Goal: Task Accomplishment & Management: Manage account settings

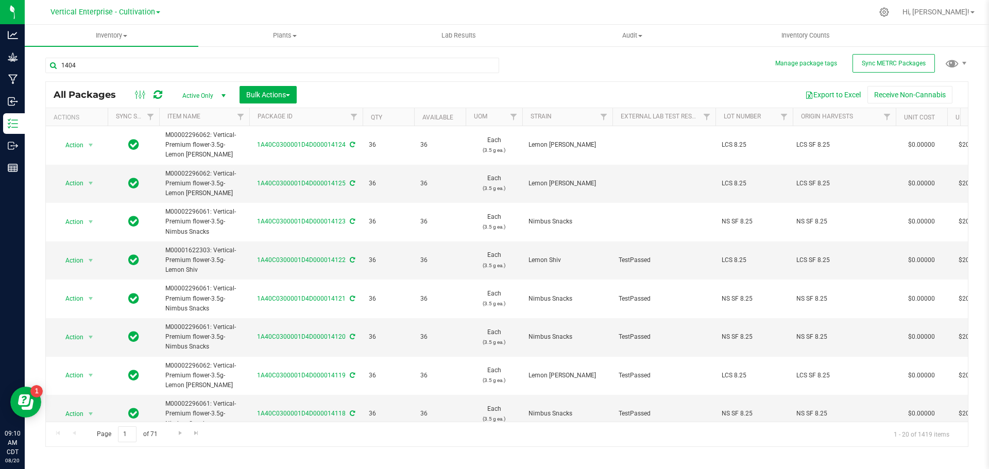
type input "14043"
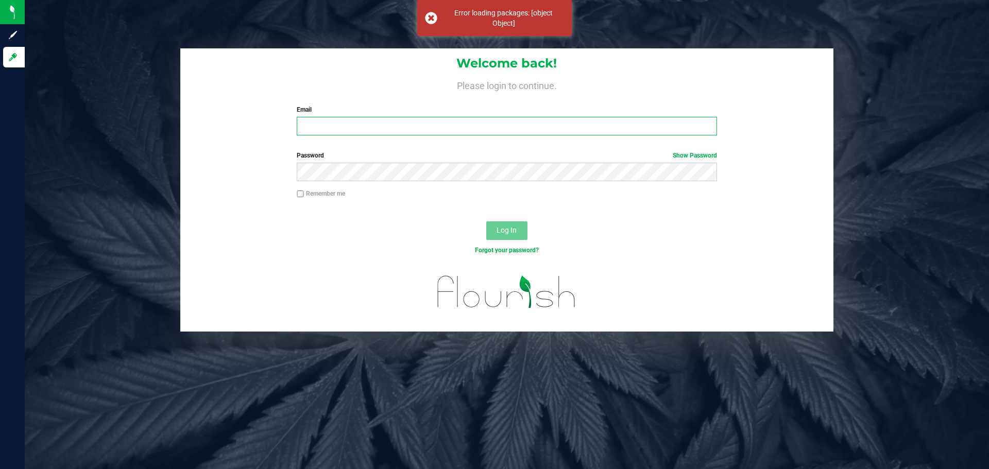
type input "[EMAIL_ADDRESS][DOMAIN_NAME]"
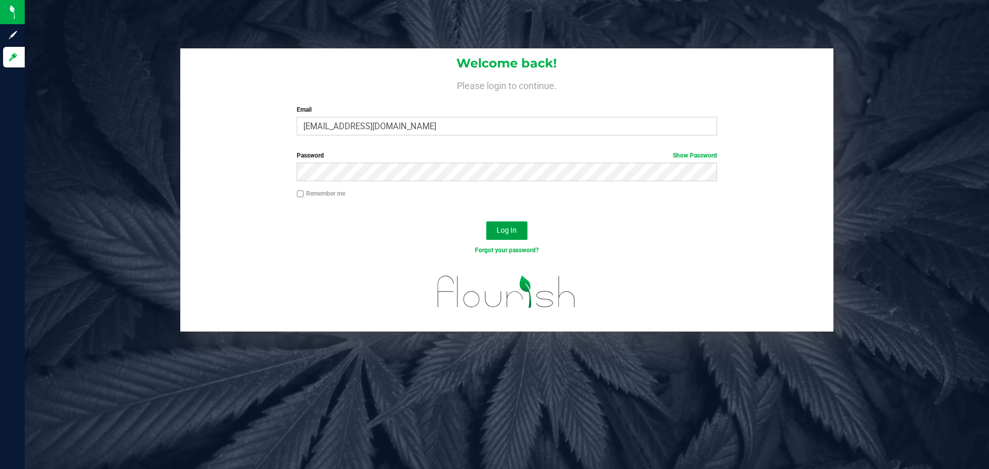
click at [494, 229] on button "Log In" at bounding box center [506, 230] width 41 height 19
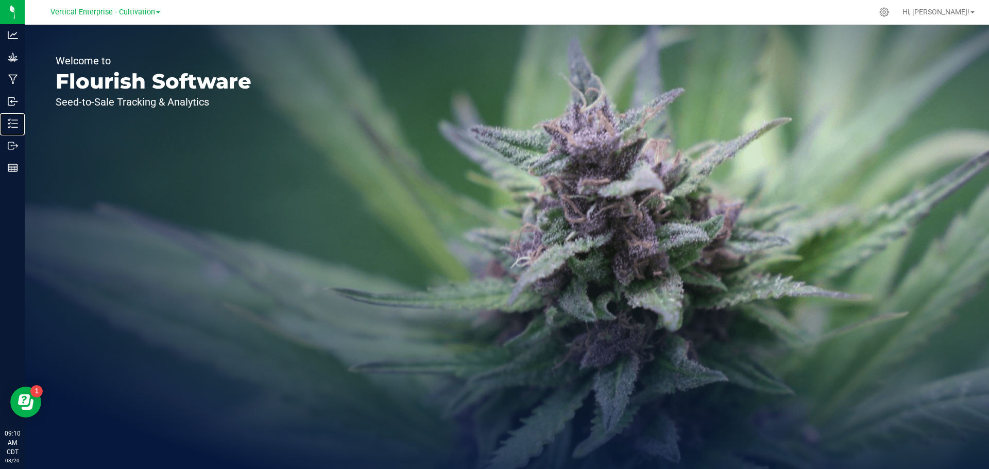
click at [0, 0] on p "Inventory" at bounding box center [0, 0] width 0 height 0
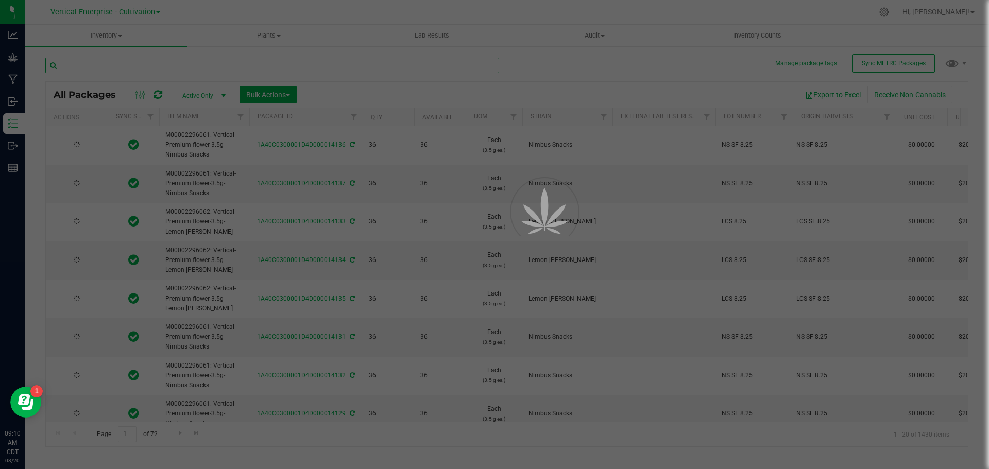
click at [99, 65] on input "text" at bounding box center [272, 65] width 454 height 15
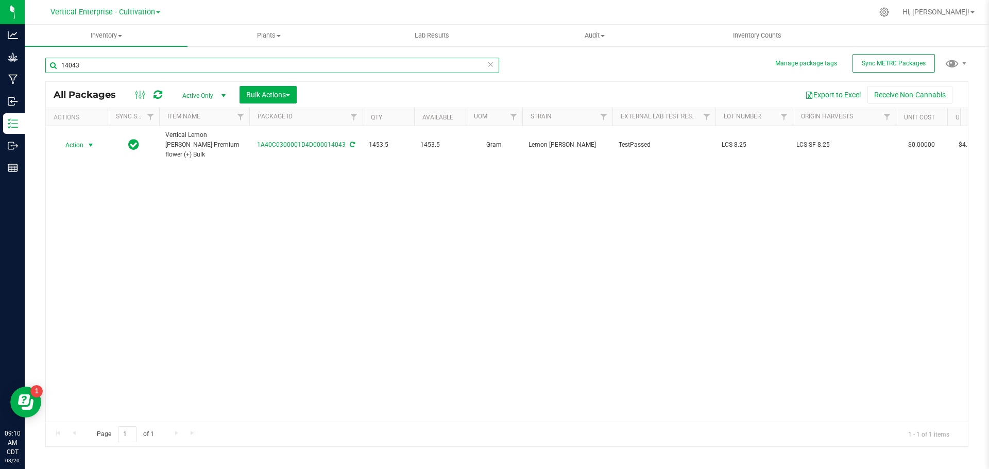
type input "14043"
click at [82, 144] on span "Action" at bounding box center [70, 145] width 28 height 14
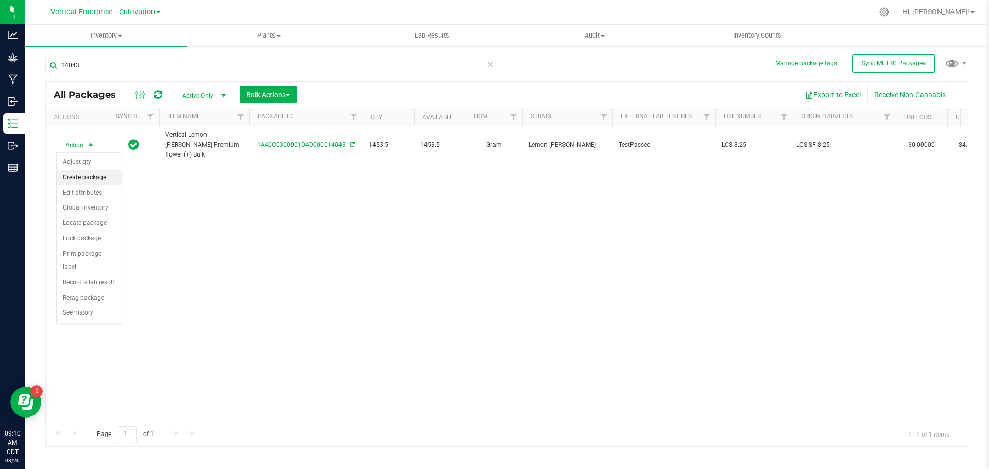
click at [89, 179] on li "Create package" at bounding box center [89, 177] width 65 height 15
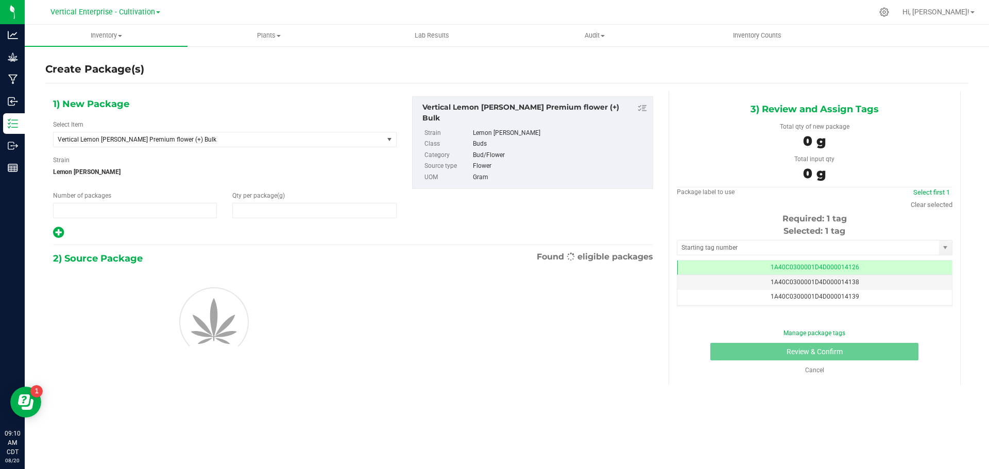
type input "1"
type input "0.0000"
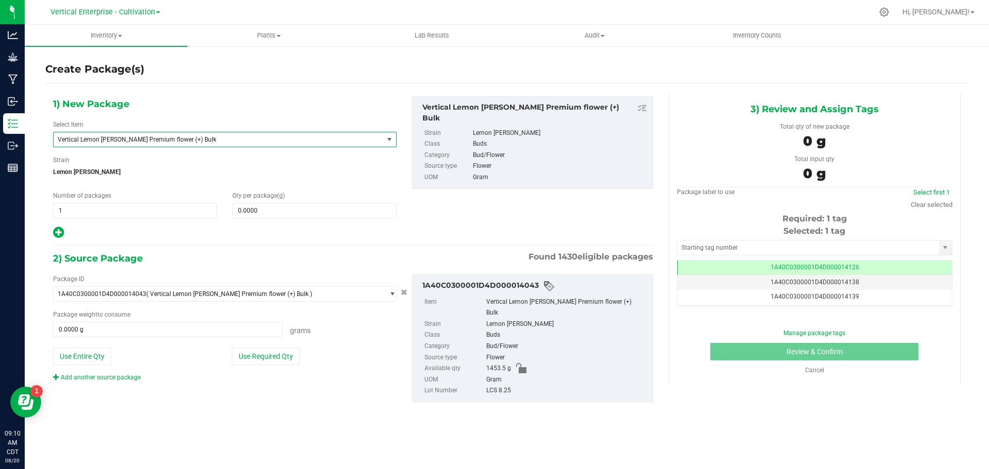
click at [143, 139] on span "Vertical Lemon [PERSON_NAME] Premium flower (+) Bulk" at bounding box center [212, 139] width 308 height 7
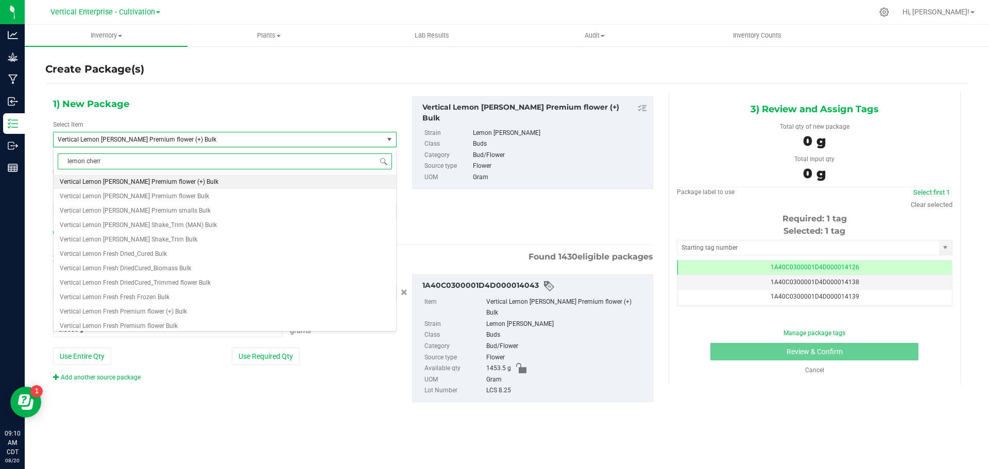
type input "lemon cherry"
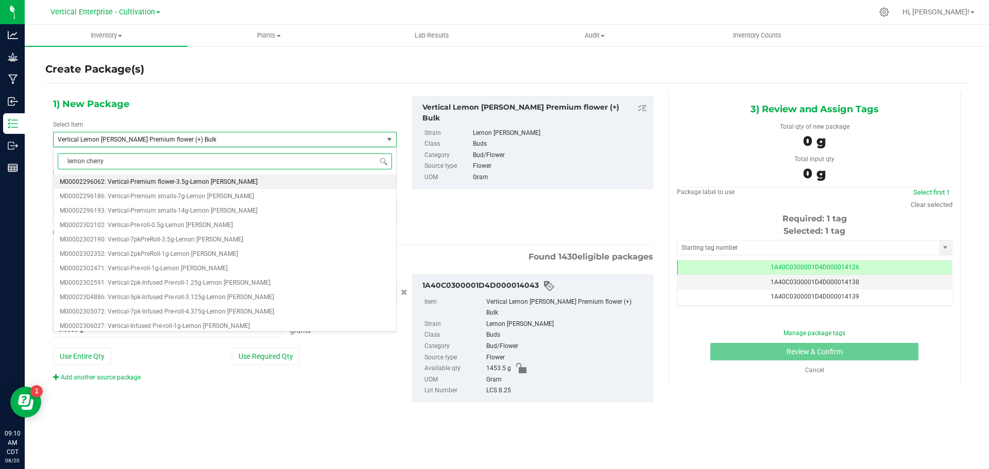
click at [160, 181] on span "M00002296062: Vertical-Premium flower-3.5g-Lemon [PERSON_NAME]" at bounding box center [159, 181] width 198 height 7
type input "0"
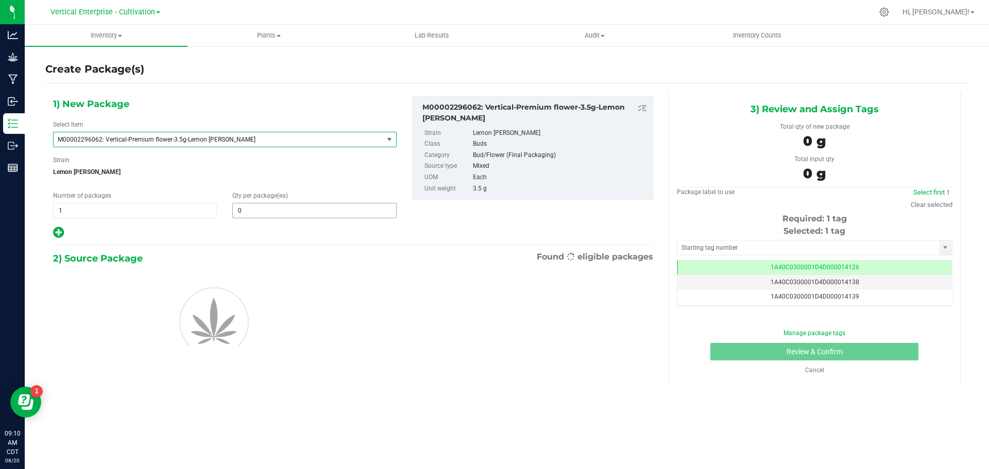
click at [286, 219] on div "1) New Package Select Item M00002296062: Vertical-Premium flower-3.5g-Lemon [PE…" at bounding box center [224, 167] width 359 height 143
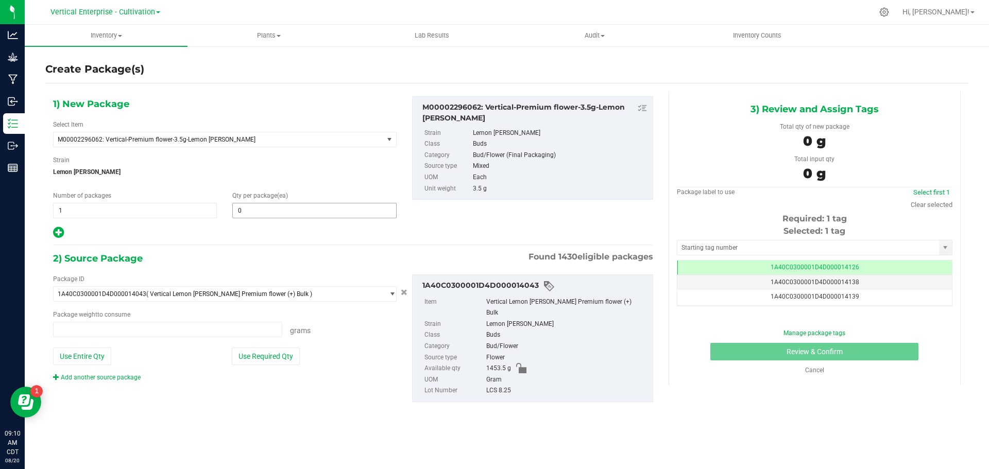
type input "0.0000 g"
click at [315, 216] on span at bounding box center [314, 210] width 164 height 15
type input "36"
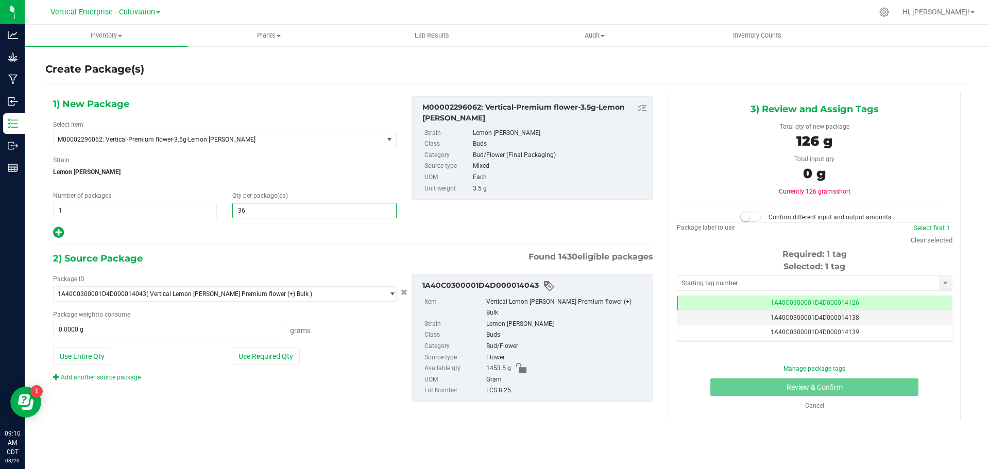
click at [55, 233] on icon at bounding box center [58, 232] width 11 height 13
type input "36"
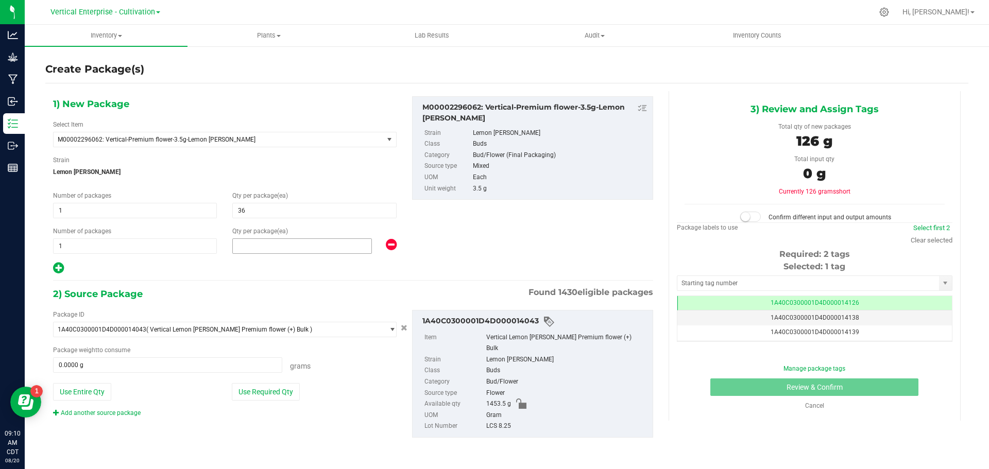
click at [246, 246] on span at bounding box center [302, 245] width 140 height 15
type input "33"
click at [262, 397] on button "Use Required Qty" at bounding box center [266, 392] width 68 height 18
type input "241.5000 g"
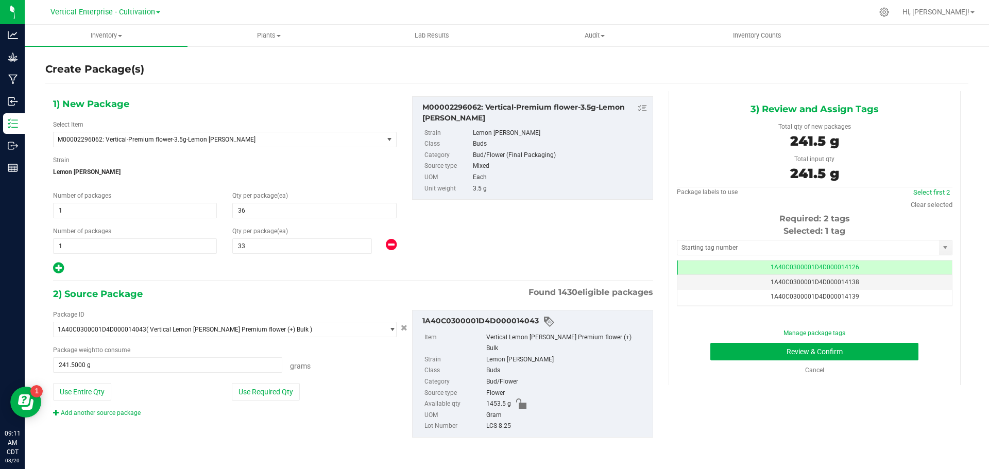
click at [934, 187] on div "Select first 2" at bounding box center [931, 192] width 42 height 10
click at [934, 193] on link "Select first 2" at bounding box center [931, 192] width 37 height 8
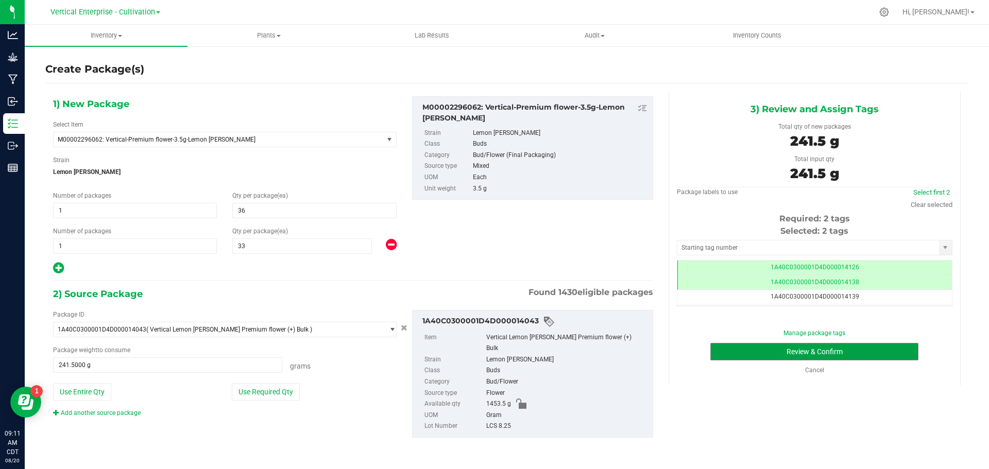
click at [865, 350] on button "Review & Confirm" at bounding box center [814, 352] width 208 height 18
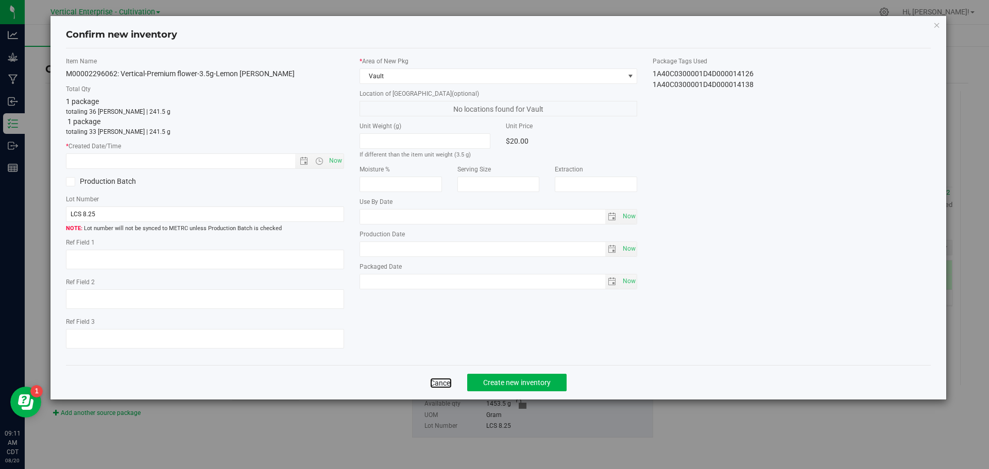
click at [446, 384] on link "Cancel" at bounding box center [441, 383] width 22 height 10
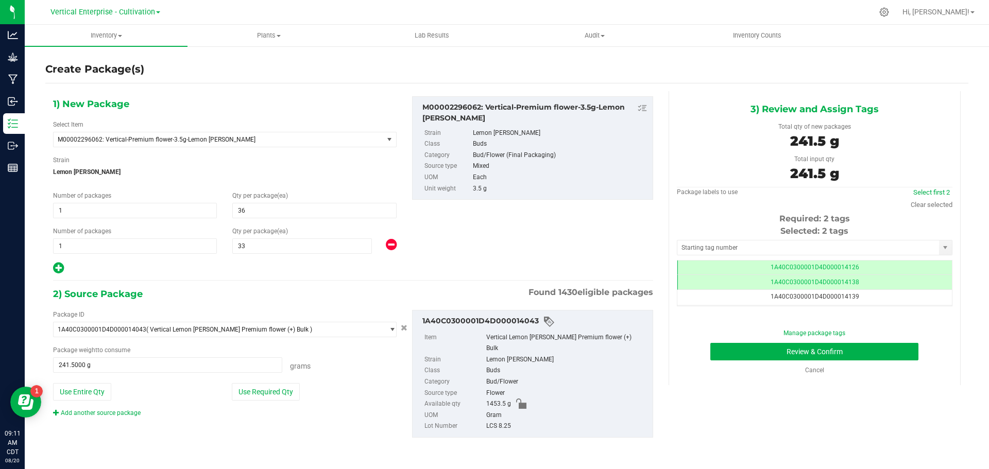
click at [842, 268] on span "1A40C0300001D4D000014126" at bounding box center [814, 267] width 89 height 7
click at [858, 303] on td "1A40C0300001D4D000014139" at bounding box center [814, 297] width 274 height 15
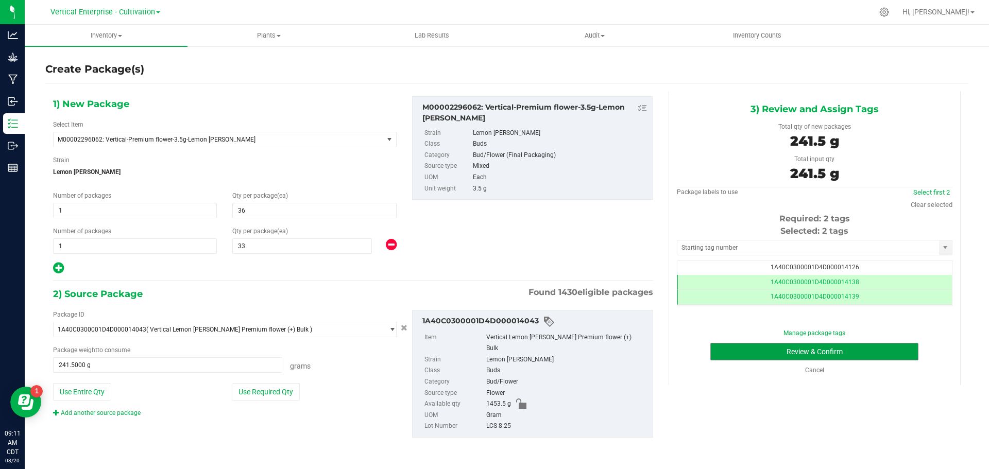
click at [855, 349] on button "Review & Confirm" at bounding box center [814, 352] width 208 height 18
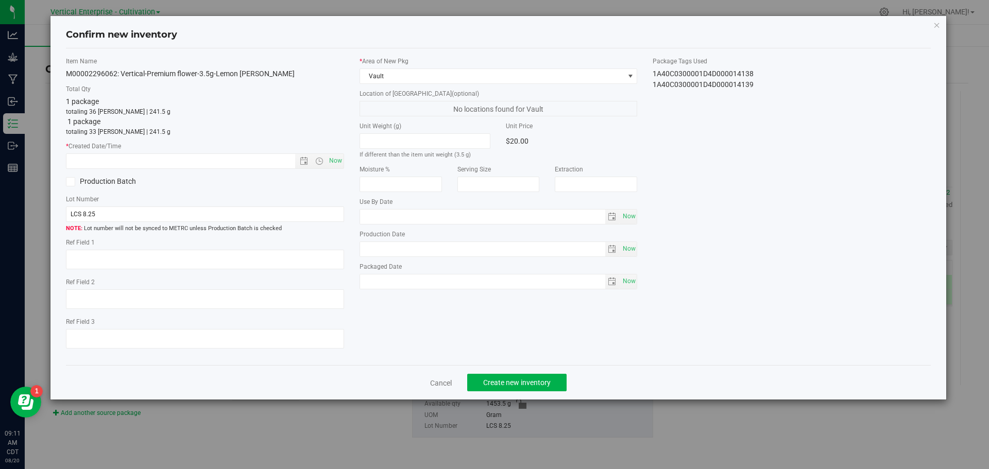
click at [334, 148] on label "* Created Date/Time" at bounding box center [205, 146] width 278 height 9
click at [345, 166] on div "Item Name M00002296062: Vertical-Premium flower-3.5g-Lemon [PERSON_NAME] Total …" at bounding box center [204, 207] width 293 height 301
click at [325, 158] on span "Open the time view" at bounding box center [319, 161] width 18 height 8
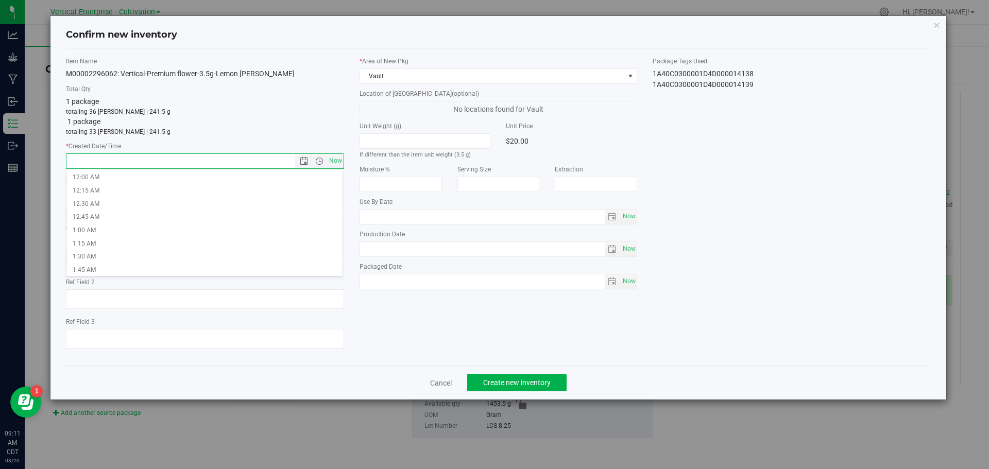
click at [332, 162] on span "Now" at bounding box center [335, 160] width 18 height 15
type input "[DATE] 9:11 AM"
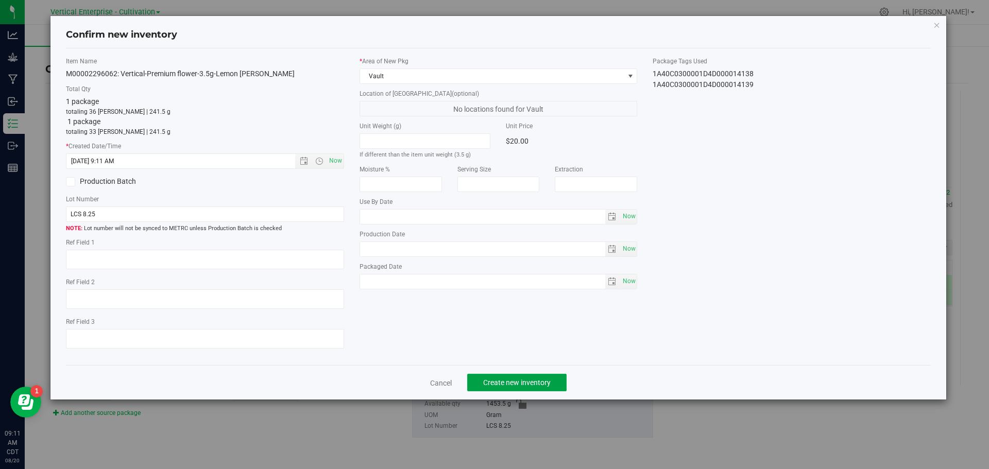
click at [533, 376] on button "Create new inventory" at bounding box center [516, 383] width 99 height 18
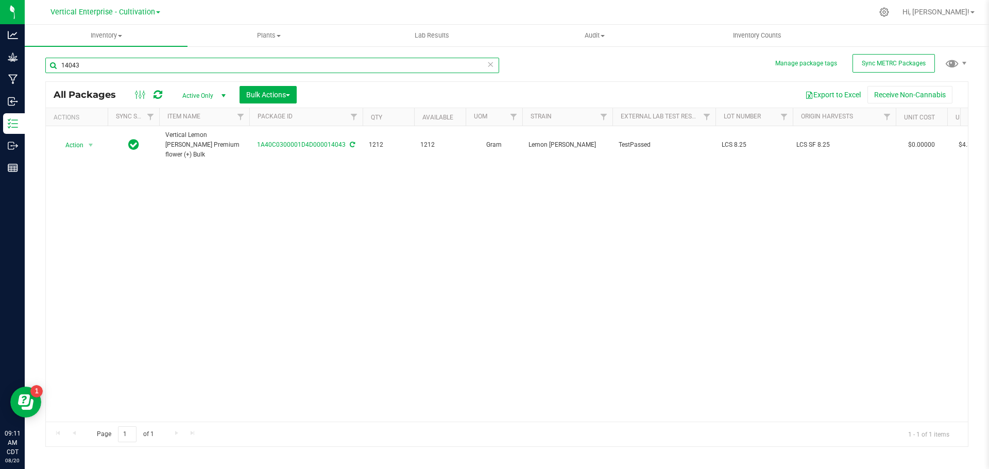
drag, startPoint x: 96, startPoint y: 72, endPoint x: 44, endPoint y: 68, distance: 52.1
click at [44, 68] on div "Manage package tags Sync METRC Packages 14043 All Packages Active Only Active O…" at bounding box center [507, 202] width 964 height 314
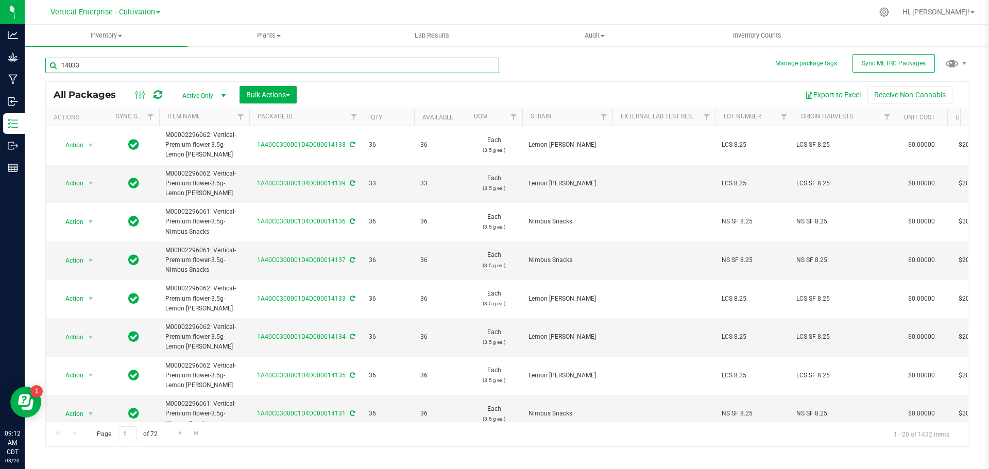
type input "14033"
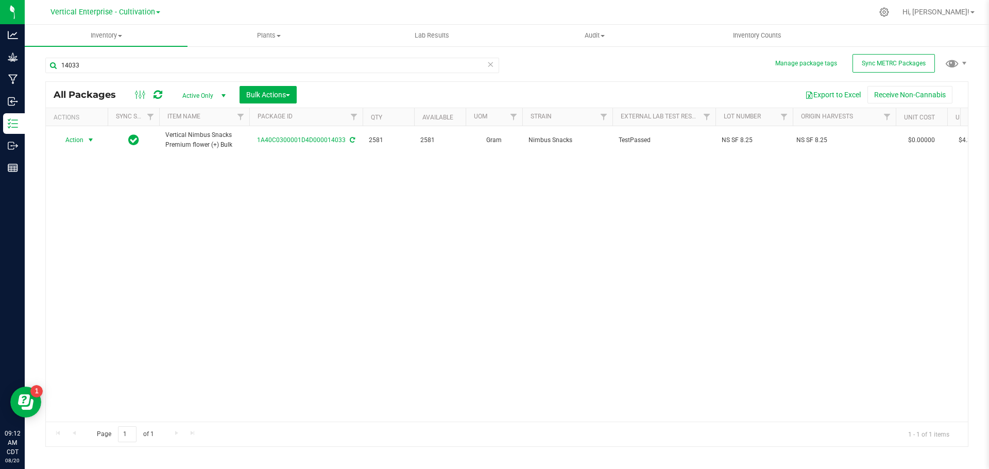
click at [63, 134] on span "Action" at bounding box center [70, 140] width 28 height 14
click at [80, 170] on li "Create package" at bounding box center [89, 172] width 65 height 15
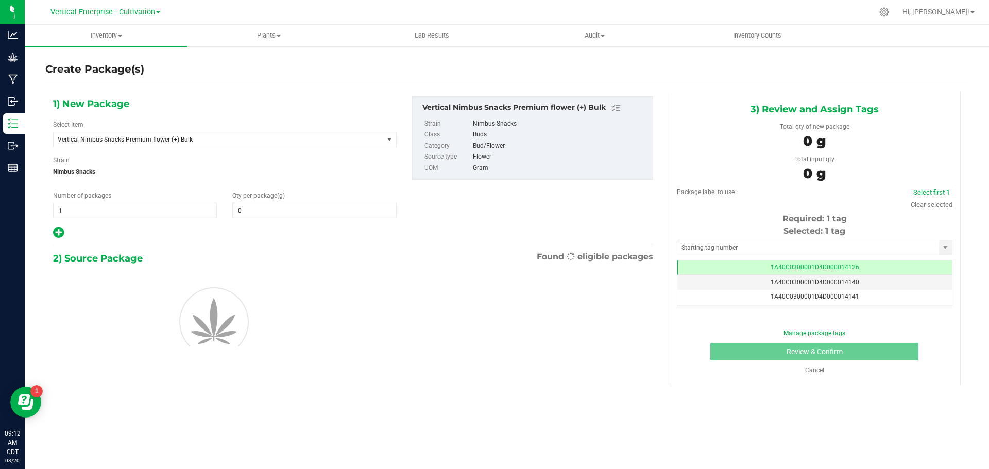
type input "0.0000"
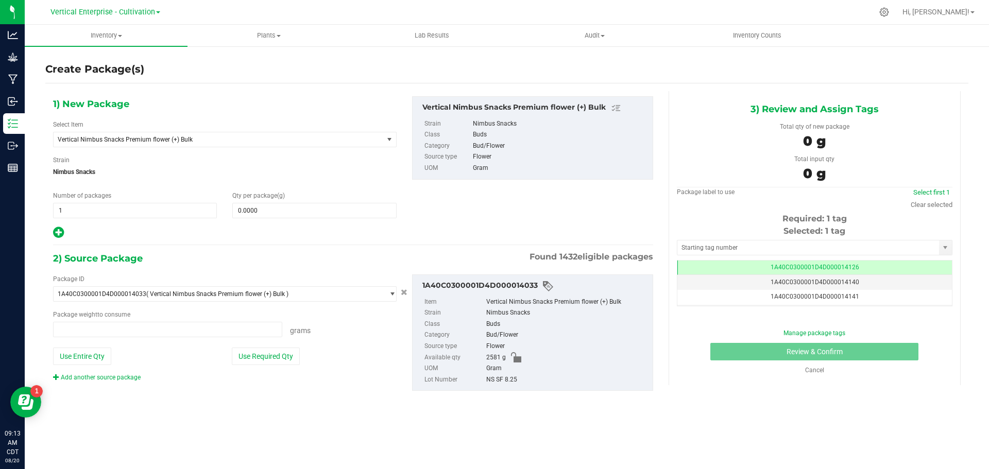
type input "0.0000 g"
click at [162, 137] on span "Vertical Nimbus Snacks Premium flower (+) Bulk" at bounding box center [212, 139] width 308 height 7
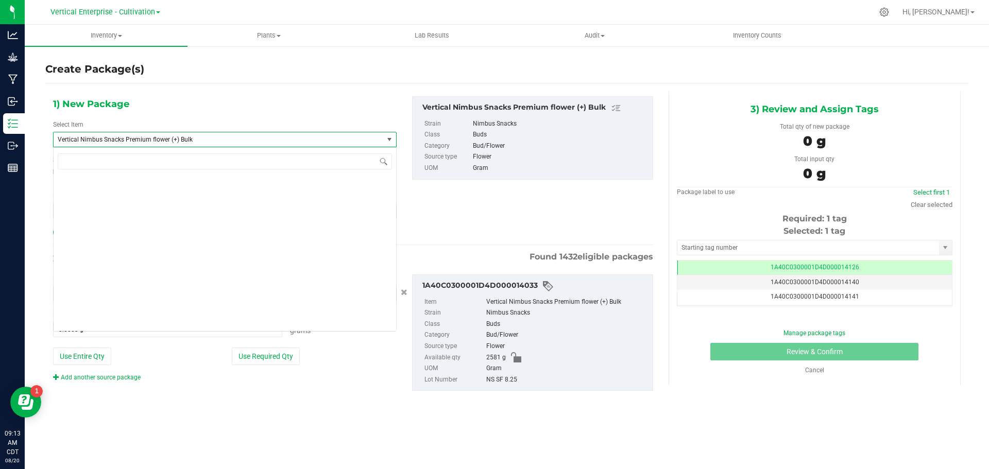
scroll to position [78742, 0]
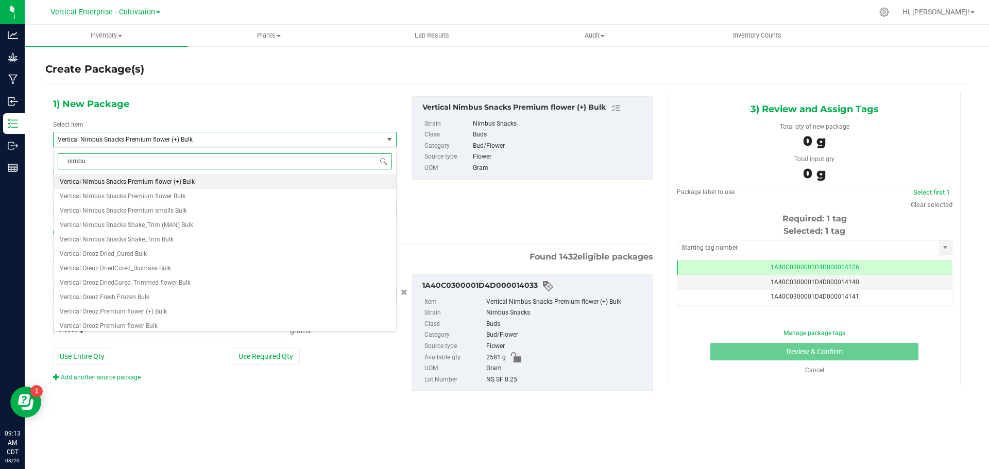
type input "nimbus"
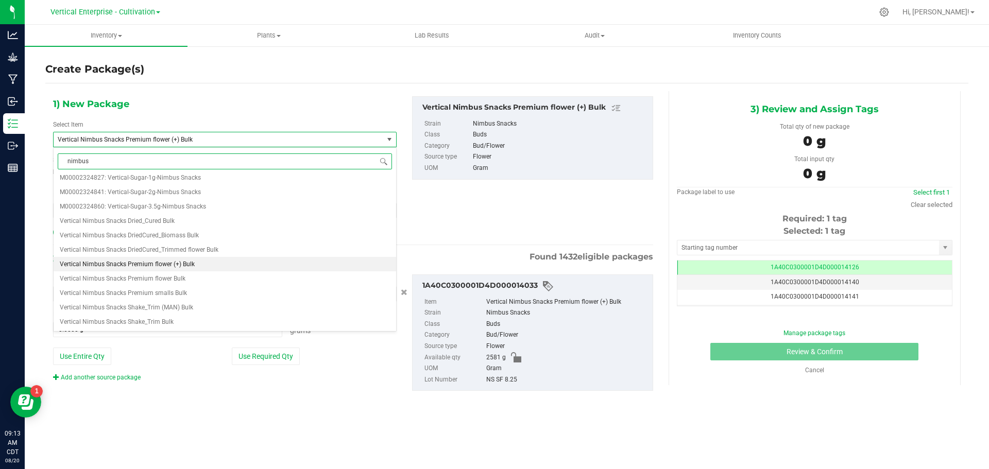
scroll to position [0, 0]
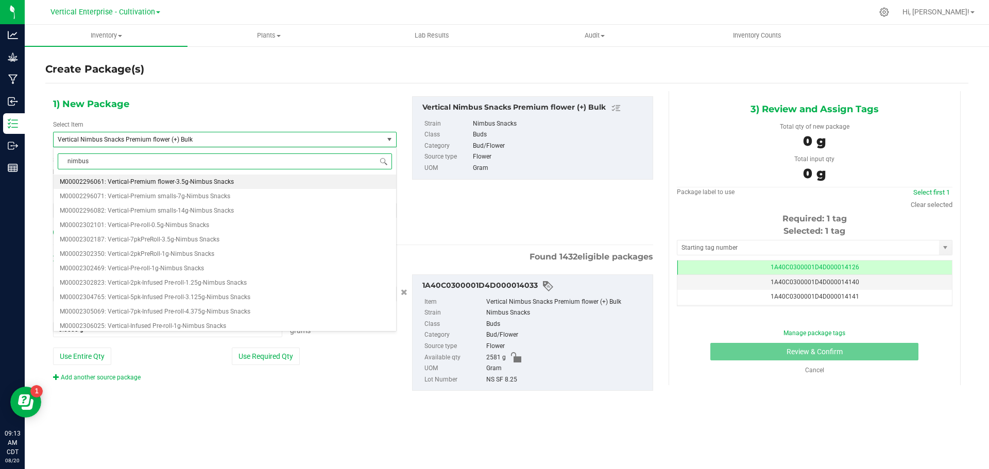
click at [132, 185] on span "M00002296061: Vertical-Premium flower-3.5g-Nimbus Snacks" at bounding box center [147, 181] width 174 height 7
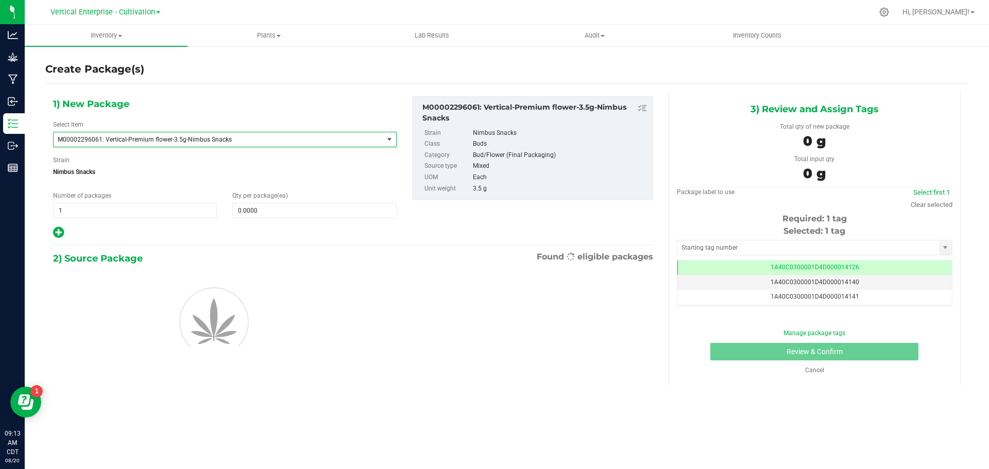
type input "0"
click at [264, 213] on span at bounding box center [314, 210] width 164 height 15
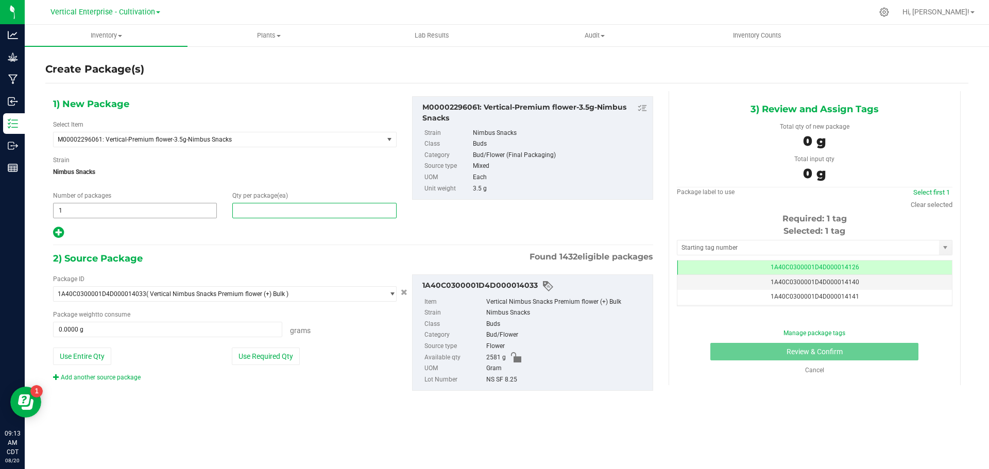
type input "0"
click at [89, 207] on span "1 1" at bounding box center [135, 210] width 164 height 15
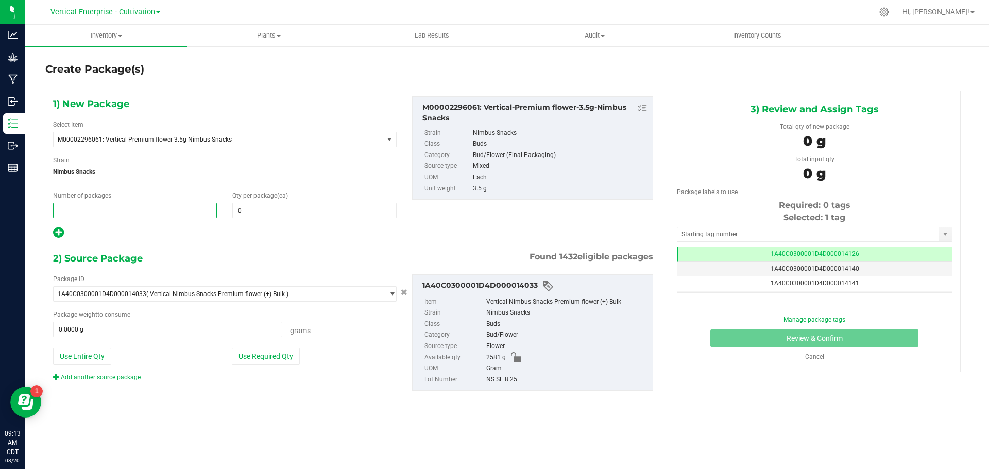
type input "2"
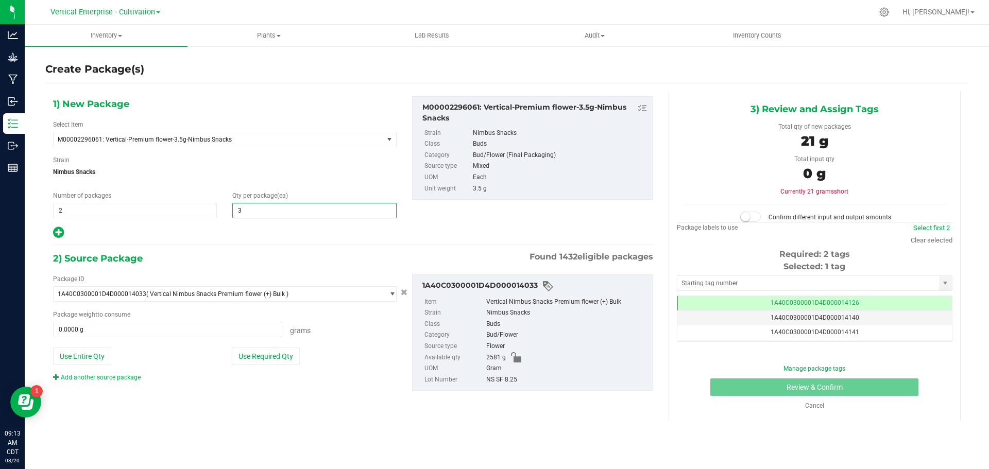
type input "36"
click at [264, 358] on button "Use Required Qty" at bounding box center [266, 357] width 68 height 18
type input "252.0000 g"
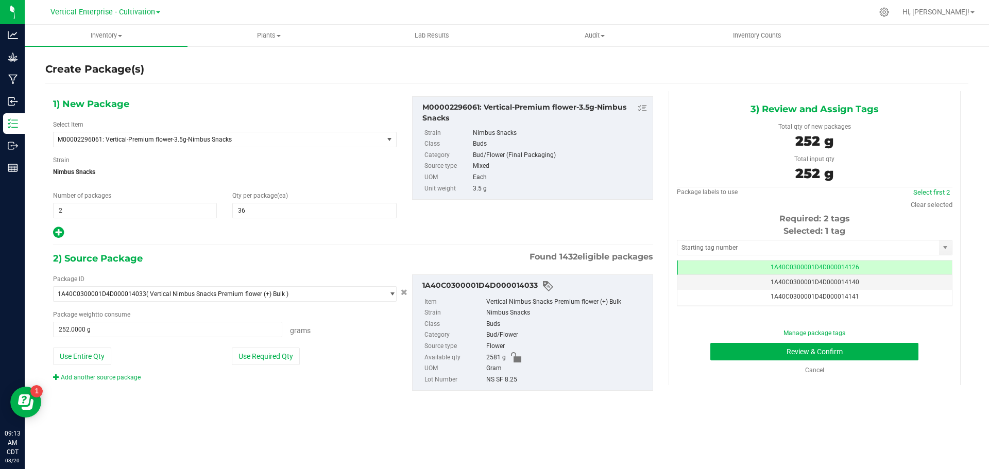
click at [855, 273] on td "1A40C0300001D4D000014126" at bounding box center [814, 268] width 274 height 15
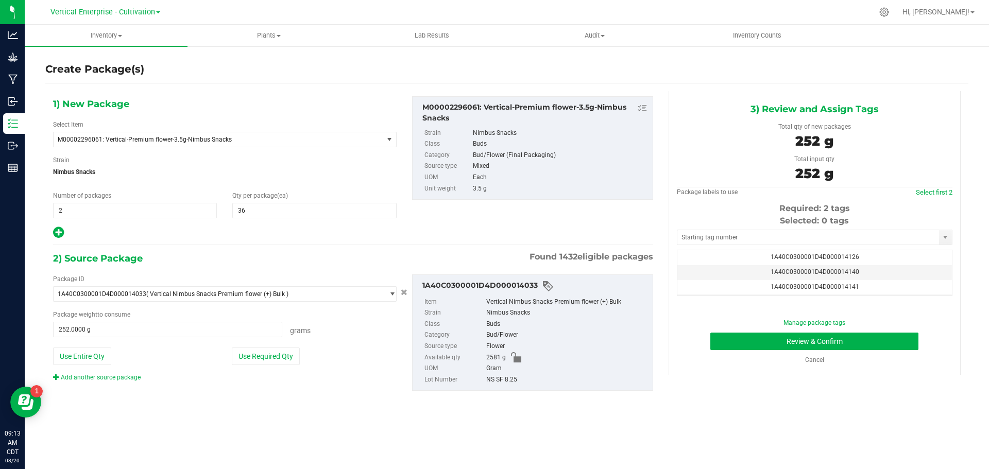
click at [863, 274] on td "1A40C0300001D4D000014140" at bounding box center [814, 272] width 274 height 15
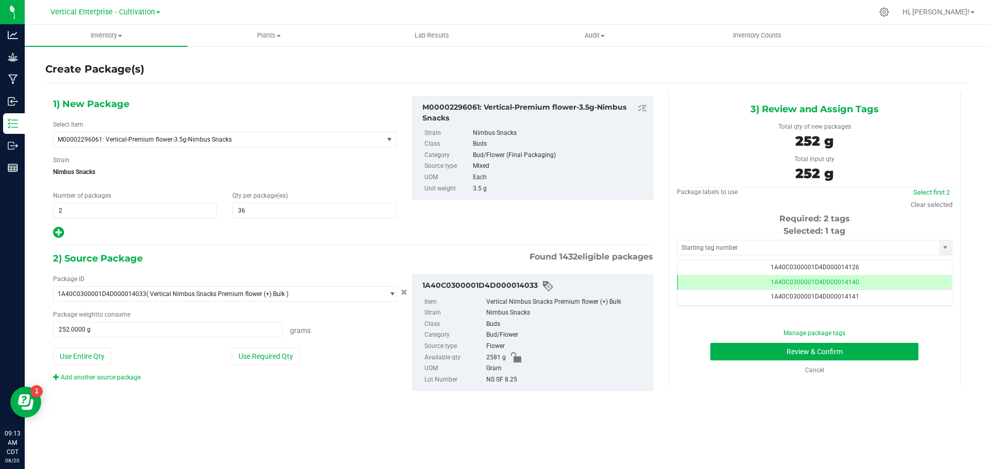
click at [861, 297] on td "1A40C0300001D4D000014141" at bounding box center [814, 297] width 274 height 15
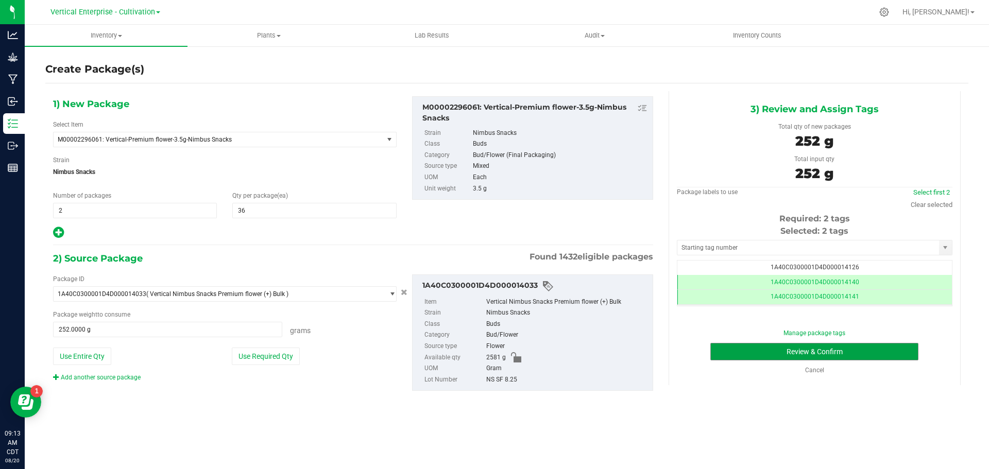
click at [872, 356] on button "Review & Confirm" at bounding box center [814, 352] width 208 height 18
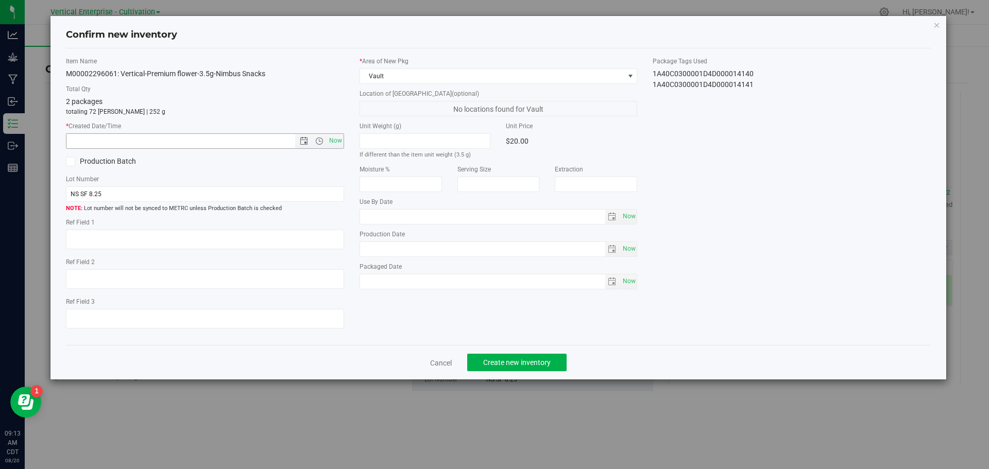
click at [332, 142] on span "Now" at bounding box center [335, 140] width 18 height 15
type input "[DATE] 9:13 AM"
click at [558, 362] on button "Create new inventory" at bounding box center [516, 363] width 99 height 18
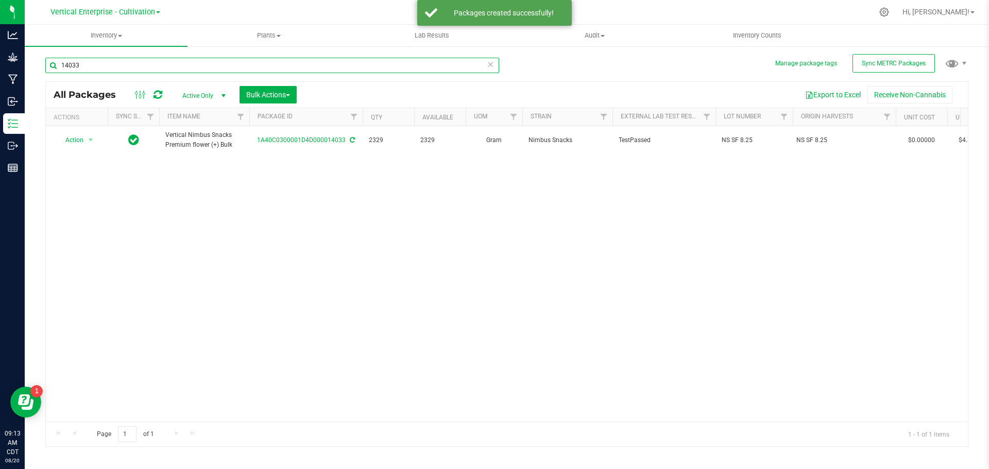
drag, startPoint x: 108, startPoint y: 64, endPoint x: 36, endPoint y: 70, distance: 72.3
click at [36, 70] on div "Manage package tags Sync METRC Packages 14033 All Packages Active Only Active O…" at bounding box center [507, 202] width 964 height 314
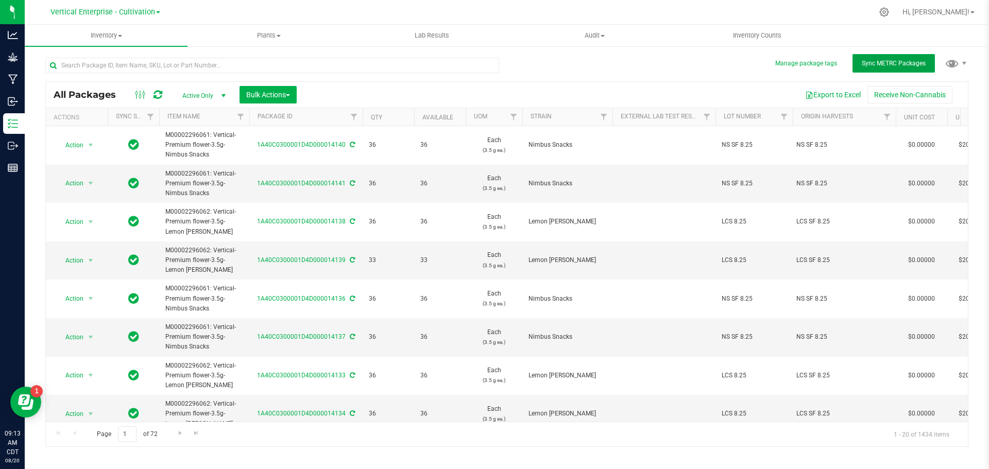
click at [896, 64] on span "Sync METRC Packages" at bounding box center [893, 63] width 64 height 7
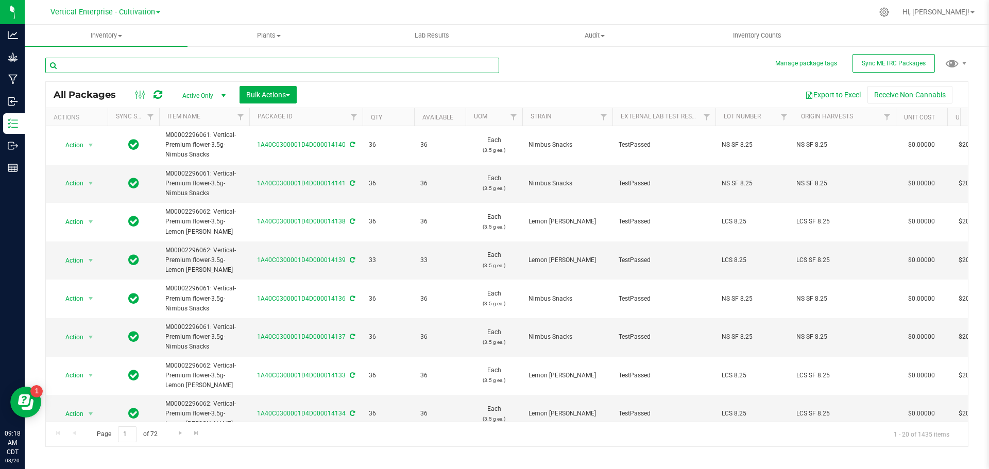
click at [146, 71] on input "text" at bounding box center [272, 65] width 454 height 15
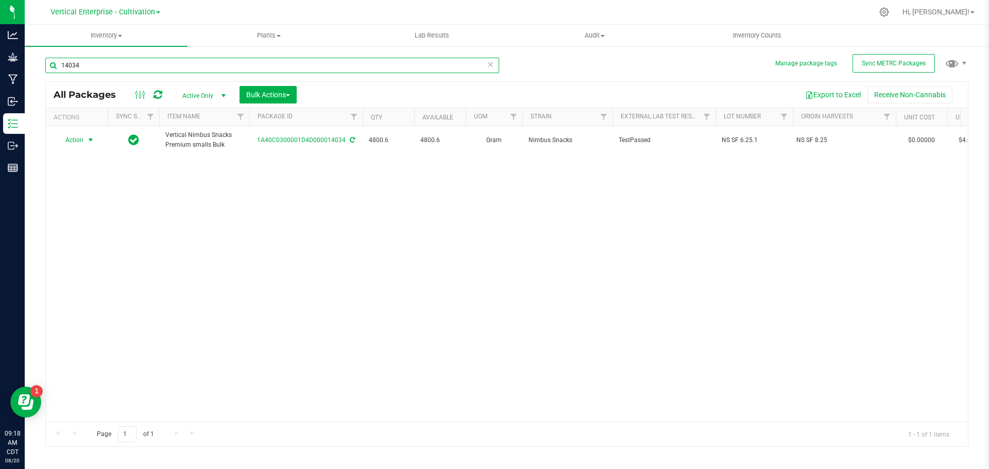
type input "14034"
click at [73, 140] on span "Action" at bounding box center [70, 140] width 28 height 14
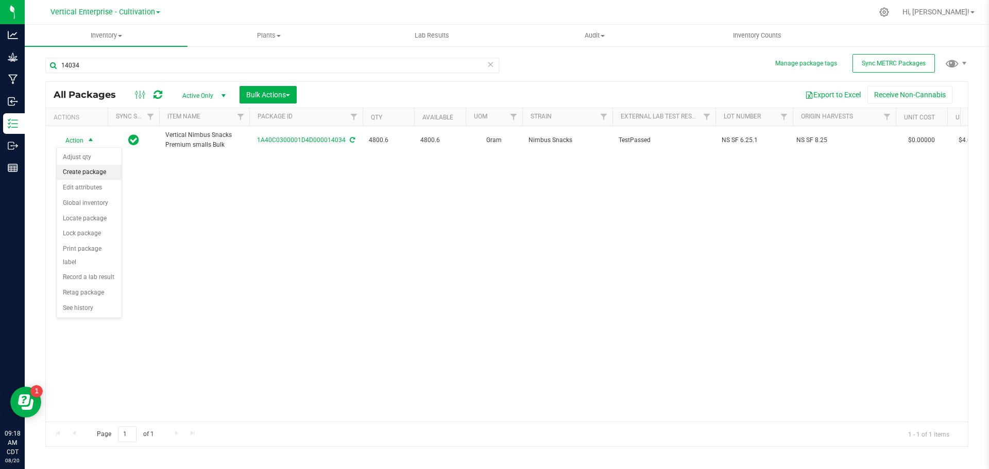
click at [78, 171] on li "Create package" at bounding box center [89, 172] width 65 height 15
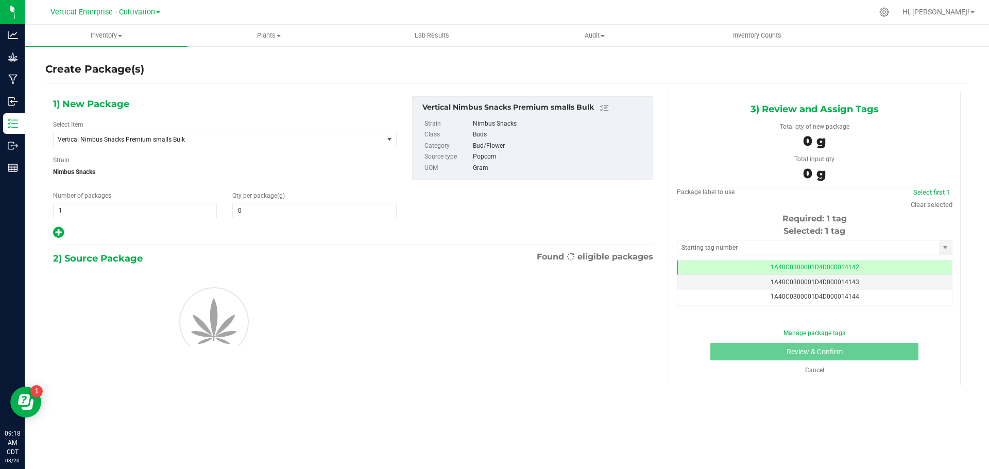
type input "0.0000"
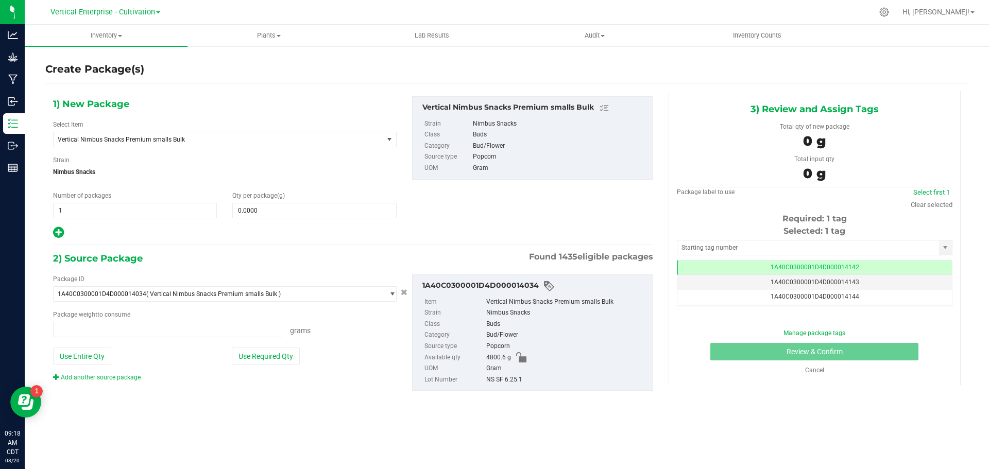
type input "0.0000 g"
click at [130, 134] on span "Vertical Nimbus Snacks Premium smalls Bulk" at bounding box center [219, 139] width 330 height 14
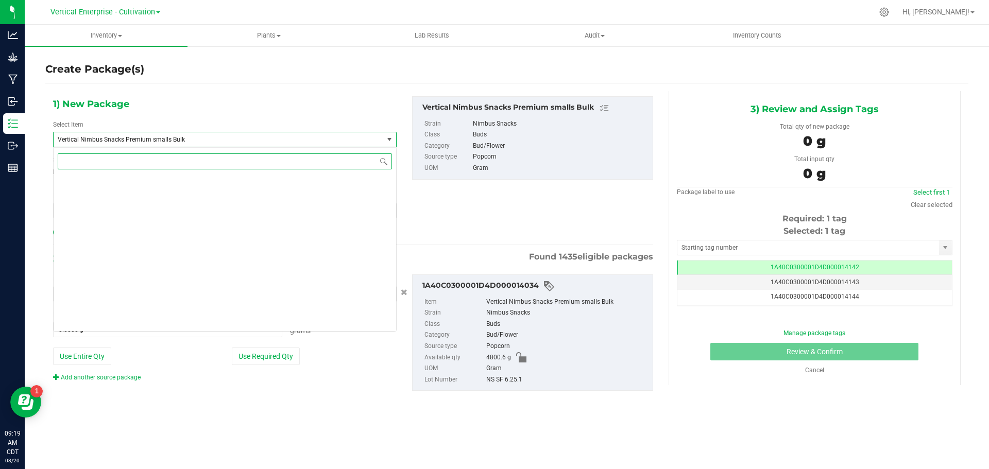
scroll to position [78771, 0]
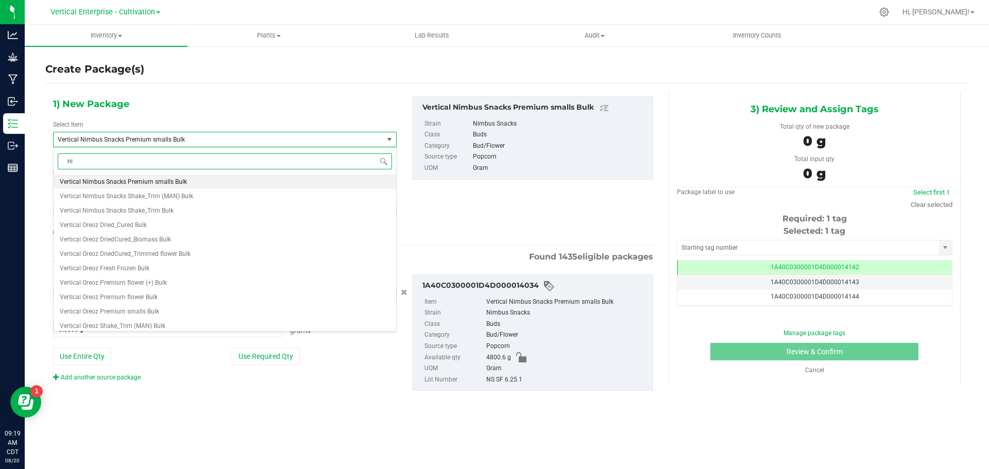
type input "nim"
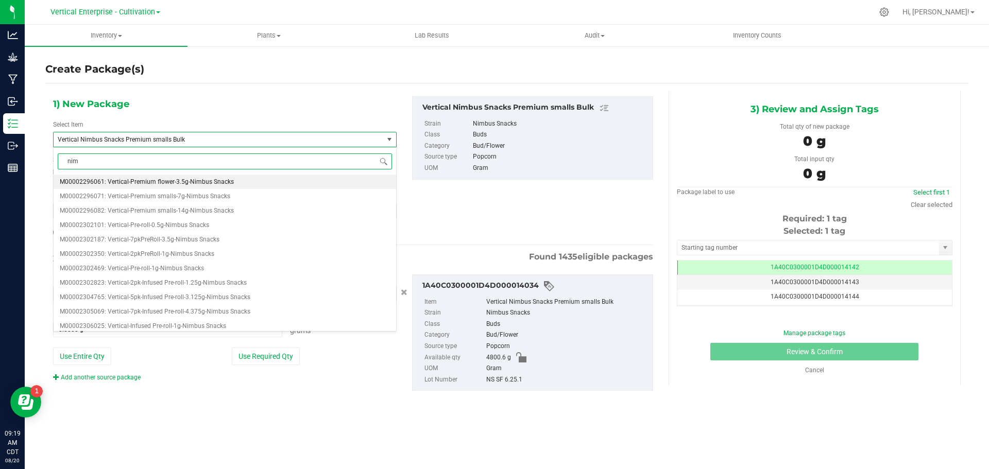
click at [221, 177] on li "M00002296061: Vertical-Premium flower-3.5g-Nimbus Snacks" at bounding box center [225, 182] width 342 height 14
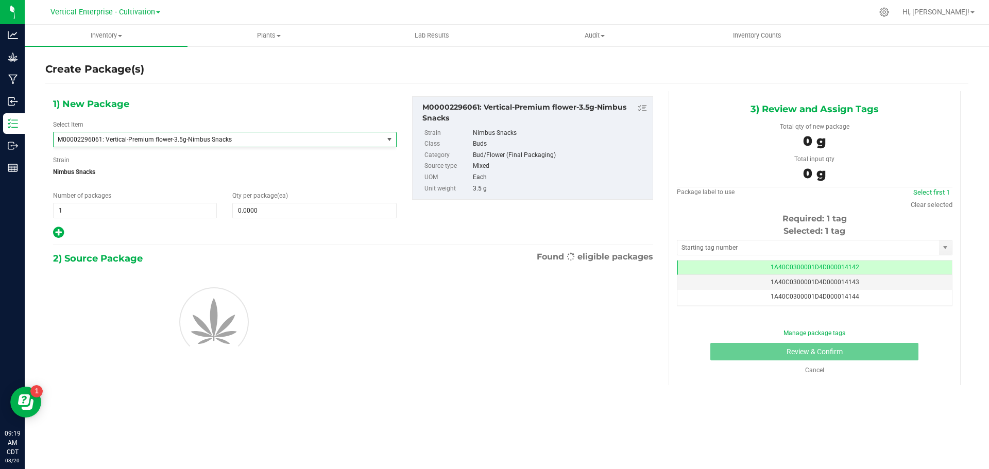
type input "0"
click at [276, 213] on span at bounding box center [314, 210] width 164 height 15
type input "3"
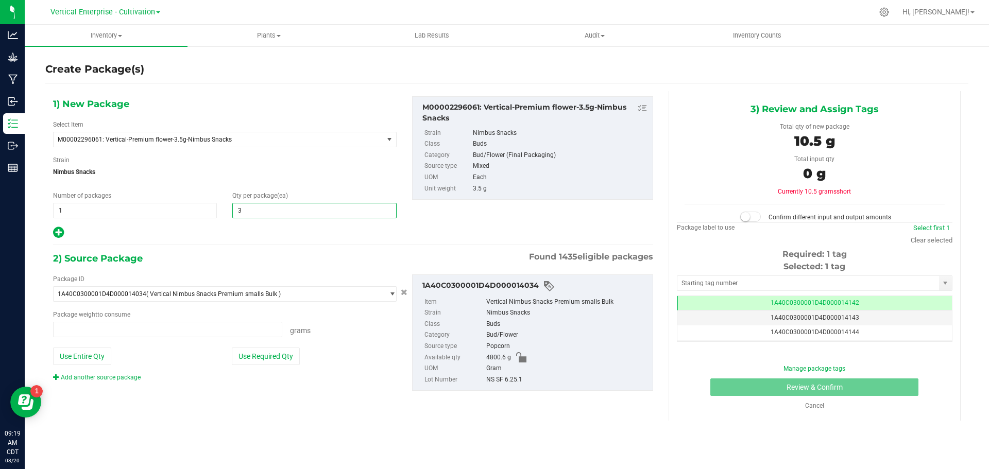
type input "0.0000 g"
type input "36"
click at [99, 211] on span "1 1" at bounding box center [135, 210] width 164 height 15
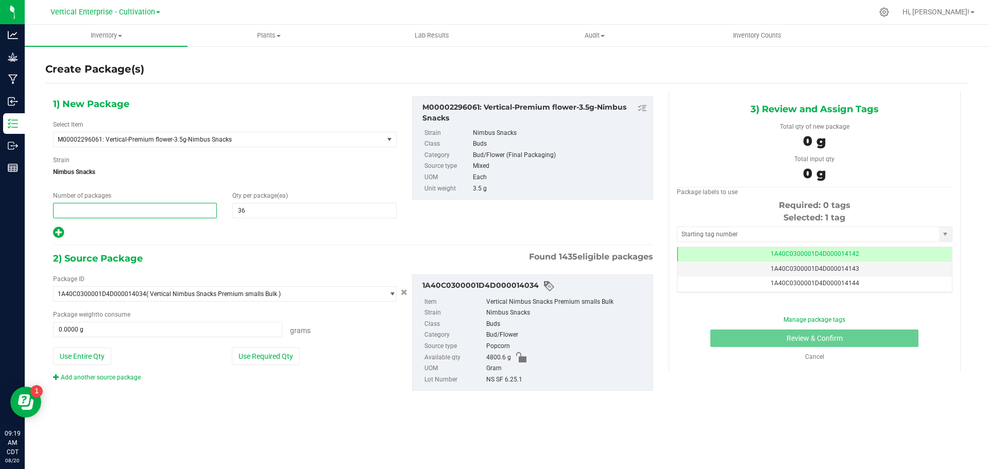
type input "2"
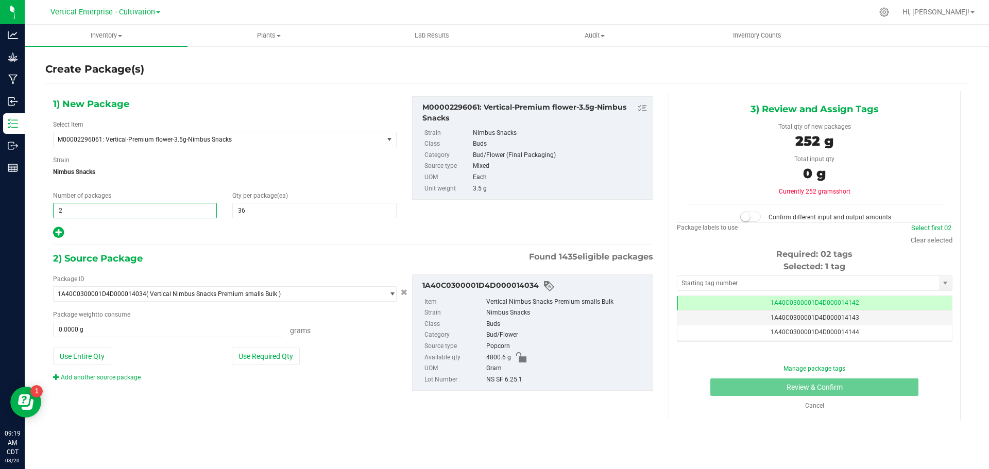
type input "2"
click at [266, 357] on button "Use Required Qty" at bounding box center [266, 357] width 68 height 18
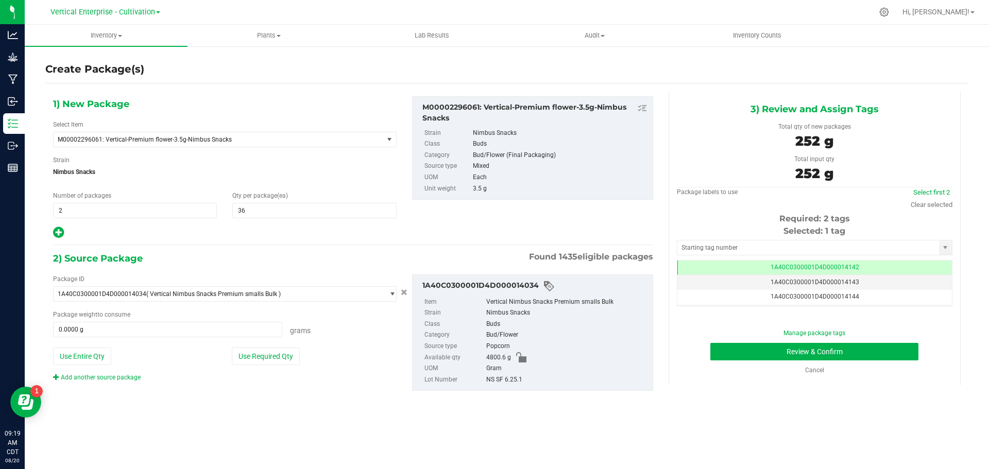
type input "252.0000 g"
click at [932, 194] on link "Select first 2" at bounding box center [931, 192] width 37 height 8
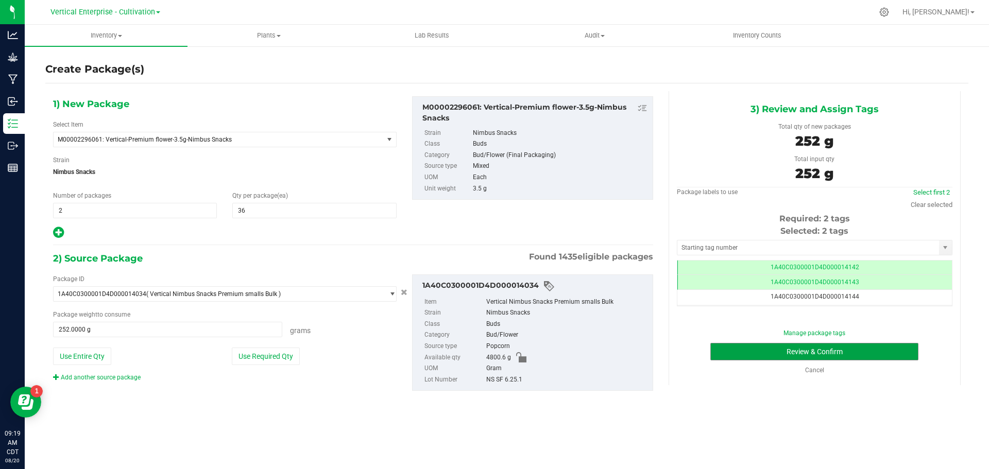
click at [886, 347] on button "Review & Confirm" at bounding box center [814, 352] width 208 height 18
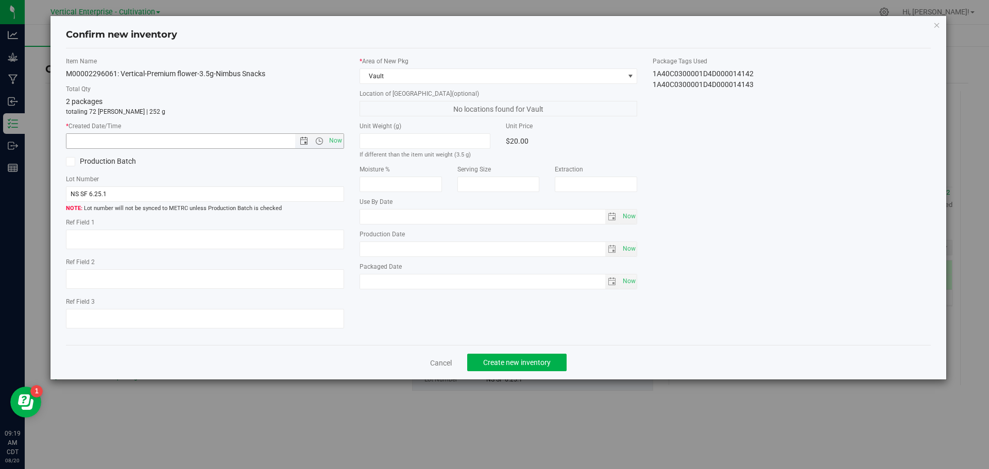
click at [327, 142] on span "Now" at bounding box center [335, 140] width 18 height 15
type input "[DATE] 9:19 AM"
click at [501, 368] on button "Create new inventory" at bounding box center [516, 363] width 99 height 18
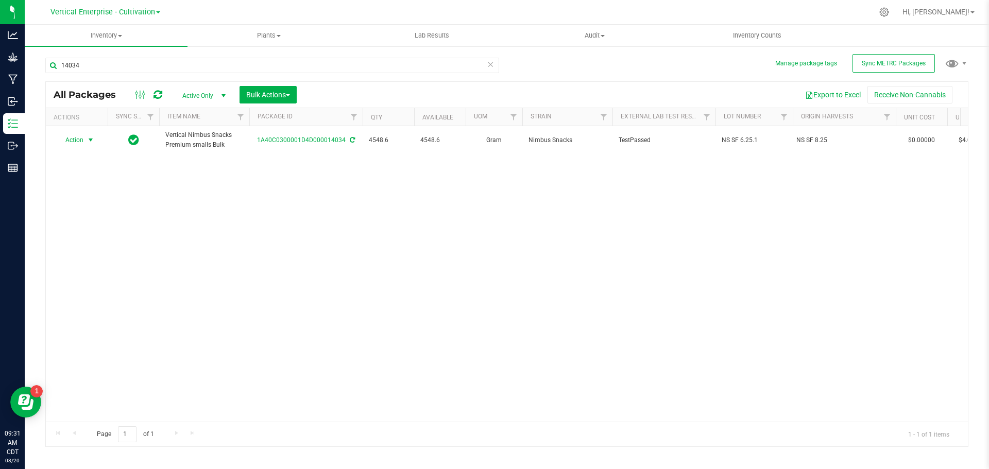
click at [70, 136] on span "Action" at bounding box center [70, 140] width 28 height 14
click at [85, 173] on li "Create package" at bounding box center [89, 172] width 65 height 15
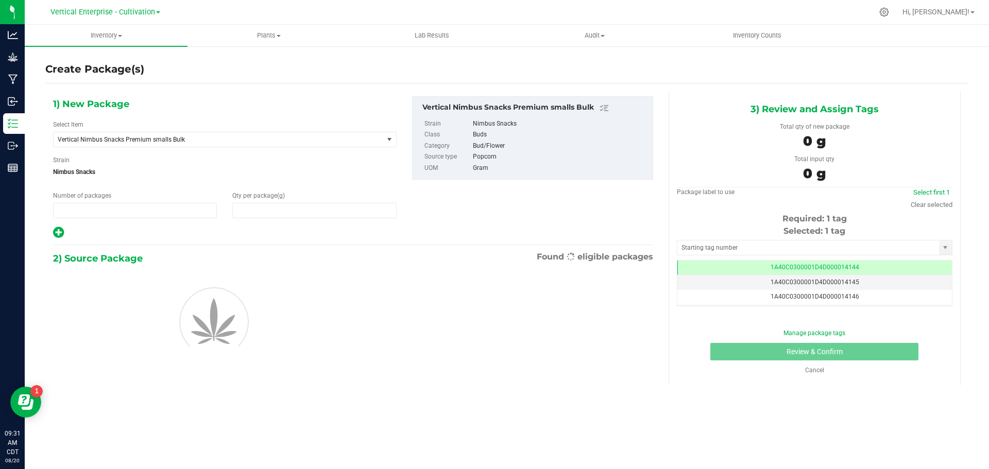
type input "1"
type input "0.0000"
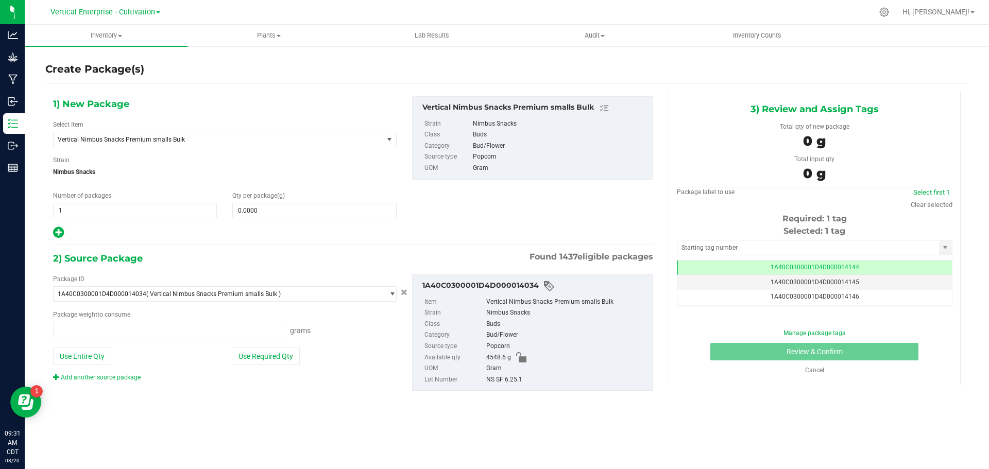
type input "0.0000 g"
click at [201, 143] on span "Vertical Nimbus Snacks Premium smalls Bulk" at bounding box center [219, 139] width 330 height 14
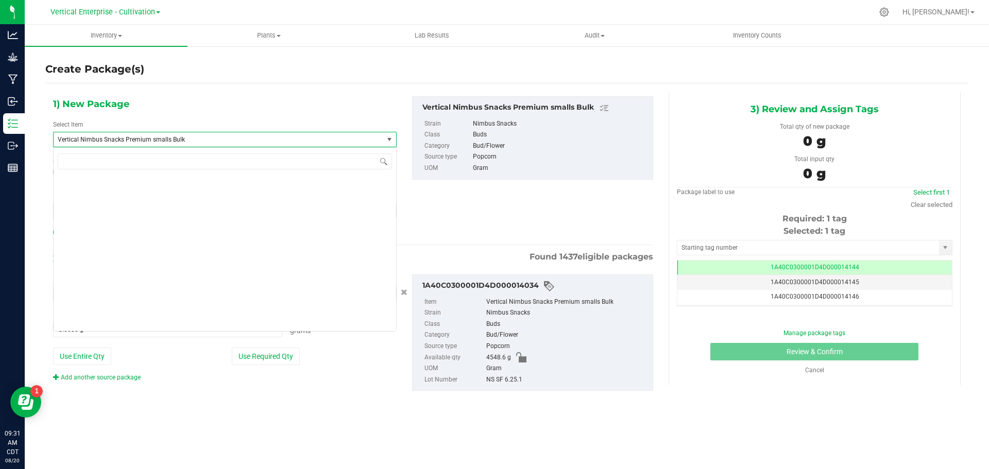
scroll to position [78771, 0]
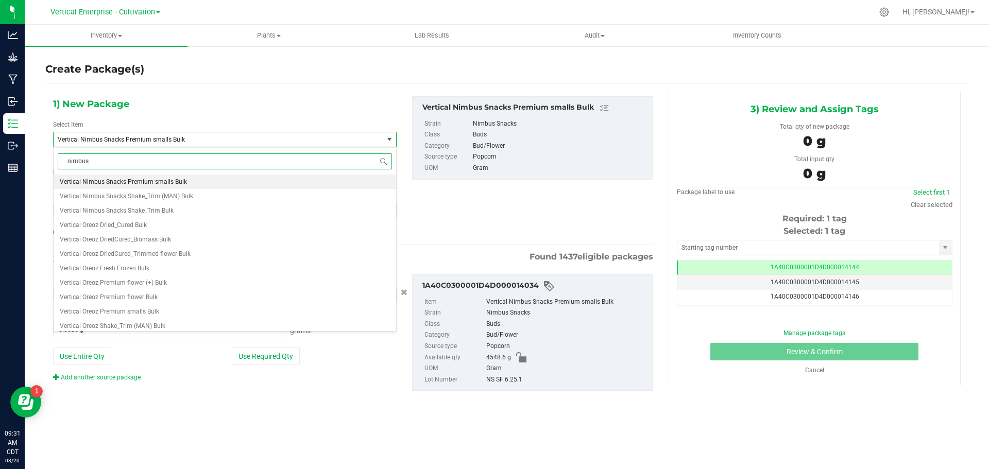
type input "nimbus"
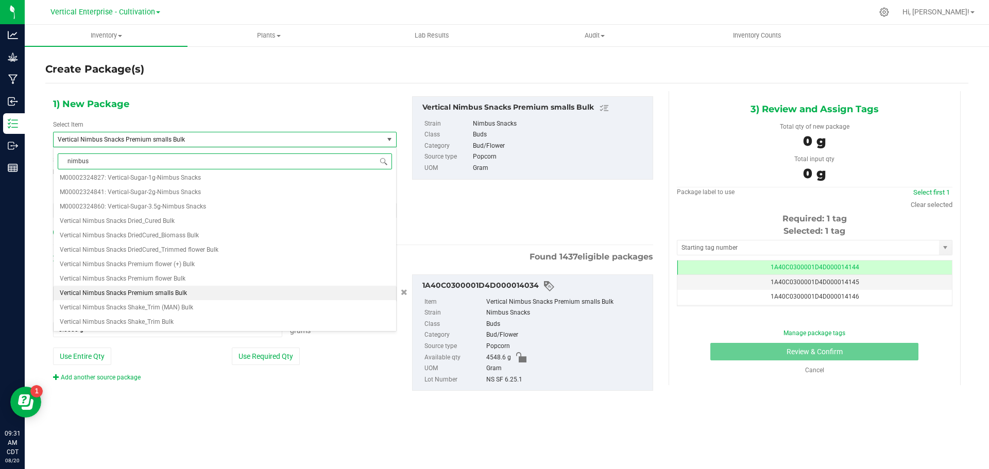
scroll to position [0, 0]
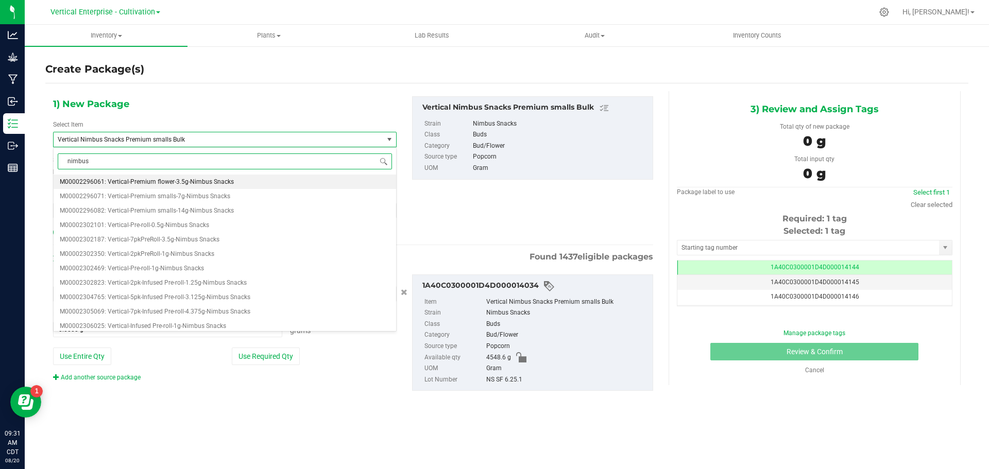
click at [207, 184] on span "M00002296061: Vertical-Premium flower-3.5g-Nimbus Snacks" at bounding box center [147, 181] width 174 height 7
type input "0"
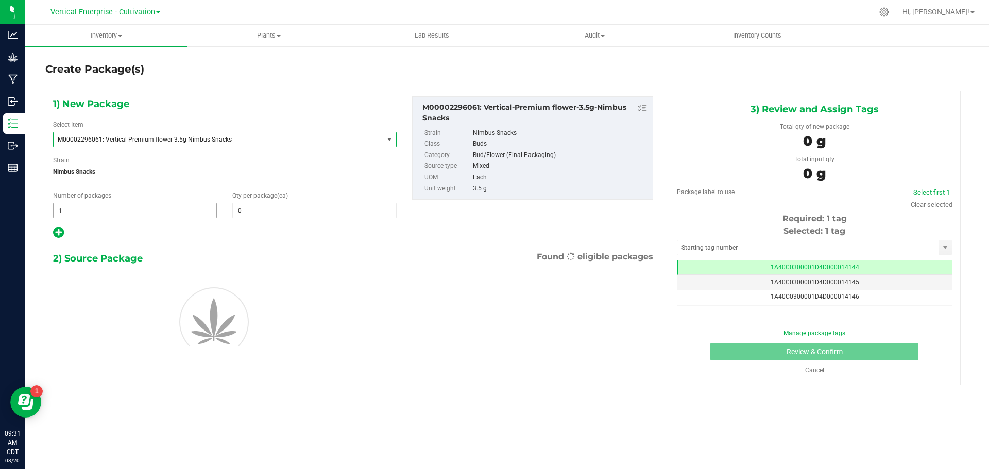
click at [101, 209] on span "1 1" at bounding box center [135, 210] width 164 height 15
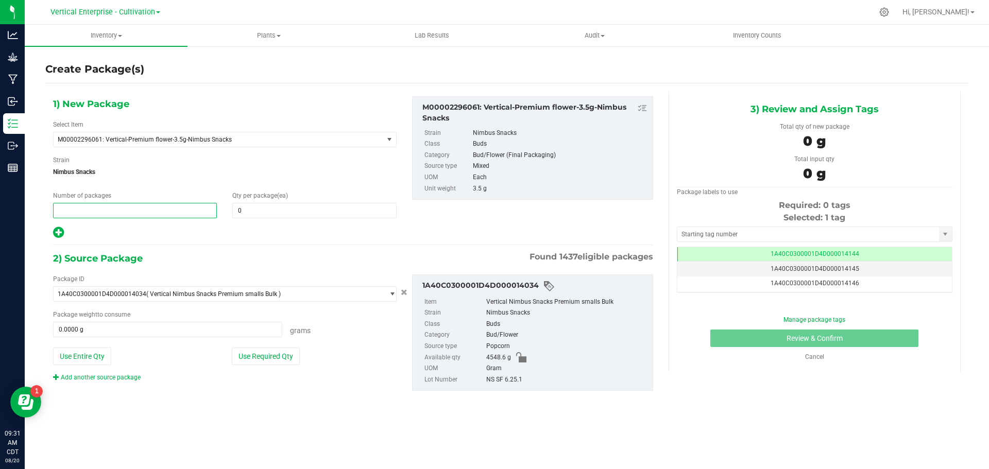
type input "3"
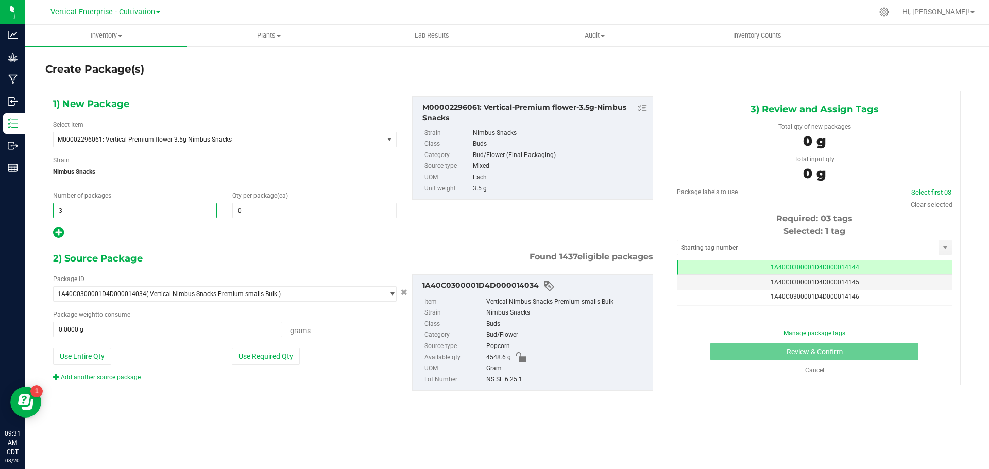
type input "3"
type input "36"
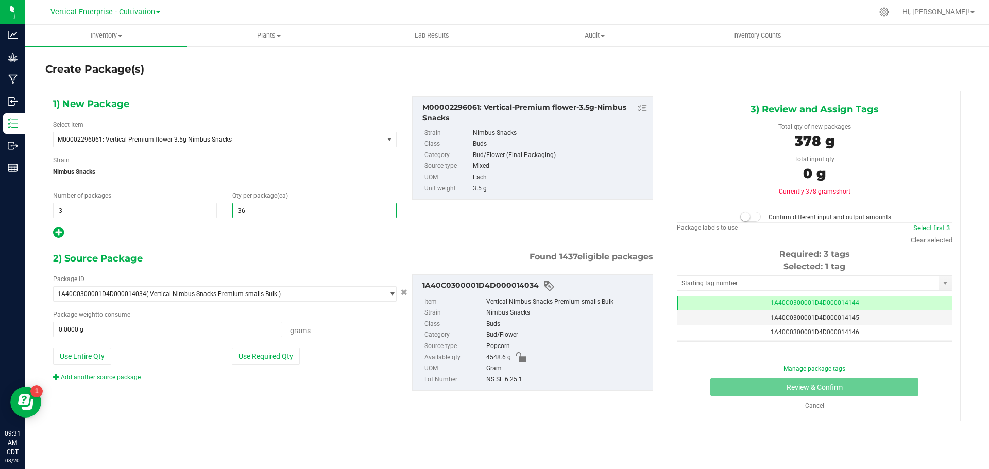
type input "36"
click at [272, 355] on button "Use Required Qty" at bounding box center [266, 357] width 68 height 18
type input "378.0000 g"
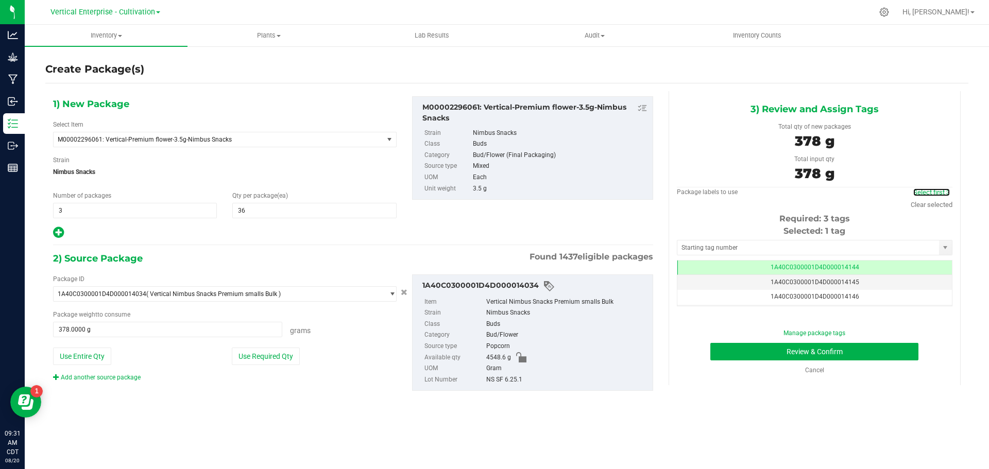
click at [947, 196] on link "Select first 3" at bounding box center [931, 192] width 37 height 8
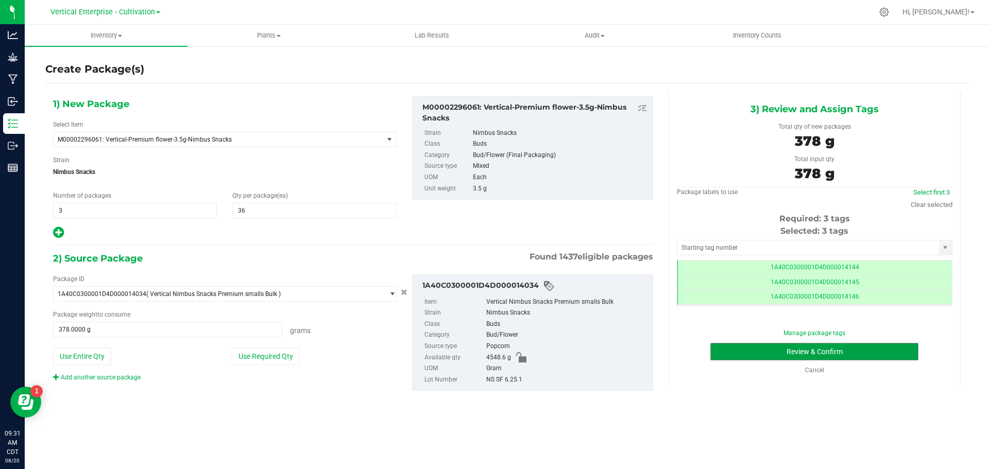
click at [854, 350] on button "Review & Confirm" at bounding box center [814, 352] width 208 height 18
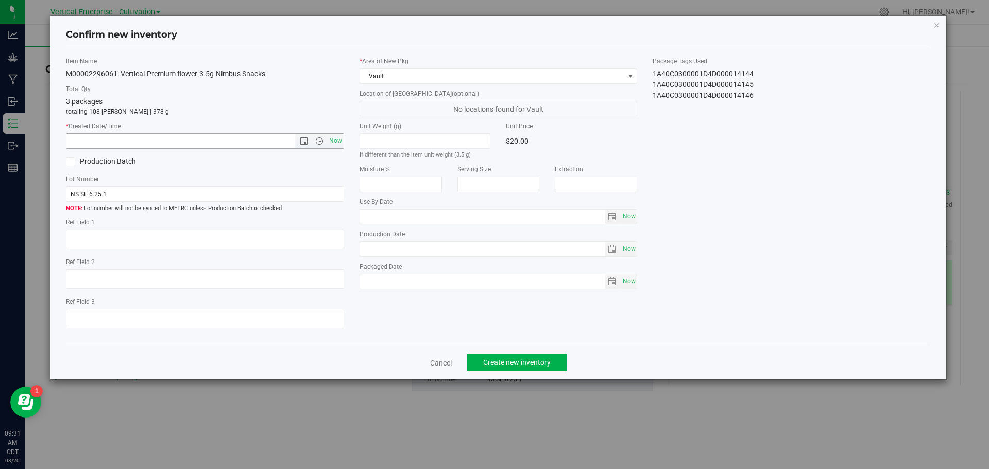
click at [335, 141] on span "Now" at bounding box center [335, 140] width 18 height 15
type input "[DATE] 9:31 AM"
click at [512, 360] on span "Create new inventory" at bounding box center [516, 362] width 67 height 8
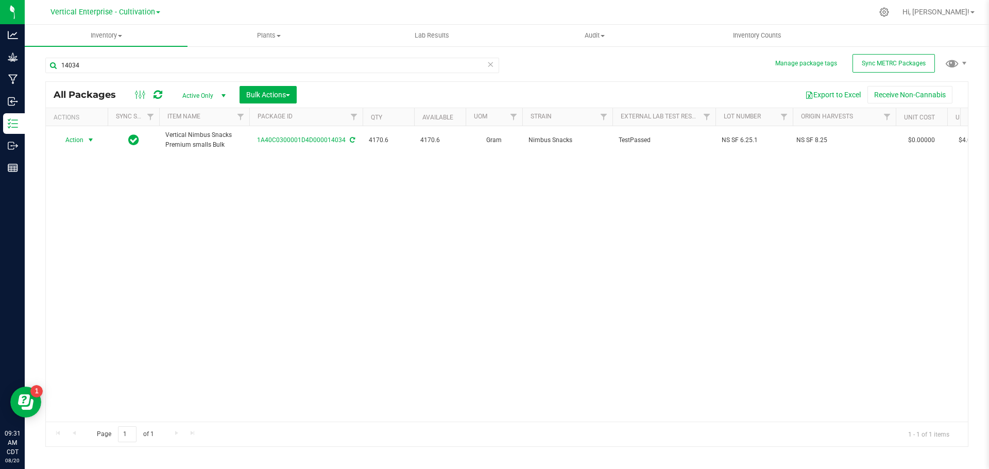
click at [75, 140] on span "Action" at bounding box center [70, 140] width 28 height 14
click at [86, 172] on li "Create package" at bounding box center [89, 172] width 65 height 15
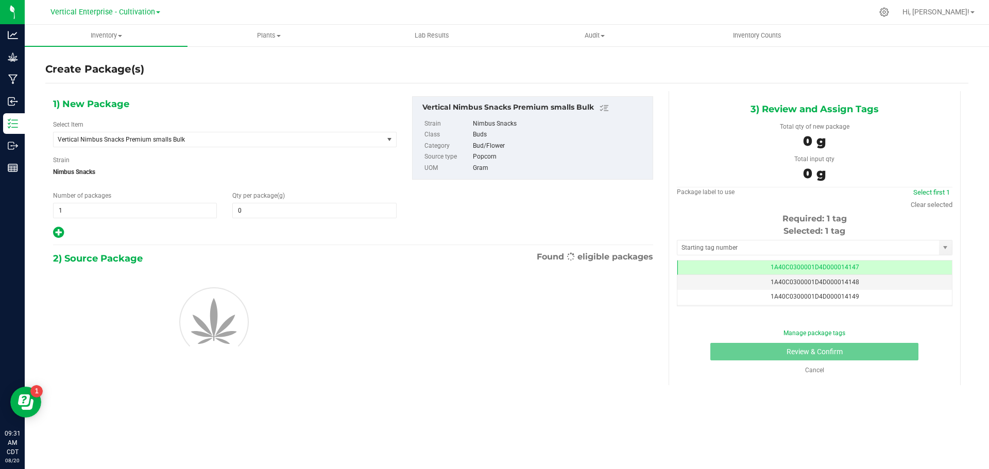
type input "0.0000"
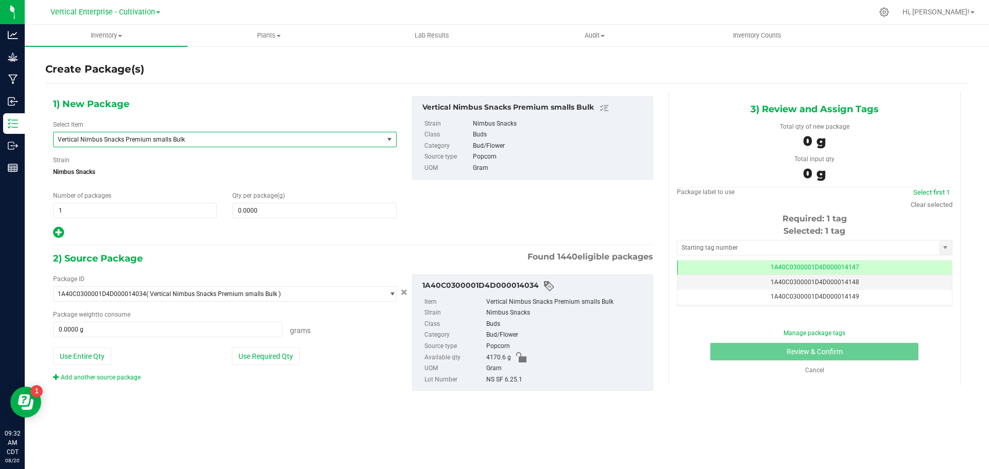
click at [148, 136] on span "Vertical Nimbus Snacks Premium smalls Bulk" at bounding box center [212, 139] width 308 height 7
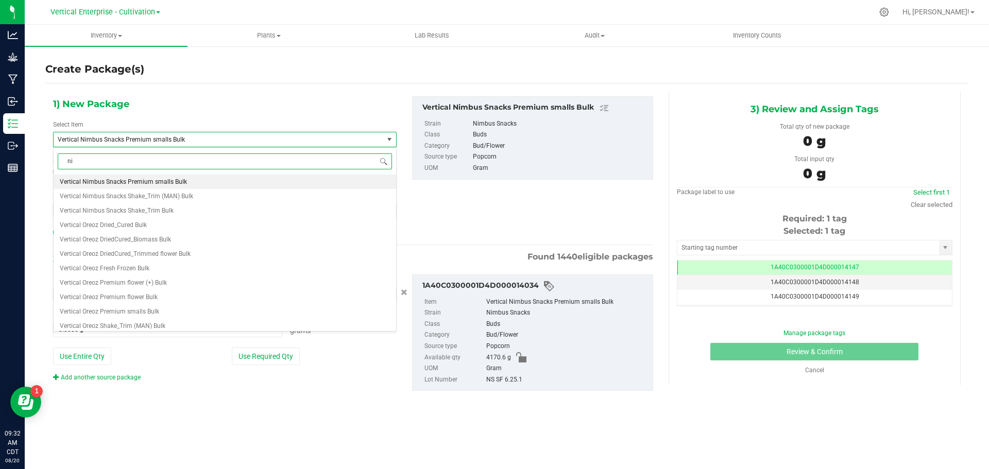
type input "nim"
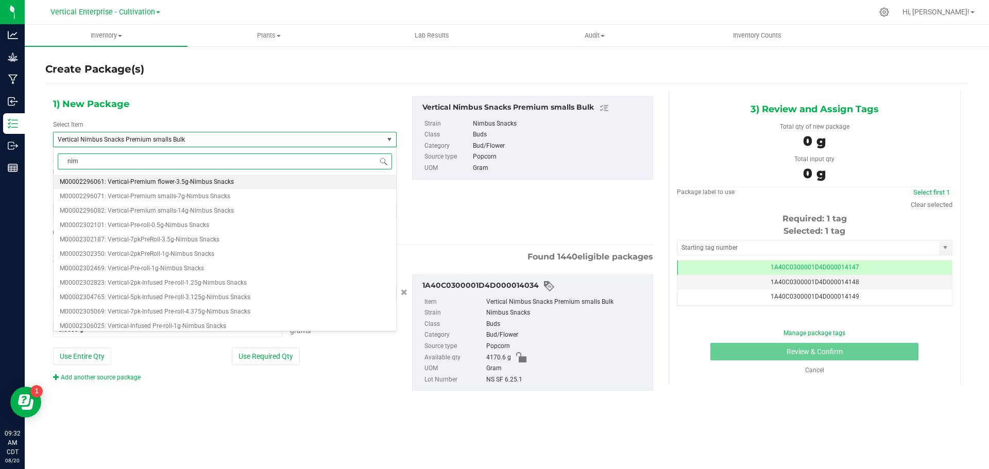
click at [167, 180] on span "M00002296061: Vertical-Premium flower-3.5g-Nimbus Snacks" at bounding box center [147, 181] width 174 height 7
type input "0"
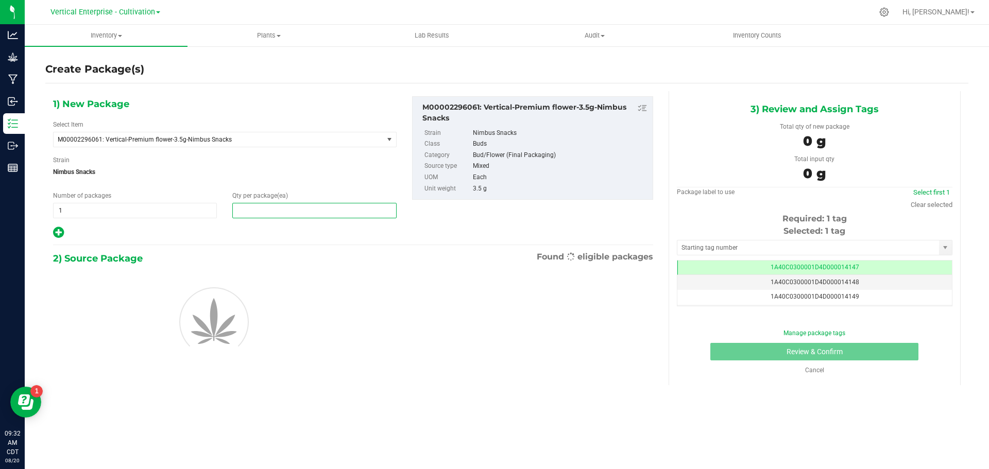
click at [265, 216] on span at bounding box center [314, 210] width 164 height 15
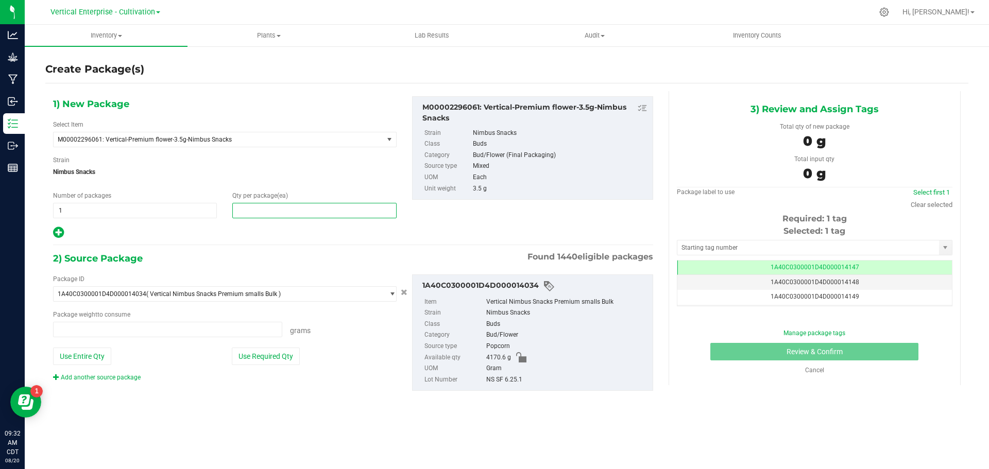
type input "0.0000 g"
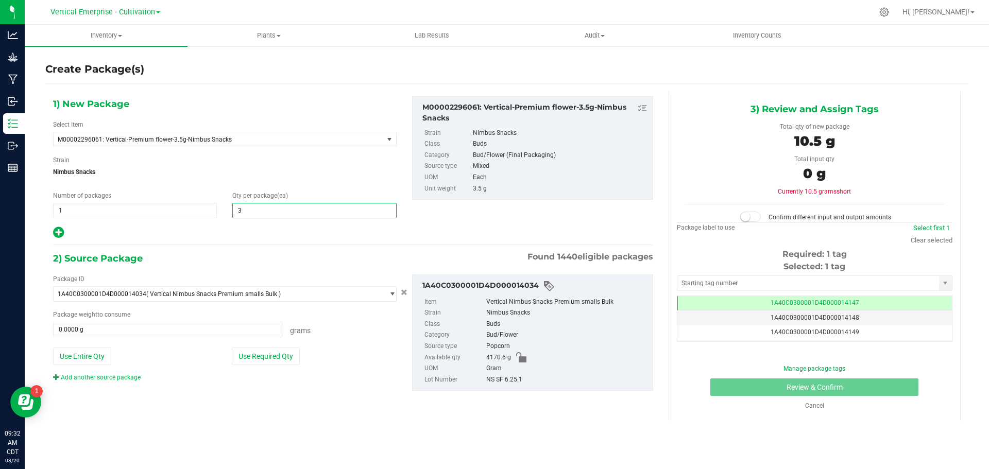
type input "36"
click at [286, 358] on button "Use Required Qty" at bounding box center [266, 357] width 68 height 18
type input "126.0000 g"
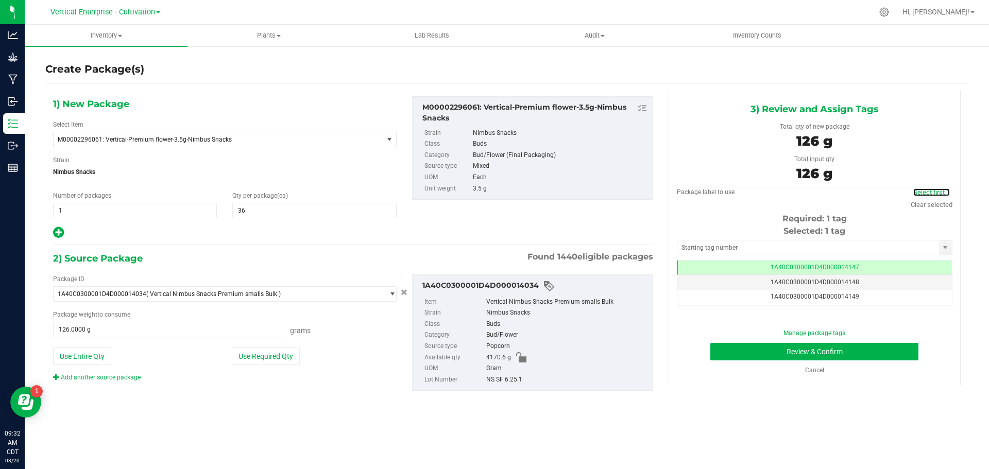
click at [938, 191] on link "Select first 1" at bounding box center [931, 192] width 37 height 8
click at [807, 348] on button "Review & Confirm" at bounding box center [814, 352] width 208 height 18
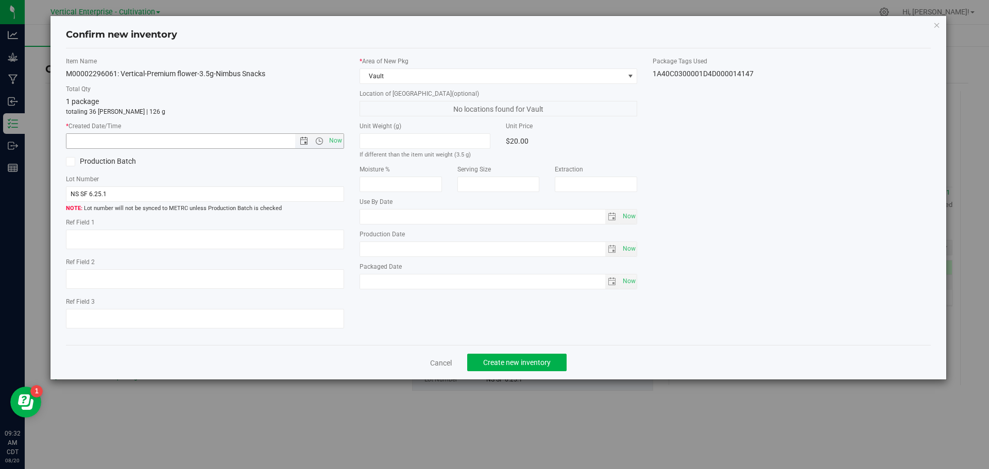
click at [342, 138] on span "Now" at bounding box center [335, 140] width 18 height 15
type input "[DATE] 9:32 AM"
click at [531, 358] on span "Create new inventory" at bounding box center [516, 362] width 67 height 8
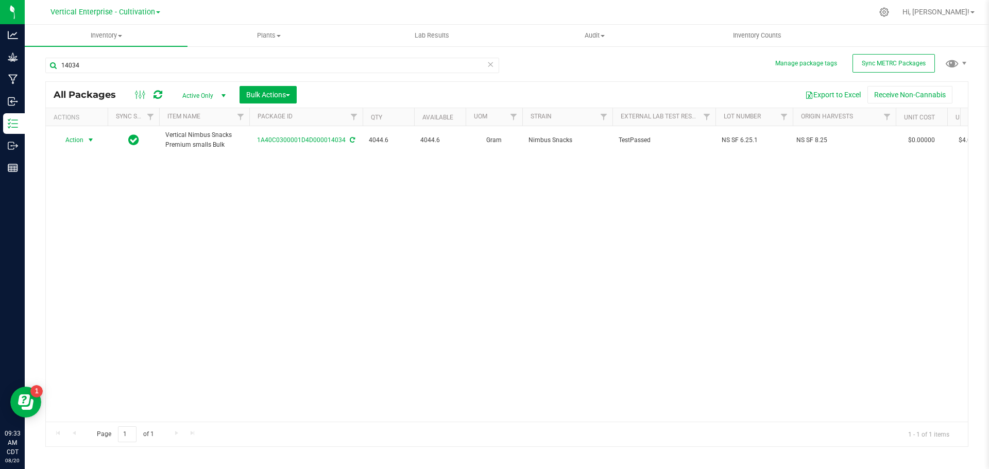
click at [72, 137] on span "Action" at bounding box center [70, 140] width 28 height 14
click at [84, 174] on li "Create package" at bounding box center [89, 172] width 65 height 15
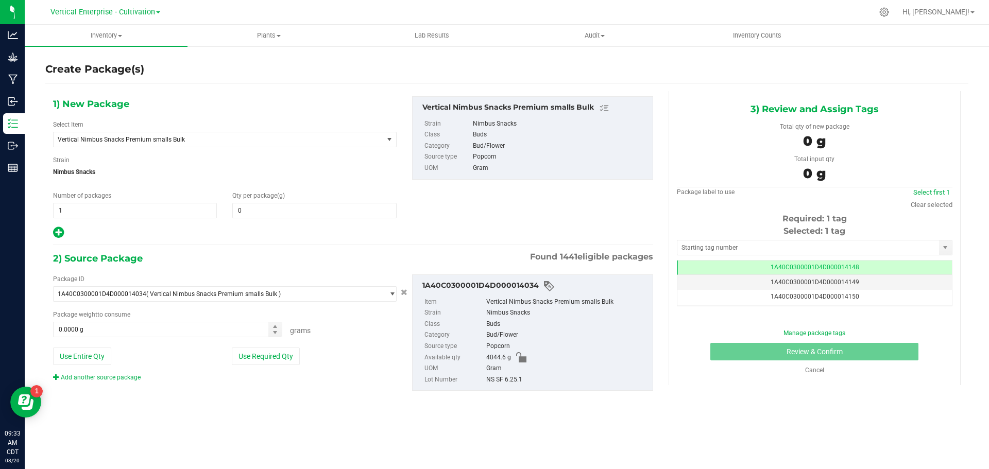
type input "0.0000"
click at [189, 137] on span "Vertical Nimbus Snacks Premium smalls Bulk" at bounding box center [212, 139] width 308 height 7
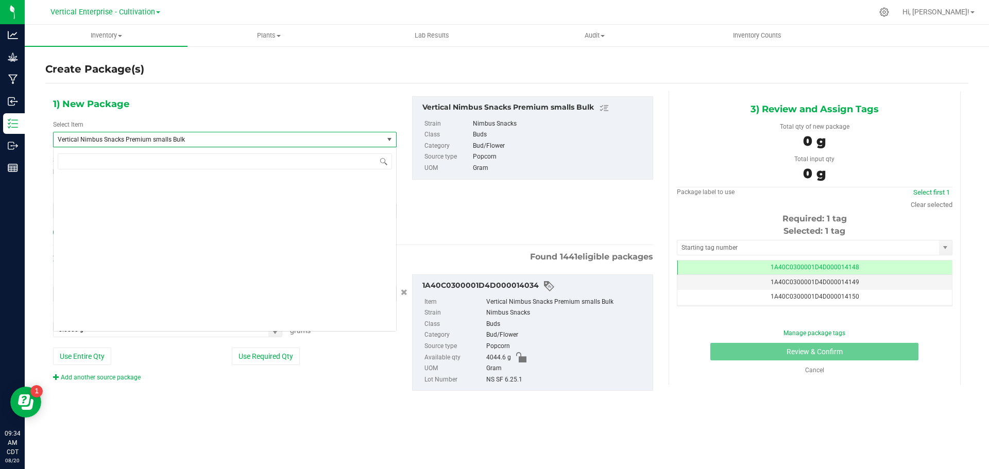
scroll to position [78771, 0]
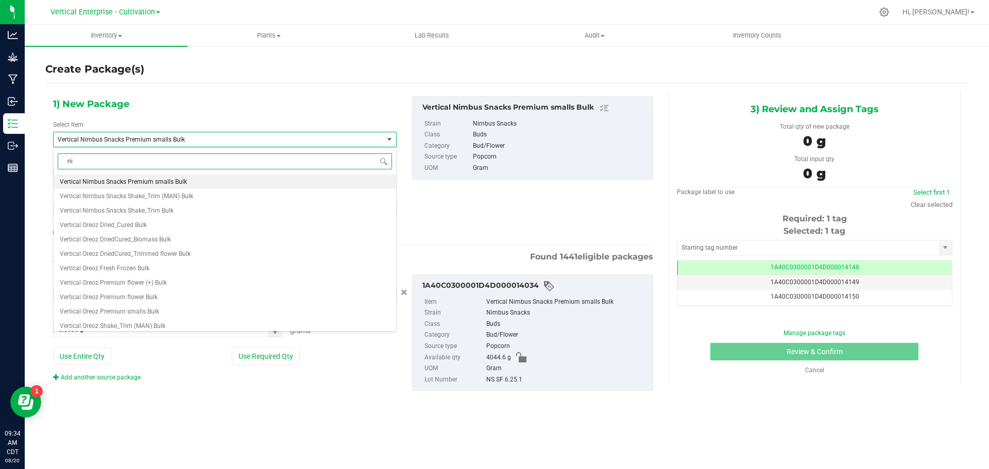
type input "nim"
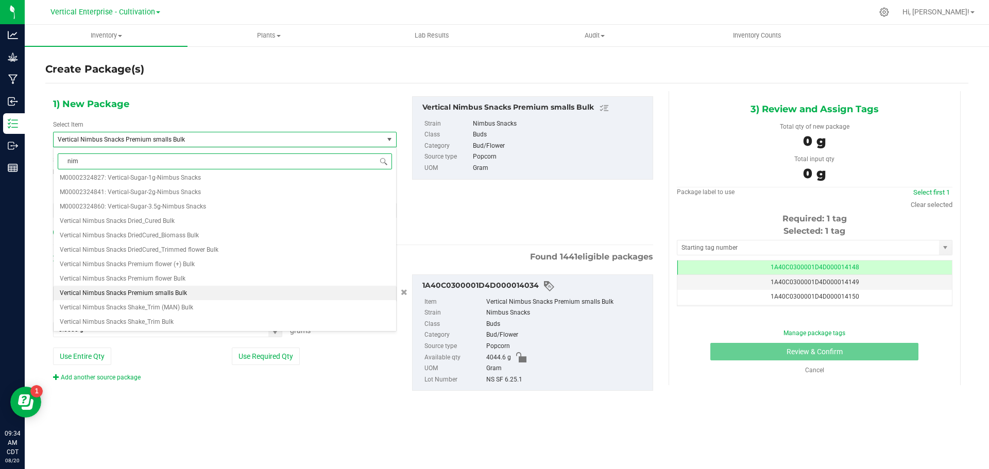
scroll to position [0, 0]
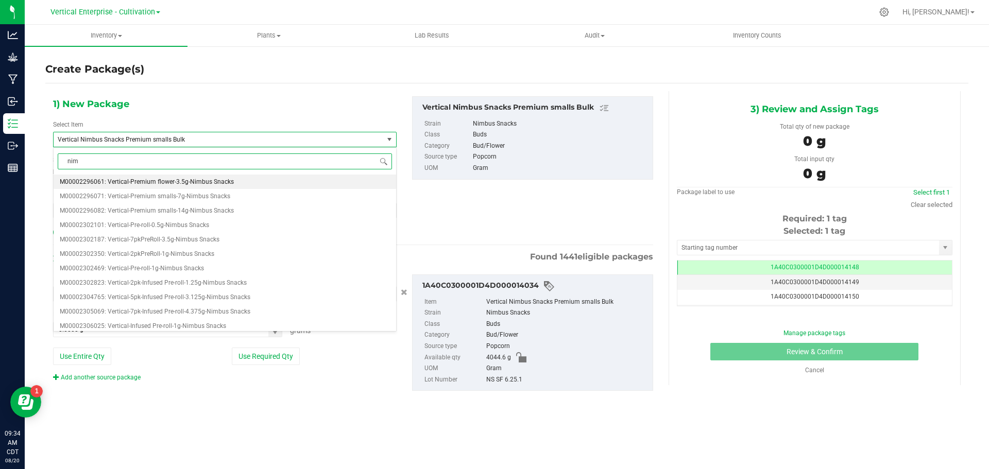
click at [194, 181] on span "M00002296061: Vertical-Premium flower-3.5g-Nimbus Snacks" at bounding box center [147, 181] width 174 height 7
type input "0"
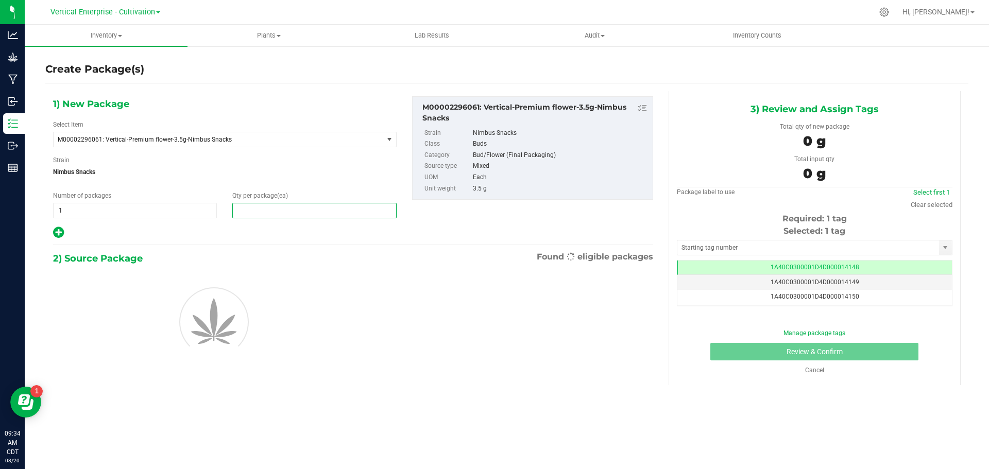
click at [267, 203] on span at bounding box center [314, 210] width 164 height 15
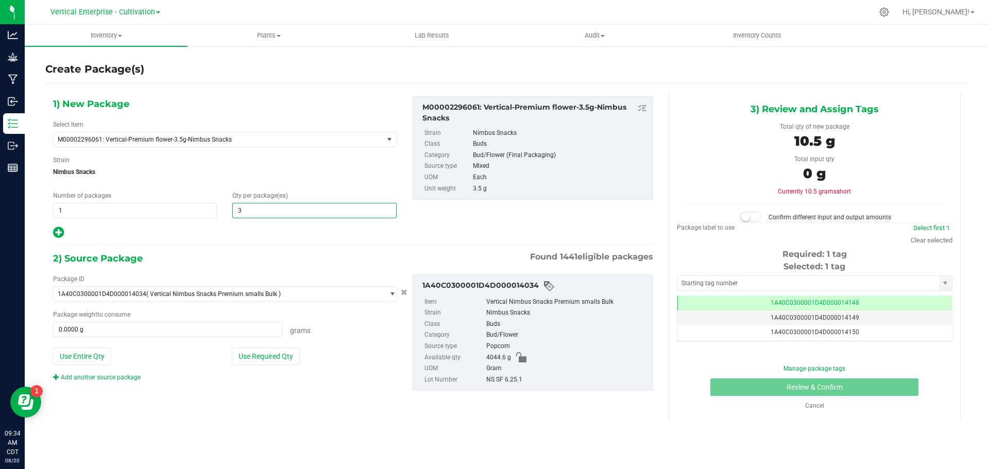
type input "36"
drag, startPoint x: 273, startPoint y: 353, endPoint x: 401, endPoint y: 390, distance: 132.3
click at [278, 353] on button "Use Required Qty" at bounding box center [266, 357] width 68 height 18
type input "126.0000 g"
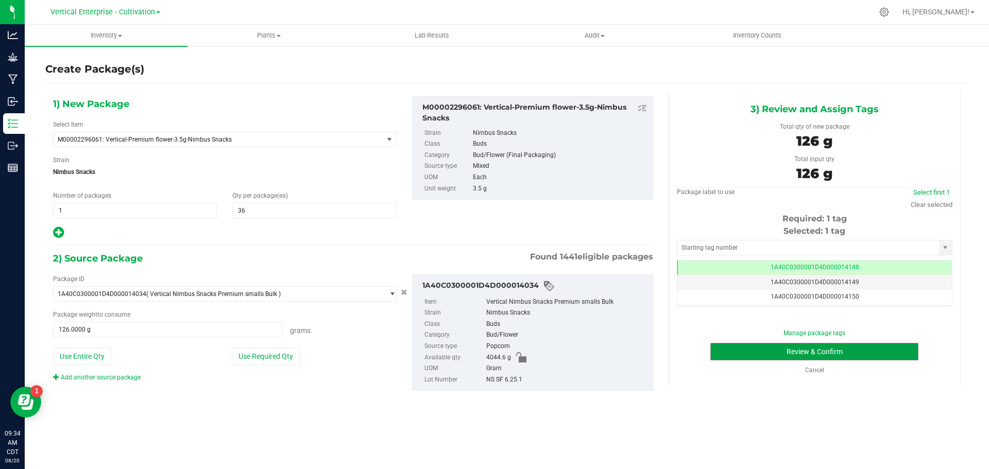
click at [868, 350] on button "Review & Confirm" at bounding box center [814, 352] width 208 height 18
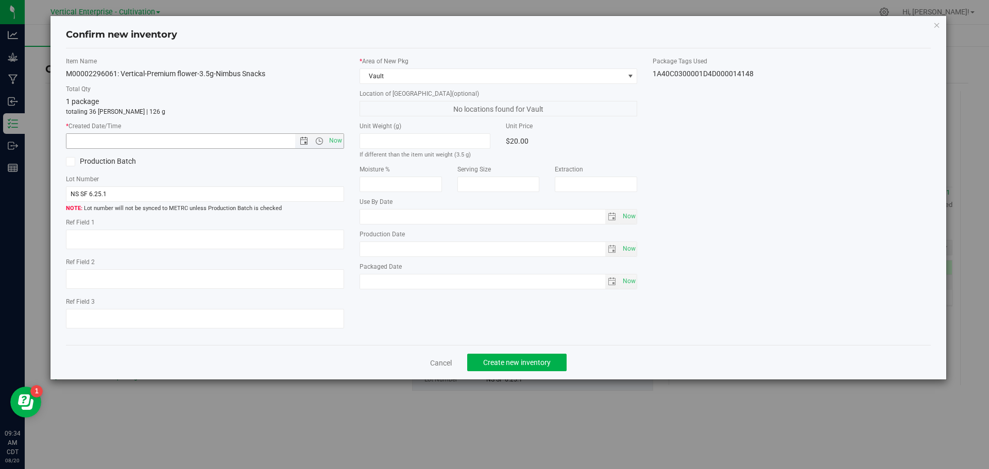
click at [336, 144] on span "Now" at bounding box center [335, 140] width 18 height 15
type input "[DATE] 9:34 AM"
click at [529, 368] on button "Create new inventory" at bounding box center [516, 363] width 99 height 18
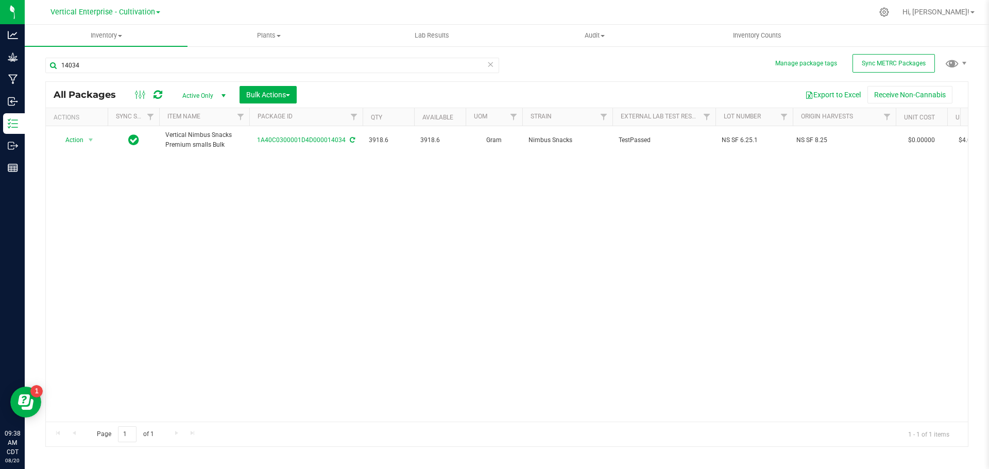
click at [146, 83] on div "All Packages Active Only Active Only Lab Samples Locked All External Internal B…" at bounding box center [507, 95] width 922 height 26
click at [252, 303] on div "Action Action Adjust qty Create package Edit attributes Global inventory Locate…" at bounding box center [507, 274] width 922 height 296
click at [103, 71] on input "14034" at bounding box center [272, 65] width 454 height 15
drag, startPoint x: 78, startPoint y: 72, endPoint x: 57, endPoint y: 76, distance: 22.1
click at [57, 76] on div "14034" at bounding box center [272, 70] width 454 height 24
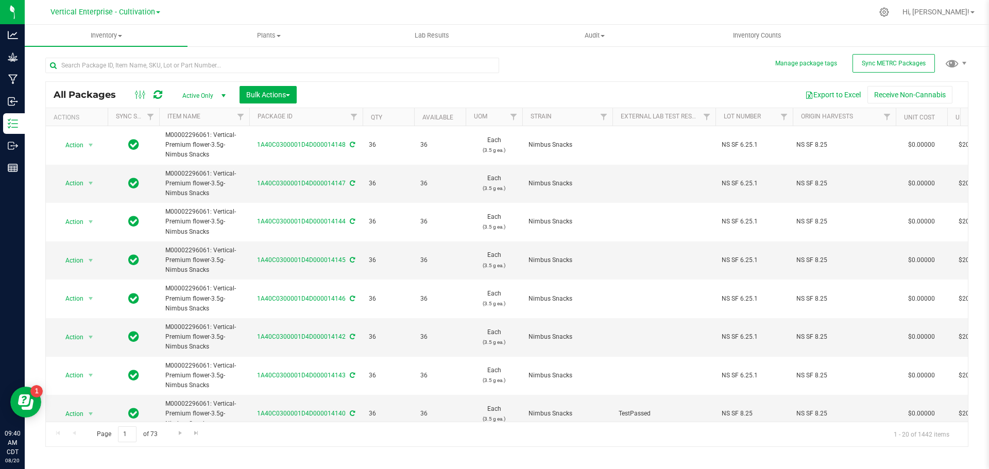
click at [102, 55] on div at bounding box center [275, 64] width 461 height 33
click at [111, 59] on input "text" at bounding box center [272, 65] width 454 height 15
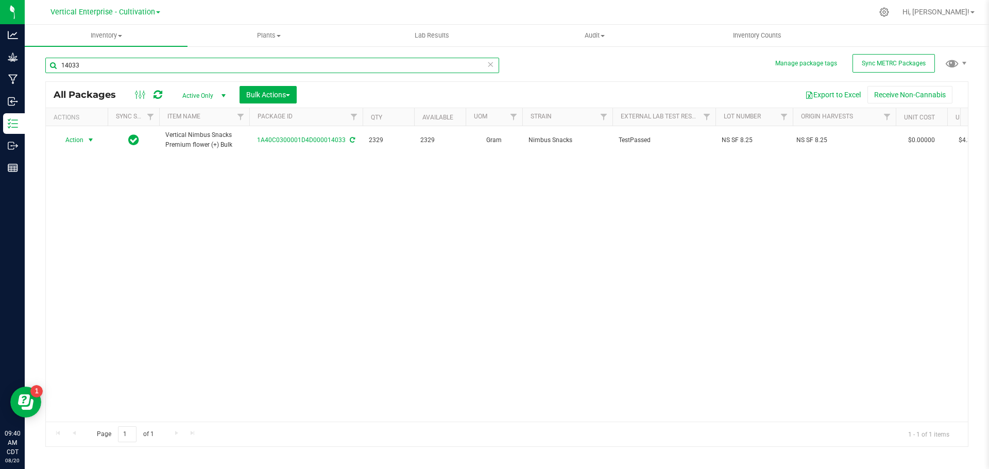
type input "14033"
click at [62, 137] on span "Action" at bounding box center [70, 140] width 28 height 14
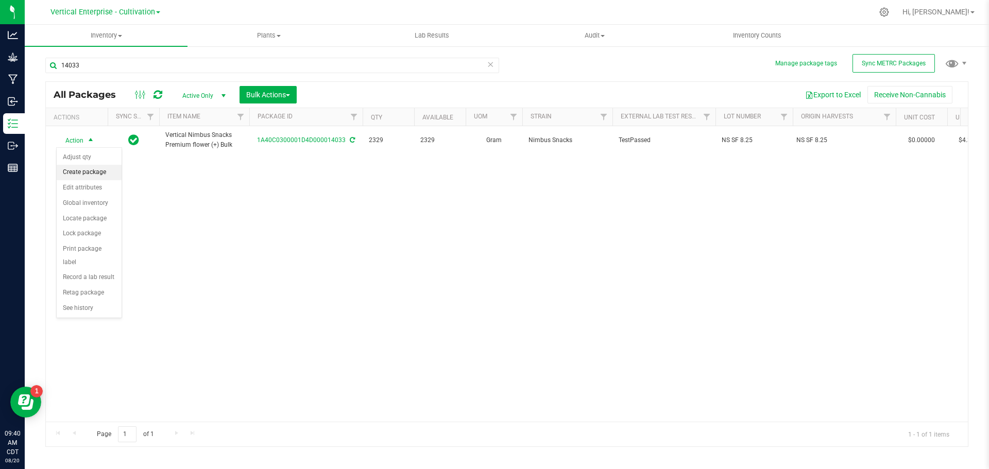
click at [75, 169] on li "Create package" at bounding box center [89, 172] width 65 height 15
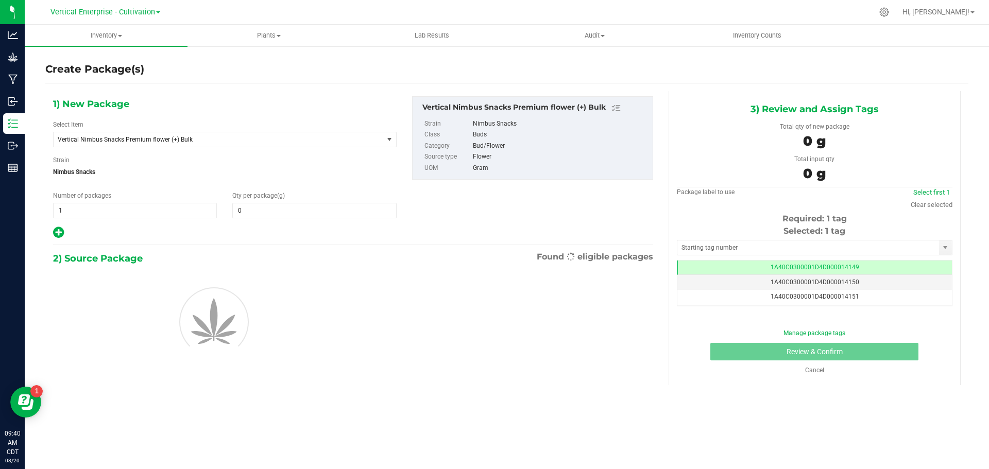
type input "0.0000"
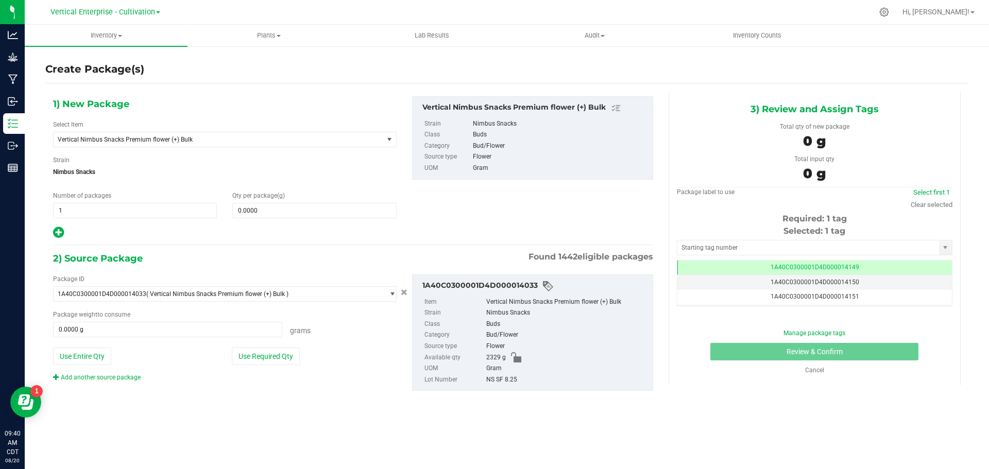
click at [155, 124] on div "Select Item Vertical Nimbus Snacks Premium flower (+) Bulk Badder_NSS Badder_NS…" at bounding box center [224, 133] width 343 height 27
click at [188, 143] on span "Vertical Nimbus Snacks Premium flower (+) Bulk" at bounding box center [219, 139] width 330 height 14
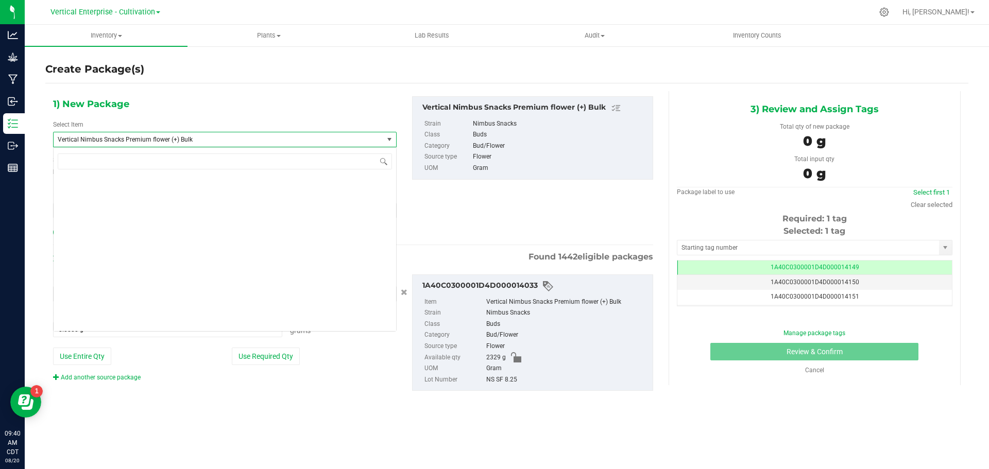
scroll to position [78742, 0]
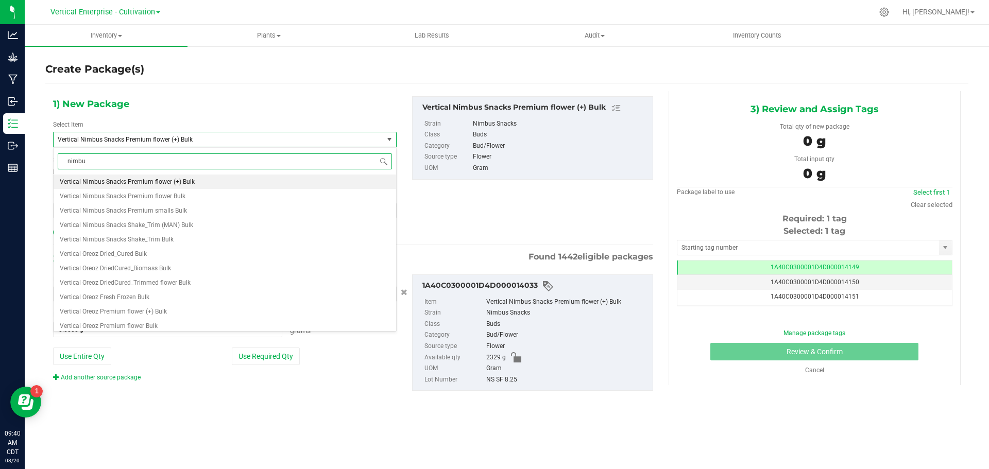
type input "nimbus"
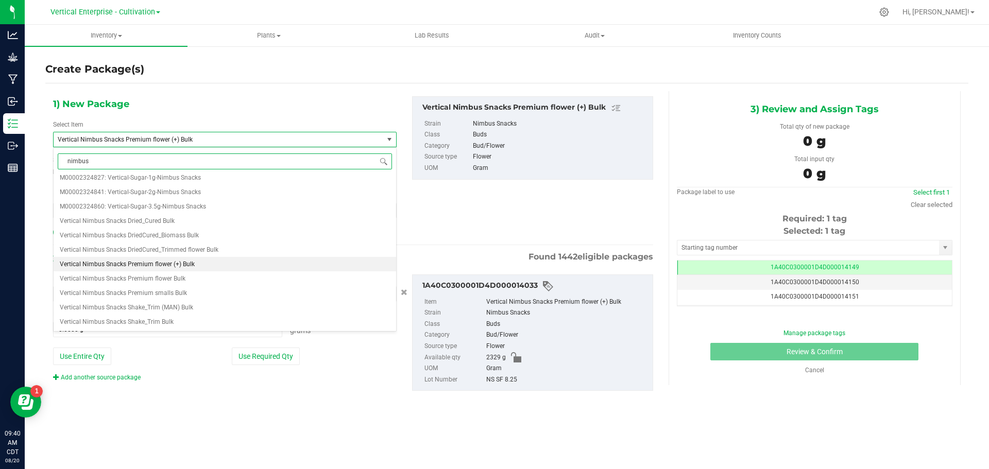
scroll to position [0, 0]
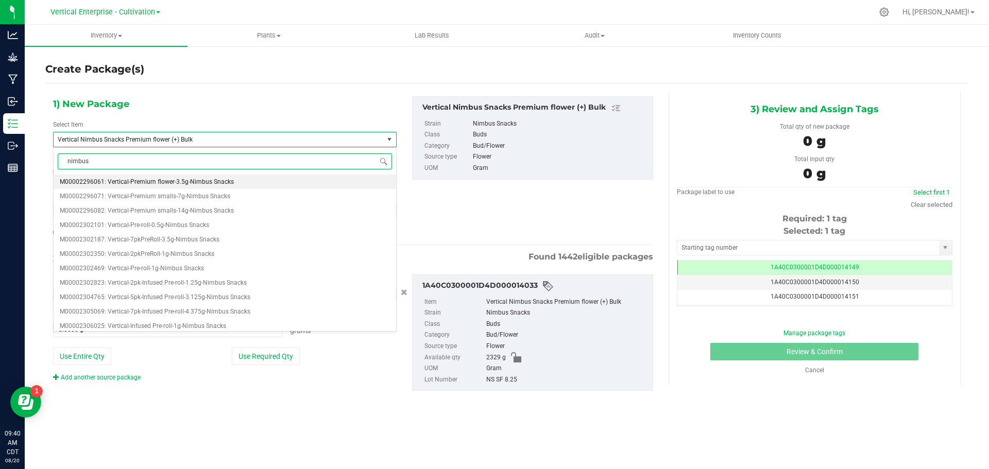
click at [174, 178] on li "M00002296061: Vertical-Premium flower-3.5g-Nimbus Snacks" at bounding box center [225, 182] width 342 height 14
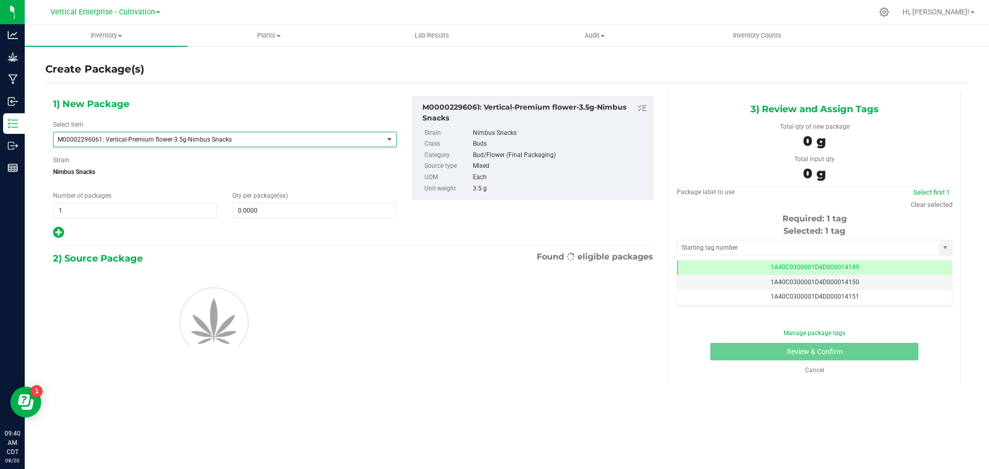
type input "0"
click at [95, 214] on input "1" at bounding box center [135, 210] width 163 height 14
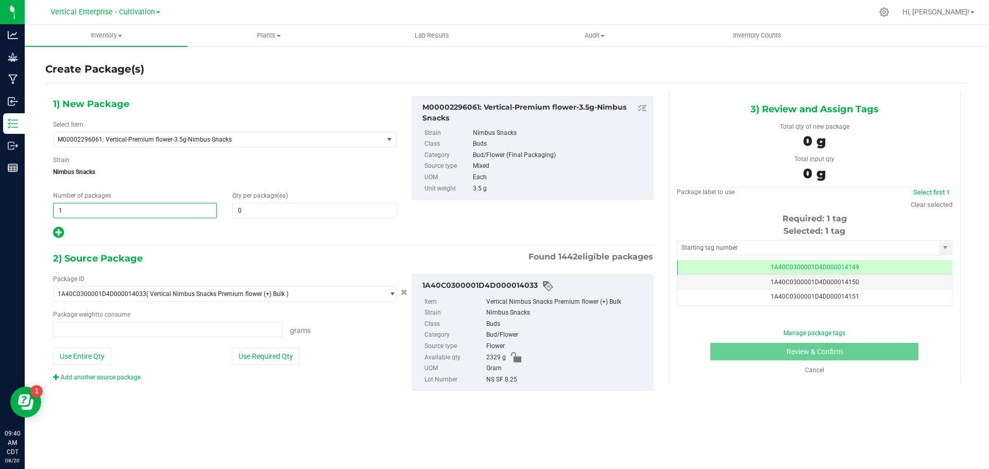
type input "0.0000 g"
type input "2"
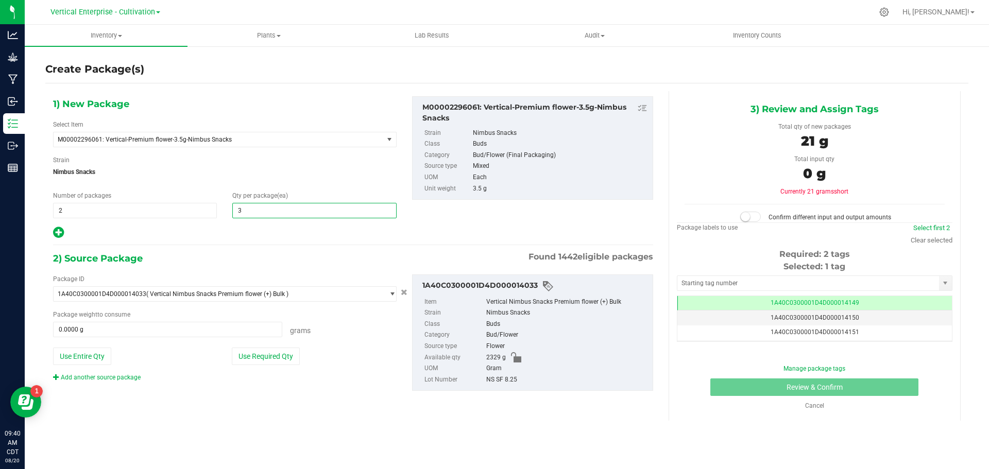
type input "36"
click at [266, 357] on button "Use Required Qty" at bounding box center [266, 357] width 68 height 18
type input "252.0000 g"
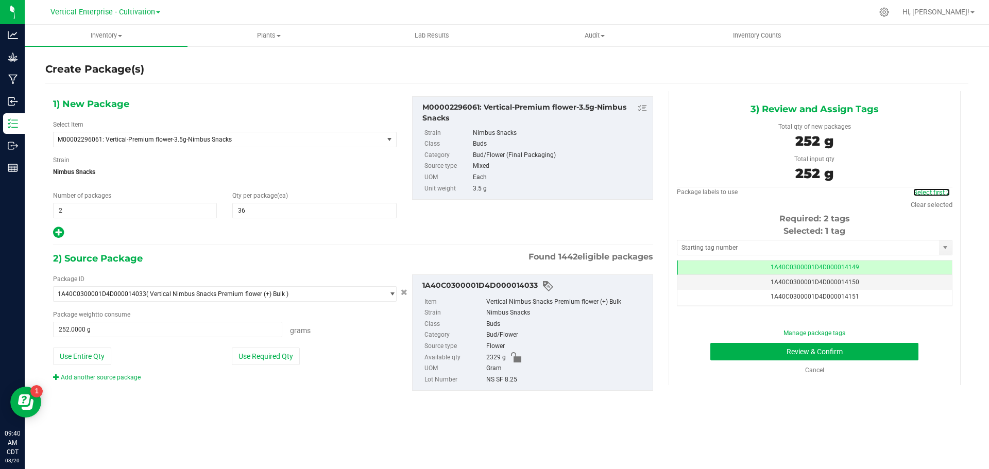
click at [931, 194] on link "Select first 2" at bounding box center [931, 192] width 37 height 8
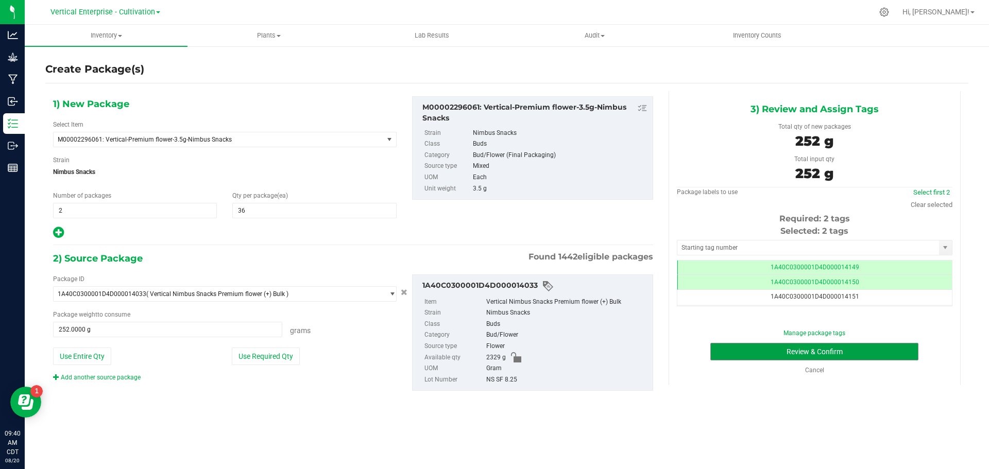
click at [856, 350] on button "Review & Confirm" at bounding box center [814, 352] width 208 height 18
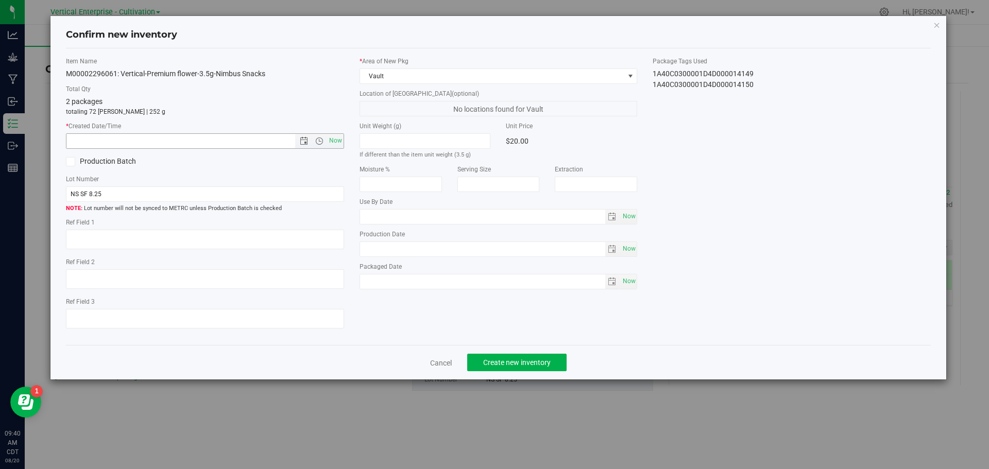
click at [338, 139] on span "Now" at bounding box center [335, 140] width 18 height 15
type input "[DATE] 9:40 AM"
click at [525, 361] on span "Create new inventory" at bounding box center [516, 362] width 67 height 8
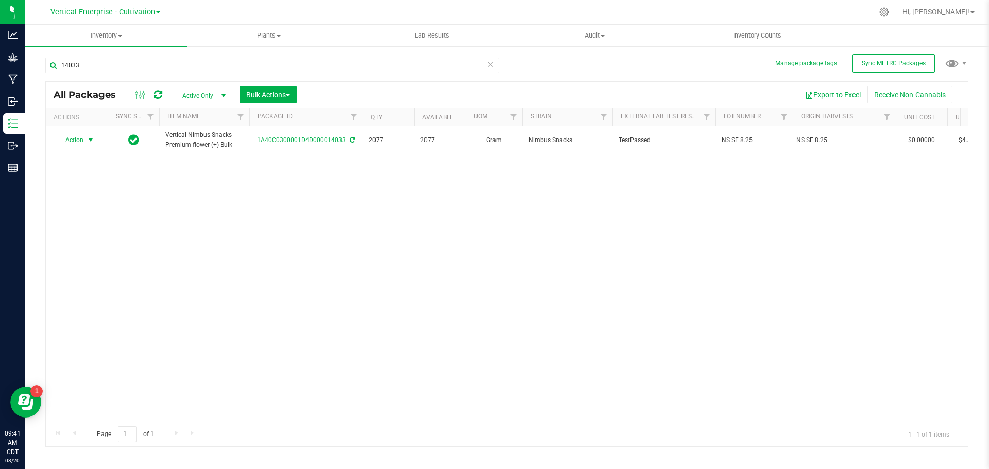
click at [75, 140] on span "Action" at bounding box center [70, 140] width 28 height 14
click at [95, 171] on li "Create package" at bounding box center [89, 172] width 65 height 15
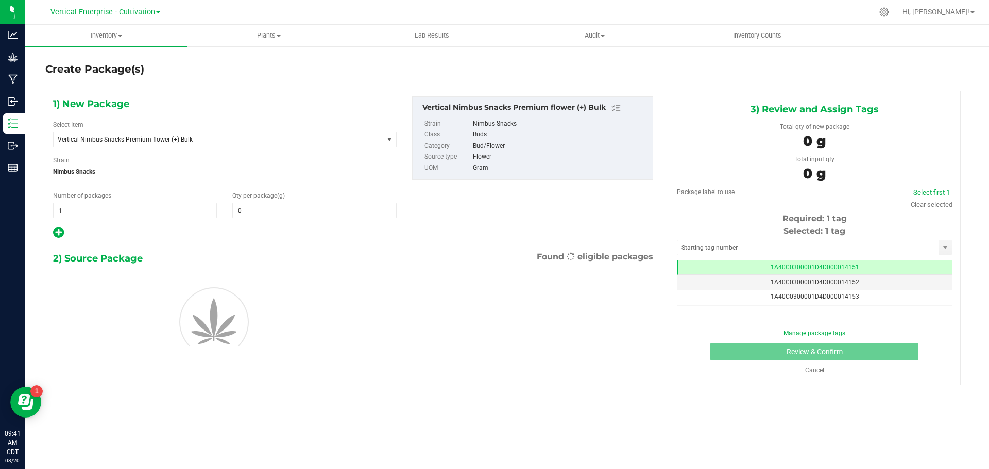
type input "0.0000"
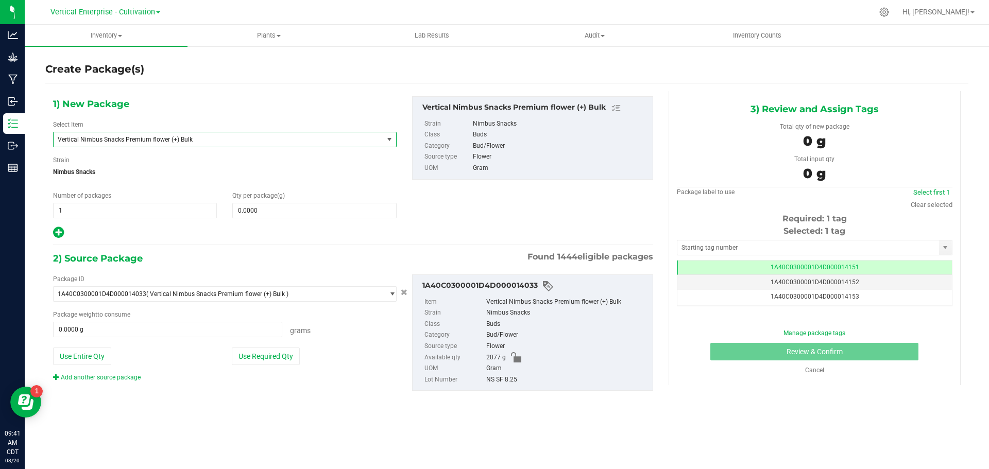
click at [113, 139] on span "Vertical Nimbus Snacks Premium flower (+) Bulk" at bounding box center [212, 139] width 308 height 7
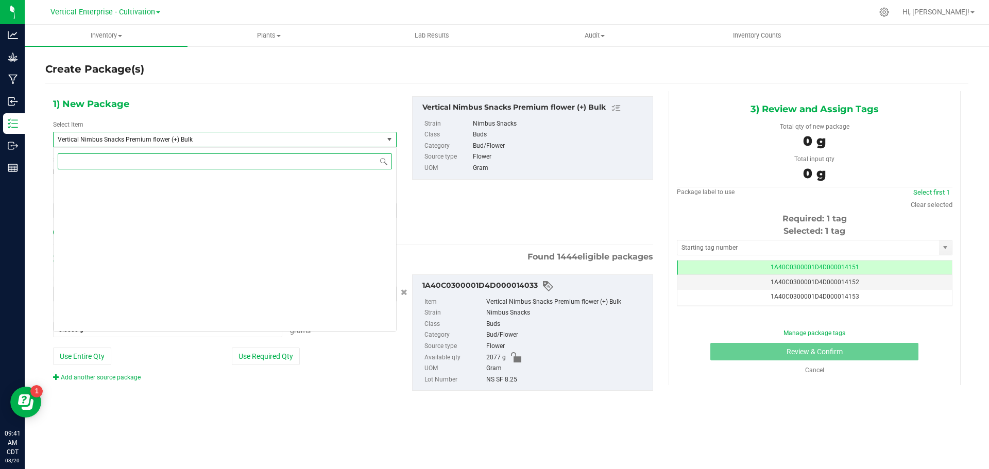
scroll to position [78742, 0]
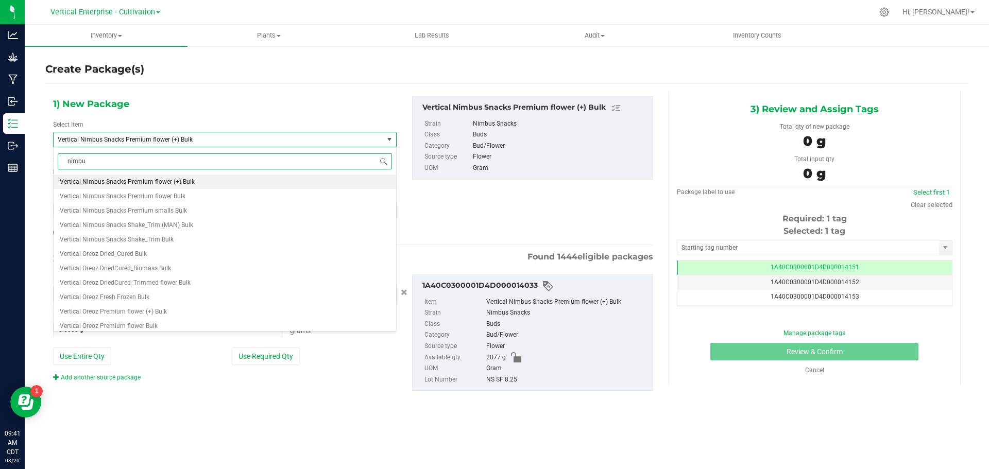
type input "nimbus"
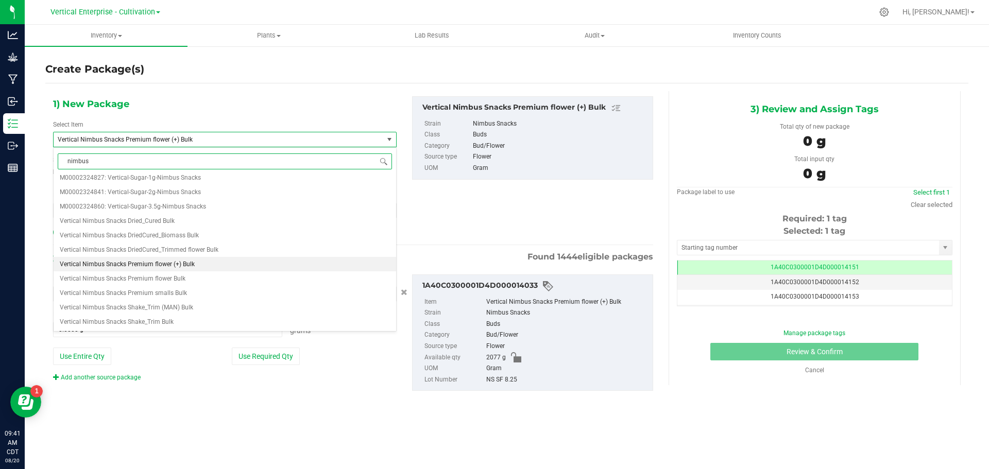
scroll to position [0, 0]
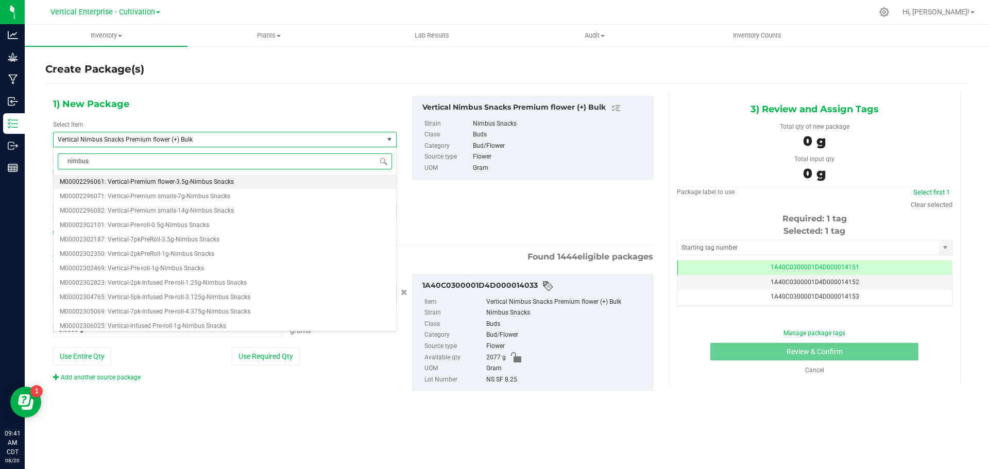
click at [122, 181] on span "M00002296061: Vertical-Premium flower-3.5g-Nimbus Snacks" at bounding box center [147, 181] width 174 height 7
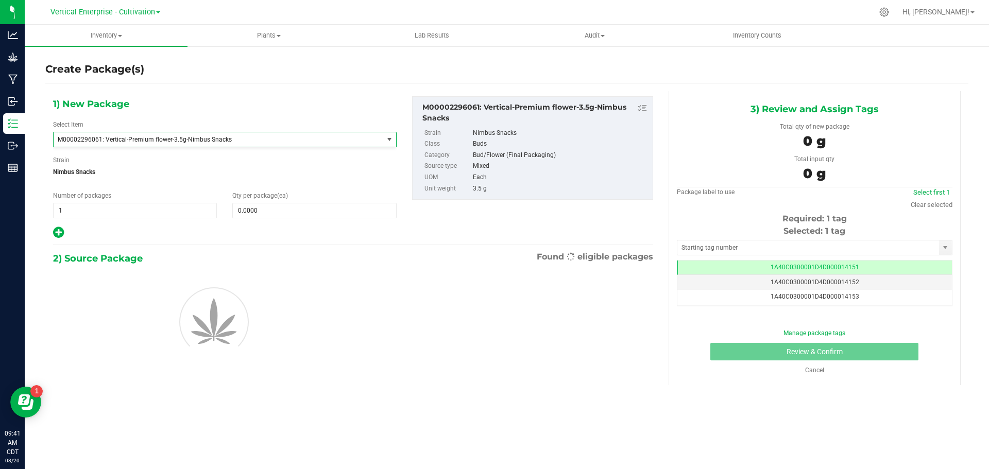
type input "0"
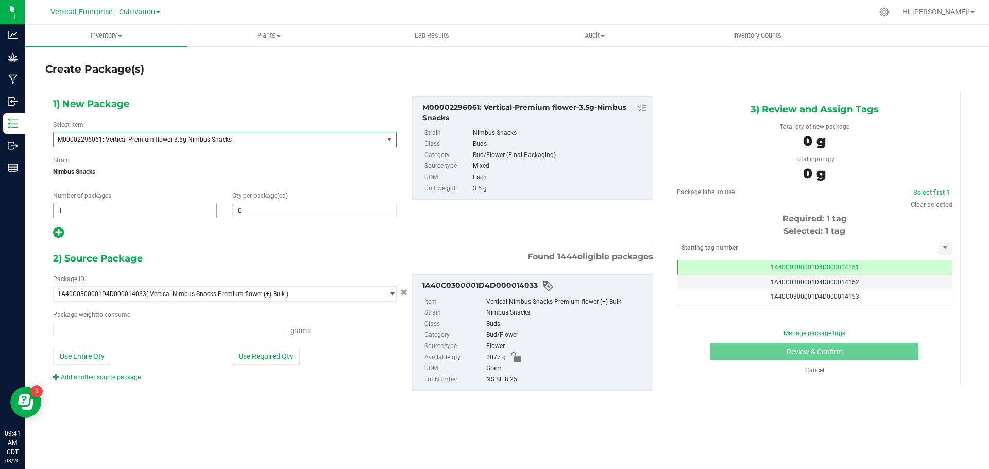
type input "0.0000 g"
click at [123, 206] on span "1 1" at bounding box center [135, 210] width 164 height 15
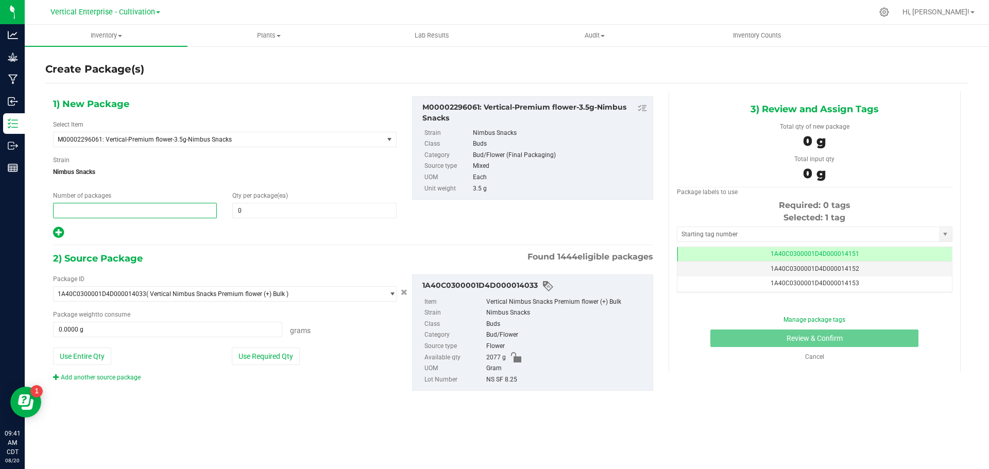
type input "3"
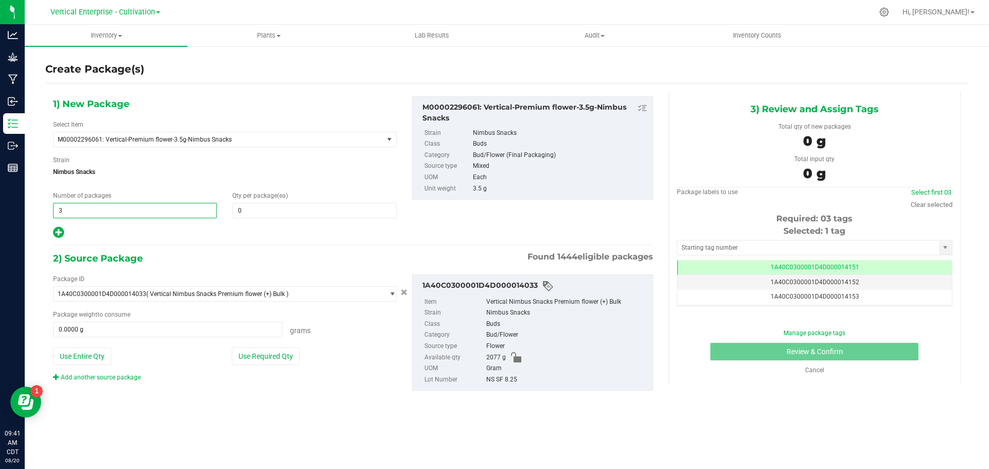
type input "3"
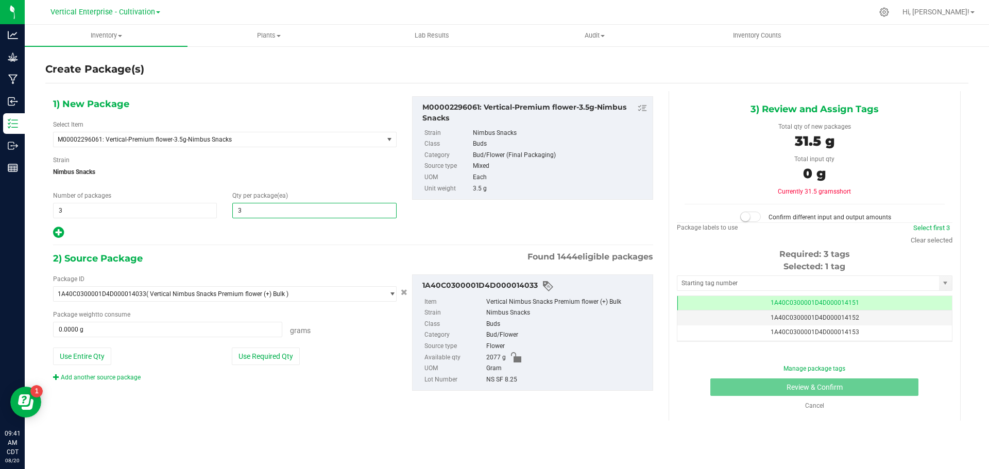
type input "36"
click at [271, 354] on button "Use Required Qty" at bounding box center [266, 357] width 68 height 18
type input "378.0000 g"
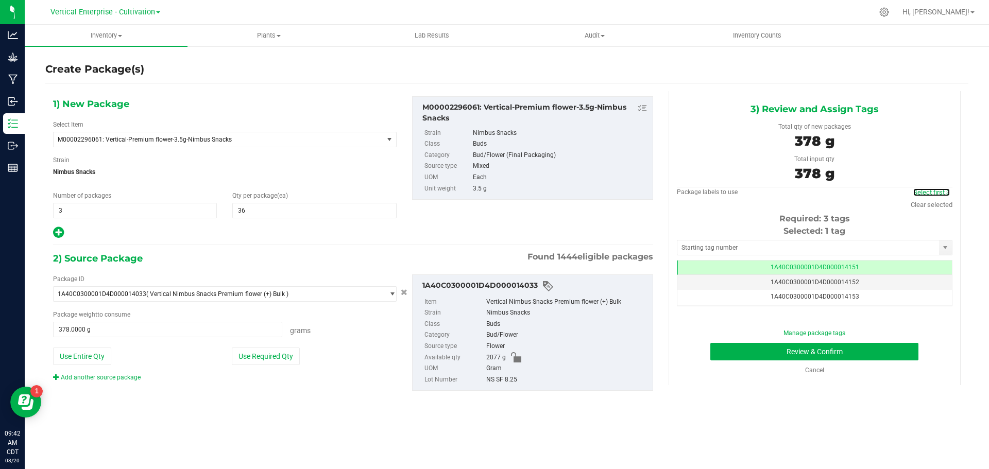
click at [926, 190] on link "Select first 3" at bounding box center [931, 192] width 37 height 8
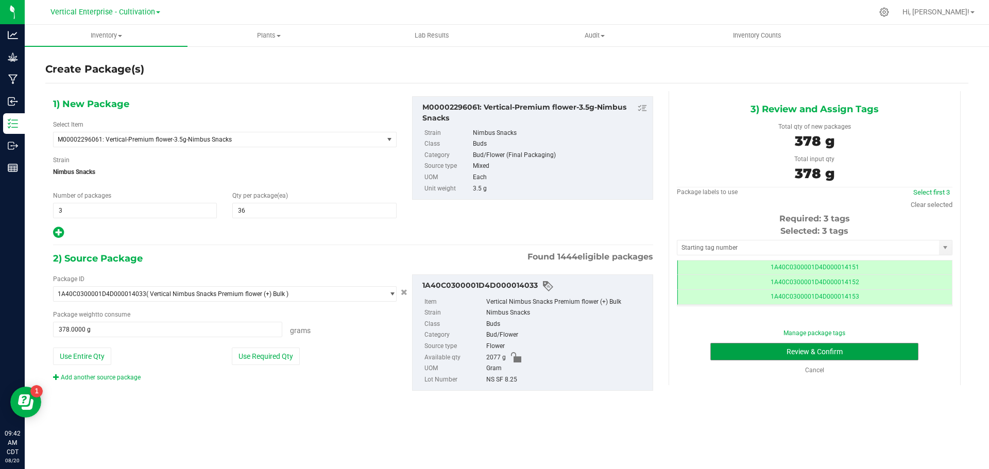
click at [880, 346] on button "Review & Confirm" at bounding box center [814, 352] width 208 height 18
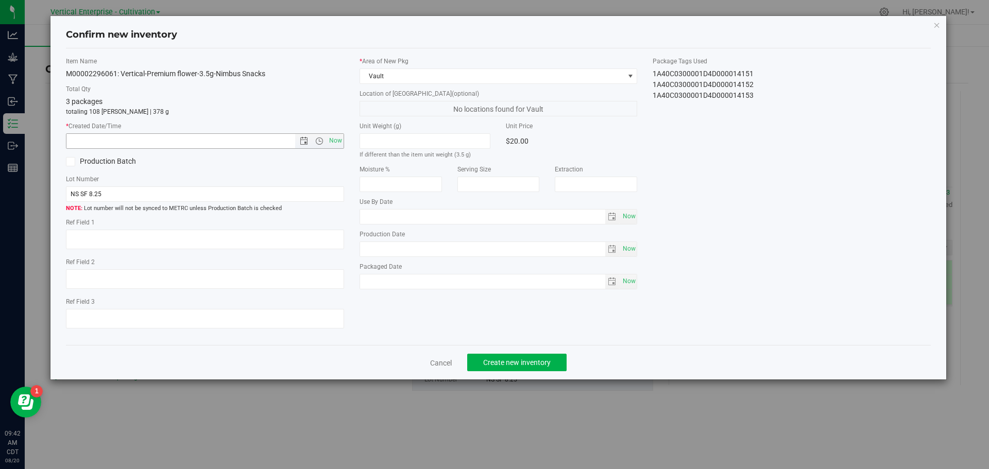
click at [338, 139] on span "Now" at bounding box center [335, 140] width 18 height 15
type input "[DATE] 9:42 AM"
click at [501, 367] on span "Create new inventory" at bounding box center [516, 362] width 67 height 8
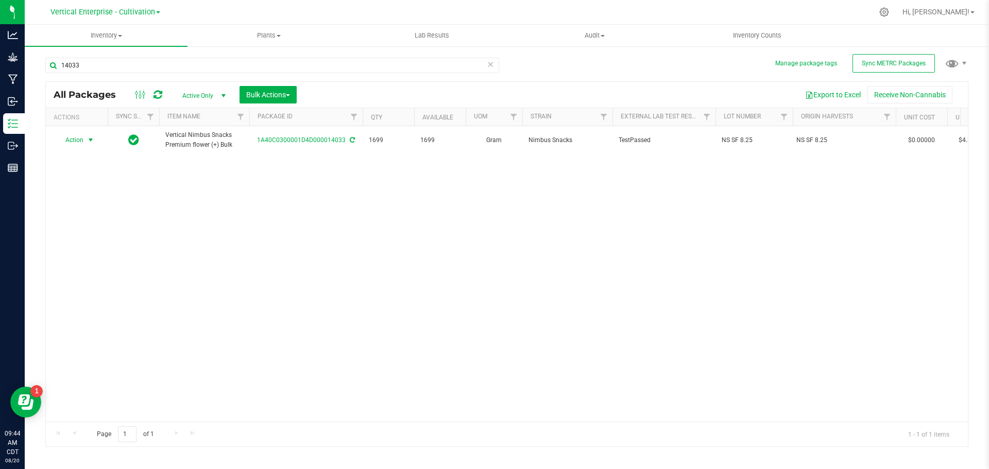
click at [63, 136] on span "Action" at bounding box center [70, 140] width 28 height 14
click at [81, 169] on li "Create package" at bounding box center [89, 172] width 65 height 15
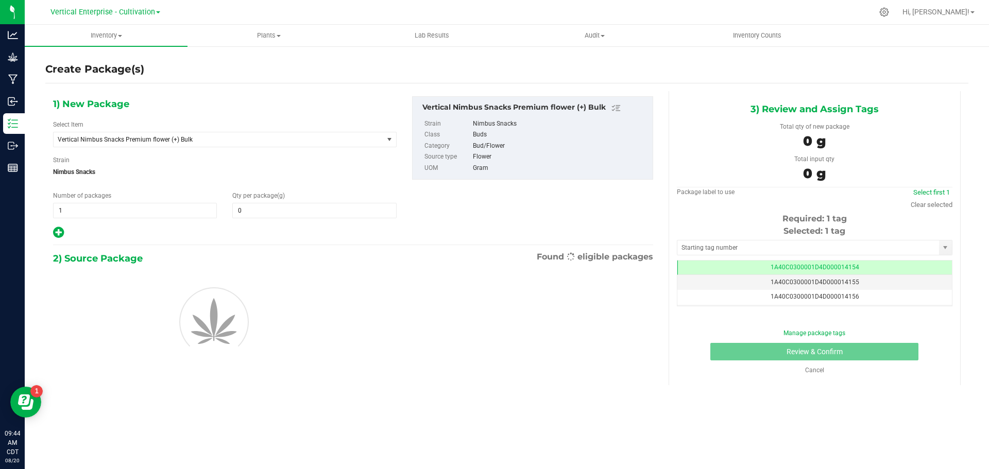
type input "0.0000"
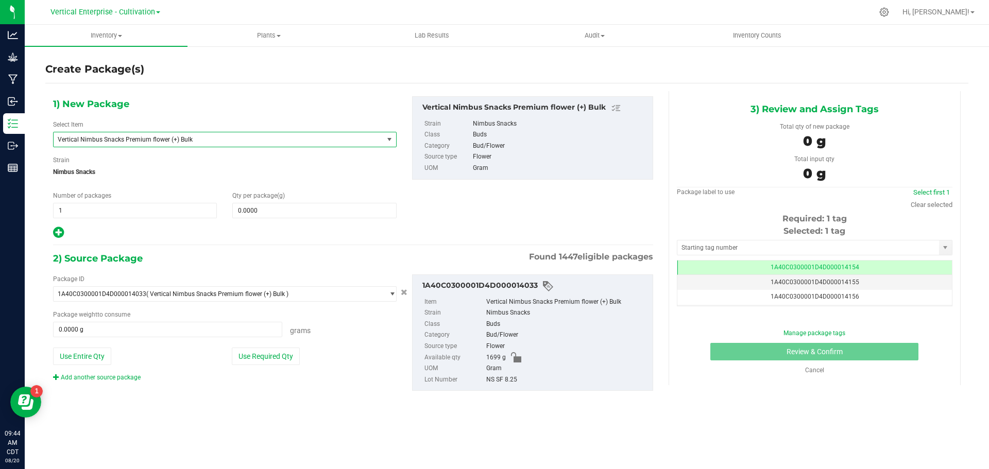
click at [111, 134] on span "Vertical Nimbus Snacks Premium flower (+) Bulk" at bounding box center [219, 139] width 330 height 14
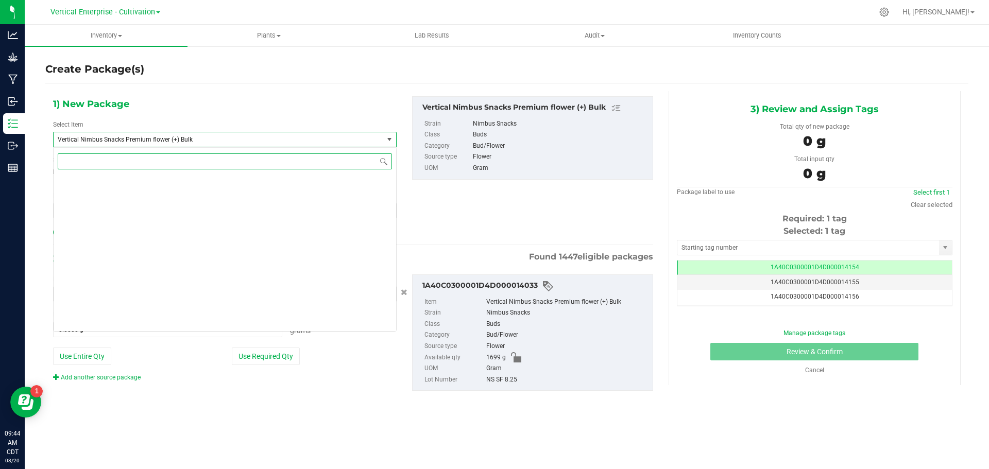
scroll to position [78742, 0]
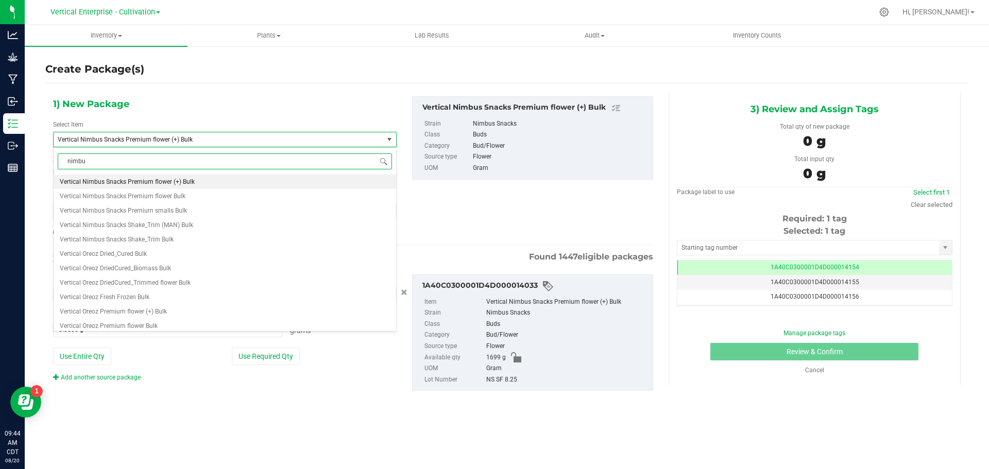
type input "nimbus"
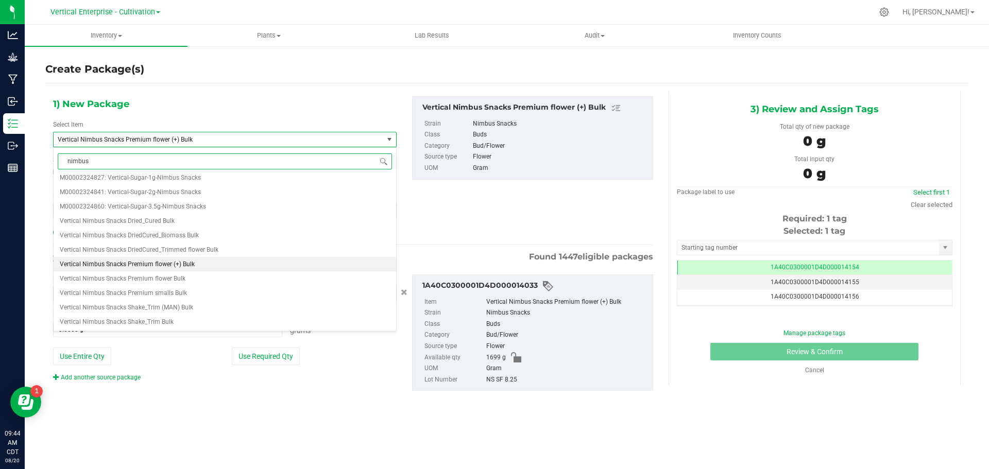
scroll to position [0, 0]
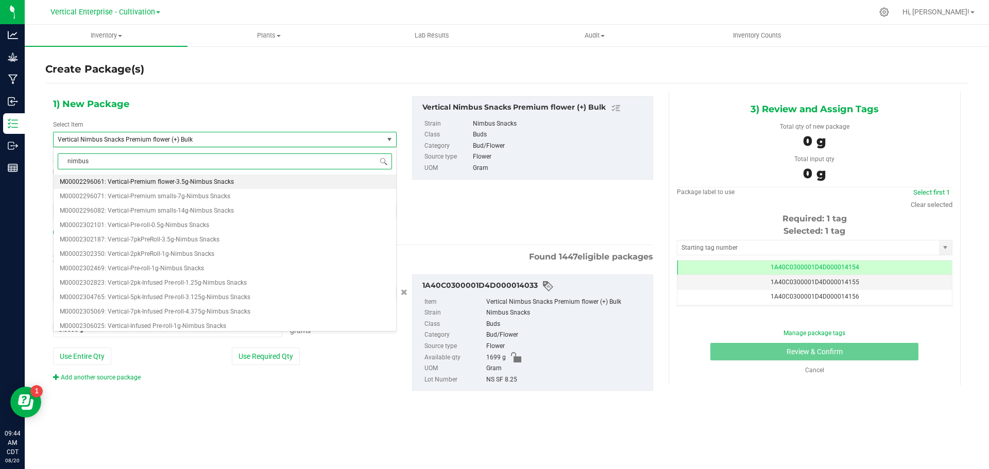
click at [147, 181] on span "M00002296061: Vertical-Premium flower-3.5g-Nimbus Snacks" at bounding box center [147, 181] width 174 height 7
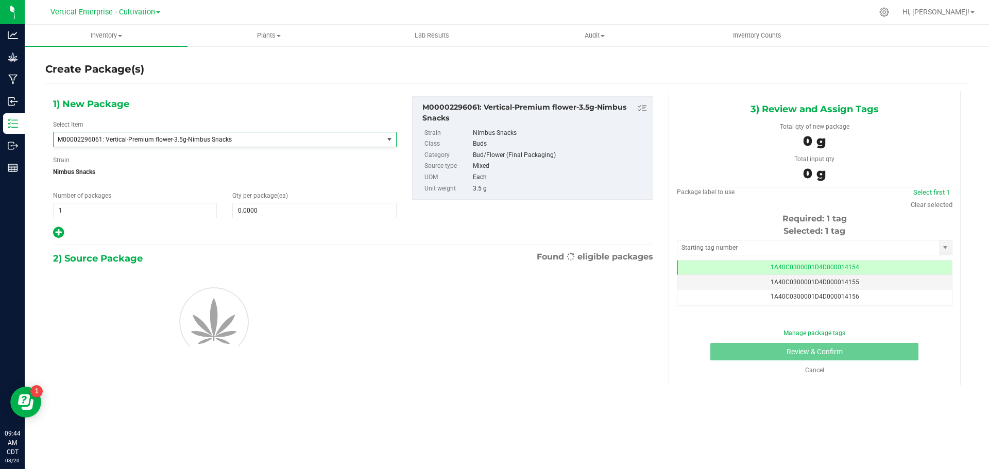
type input "0"
click at [92, 217] on span "1 1" at bounding box center [135, 210] width 164 height 15
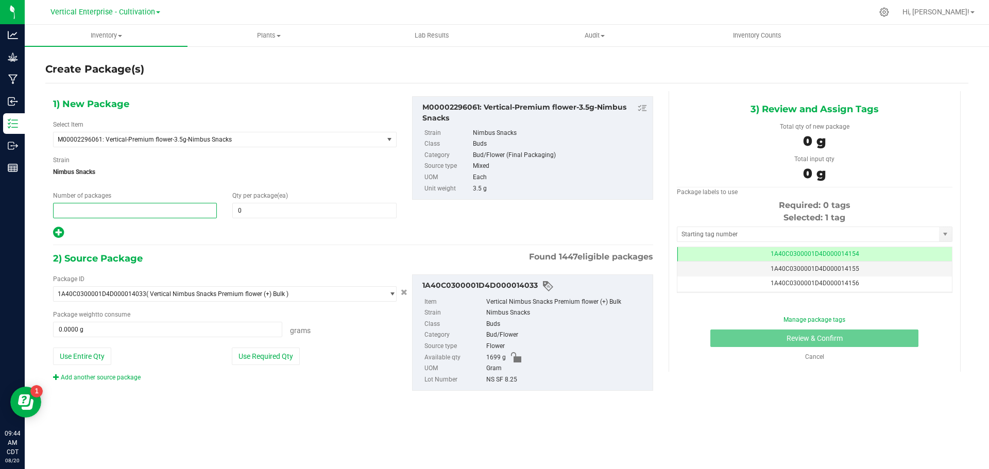
type input "2"
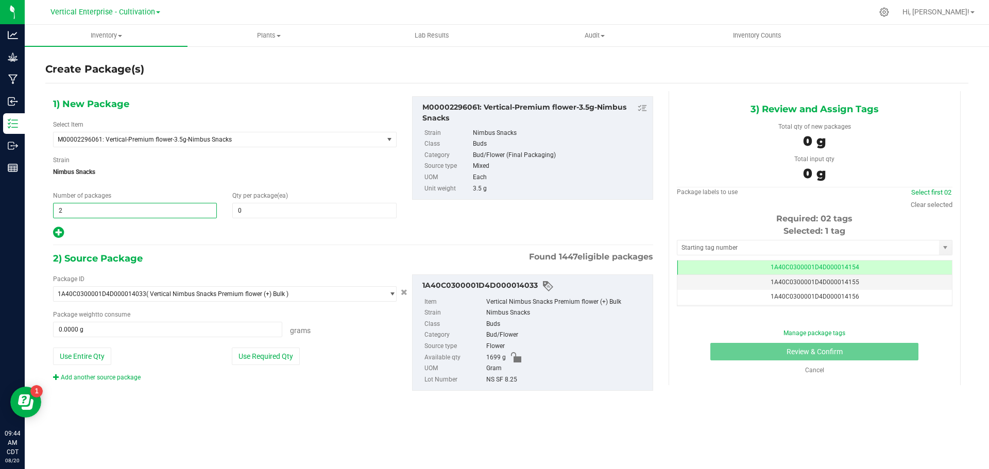
type input "2"
type input "36"
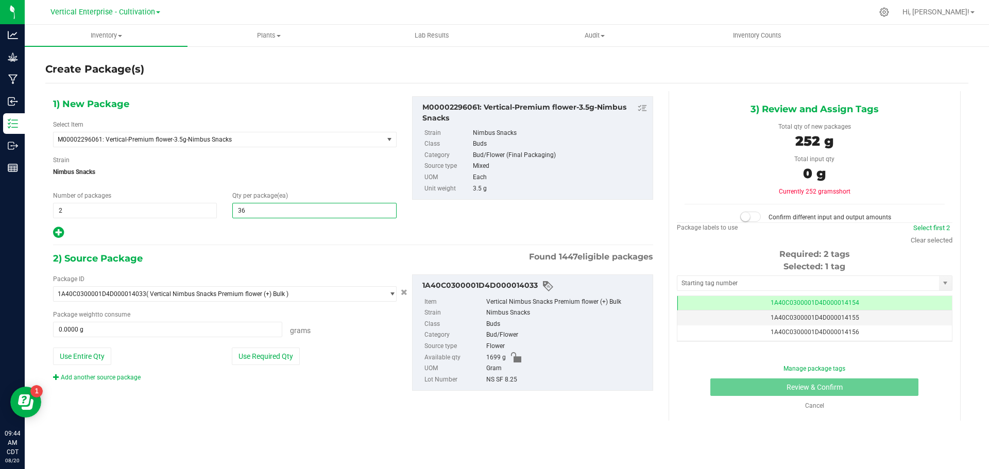
type input "36"
click at [282, 349] on button "Use Required Qty" at bounding box center [266, 357] width 68 height 18
type input "252.0000 g"
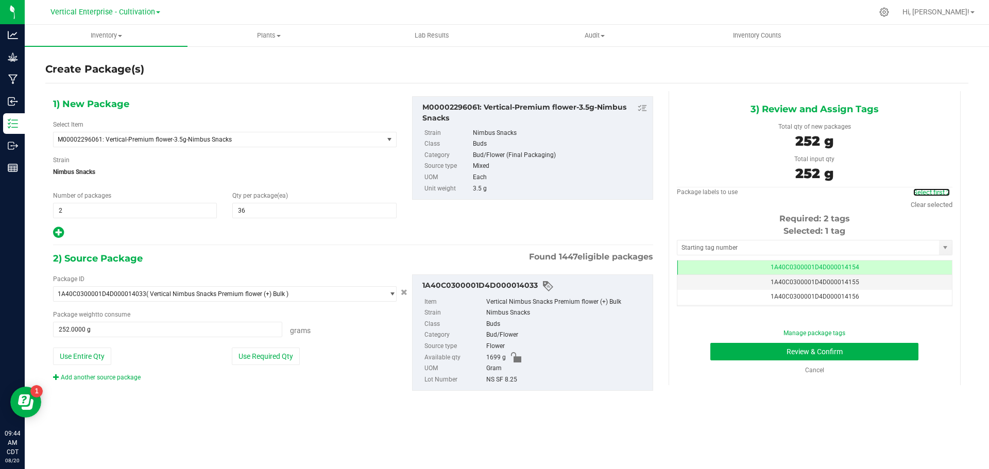
click at [932, 192] on link "Select first 2" at bounding box center [931, 192] width 37 height 8
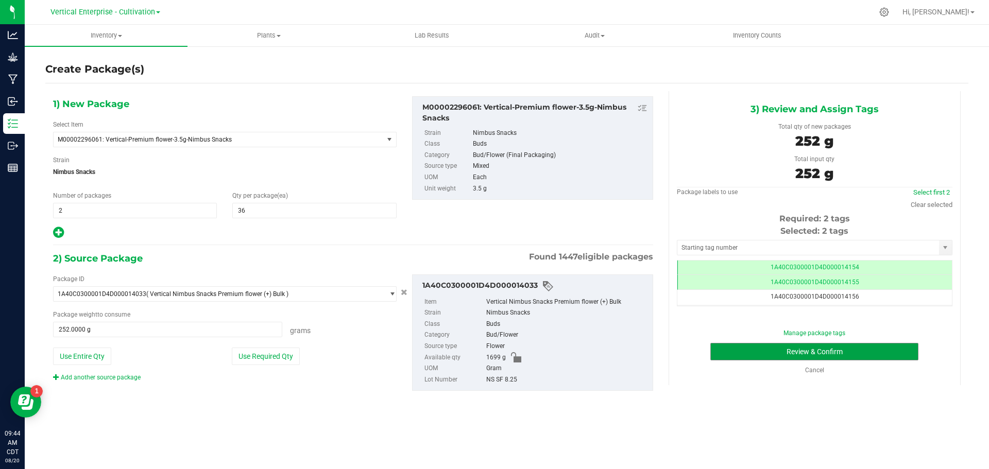
click at [780, 354] on button "Review & Confirm" at bounding box center [814, 352] width 208 height 18
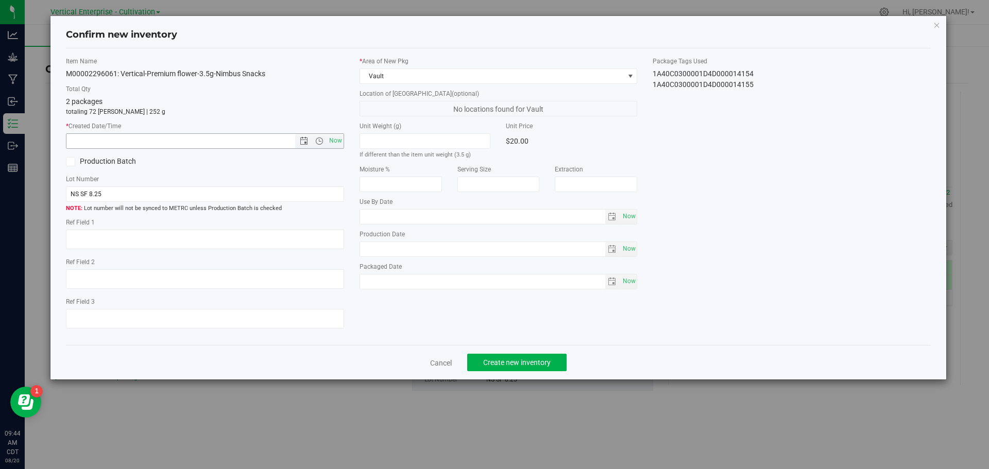
click at [330, 143] on span "Now" at bounding box center [335, 140] width 18 height 15
type input "[DATE] 9:44 AM"
click at [547, 356] on button "Create new inventory" at bounding box center [516, 363] width 99 height 18
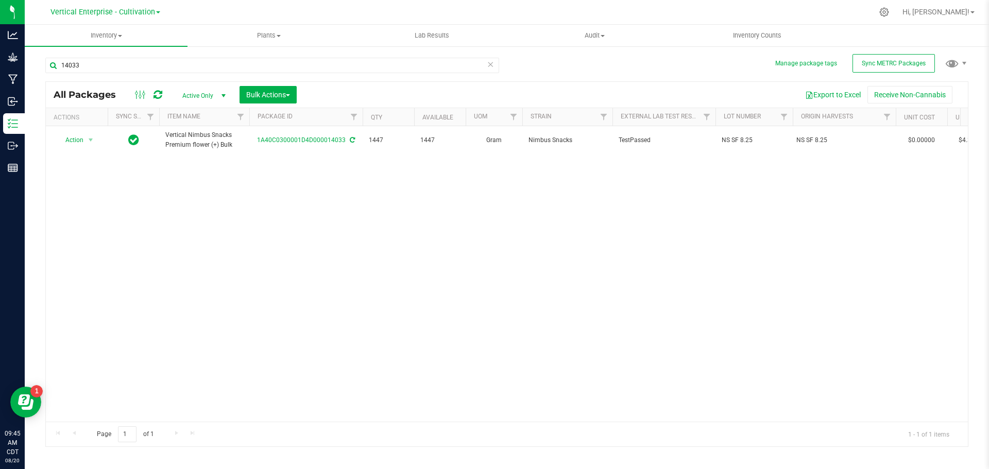
click at [259, 244] on div "Action Action Adjust qty Create package Edit attributes Global inventory Locate…" at bounding box center [507, 274] width 922 height 296
click at [189, 259] on div "Action Action Adjust qty Create package Edit attributes Global inventory Locate…" at bounding box center [507, 274] width 922 height 296
click at [75, 140] on span "Action" at bounding box center [70, 140] width 28 height 14
click at [76, 169] on li "Create package" at bounding box center [89, 172] width 65 height 15
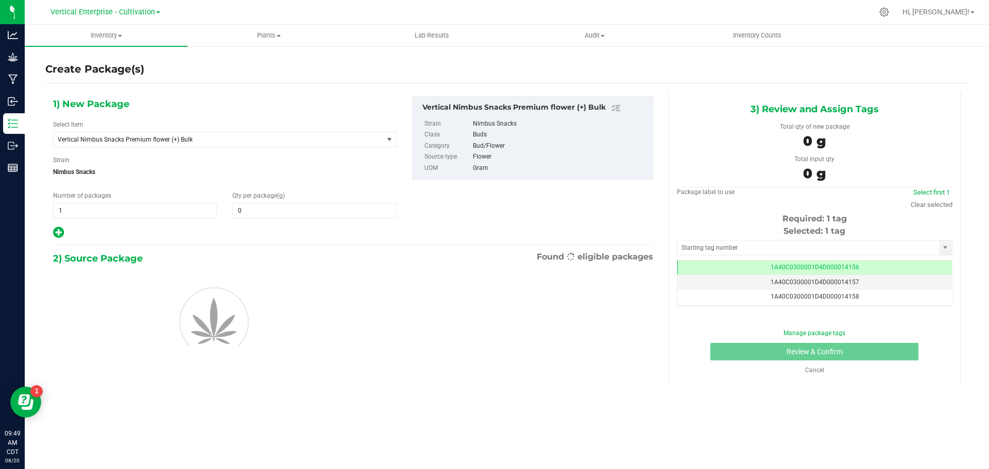
type input "0.0000"
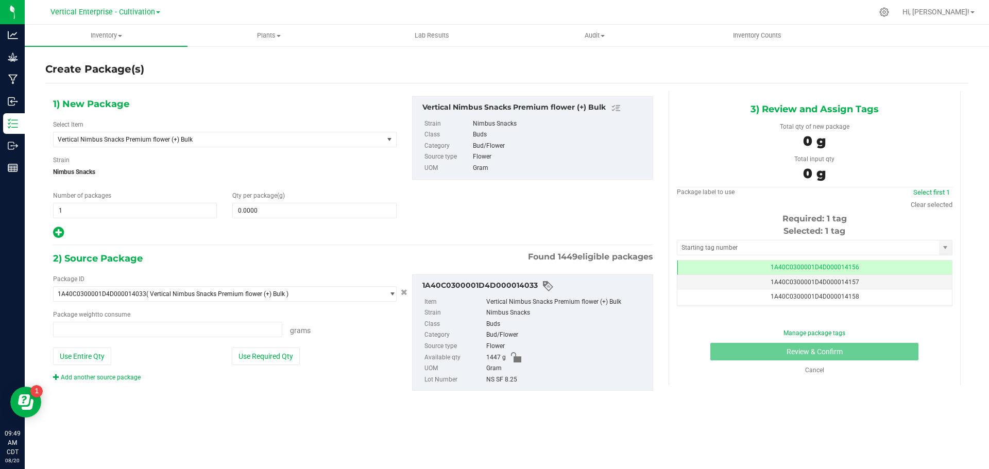
type input "0.0000 g"
click at [134, 143] on span "Vertical Nimbus Snacks Premium flower (+) Bulk" at bounding box center [219, 139] width 330 height 14
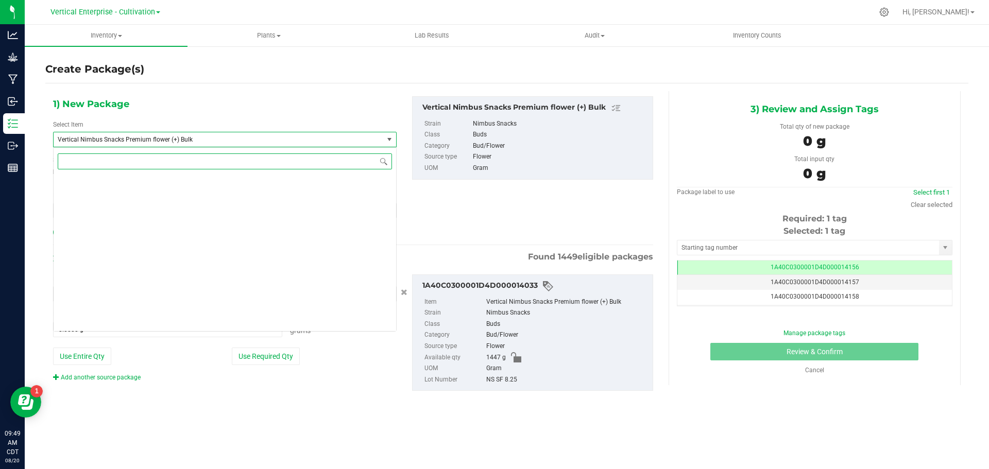
scroll to position [78742, 0]
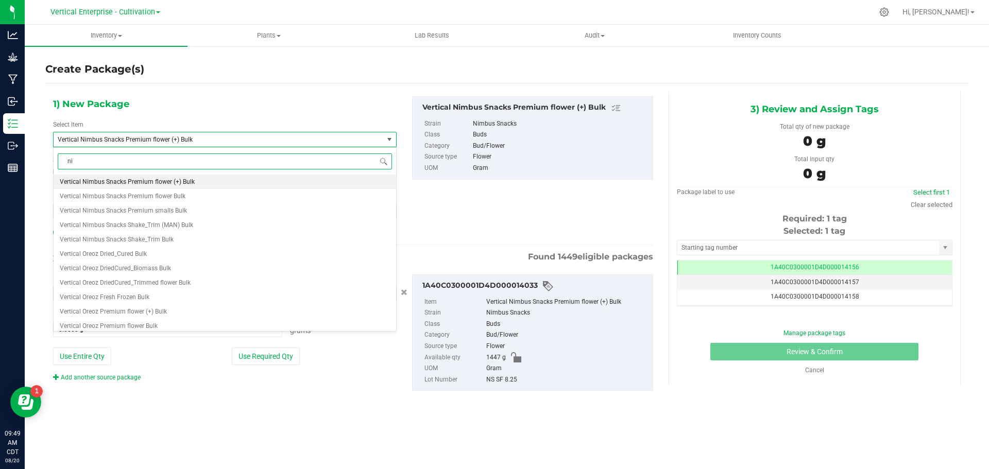
type input "nim"
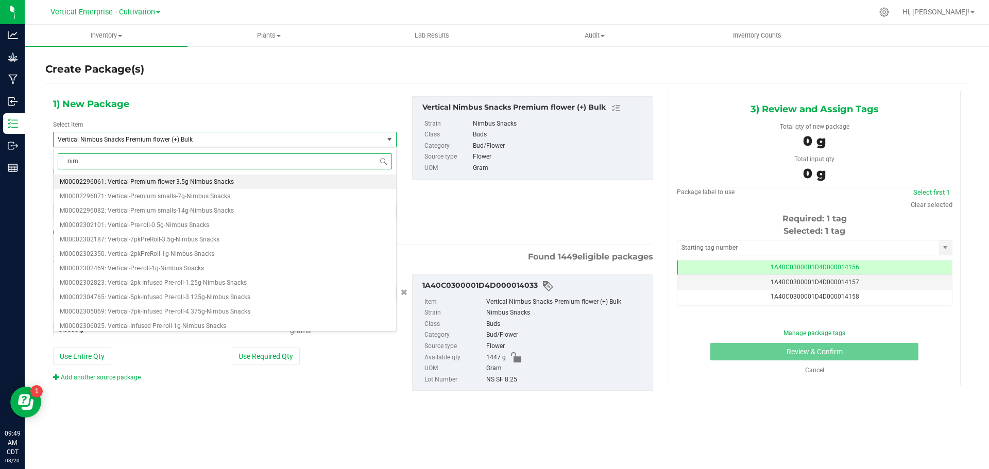
click at [150, 176] on li "M00002296061: Vertical-Premium flower-3.5g-Nimbus Snacks" at bounding box center [225, 182] width 342 height 14
type input "0"
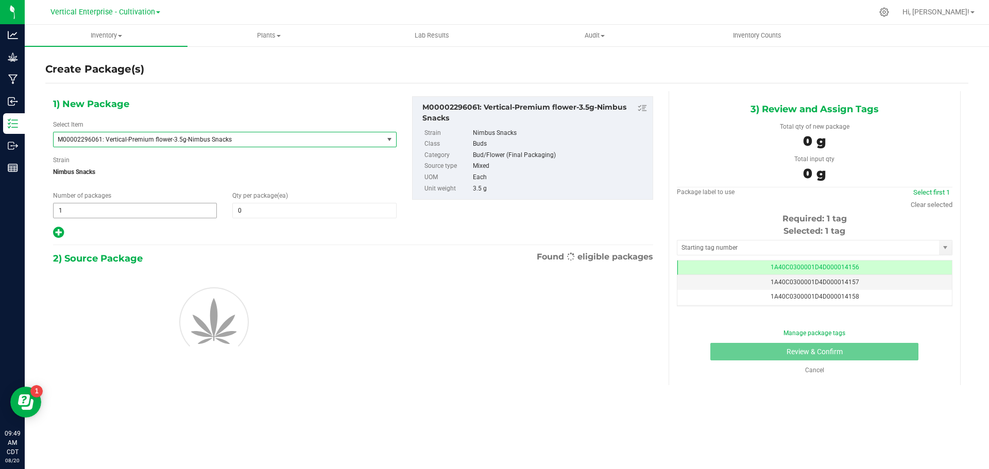
click at [86, 210] on span "1 1" at bounding box center [135, 210] width 164 height 15
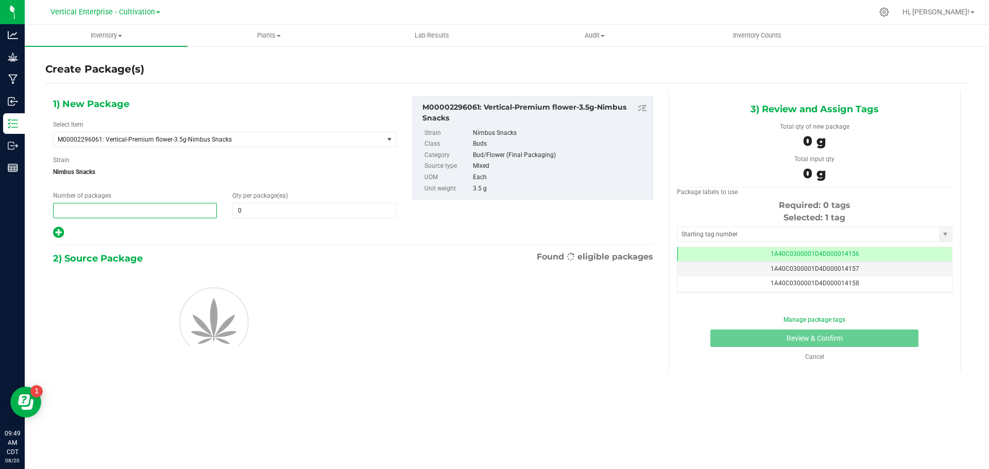
type input "2"
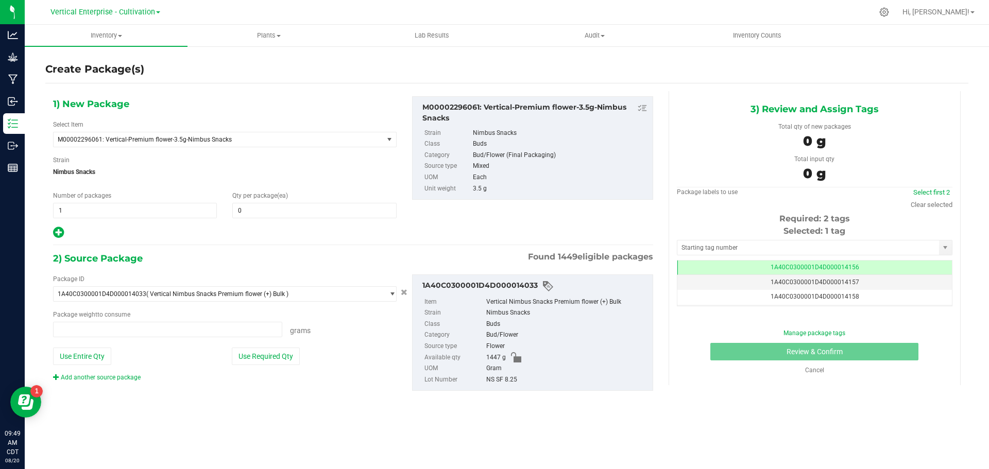
type input "2"
type input "0.0000 g"
type input "36"
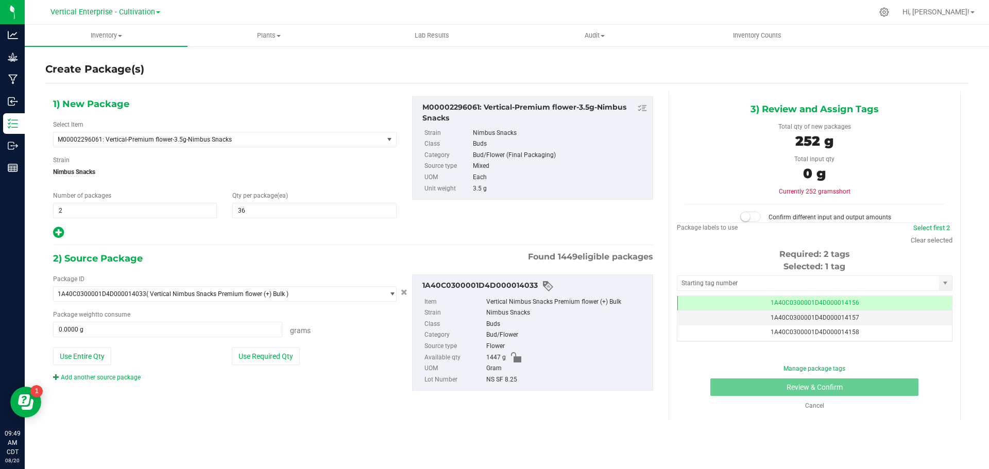
click at [59, 234] on icon at bounding box center [58, 232] width 11 height 13
type input "36"
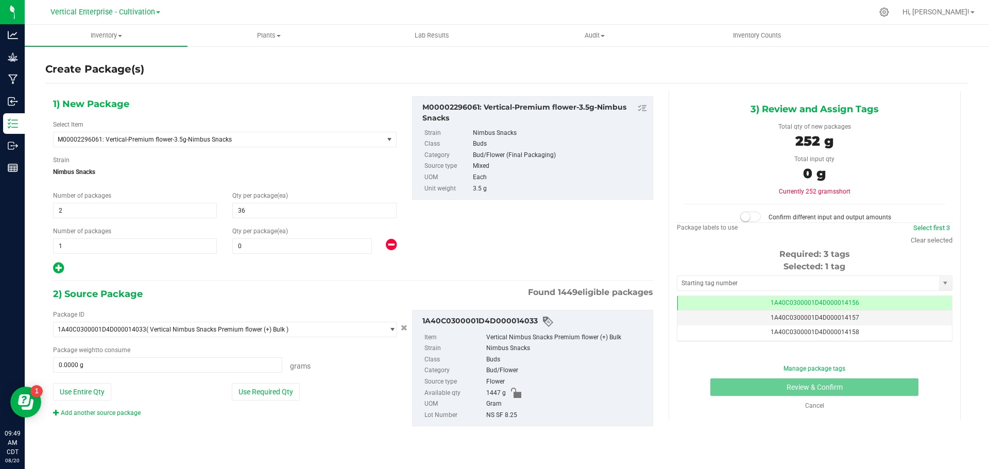
click at [272, 244] on span "0 0" at bounding box center [302, 245] width 140 height 15
type input "2"
click at [265, 387] on button "Use Required Qty" at bounding box center [266, 392] width 68 height 18
type input "259.0000 g"
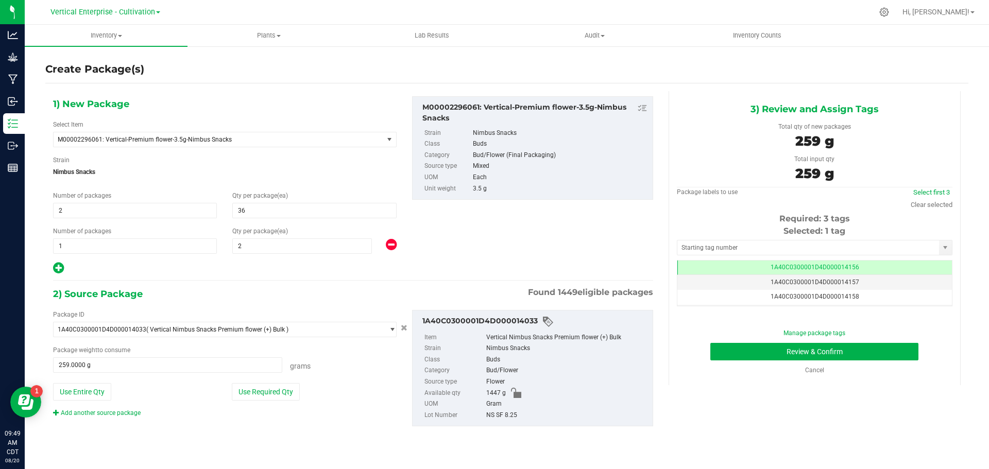
click at [926, 197] on div "Select first 3" at bounding box center [931, 192] width 42 height 10
click at [946, 188] on div "Select first 3" at bounding box center [931, 192] width 42 height 10
click at [941, 192] on link "Select first 3" at bounding box center [931, 192] width 37 height 8
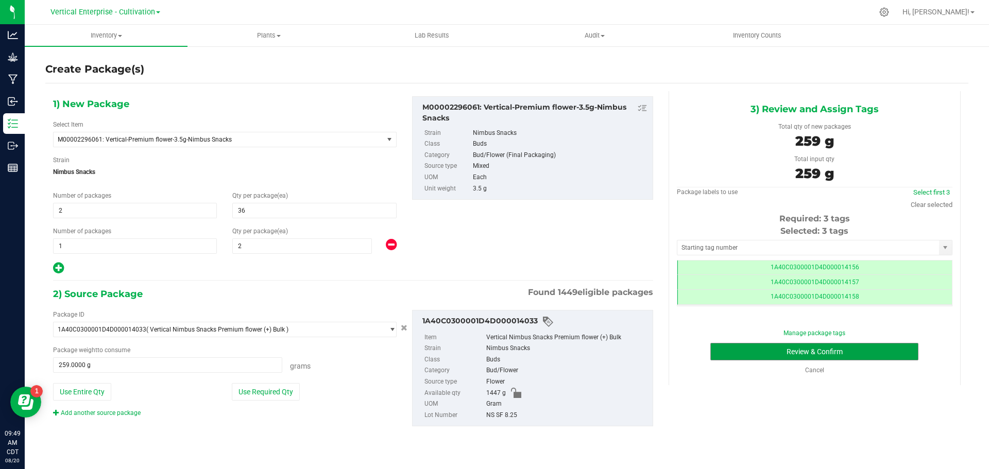
click at [873, 351] on button "Review & Confirm" at bounding box center [814, 352] width 208 height 18
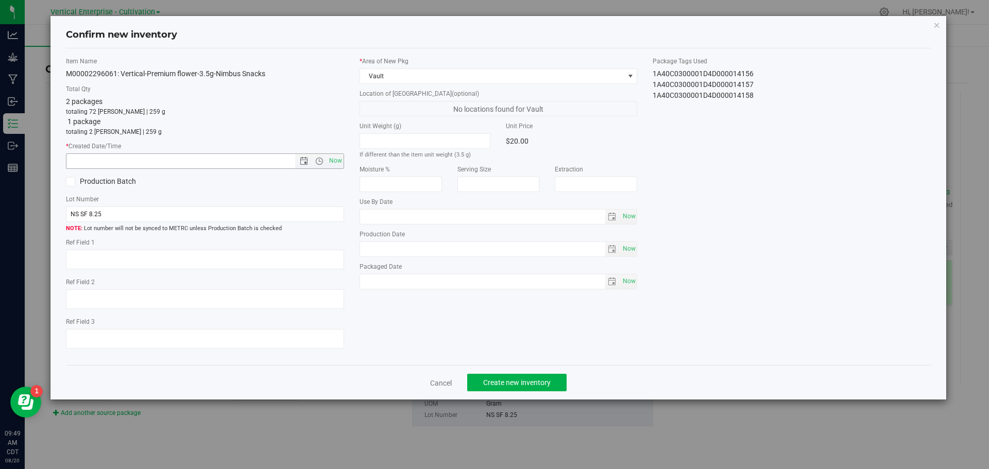
click at [338, 163] on span "Now" at bounding box center [335, 160] width 18 height 15
type input "[DATE] 9:49 AM"
click at [538, 387] on button "Create new inventory" at bounding box center [516, 383] width 99 height 18
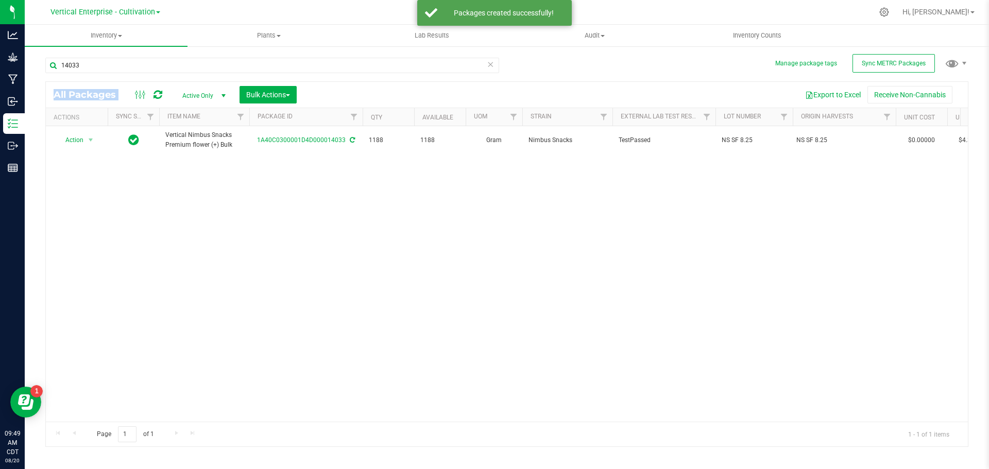
click at [151, 78] on div "14033 All Packages Active Only Active Only Lab Samples Locked All External Inte…" at bounding box center [506, 247] width 923 height 399
click at [148, 77] on div "14033" at bounding box center [272, 70] width 454 height 24
click at [146, 69] on input "14033" at bounding box center [272, 65] width 454 height 15
type input "1"
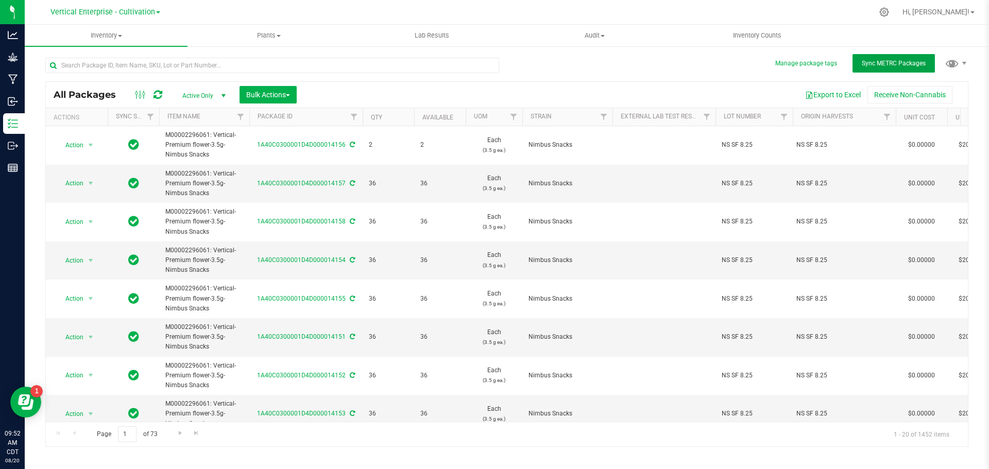
click at [905, 56] on button "Sync METRC Packages" at bounding box center [893, 63] width 82 height 19
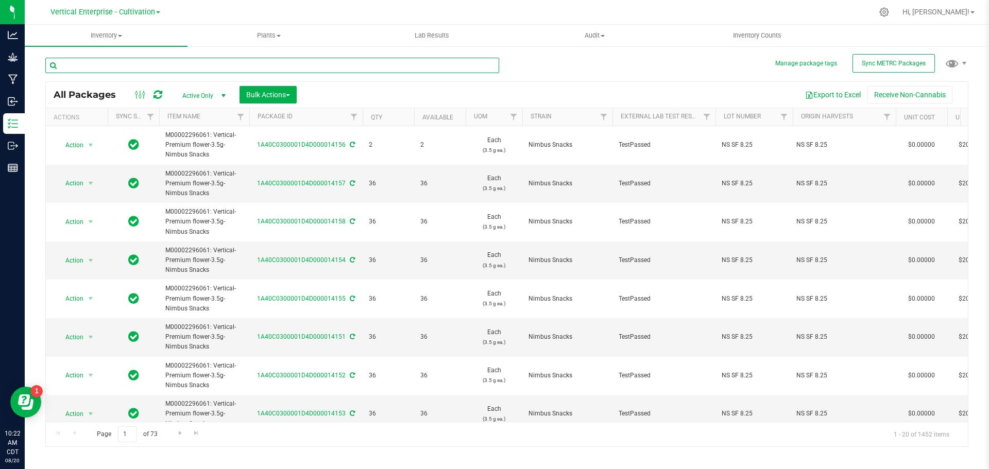
click at [97, 70] on input "text" at bounding box center [272, 65] width 454 height 15
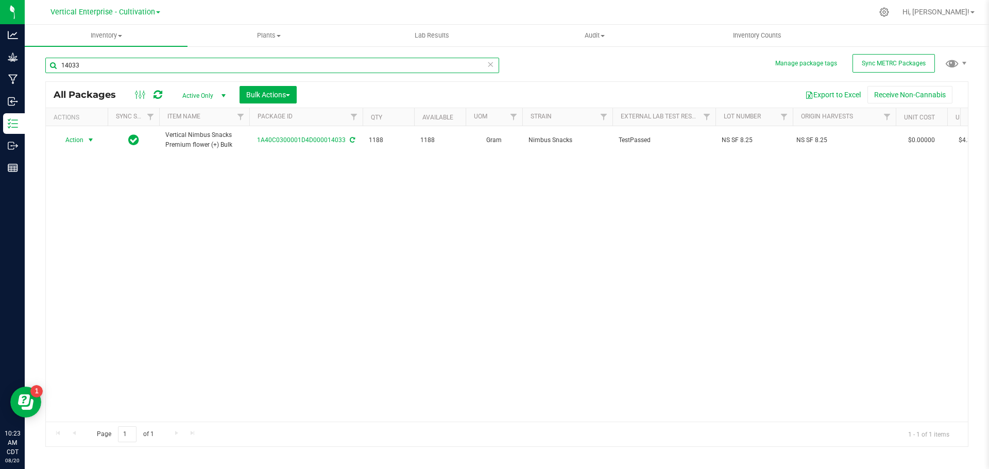
type input "14033"
click at [78, 142] on span "Action" at bounding box center [70, 140] width 28 height 14
drag, startPoint x: 92, startPoint y: 64, endPoint x: 9, endPoint y: 70, distance: 83.1
click at [9, 70] on div "Analytics Grow Manufacturing Inbound Inventory Outbound Reports 10:31 AM CDT [D…" at bounding box center [494, 234] width 989 height 469
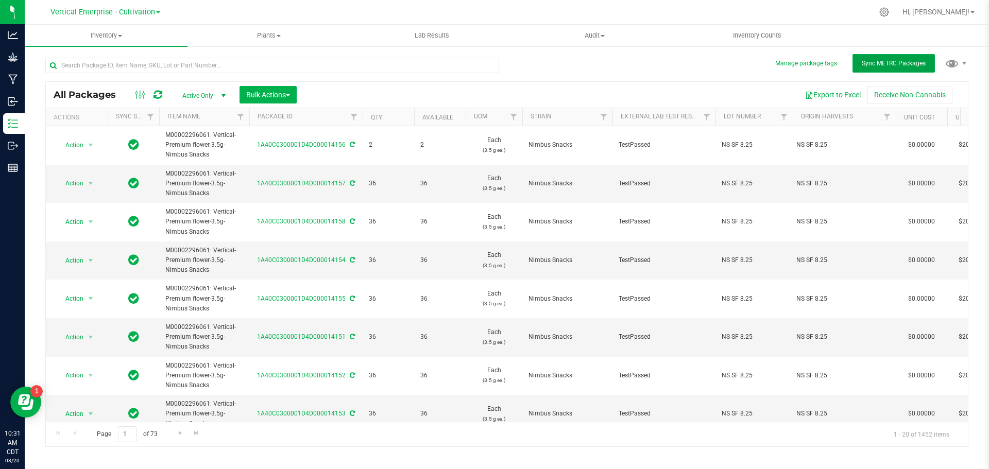
click at [867, 67] on button "Sync METRC Packages" at bounding box center [893, 63] width 82 height 19
click at [94, 63] on input "text" at bounding box center [272, 65] width 454 height 15
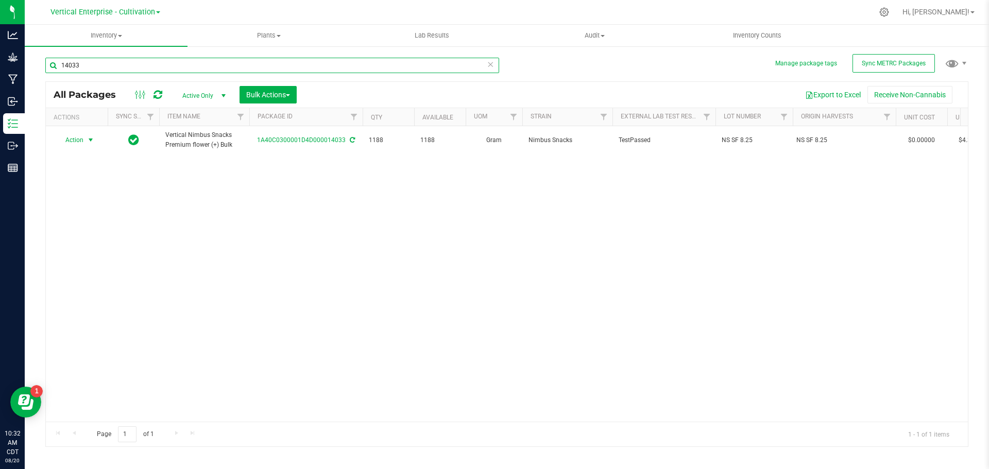
type input "14033"
click at [79, 136] on span "Action" at bounding box center [70, 140] width 28 height 14
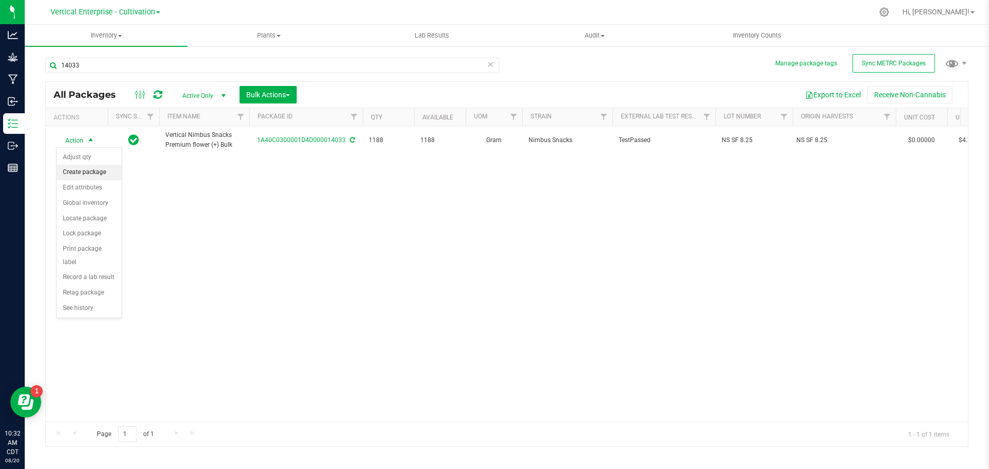
click at [81, 168] on li "Create package" at bounding box center [89, 172] width 65 height 15
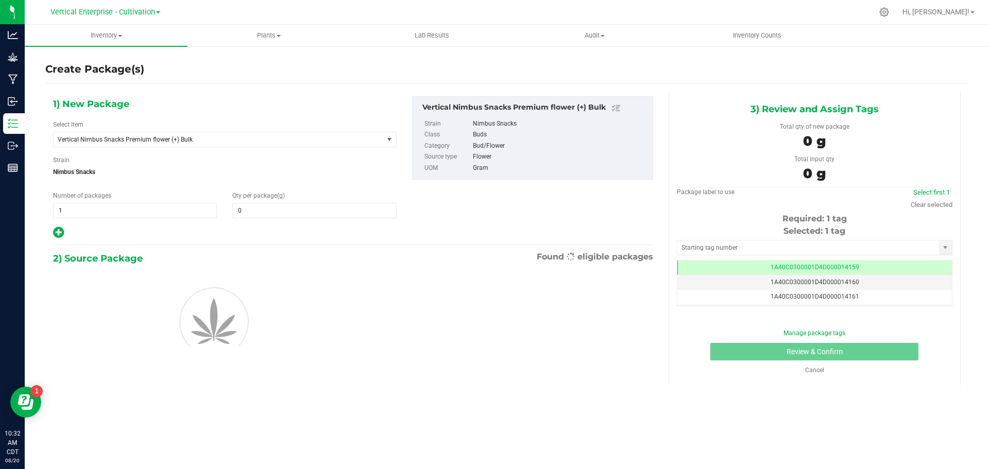
type input "0.0000"
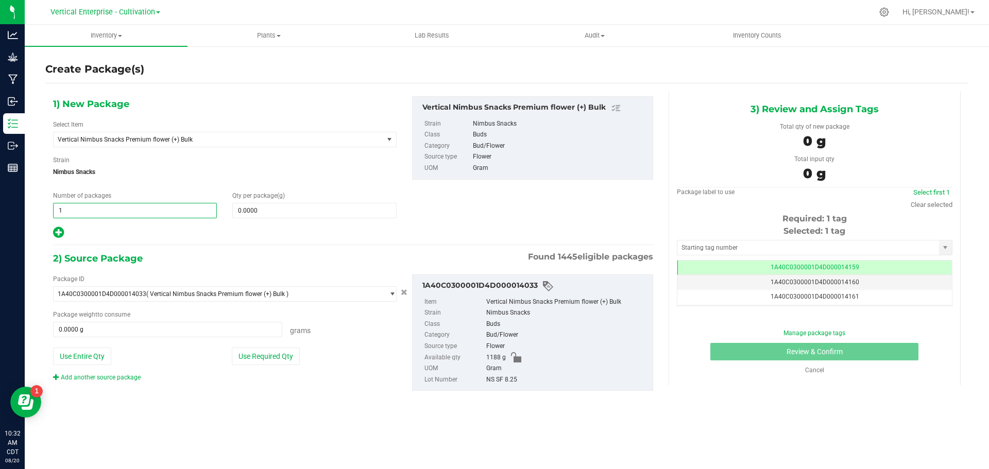
click at [132, 211] on span "1 1" at bounding box center [135, 210] width 164 height 15
click at [154, 145] on span "Vertical Nimbus Snacks Premium flower (+) Bulk" at bounding box center [219, 139] width 330 height 14
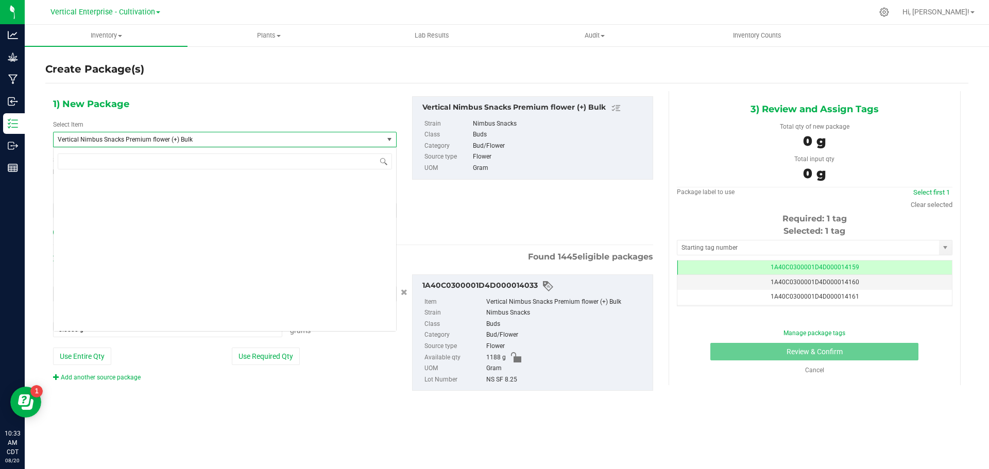
scroll to position [78742, 0]
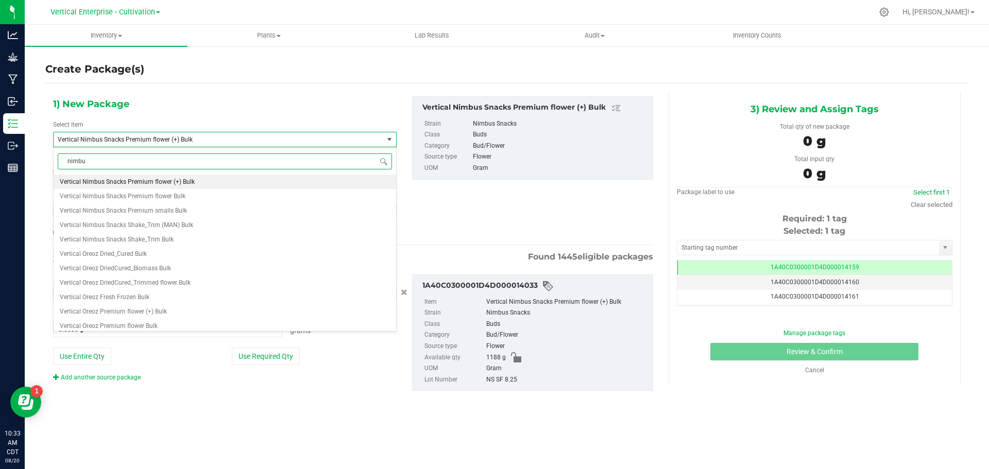
type input "nimbus"
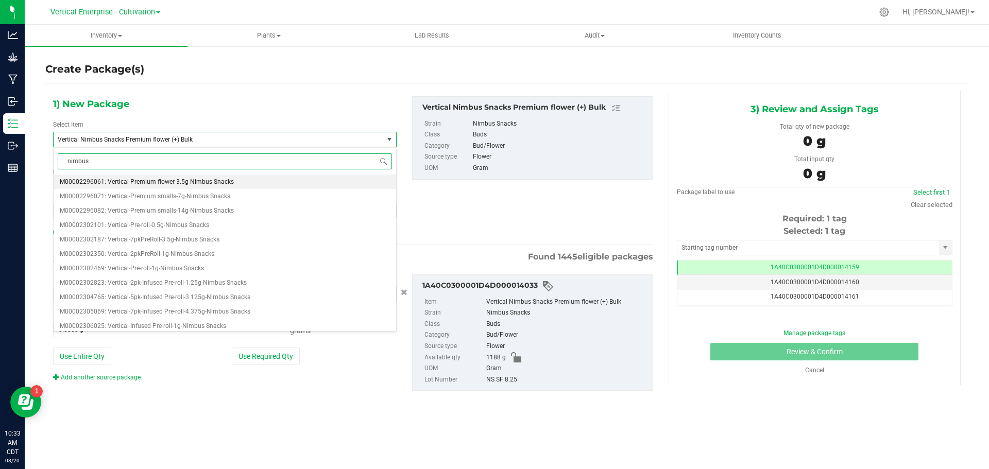
click at [204, 183] on span "M00002296061: Vertical-Premium flower-3.5g-Nimbus Snacks" at bounding box center [147, 181] width 174 height 7
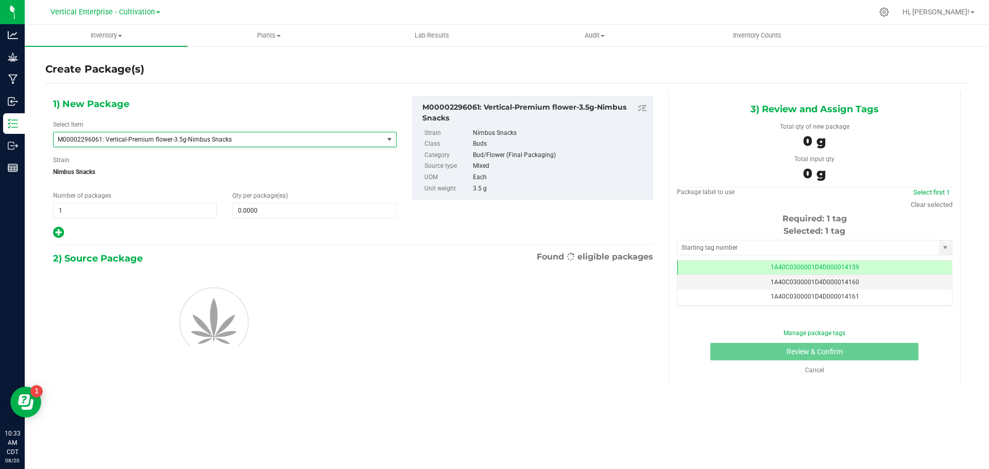
type input "0"
click at [278, 207] on span "0 0" at bounding box center [314, 210] width 164 height 15
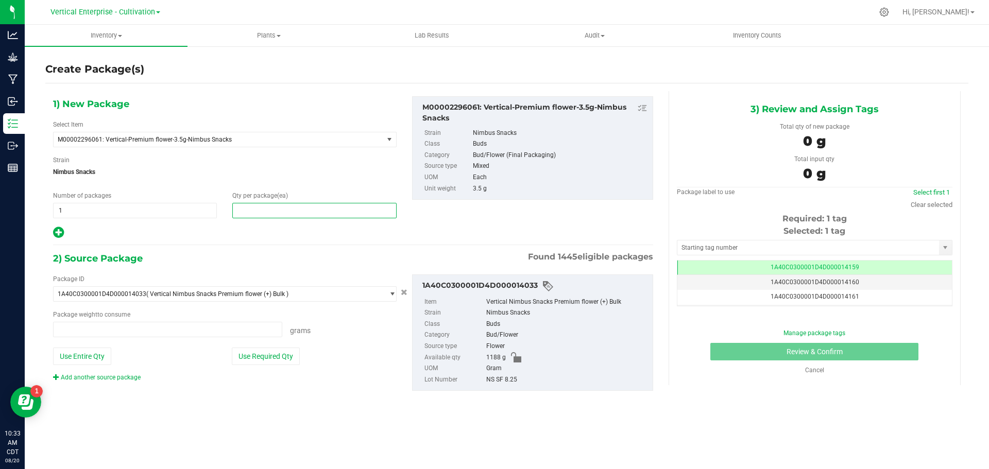
type input "0.0000 g"
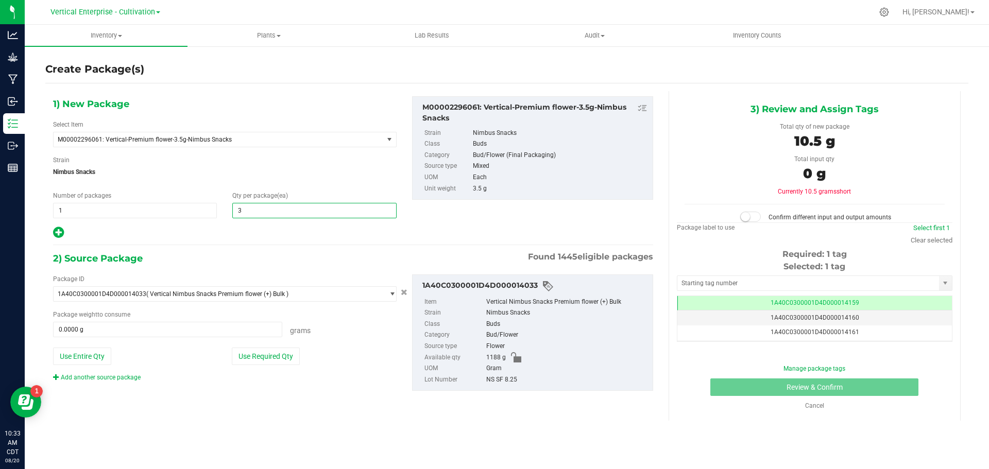
type input "36"
click at [90, 207] on span "1 1" at bounding box center [135, 210] width 164 height 15
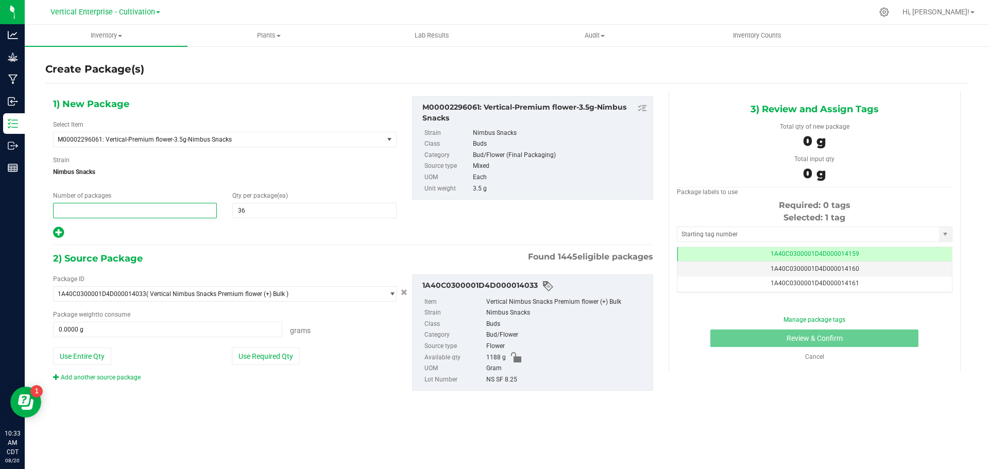
type input "7"
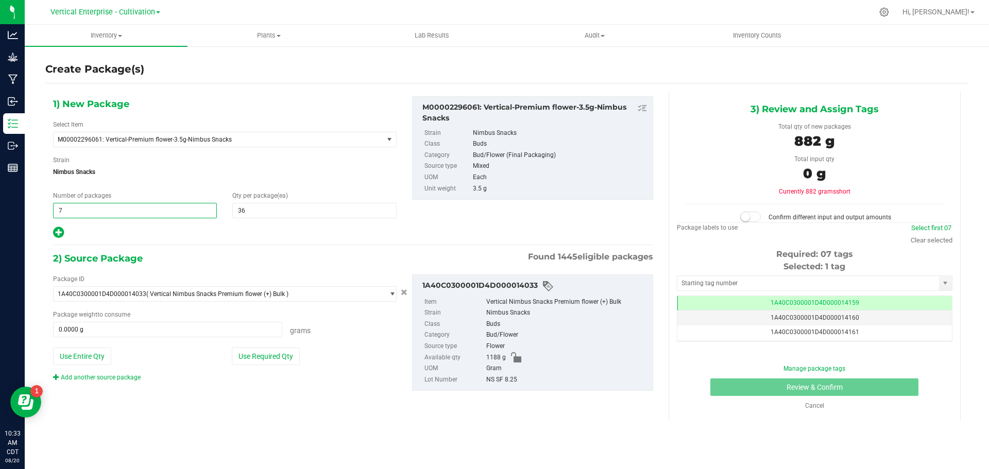
type input "7"
click at [235, 359] on button "Use Required Qty" at bounding box center [266, 357] width 68 height 18
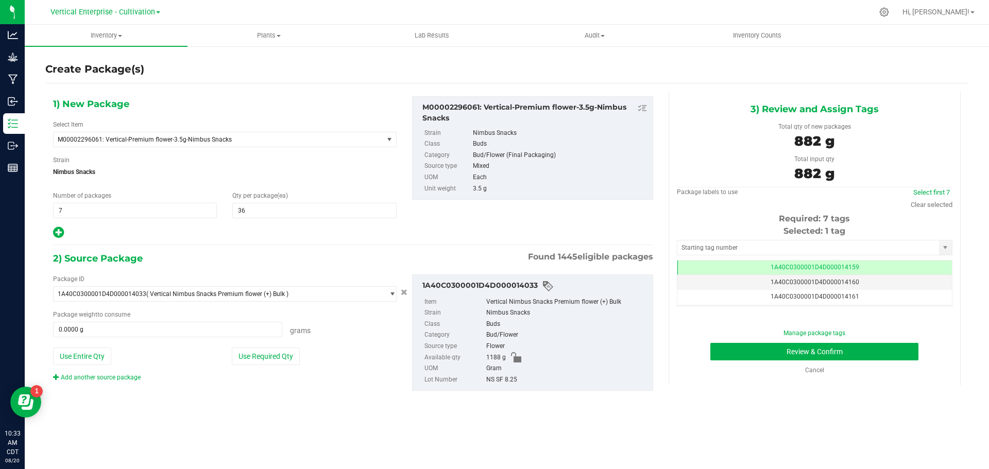
type input "882.0000 g"
click at [933, 192] on link "Select first 7" at bounding box center [931, 192] width 37 height 8
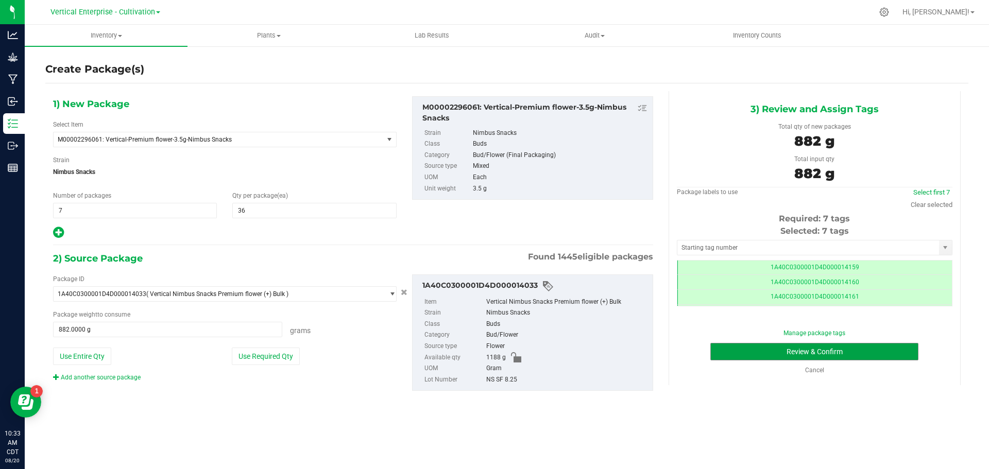
click at [893, 349] on button "Review & Confirm" at bounding box center [814, 352] width 208 height 18
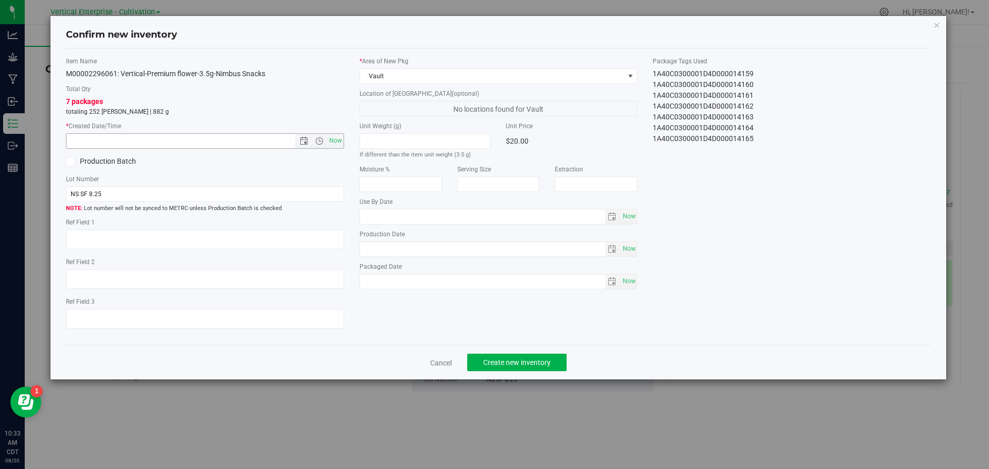
click at [333, 139] on span "Now" at bounding box center [335, 140] width 18 height 15
type input "[DATE] 10:33 AM"
click at [559, 348] on div "Cancel Create new inventory" at bounding box center [498, 362] width 865 height 34
click at [500, 368] on button "Create new inventory" at bounding box center [516, 363] width 99 height 18
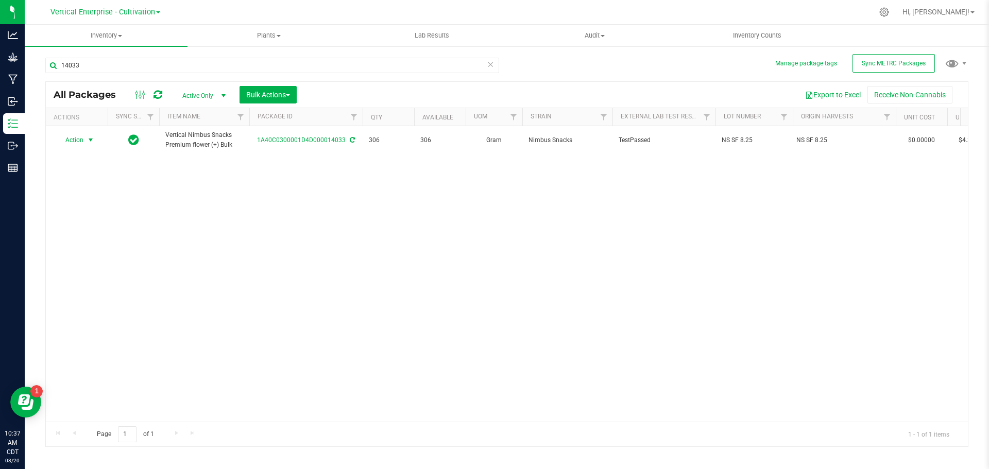
click at [72, 142] on span "Action" at bounding box center [70, 140] width 28 height 14
click at [70, 168] on li "Create package" at bounding box center [89, 172] width 65 height 15
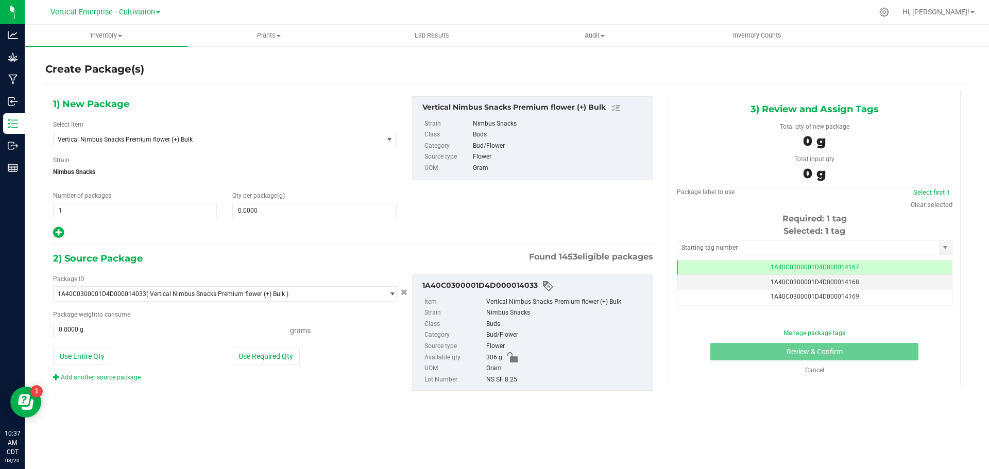
scroll to position [0, -1]
click at [170, 137] on span "Vertical Nimbus Snacks Premium flower (+) Bulk" at bounding box center [212, 139] width 308 height 7
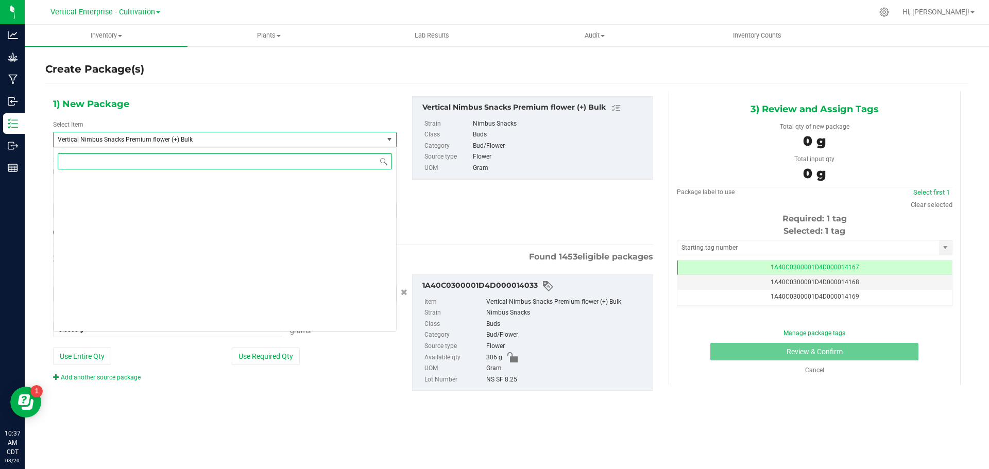
scroll to position [78742, 0]
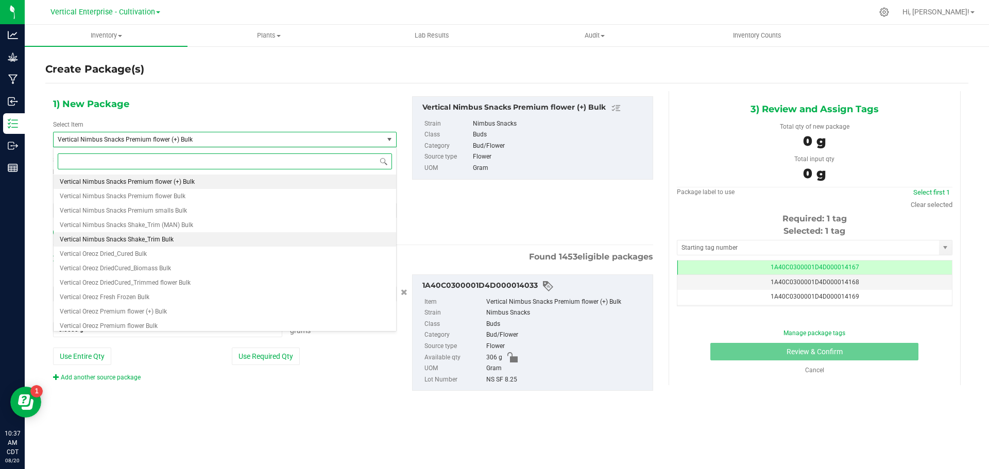
click at [166, 239] on span "Vertical Nimbus Snacks Shake_Trim Bulk" at bounding box center [117, 239] width 114 height 7
type input "0.0000"
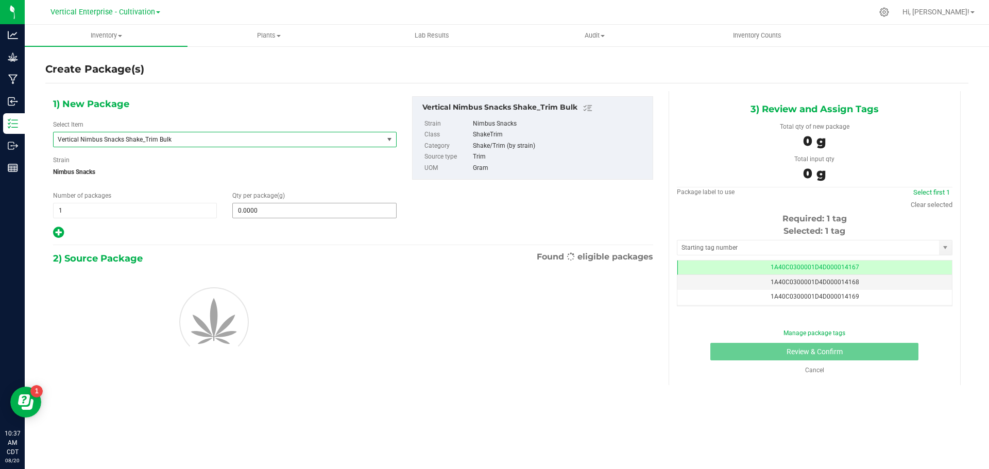
click at [295, 214] on span "0.0000 0" at bounding box center [314, 210] width 164 height 15
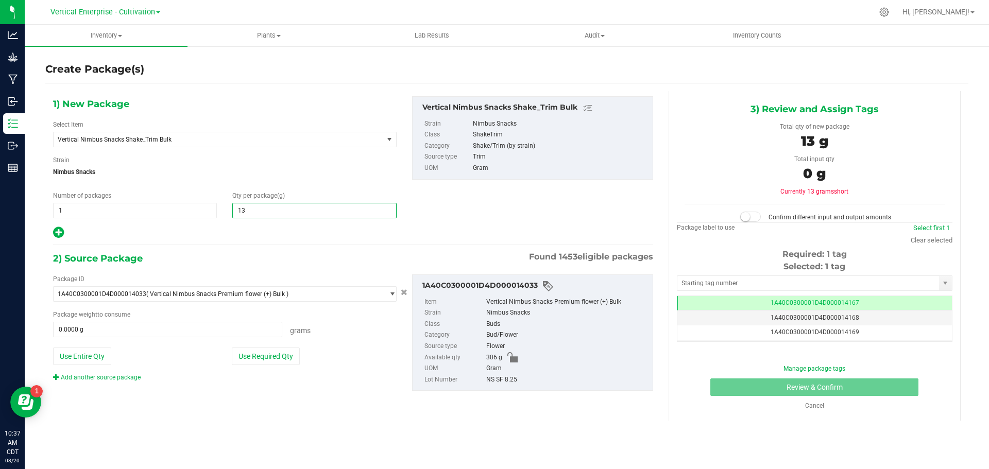
type input "130"
type input "130.0000"
click at [99, 353] on button "Use Entire Qty" at bounding box center [82, 357] width 58 height 18
type input "306.0000 g"
drag, startPoint x: 754, startPoint y: 210, endPoint x: 767, endPoint y: 233, distance: 26.1
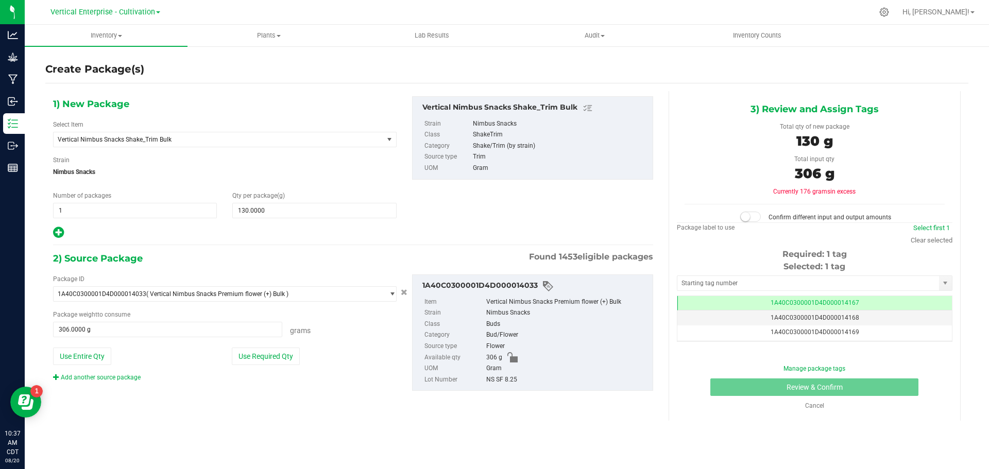
click at [757, 222] on div "Confirm different input and output amounts" at bounding box center [814, 213] width 260 height 19
click at [757, 214] on span at bounding box center [750, 217] width 21 height 10
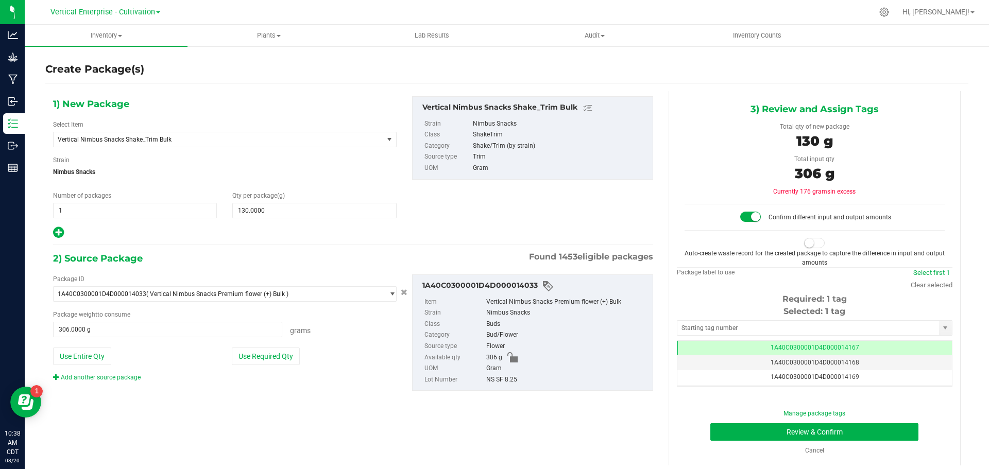
click at [804, 247] on small at bounding box center [808, 242] width 9 height 9
click at [854, 428] on button "Review & Confirm" at bounding box center [814, 432] width 208 height 18
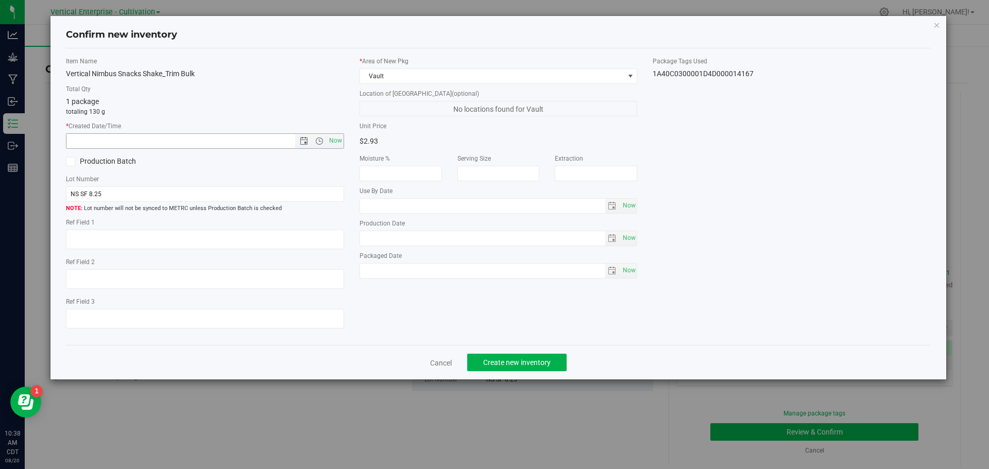
click at [334, 140] on span "Now" at bounding box center [335, 140] width 18 height 15
type input "[DATE] 10:38 AM"
click at [89, 162] on label "Production Batch" at bounding box center [131, 161] width 131 height 11
click at [0, 0] on input "Production Batch" at bounding box center [0, 0] width 0 height 0
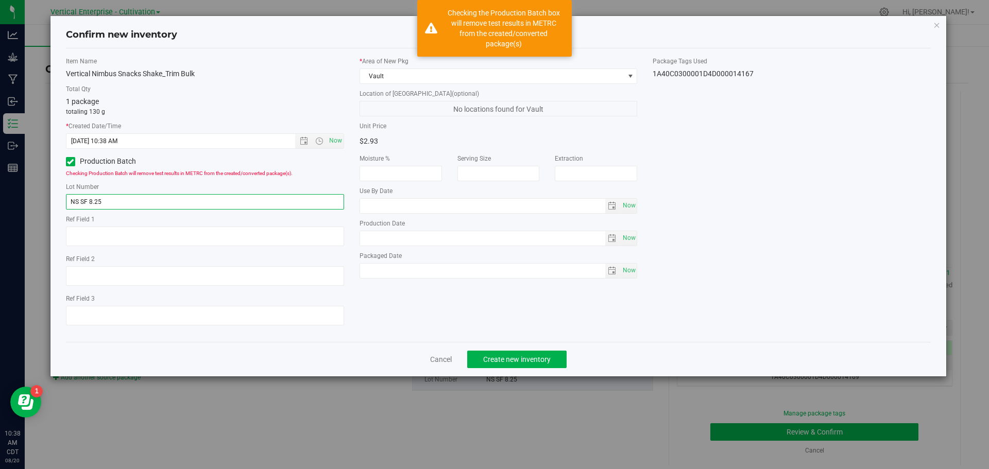
click at [135, 198] on input "NS SF 8.25" at bounding box center [205, 201] width 278 height 15
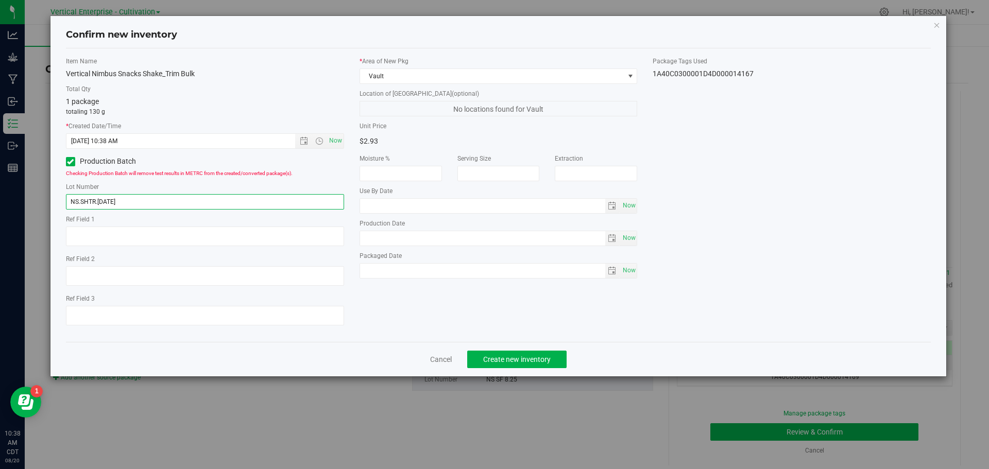
type input "NS.SHTR.[DATE]"
click at [511, 361] on span "Create new inventory" at bounding box center [516, 359] width 67 height 8
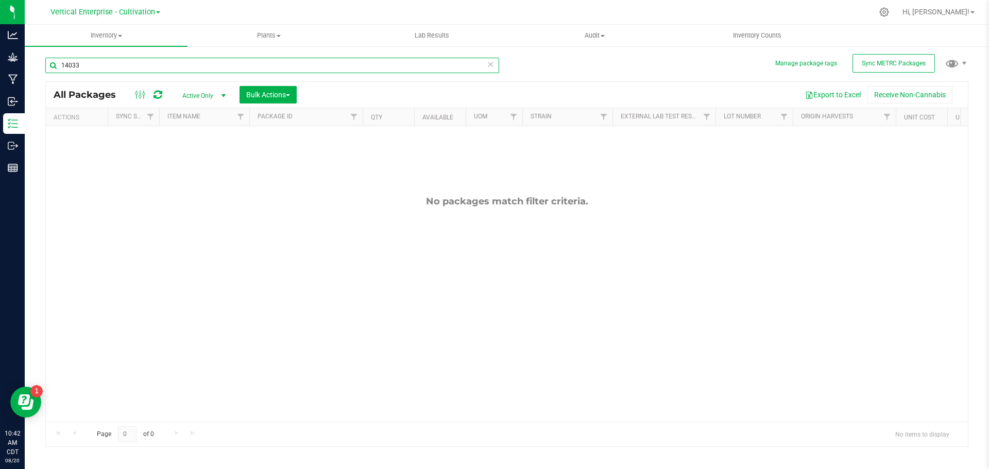
click at [90, 61] on input "14033" at bounding box center [272, 65] width 454 height 15
type input "1"
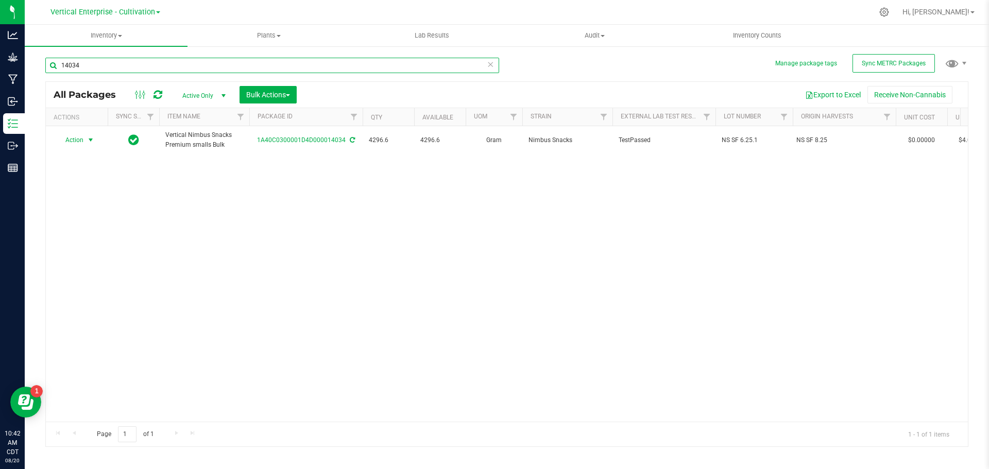
type input "14034"
click at [73, 136] on span "Action" at bounding box center [70, 140] width 28 height 14
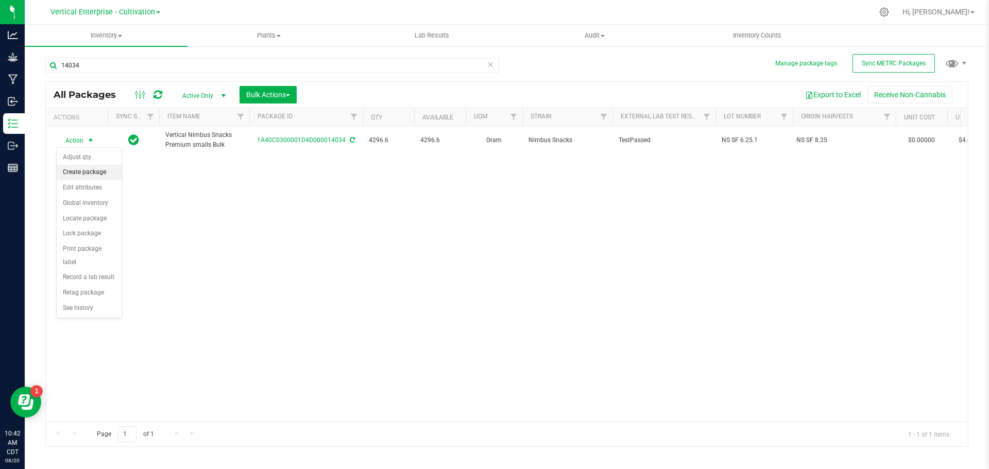
click at [86, 170] on li "Create package" at bounding box center [89, 172] width 65 height 15
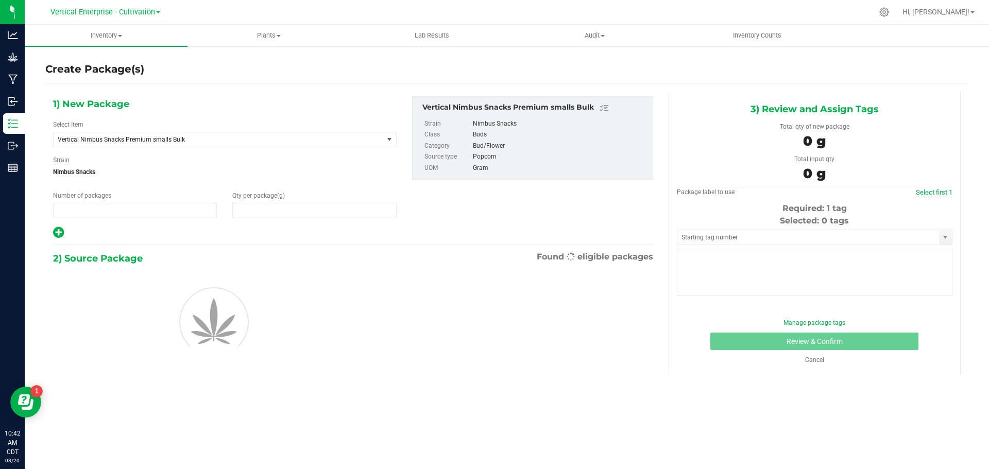
type input "1"
type input "0.0000"
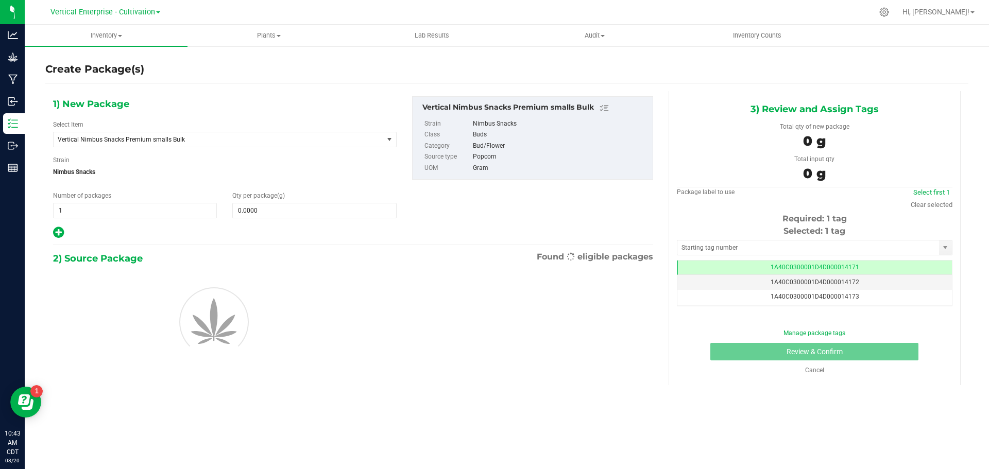
scroll to position [0, -1]
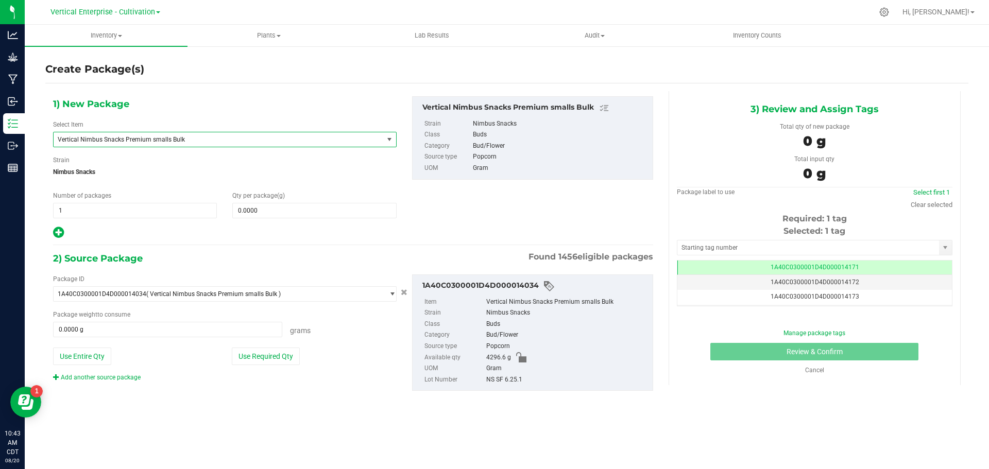
click at [91, 136] on span "Vertical Nimbus Snacks Premium smalls Bulk" at bounding box center [212, 139] width 308 height 7
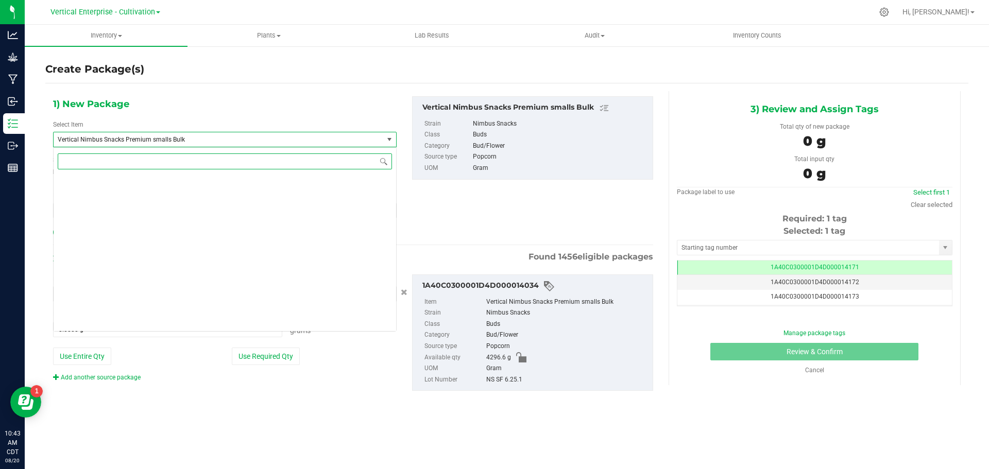
scroll to position [78771, 0]
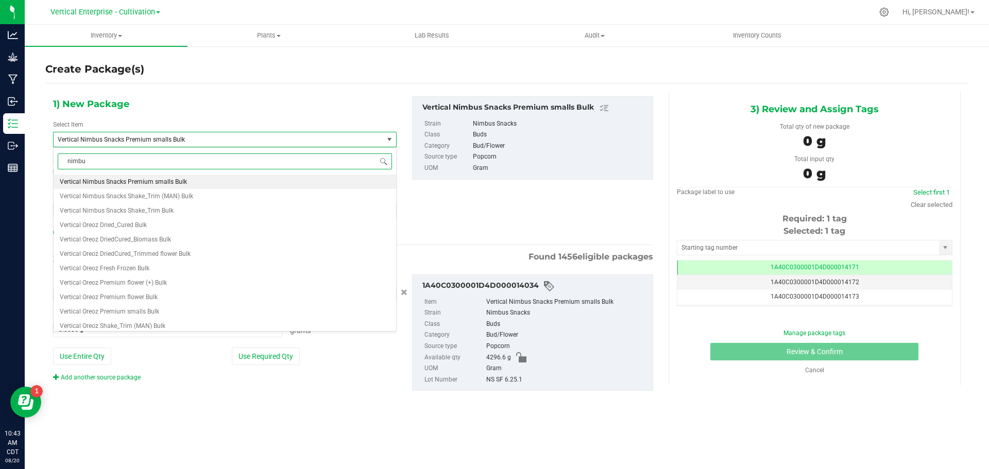
type input "nimbus"
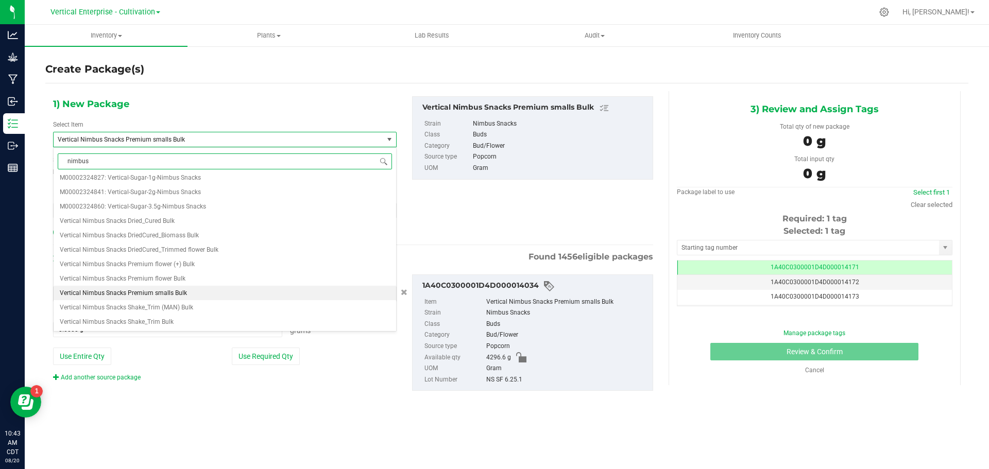
scroll to position [0, 0]
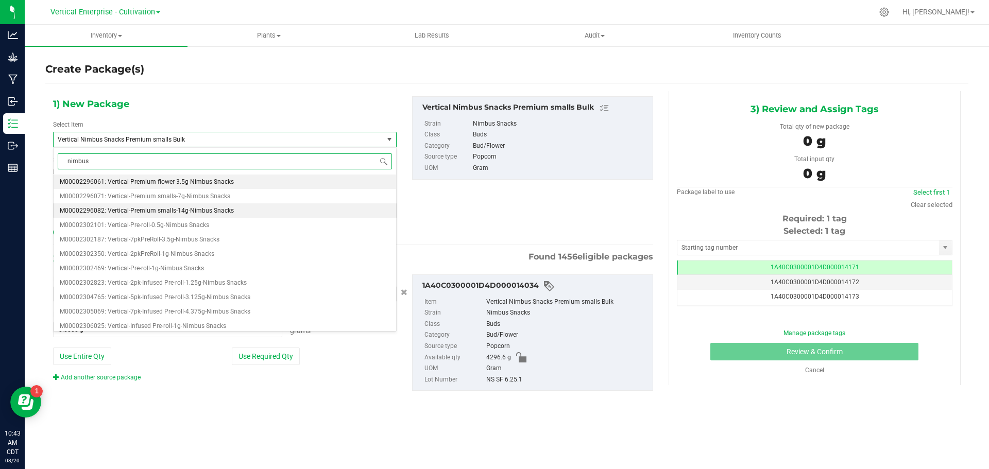
click at [114, 214] on span "M00002296082: Vertical-Premium smalls-14g-Nimbus Snacks" at bounding box center [147, 210] width 174 height 7
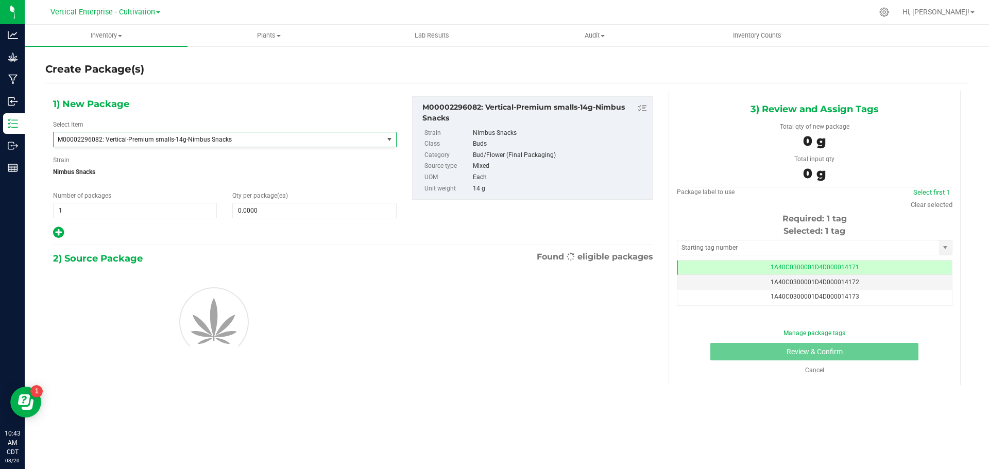
type input "0"
click at [287, 209] on span at bounding box center [314, 210] width 164 height 15
type input "0"
click at [103, 214] on span "1 1" at bounding box center [135, 210] width 164 height 15
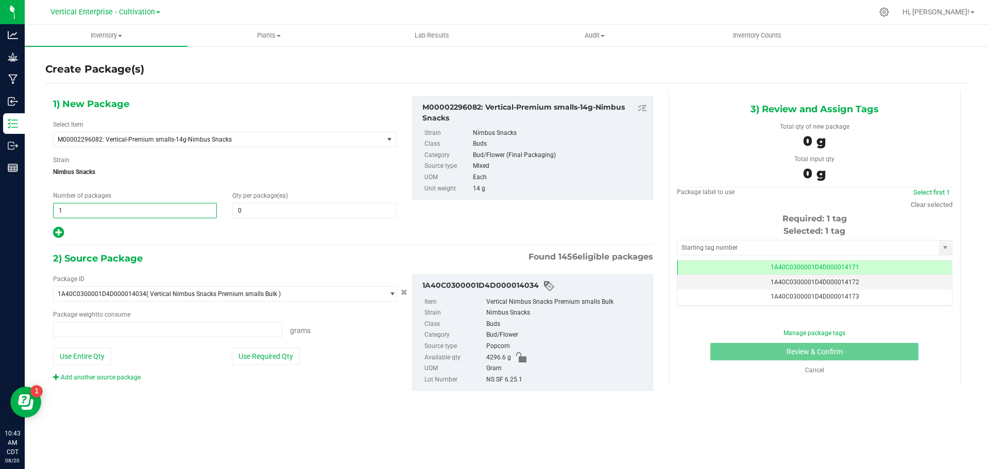
type input "0.0000 g"
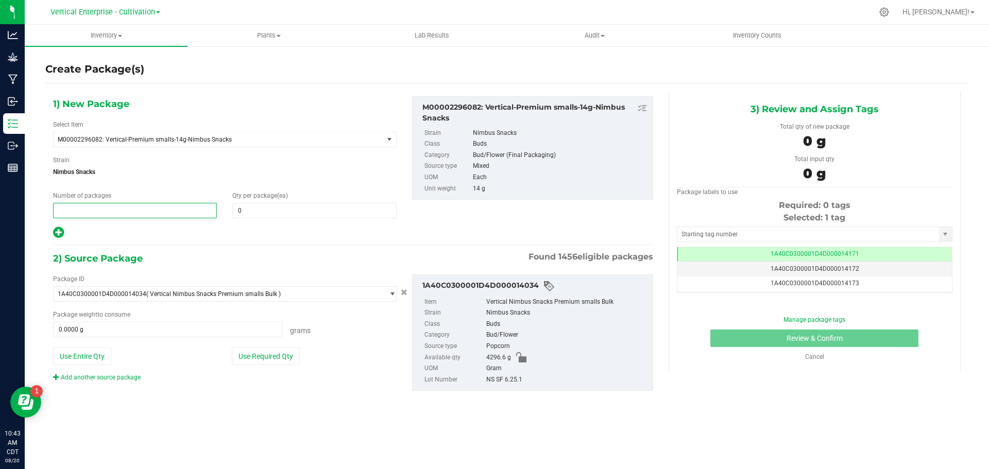
type input "2"
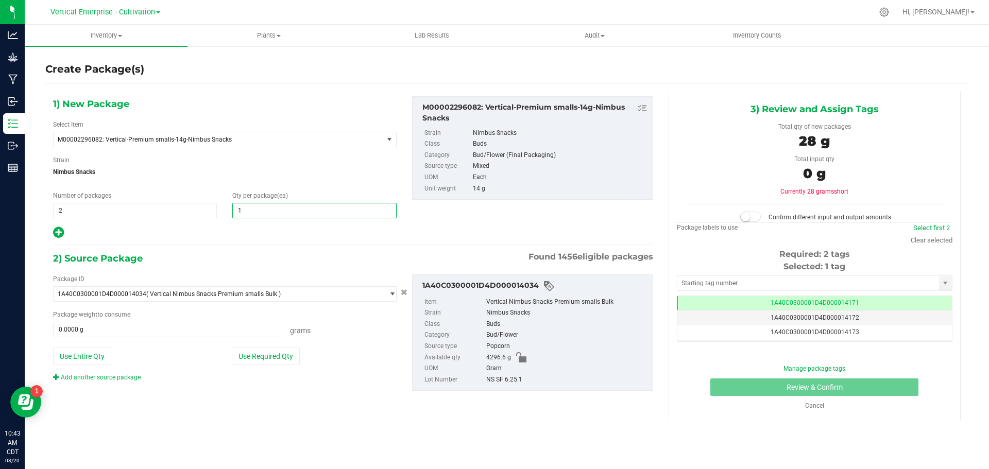
type input "12"
click at [250, 356] on button "Use Required Qty" at bounding box center [266, 357] width 68 height 18
type input "336.0000 g"
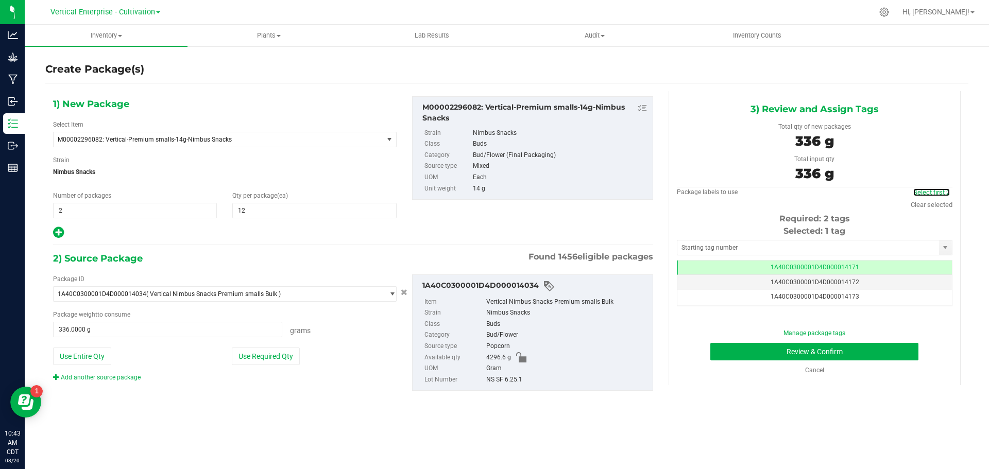
click at [934, 195] on link "Select first 2" at bounding box center [931, 192] width 37 height 8
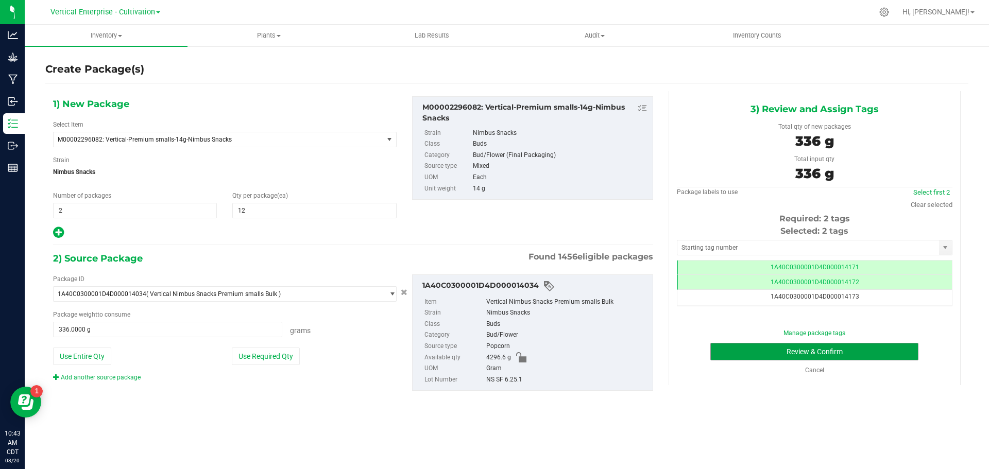
click at [850, 355] on button "Review & Confirm" at bounding box center [814, 352] width 208 height 18
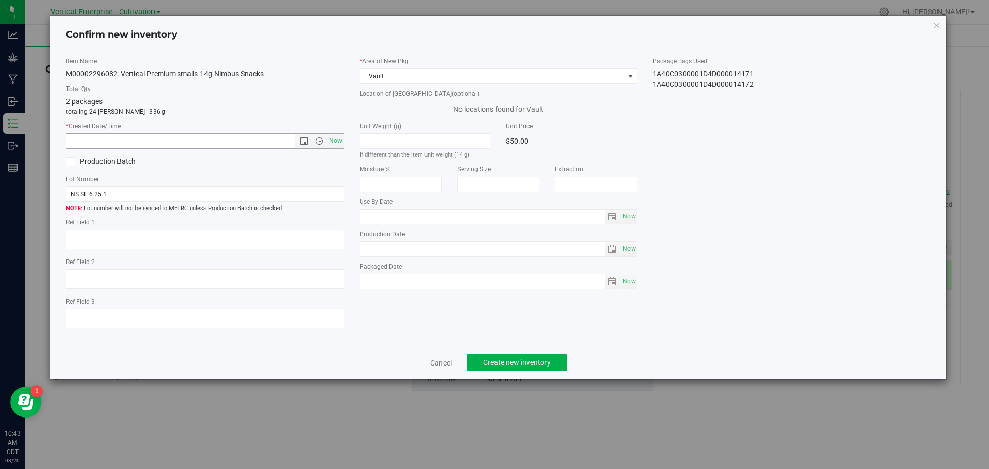
click at [331, 140] on span "Now" at bounding box center [335, 140] width 18 height 15
type input "[DATE] 10:43 AM"
click at [523, 359] on span "Create new inventory" at bounding box center [516, 362] width 67 height 8
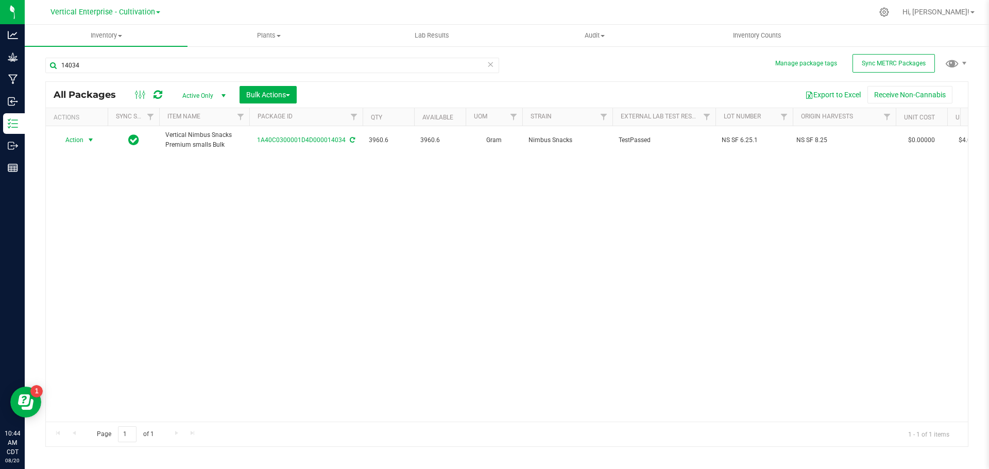
click at [76, 143] on span "Action" at bounding box center [70, 140] width 28 height 14
click at [81, 172] on li "Create package" at bounding box center [89, 172] width 65 height 15
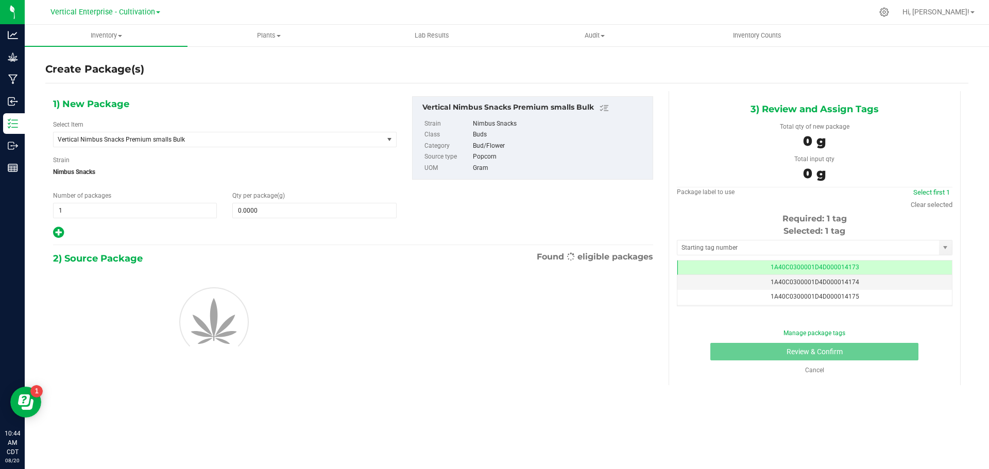
scroll to position [0, -1]
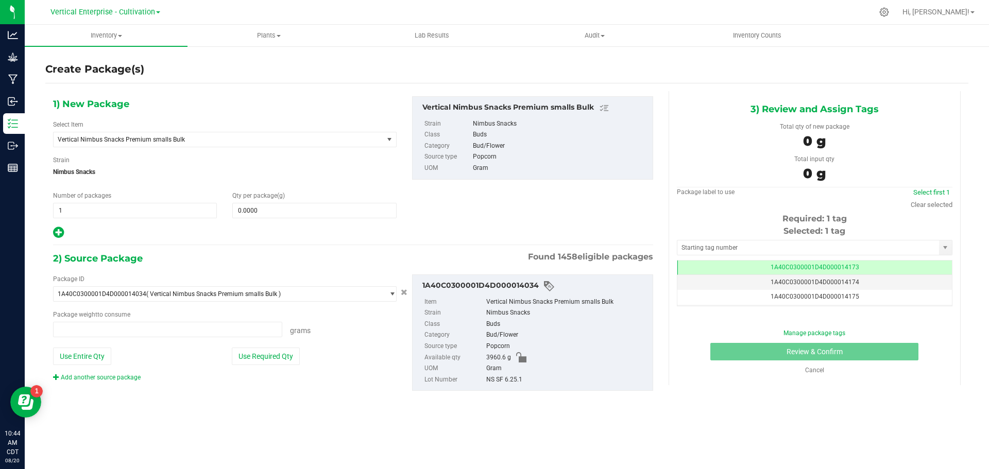
type input "0.0000 g"
click at [155, 138] on span "Vertical Nimbus Snacks Premium smalls Bulk" at bounding box center [212, 139] width 308 height 7
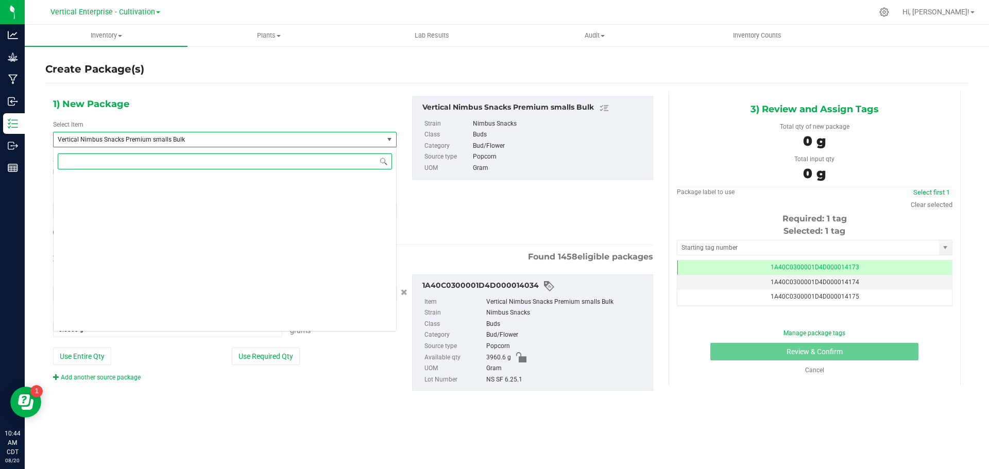
scroll to position [78771, 0]
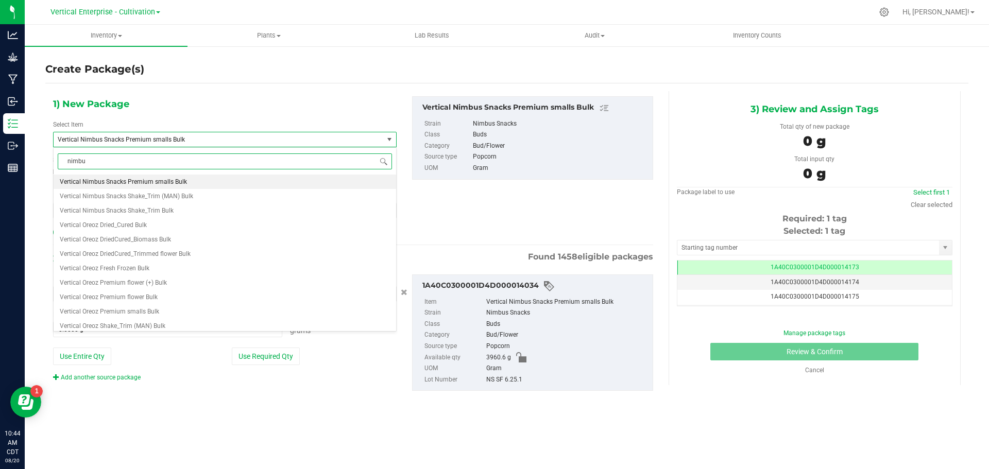
type input "nimbus"
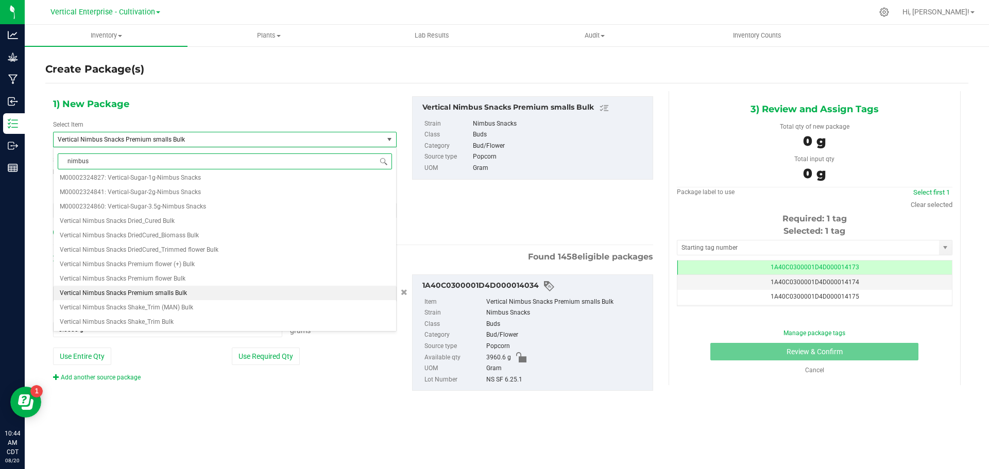
scroll to position [0, 0]
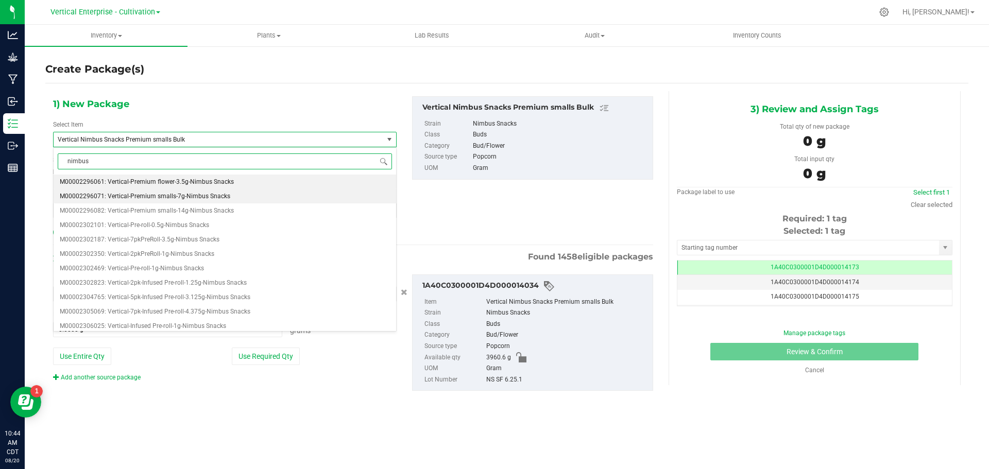
click at [155, 197] on span "M00002296071: Vertical-Premium smalls-7g-Nimbus Snacks" at bounding box center [145, 196] width 170 height 7
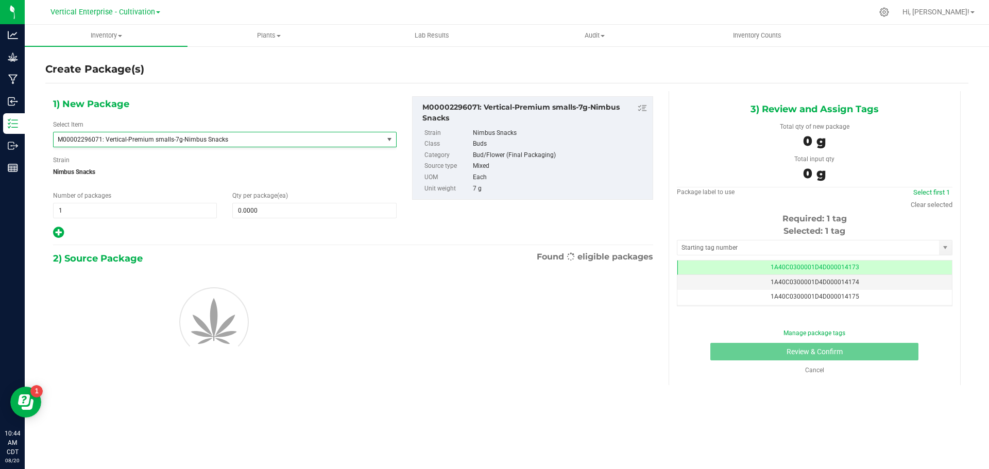
type input "0"
click at [279, 212] on span at bounding box center [314, 210] width 164 height 15
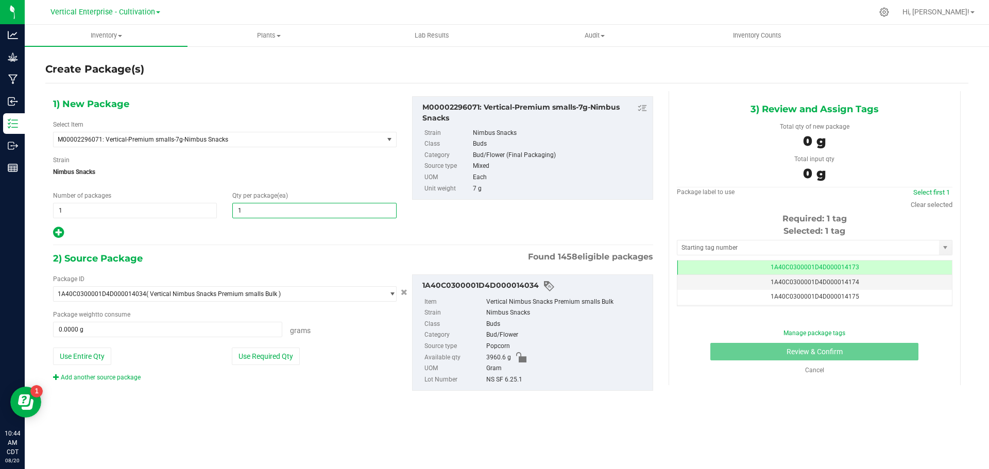
type input "18"
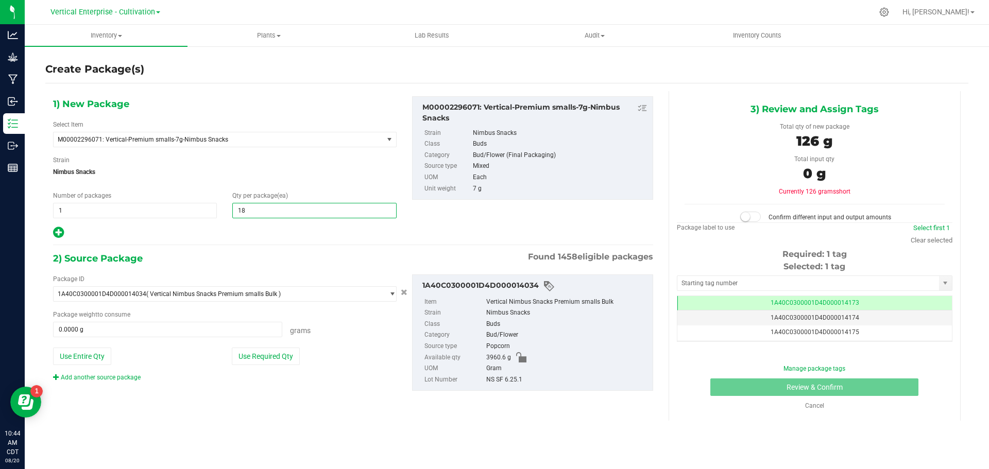
type input "18"
click at [255, 354] on button "Use Required Qty" at bounding box center [266, 357] width 68 height 18
type input "126.0000 g"
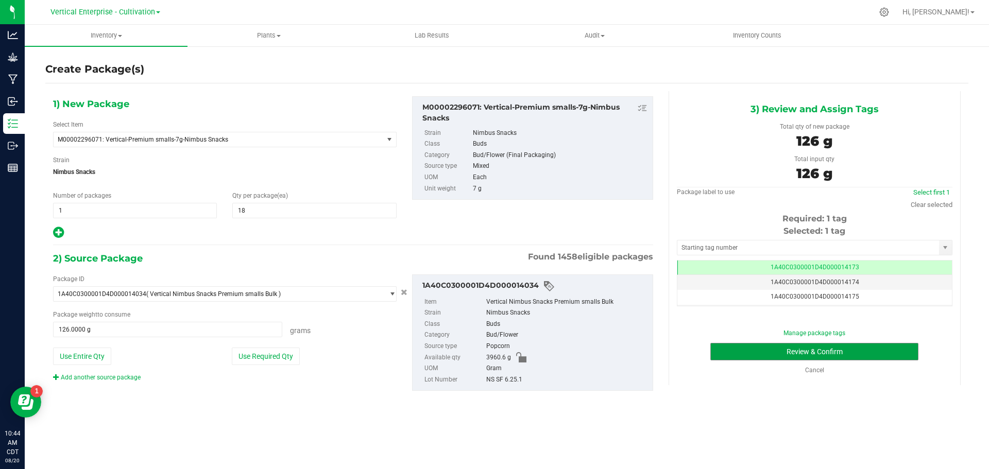
click at [856, 353] on button "Review & Confirm" at bounding box center [814, 352] width 208 height 18
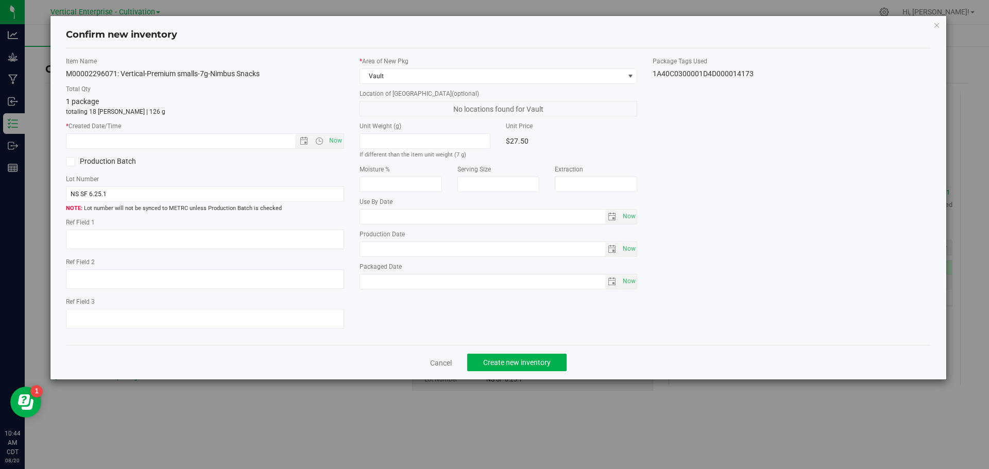
click at [329, 142] on span "Now" at bounding box center [335, 140] width 18 height 15
type input "[DATE] 10:44 AM"
click at [507, 364] on span "Create new inventory" at bounding box center [516, 362] width 67 height 8
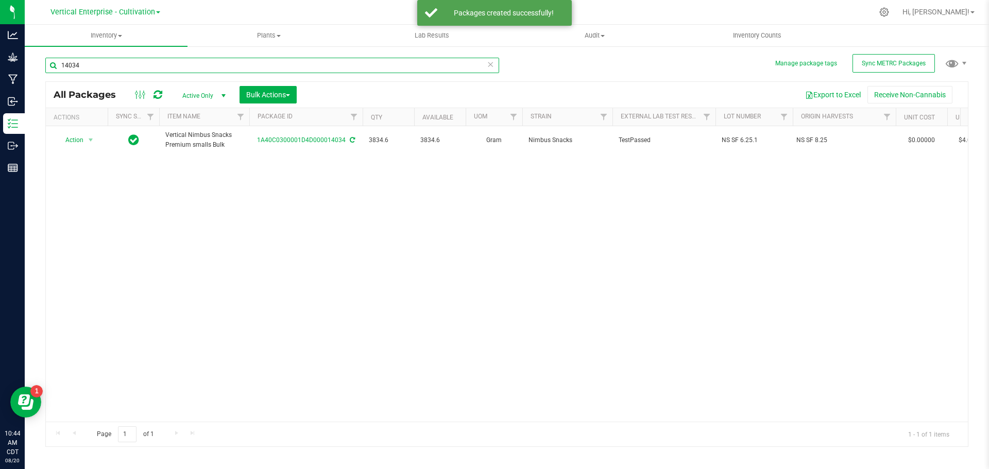
drag, startPoint x: 107, startPoint y: 62, endPoint x: 42, endPoint y: 72, distance: 65.6
click at [42, 72] on div "Manage package tags Sync METRC Packages 14034 All Packages Active Only Active O…" at bounding box center [507, 202] width 964 height 314
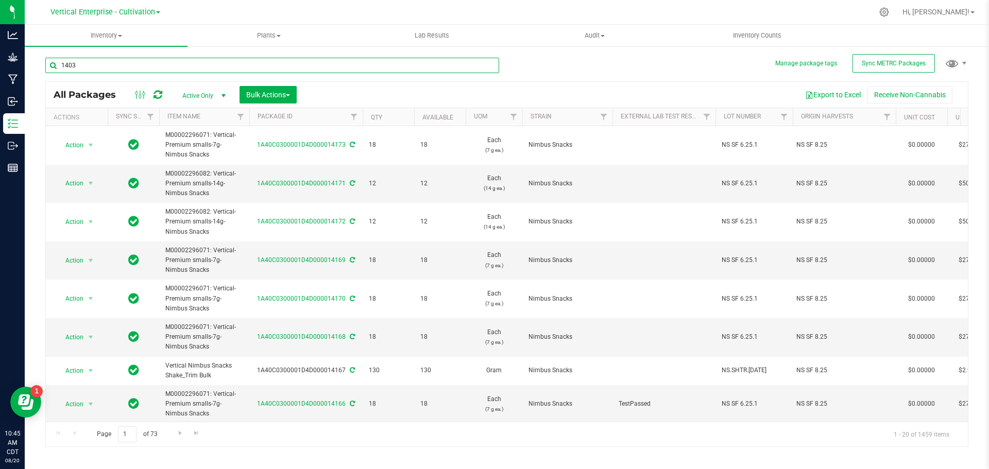
type input "14034"
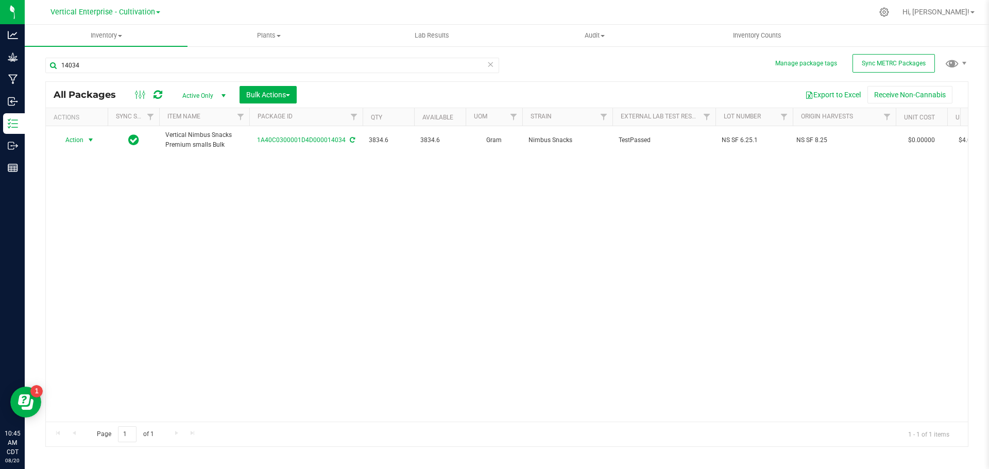
click at [67, 138] on span "Action" at bounding box center [70, 140] width 28 height 14
click at [78, 168] on li "Create package" at bounding box center [89, 172] width 65 height 15
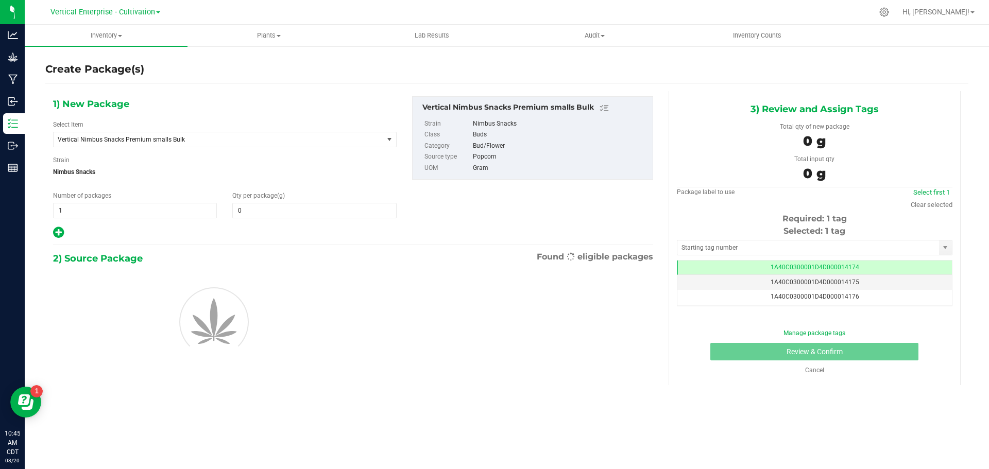
type input "0.0000"
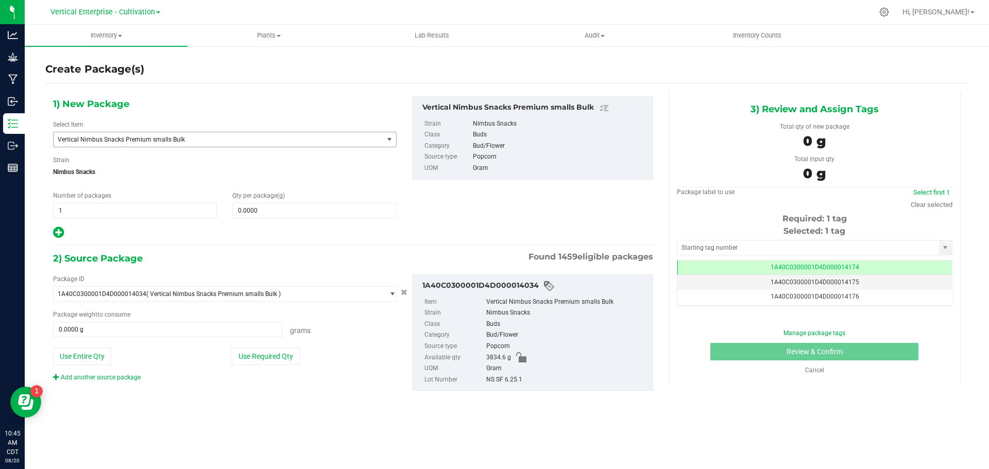
click at [122, 137] on span "Vertical Nimbus Snacks Premium smalls Bulk" at bounding box center [212, 139] width 308 height 7
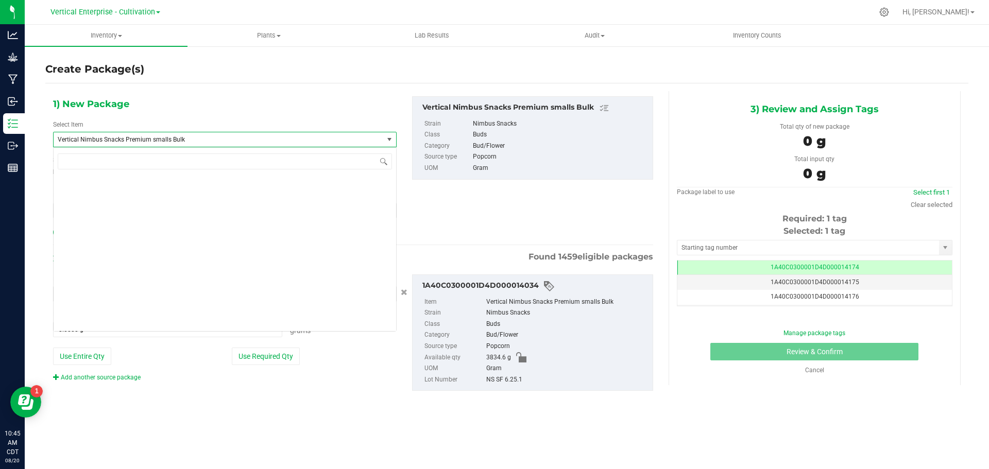
scroll to position [78771, 0]
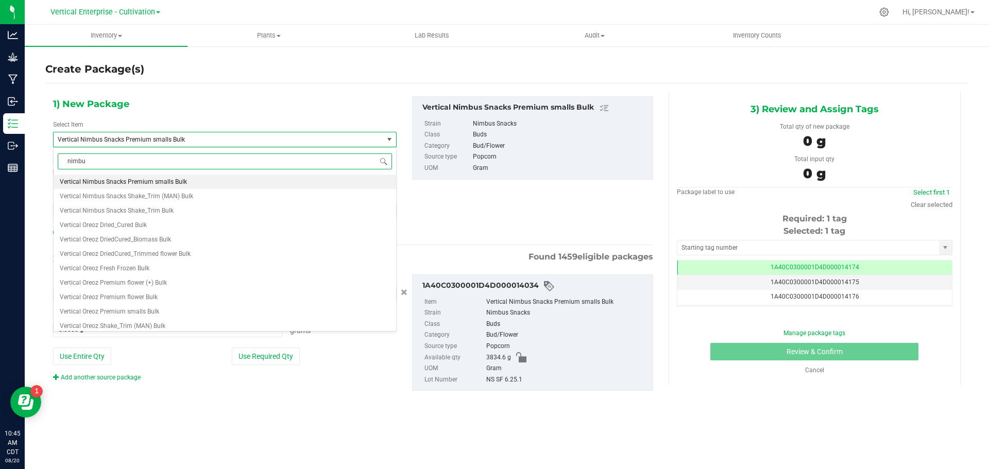
type input "nimbus"
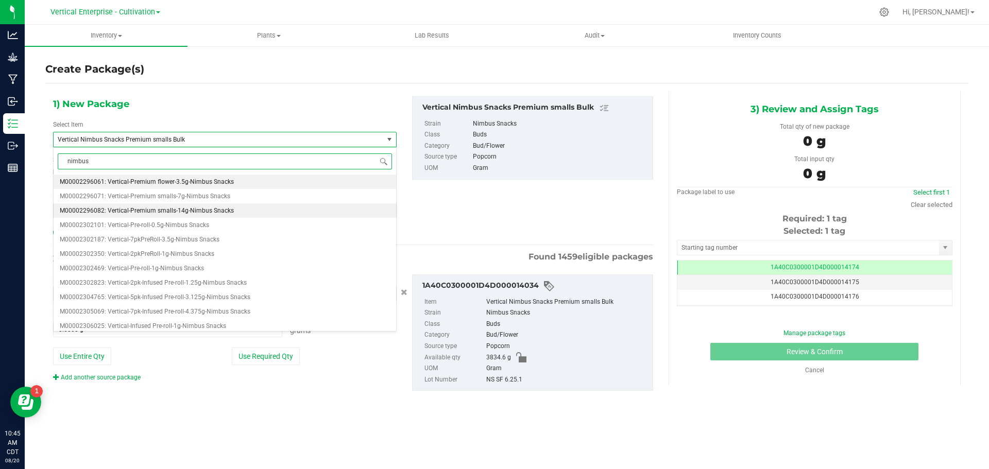
click at [143, 213] on span "M00002296082: Vertical-Premium smalls-14g-Nimbus Snacks" at bounding box center [147, 210] width 174 height 7
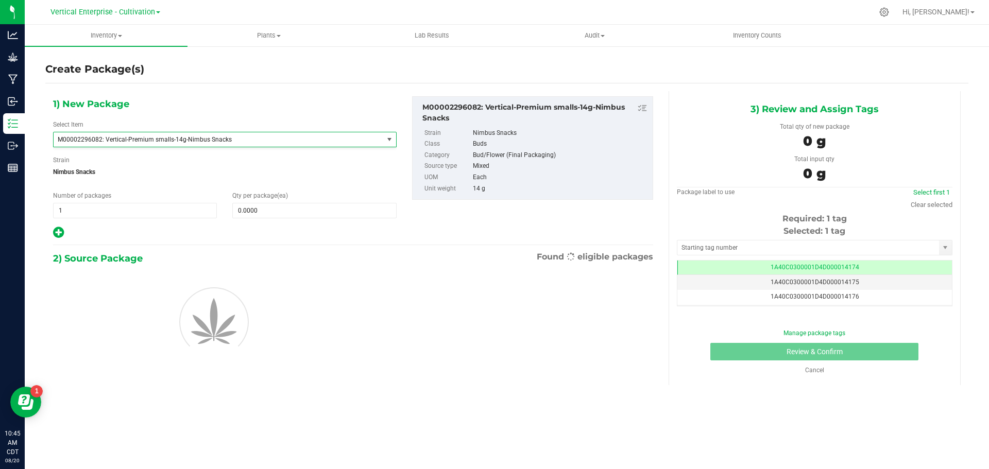
type input "0"
click at [300, 217] on span at bounding box center [314, 210] width 164 height 15
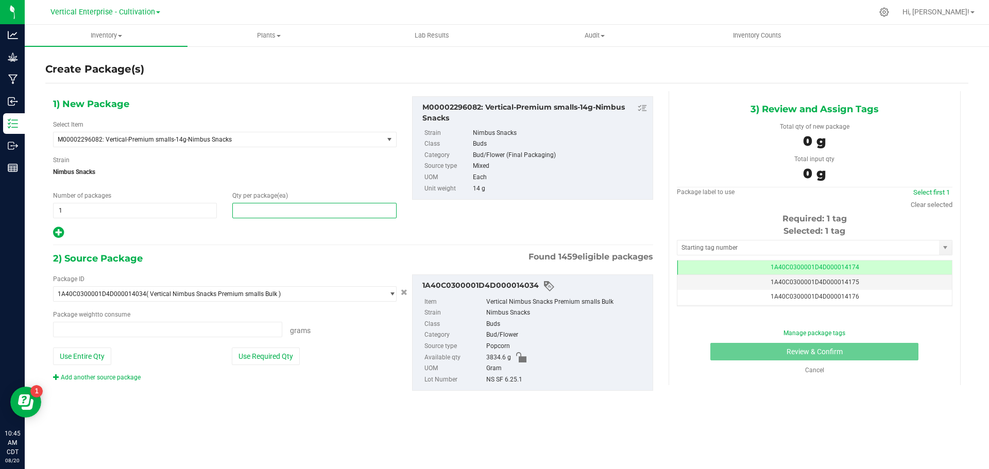
type input "0.0000 g"
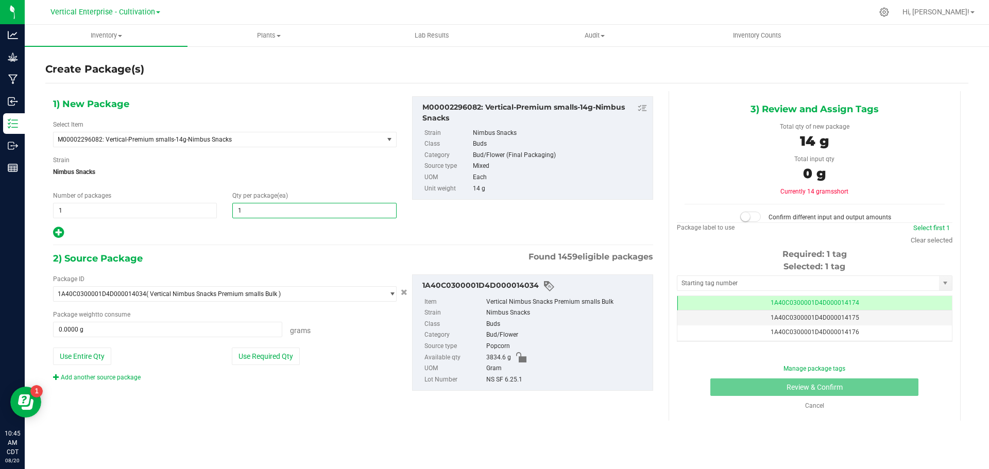
type input "12"
click at [264, 356] on button "Use Required Qty" at bounding box center [266, 357] width 68 height 18
type input "168.0000 g"
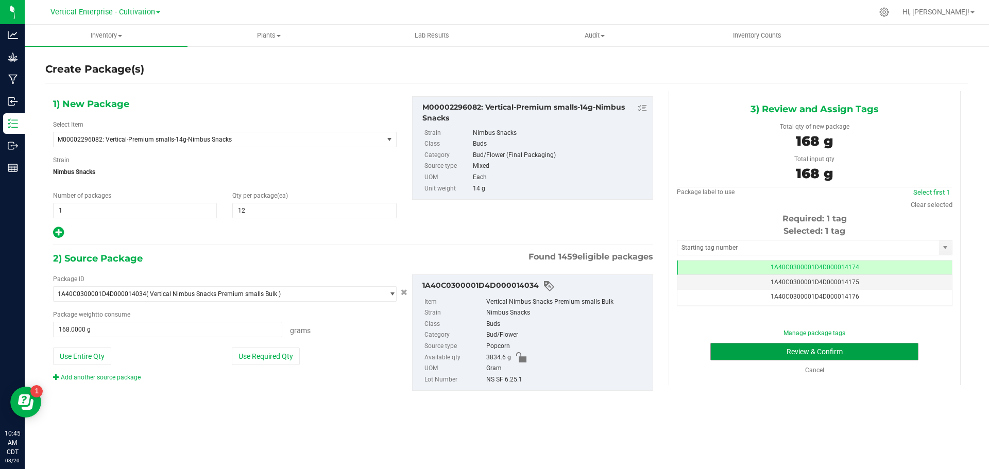
click at [835, 354] on button "Review & Confirm" at bounding box center [814, 352] width 208 height 18
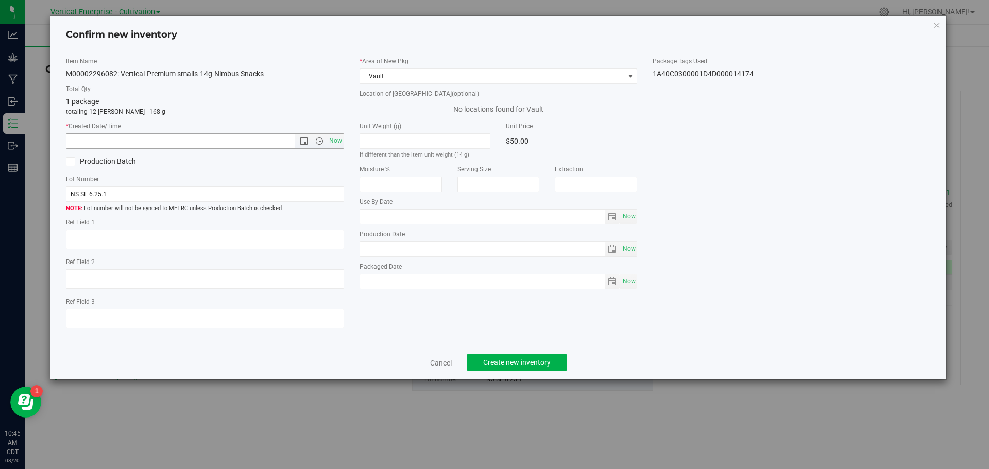
click at [328, 137] on span "Now" at bounding box center [335, 140] width 18 height 15
type input "[DATE] 10:45 AM"
click at [550, 353] on div "Cancel Create new inventory" at bounding box center [498, 362] width 865 height 34
click at [560, 354] on button "Create new inventory" at bounding box center [516, 363] width 99 height 18
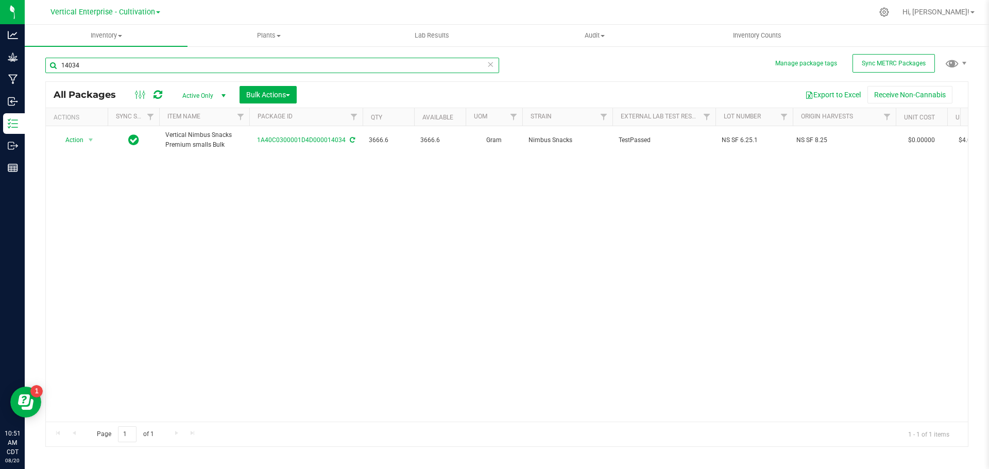
click at [146, 65] on input "14034" at bounding box center [272, 65] width 454 height 15
type input "1"
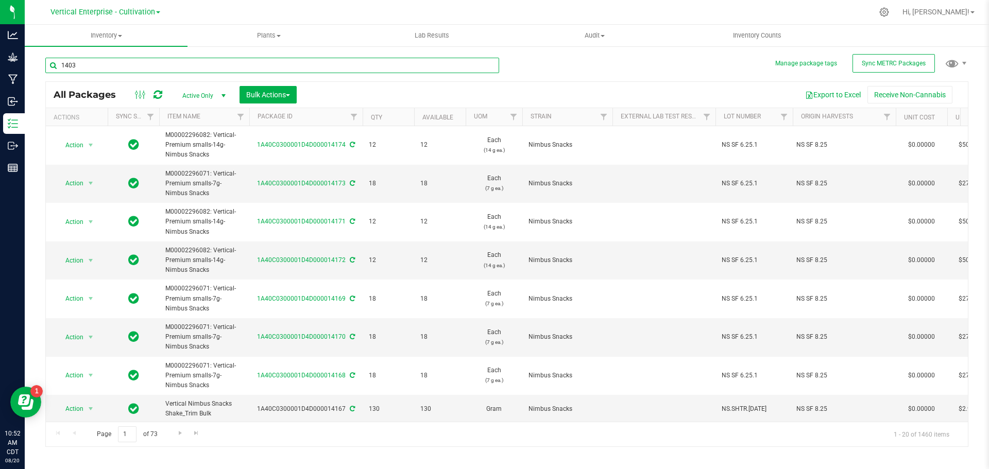
type input "14034"
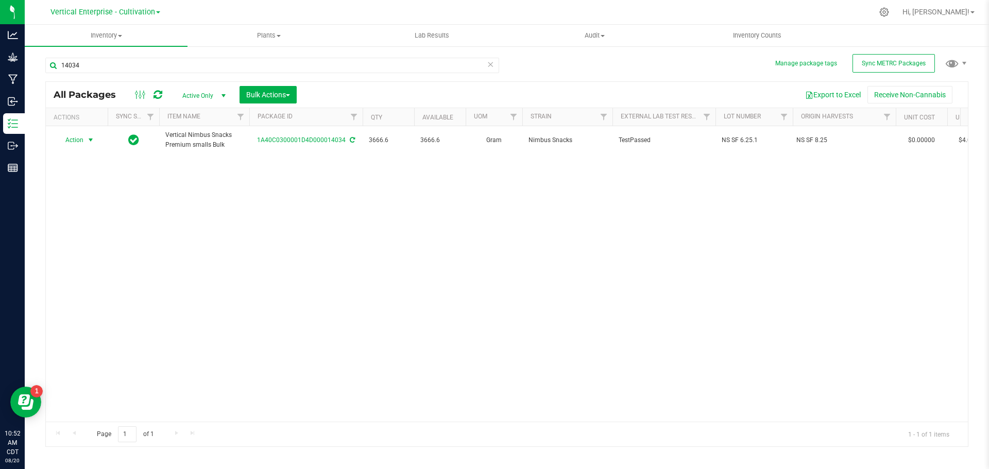
click at [68, 134] on span "Action" at bounding box center [70, 140] width 28 height 14
click at [90, 168] on li "Create package" at bounding box center [89, 172] width 65 height 15
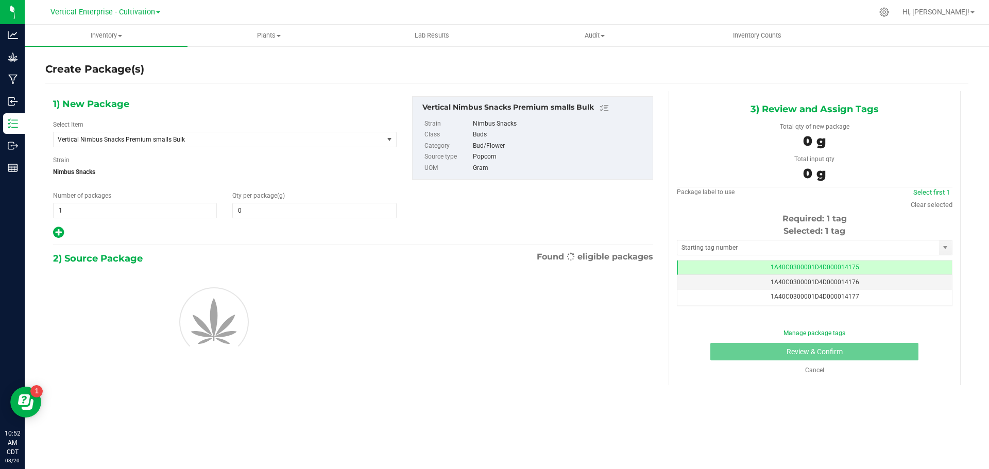
type input "0.0000"
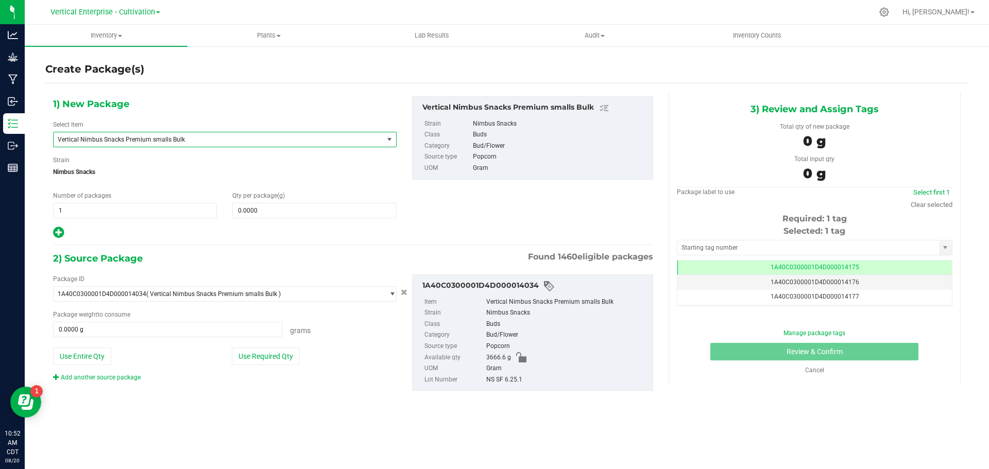
click at [204, 132] on span "Vertical Nimbus Snacks Premium smalls Bulk" at bounding box center [219, 139] width 330 height 14
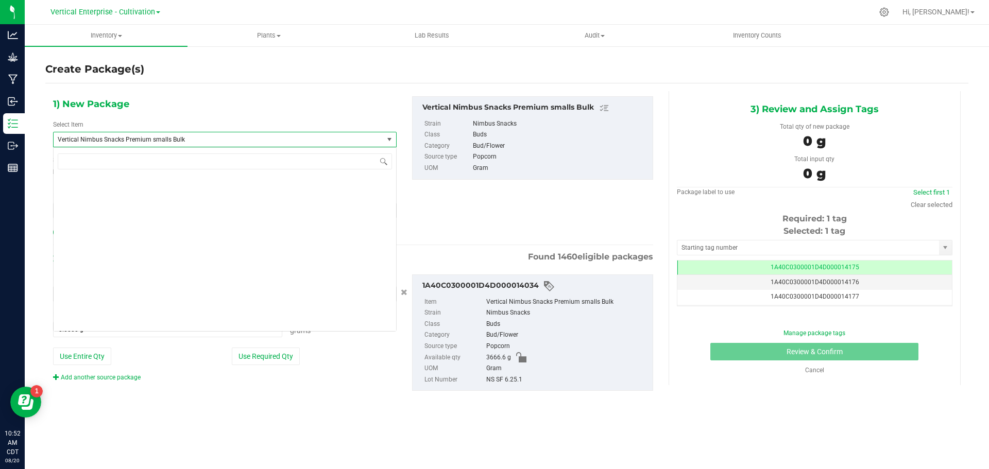
scroll to position [78771, 0]
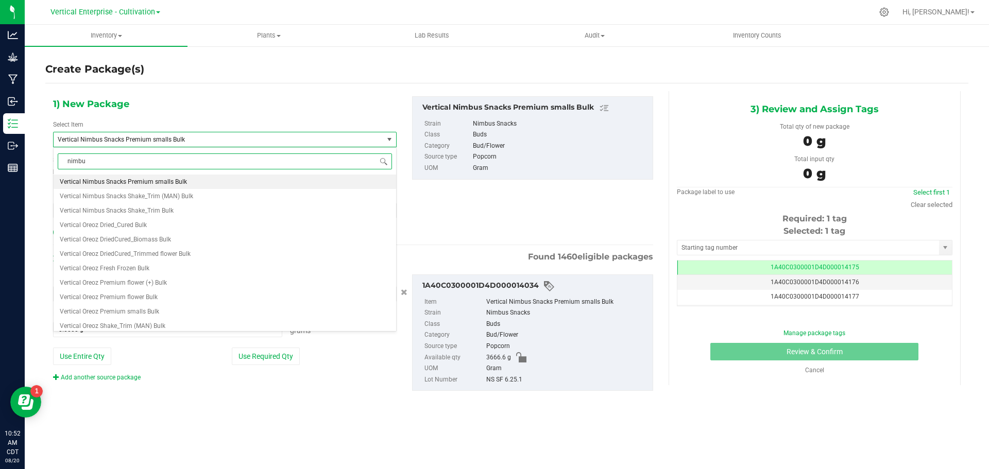
type input "nimbus"
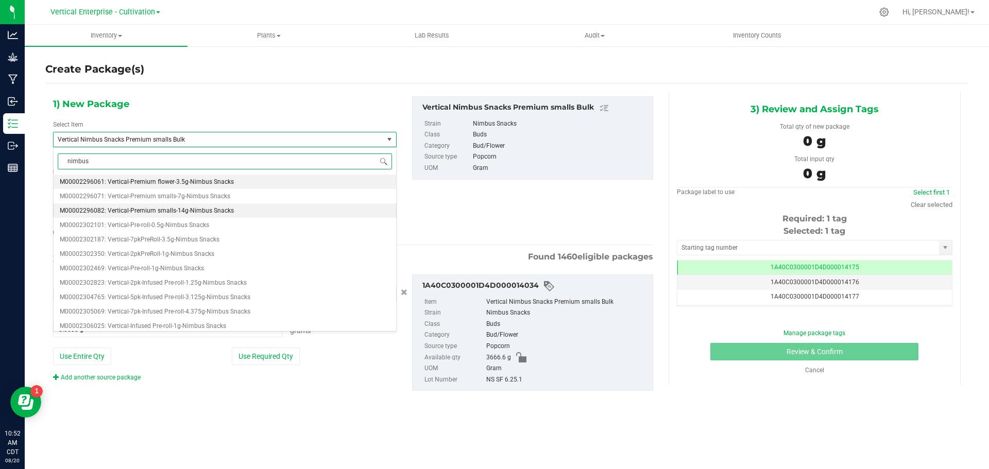
click at [193, 208] on span "M00002296082: Vertical-Premium smalls-14g-Nimbus Snacks" at bounding box center [147, 210] width 174 height 7
type input "0"
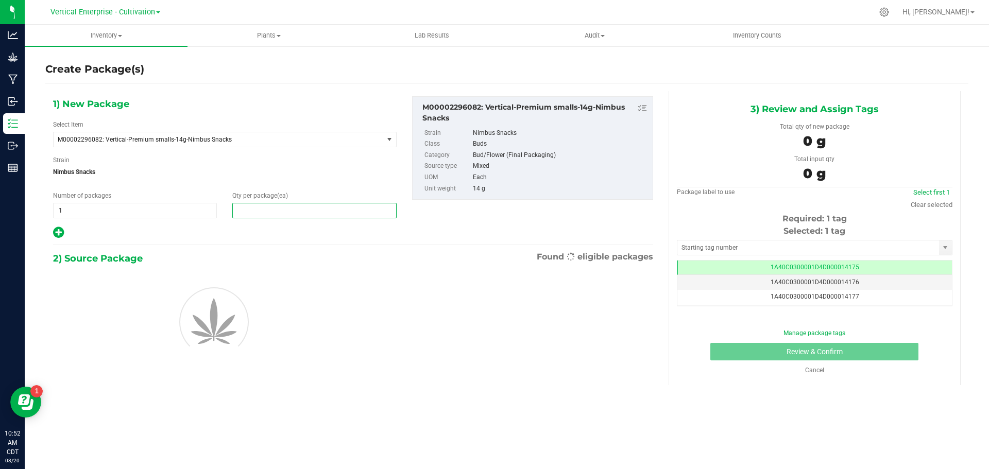
click at [268, 217] on span at bounding box center [314, 210] width 164 height 15
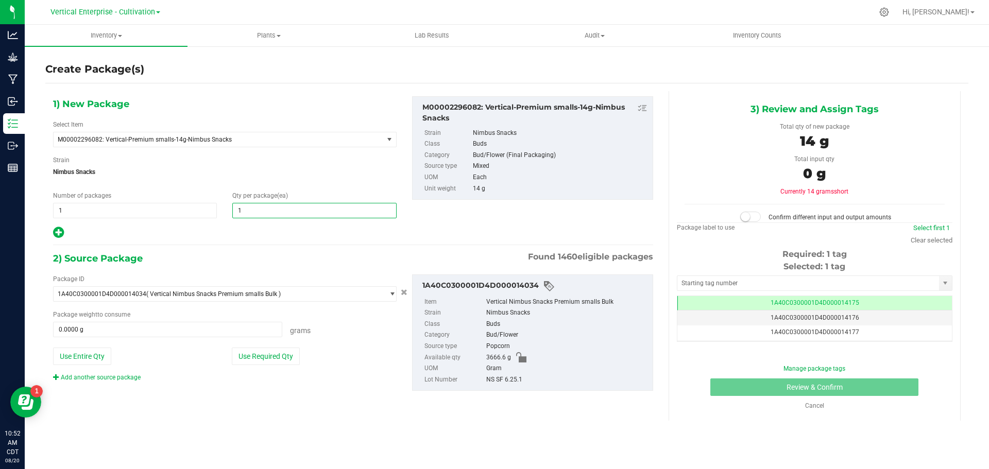
type input "12"
drag, startPoint x: 271, startPoint y: 354, endPoint x: 282, endPoint y: 355, distance: 10.9
click at [270, 355] on button "Use Required Qty" at bounding box center [266, 357] width 68 height 18
type input "168.0000 g"
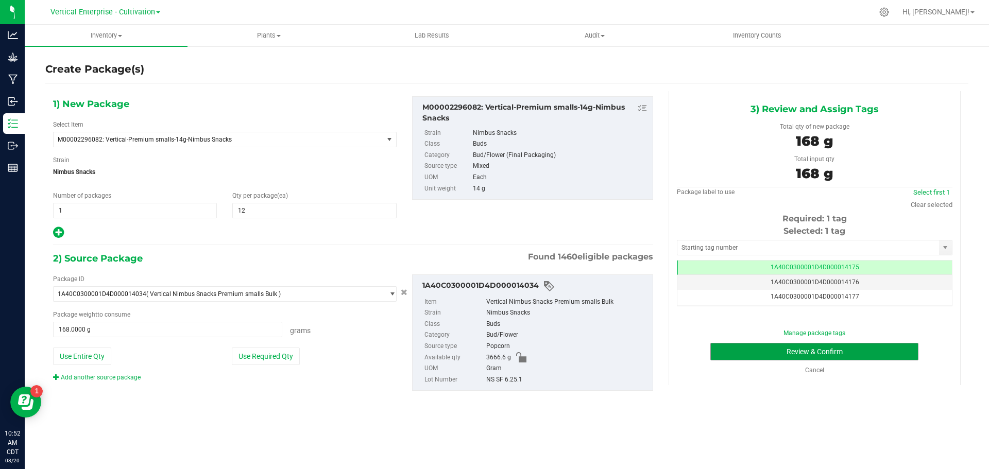
click at [890, 350] on button "Review & Confirm" at bounding box center [814, 352] width 208 height 18
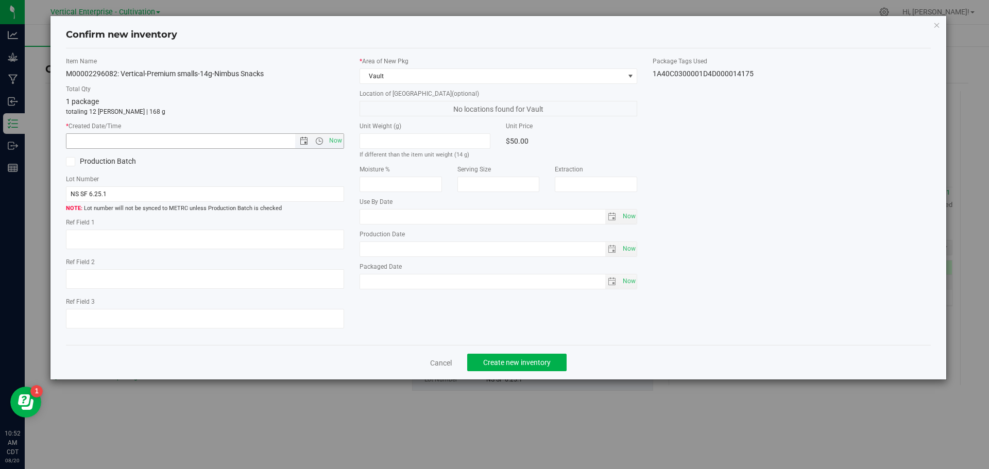
click at [336, 140] on span "Now" at bounding box center [335, 140] width 18 height 15
type input "[DATE] 10:52 AM"
click at [513, 366] on span "Create new inventory" at bounding box center [516, 362] width 67 height 8
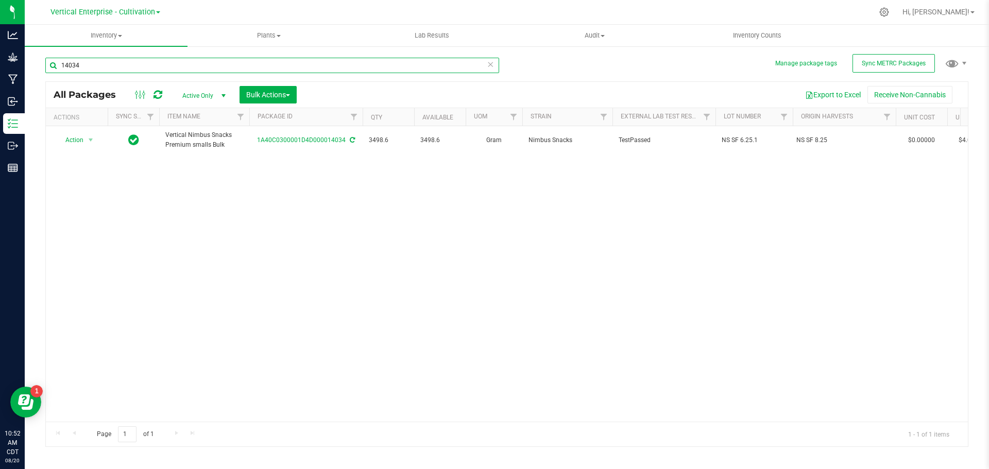
drag, startPoint x: 38, startPoint y: 66, endPoint x: 23, endPoint y: 67, distance: 14.9
click at [23, 67] on div "Analytics Grow Manufacturing Inbound Inventory Outbound Reports 10:52 AM CDT [D…" at bounding box center [494, 234] width 989 height 469
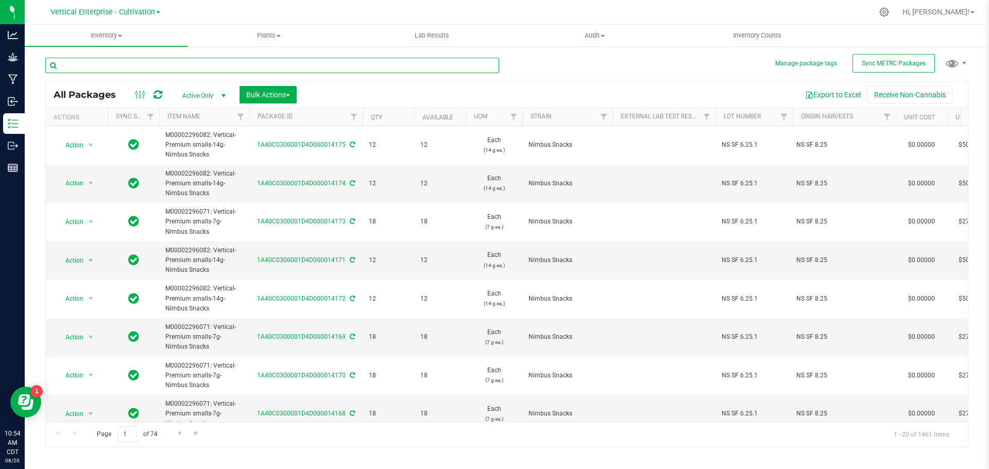
click at [143, 68] on input "text" at bounding box center [272, 65] width 454 height 15
type input "14034"
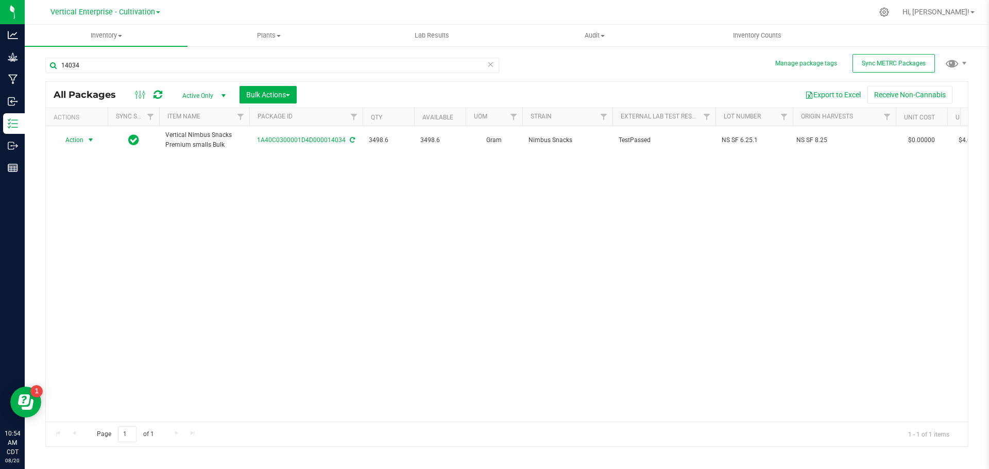
click at [81, 140] on span "Action" at bounding box center [70, 140] width 28 height 14
click at [92, 171] on li "Create package" at bounding box center [89, 172] width 65 height 15
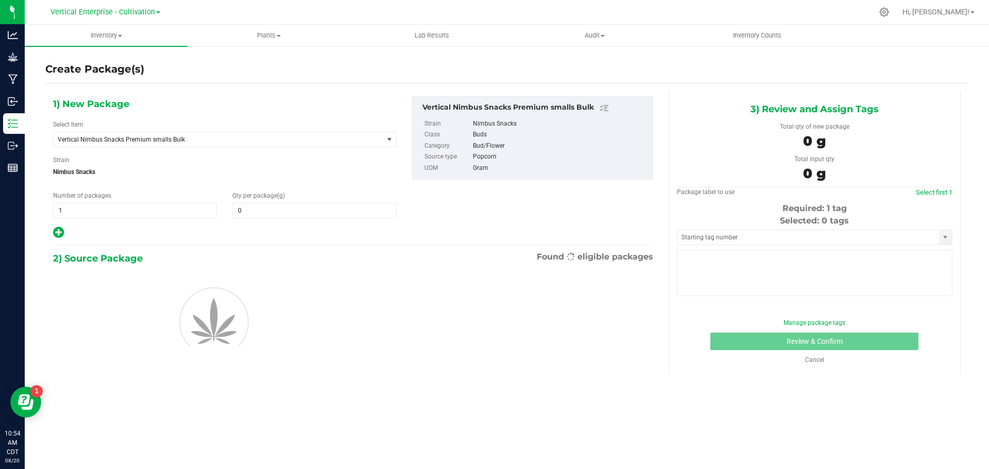
type input "0.0000"
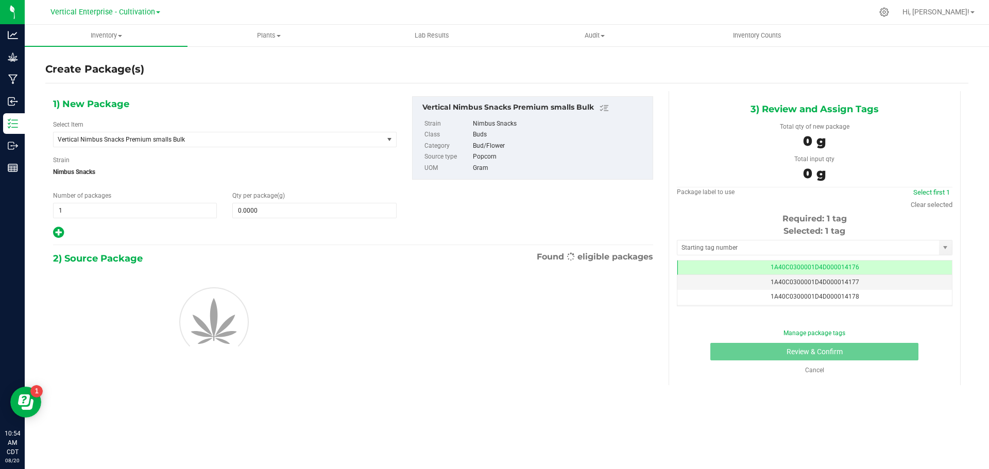
scroll to position [0, -1]
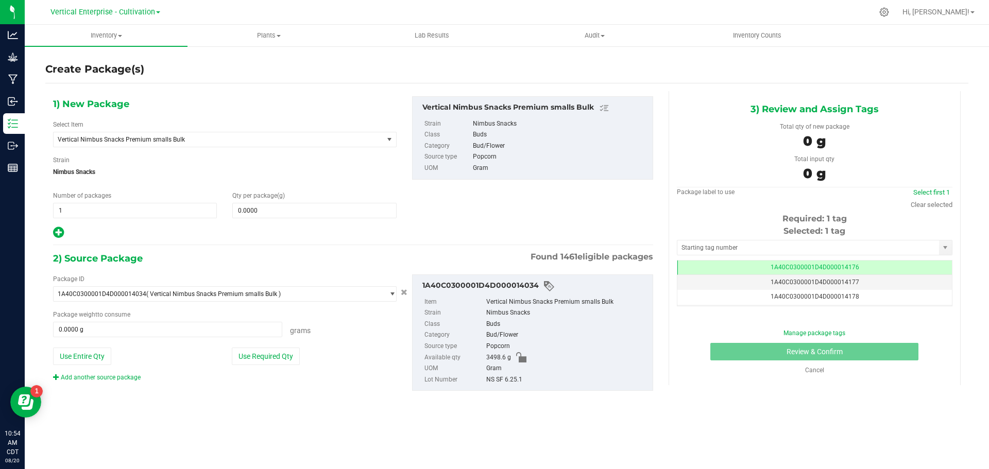
click at [149, 147] on div "1) New Package Select Item Vertical Nimbus Snacks Premium smalls Bulk Badder_NS…" at bounding box center [224, 167] width 359 height 143
click at [152, 146] on span "Vertical Nimbus Snacks Premium smalls Bulk" at bounding box center [219, 139] width 330 height 14
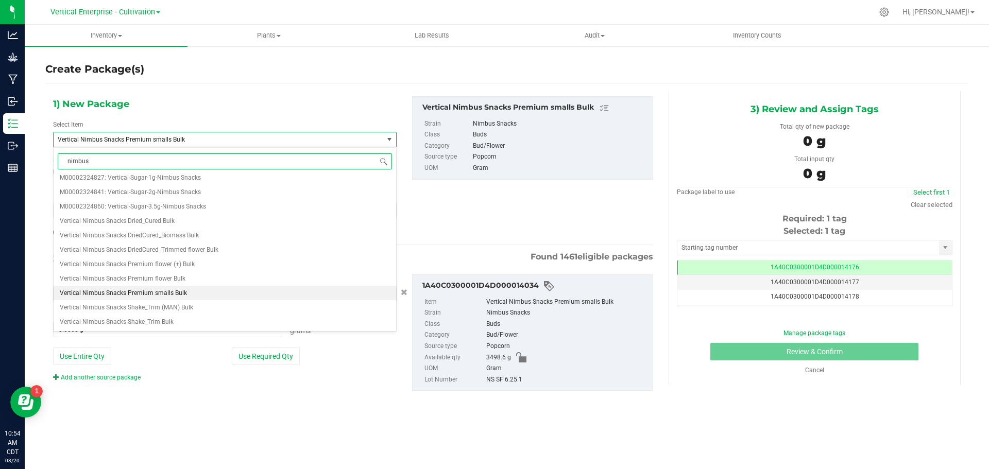
scroll to position [0, 0]
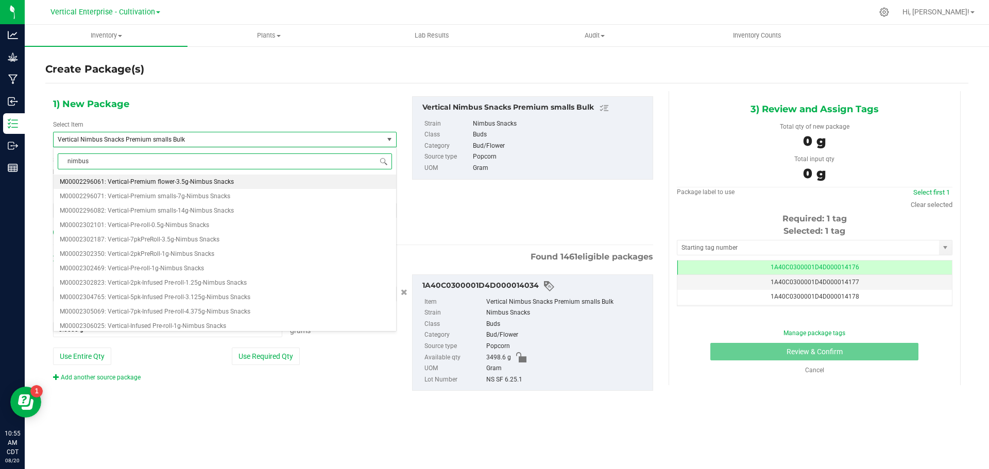
click at [158, 177] on li "M00002296061: Vertical-Premium flower-3.5g-Nimbus Snacks" at bounding box center [225, 182] width 342 height 14
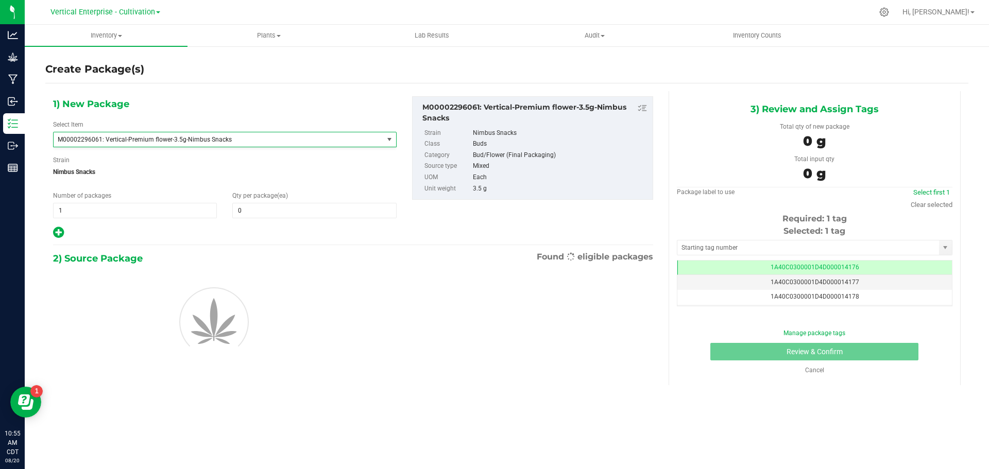
scroll to position [16997, 0]
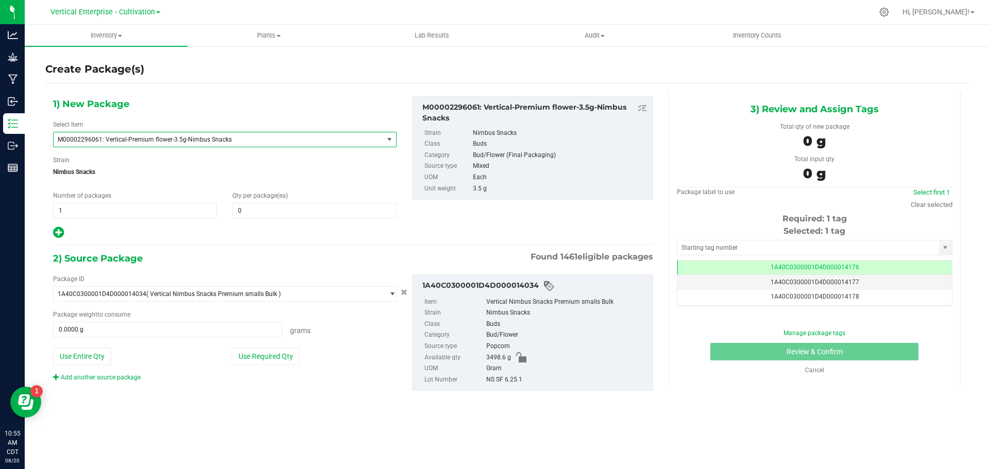
click at [125, 218] on div "1) New Package Select Item M00002296061: Vertical-Premium flower-3.5g-Nimbus Sn…" at bounding box center [224, 167] width 359 height 143
click at [158, 142] on span "M00002296061: Vertical-Premium flower-3.5g-Nimbus Snacks" at bounding box center [212, 139] width 308 height 7
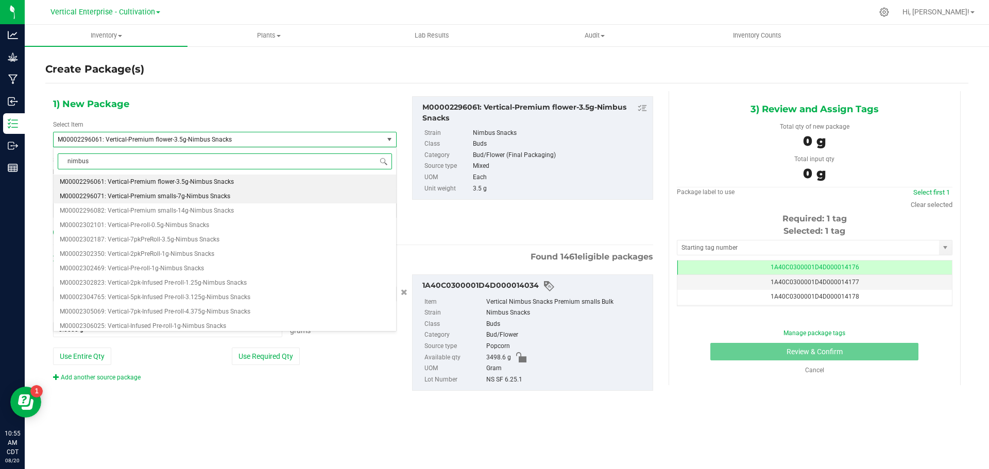
click at [148, 196] on span "M00002296071: Vertical-Premium smalls-7g-Nimbus Snacks" at bounding box center [145, 196] width 170 height 7
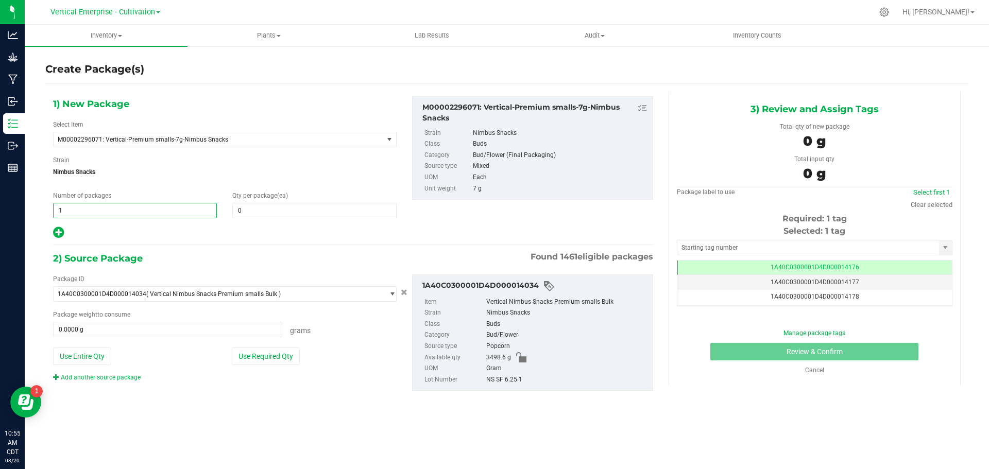
click at [63, 213] on span "1 1" at bounding box center [135, 210] width 164 height 15
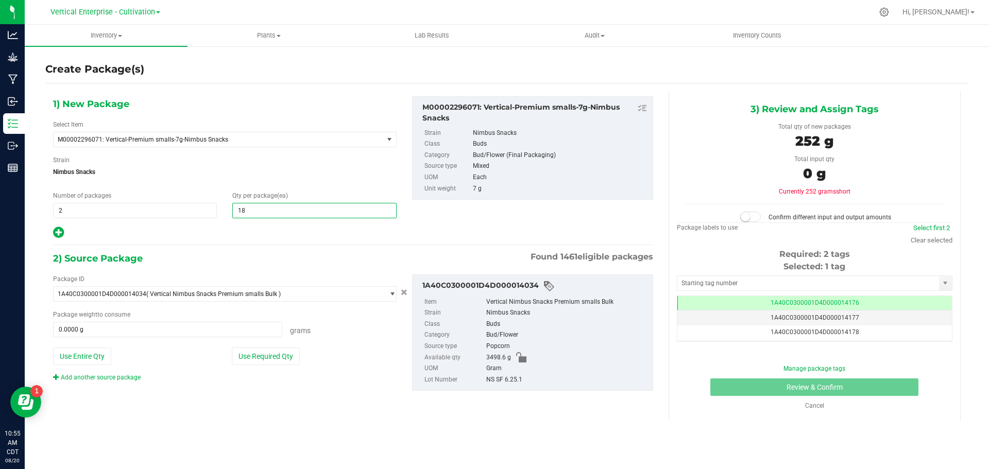
click at [247, 359] on button "Use Required Qty" at bounding box center [266, 357] width 68 height 18
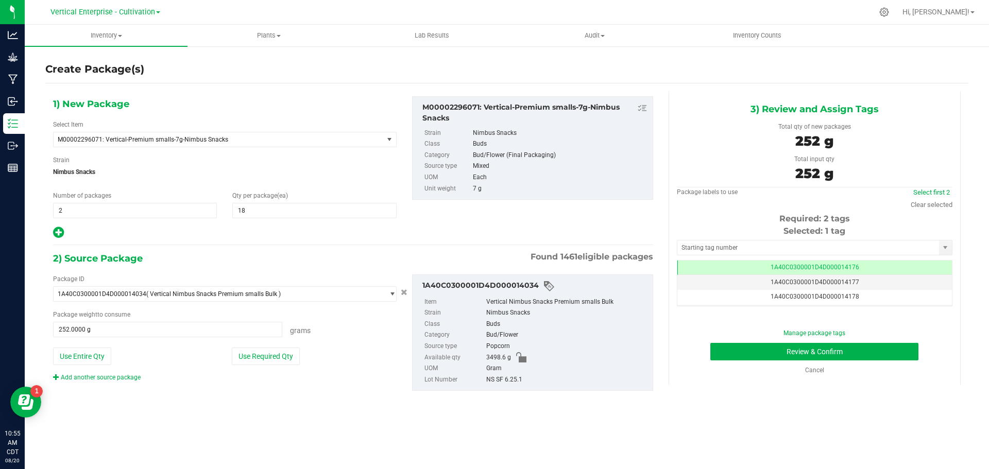
click at [928, 188] on div "Select first 2" at bounding box center [931, 192] width 42 height 10
click at [938, 192] on link "Select first 2" at bounding box center [931, 192] width 37 height 8
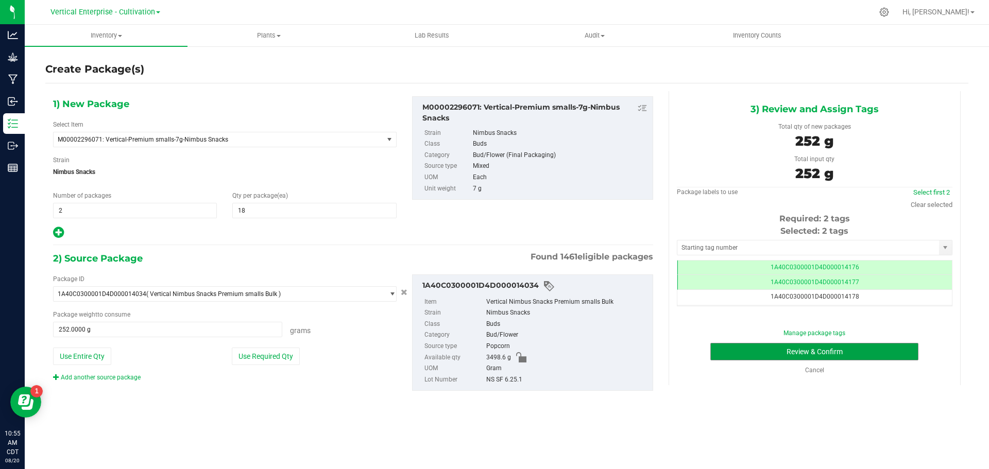
click at [876, 349] on button "Review & Confirm" at bounding box center [814, 352] width 208 height 18
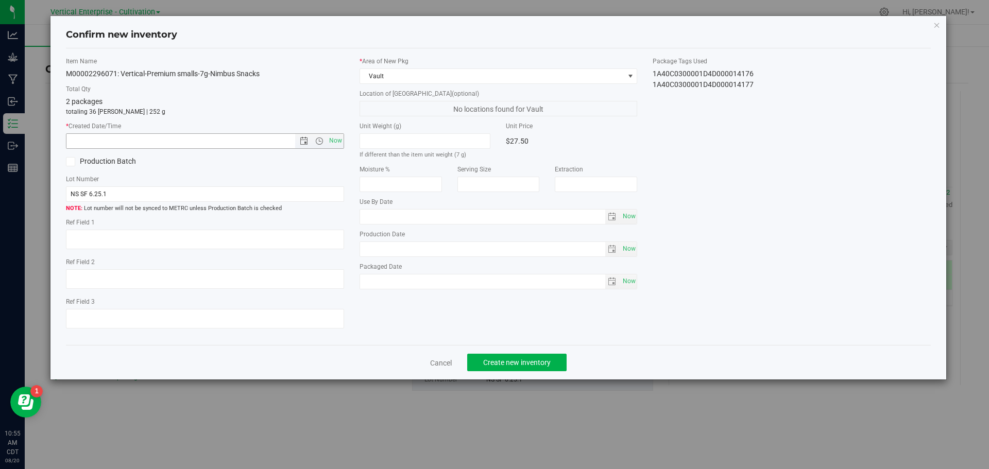
click at [336, 141] on span "Now" at bounding box center [335, 140] width 18 height 15
click at [513, 365] on span "Create new inventory" at bounding box center [516, 362] width 67 height 8
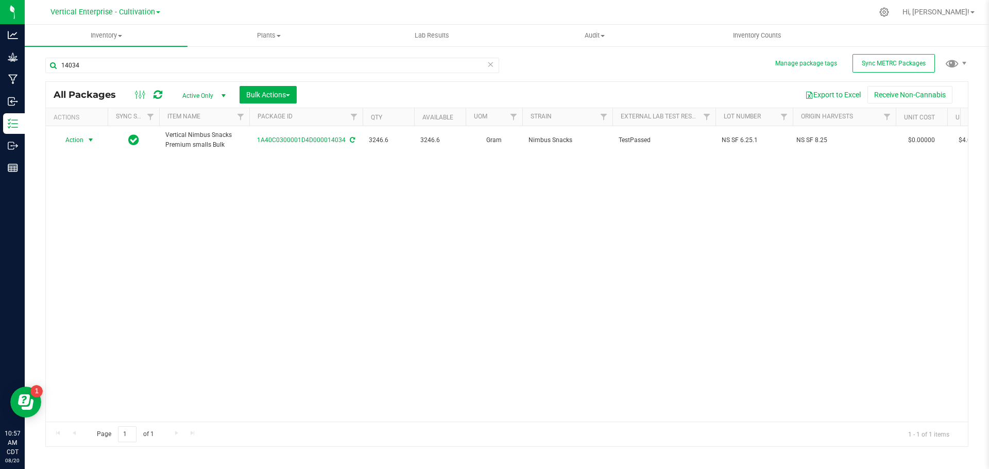
click at [64, 139] on span "Action" at bounding box center [70, 140] width 28 height 14
click at [76, 168] on li "Create package" at bounding box center [89, 172] width 65 height 15
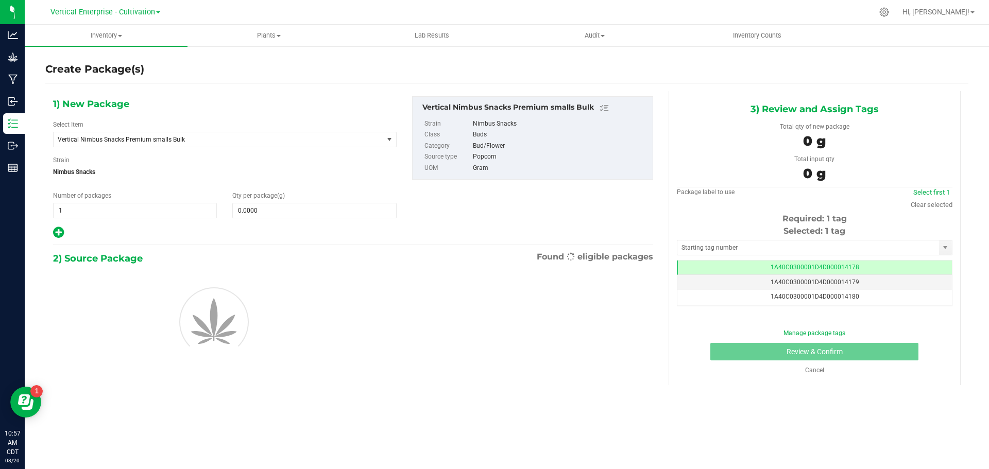
scroll to position [0, -1]
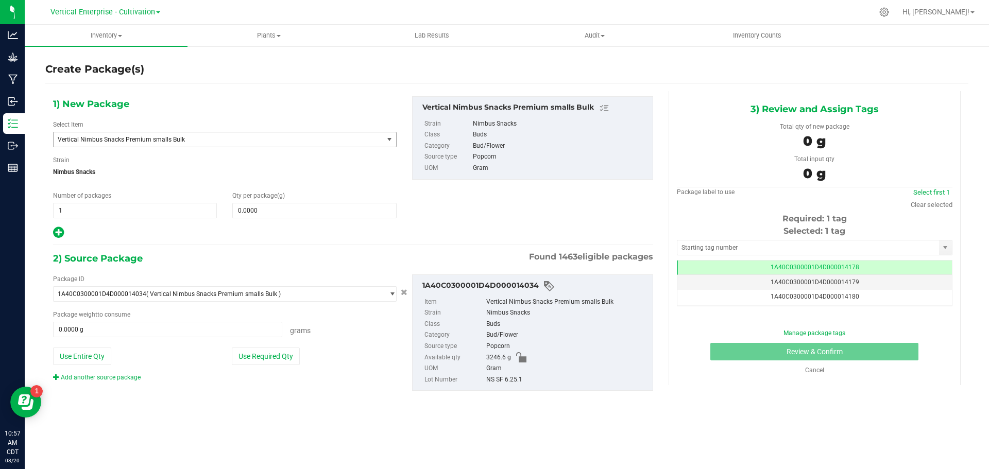
click at [127, 140] on span "Vertical Nimbus Snacks Premium smalls Bulk" at bounding box center [212, 139] width 308 height 7
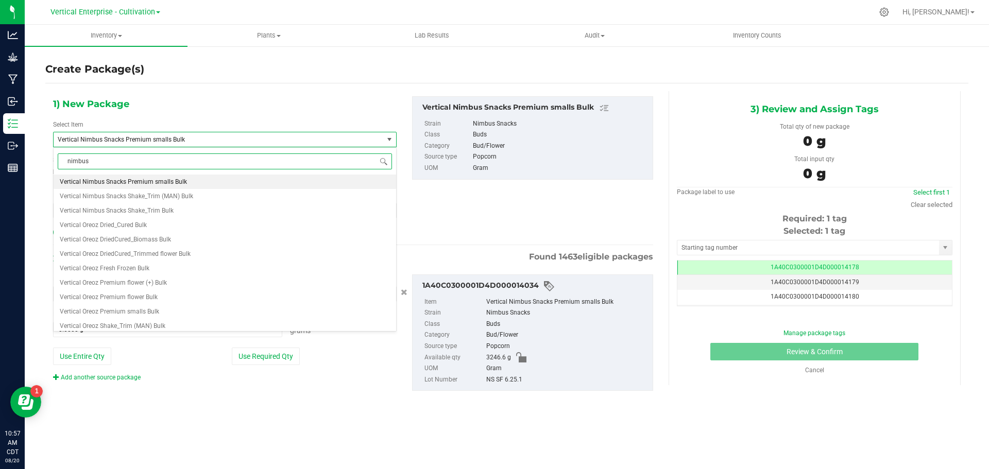
scroll to position [0, 0]
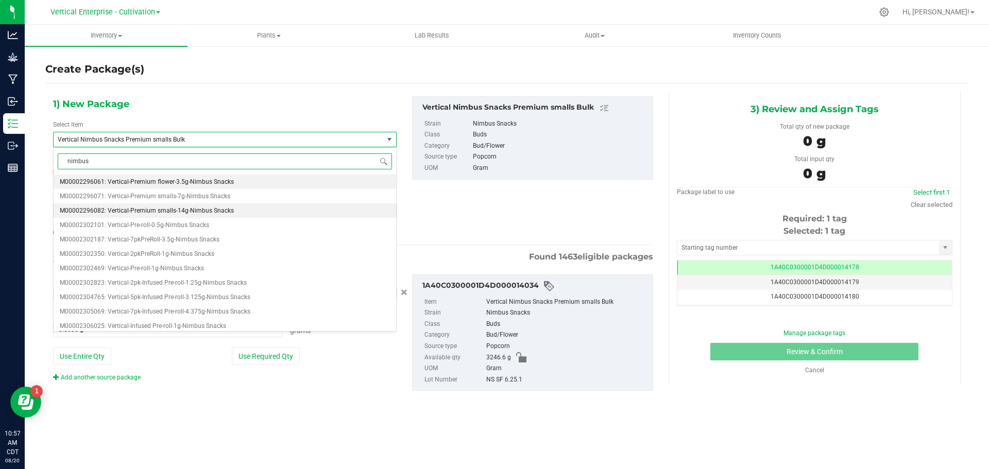
click at [166, 209] on span "M00002296082: Vertical-Premium smalls-14g-Nimbus Snacks" at bounding box center [147, 210] width 174 height 7
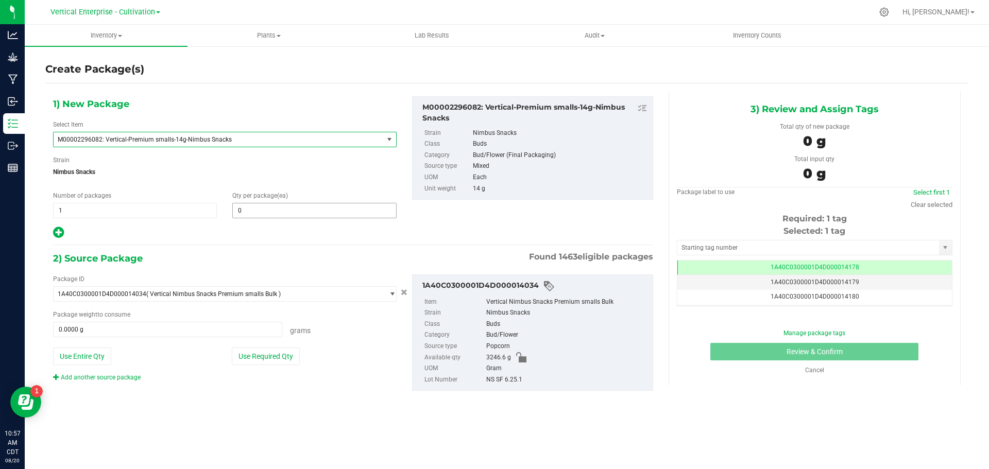
click at [273, 208] on span "0 0" at bounding box center [314, 210] width 164 height 15
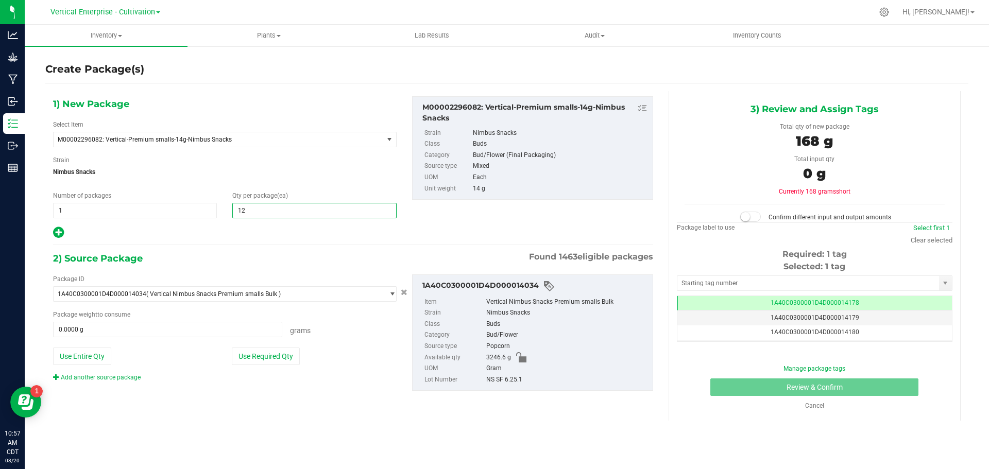
click at [294, 350] on button "Use Required Qty" at bounding box center [266, 357] width 68 height 18
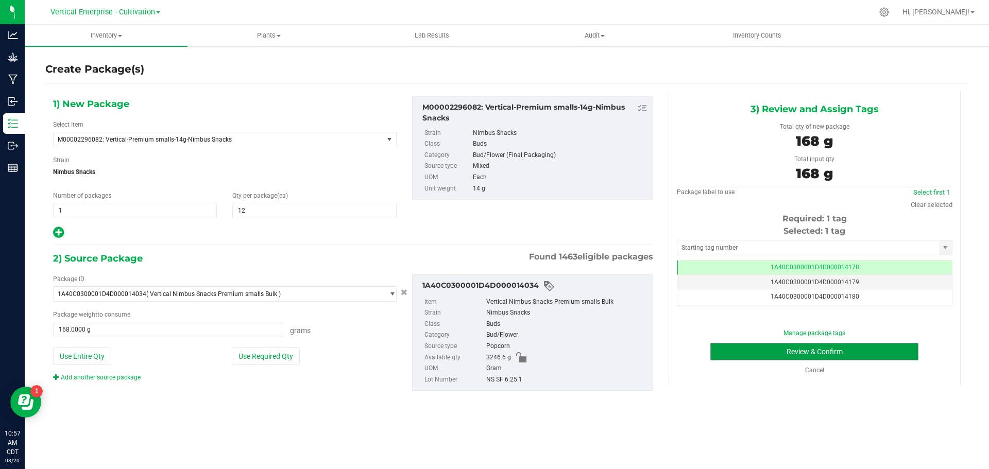
click at [887, 352] on button "Review & Confirm" at bounding box center [814, 352] width 208 height 18
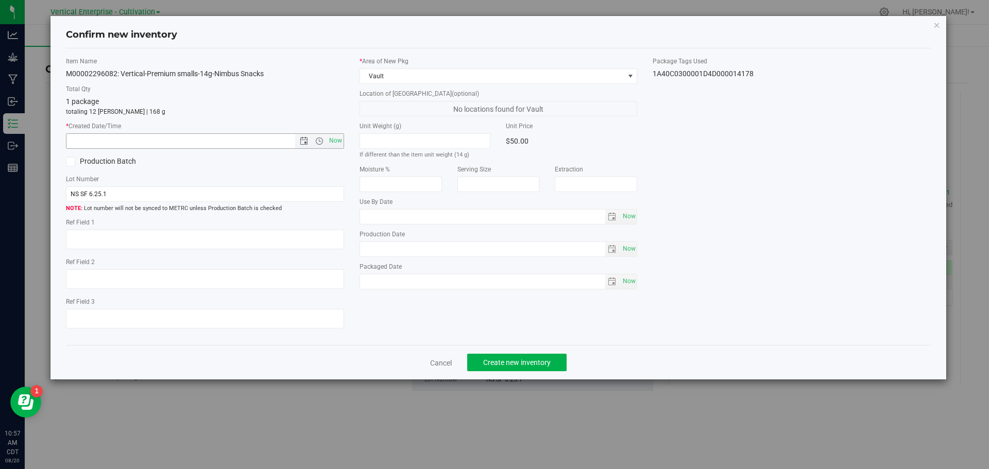
drag, startPoint x: 333, startPoint y: 145, endPoint x: 342, endPoint y: 169, distance: 25.9
click at [334, 145] on span "Now" at bounding box center [335, 140] width 18 height 15
click at [513, 360] on span "Create new inventory" at bounding box center [516, 362] width 67 height 8
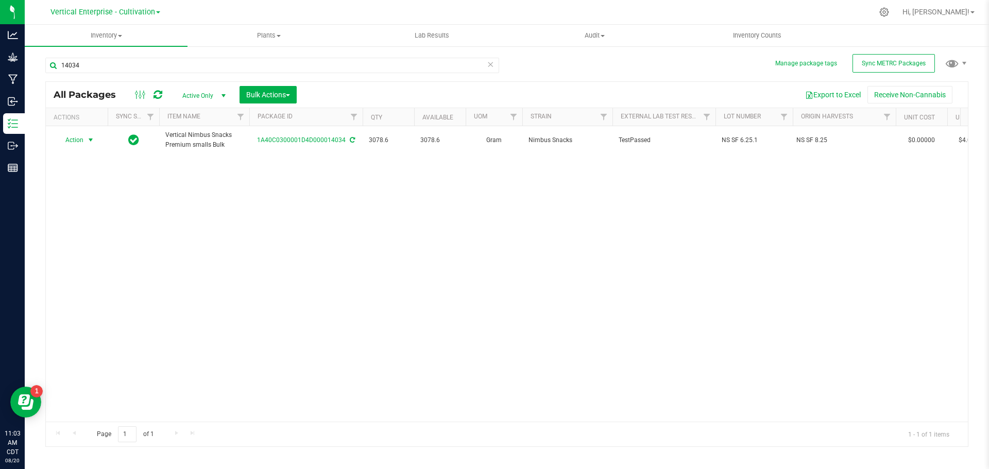
click at [75, 138] on span "Action" at bounding box center [70, 140] width 28 height 14
click at [86, 169] on li "Create package" at bounding box center [89, 172] width 65 height 15
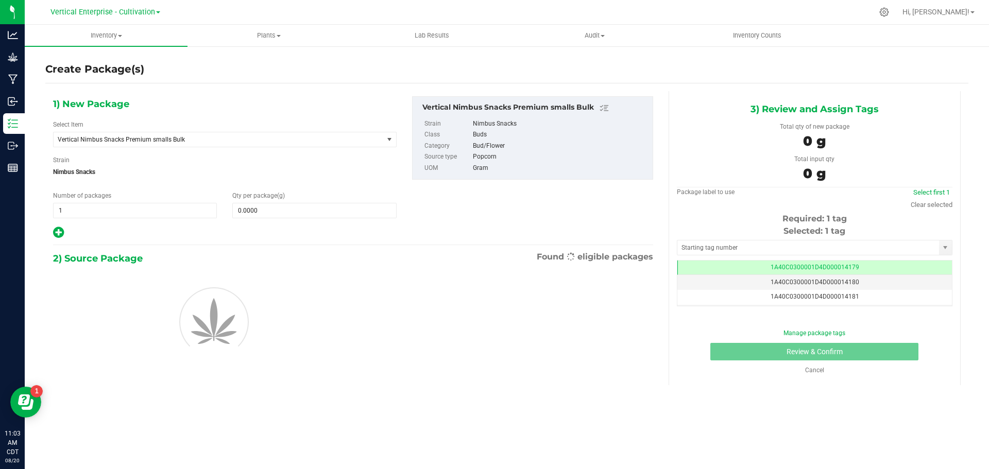
scroll to position [0, -1]
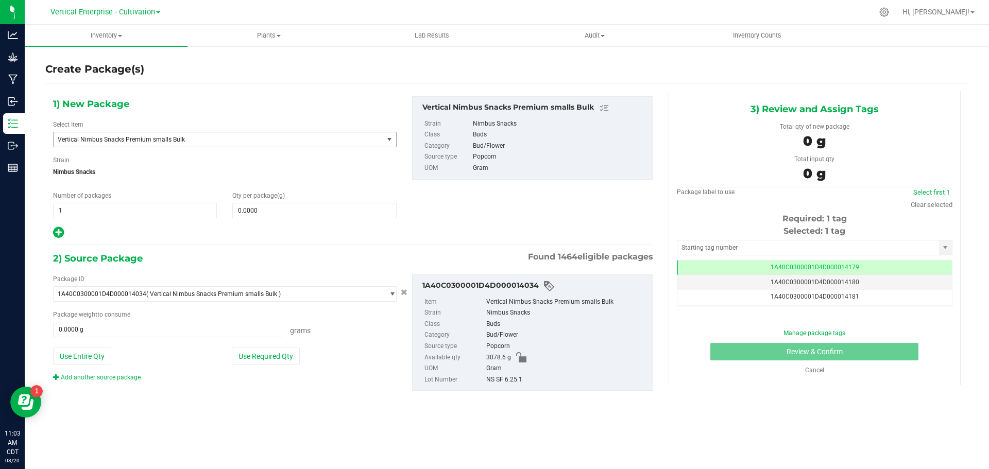
click at [124, 136] on span "Vertical Nimbus Snacks Premium smalls Bulk" at bounding box center [212, 139] width 308 height 7
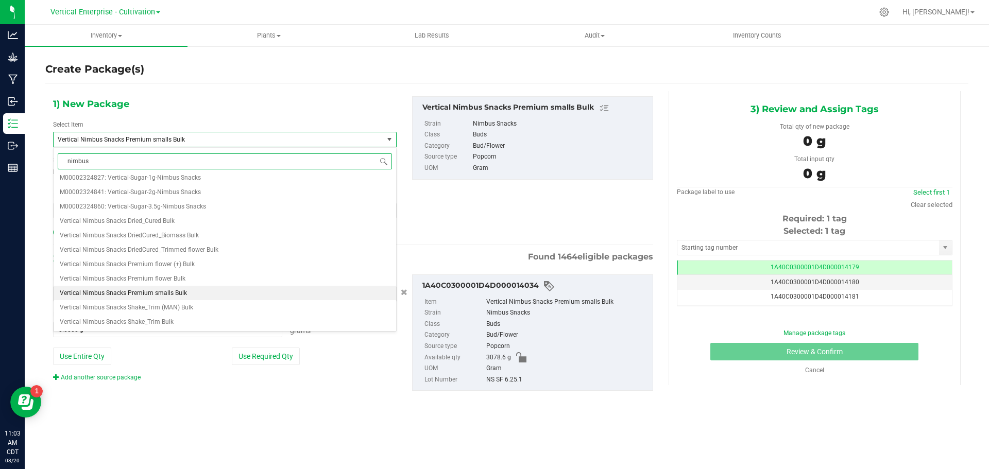
scroll to position [0, 0]
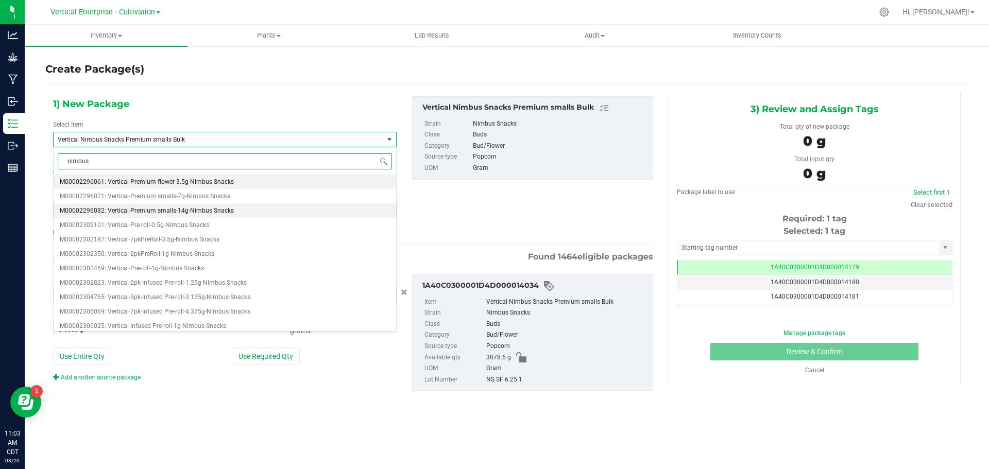
click at [165, 209] on span "M00002296082: Vertical-Premium smalls-14g-Nimbus Snacks" at bounding box center [147, 210] width 174 height 7
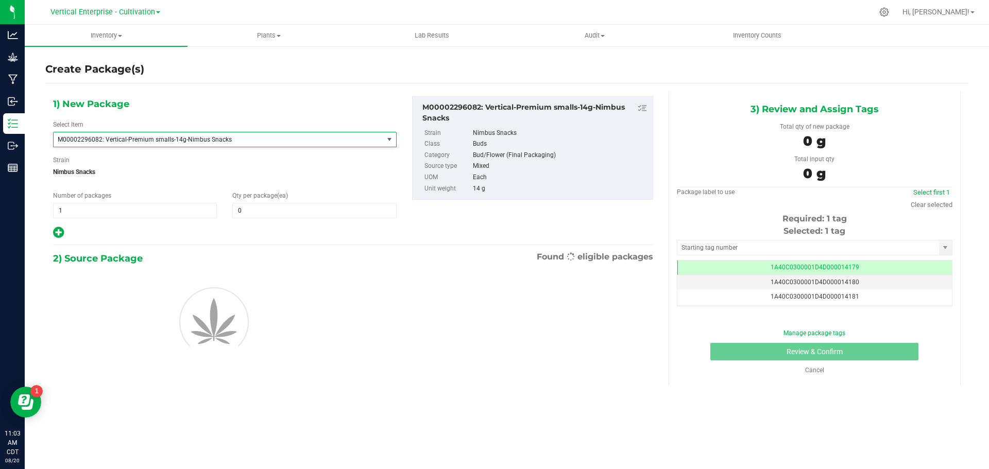
scroll to position [17141, 0]
click at [259, 212] on span at bounding box center [314, 210] width 164 height 15
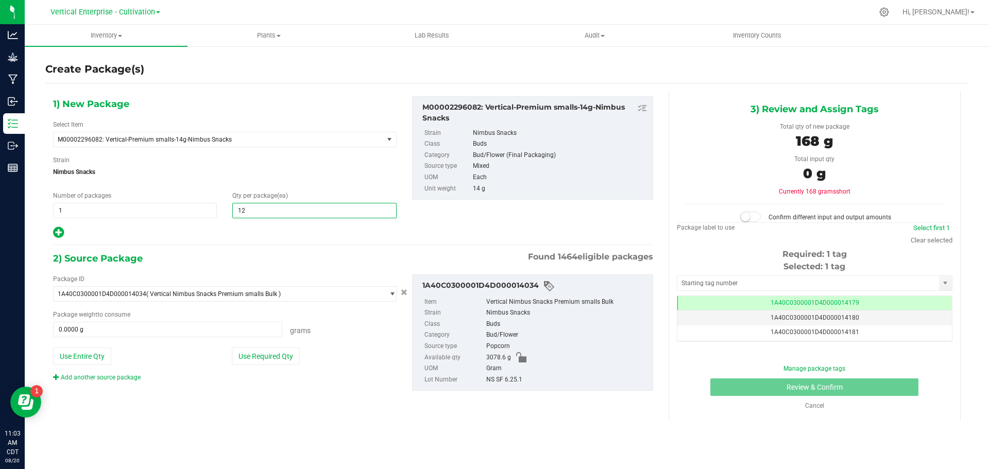
click at [269, 353] on button "Use Required Qty" at bounding box center [266, 357] width 68 height 18
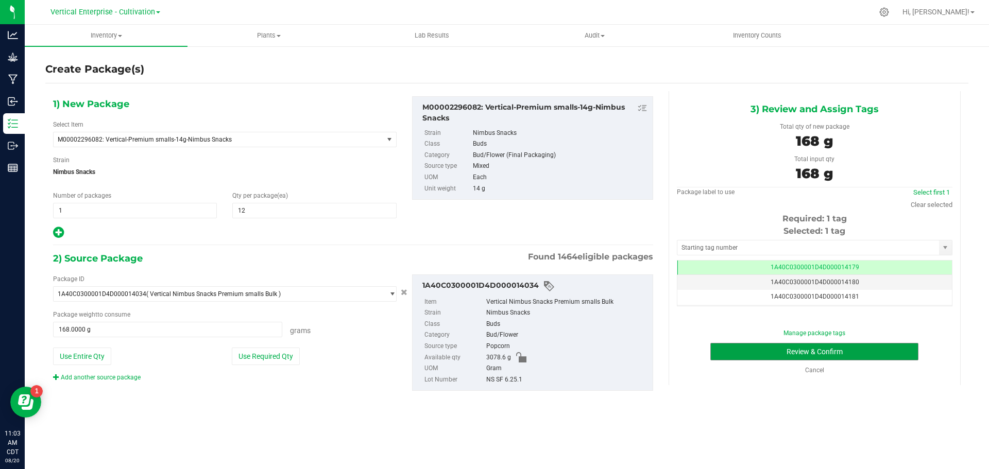
click at [865, 351] on button "Review & Confirm" at bounding box center [814, 352] width 208 height 18
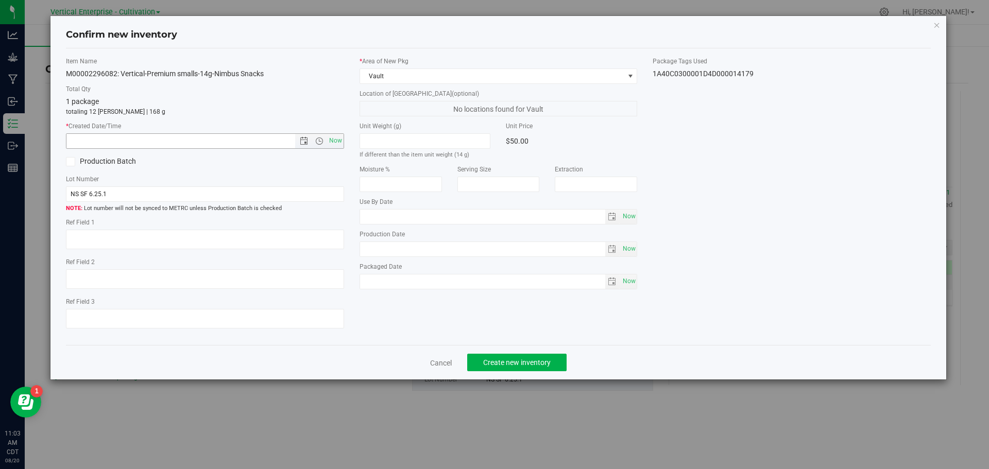
click at [335, 137] on span "Now" at bounding box center [335, 140] width 18 height 15
click at [495, 353] on div "Cancel Create new inventory" at bounding box center [498, 362] width 865 height 34
click at [509, 372] on div "Cancel Create new inventory" at bounding box center [498, 362] width 865 height 34
click at [515, 368] on button "Create new inventory" at bounding box center [516, 363] width 99 height 18
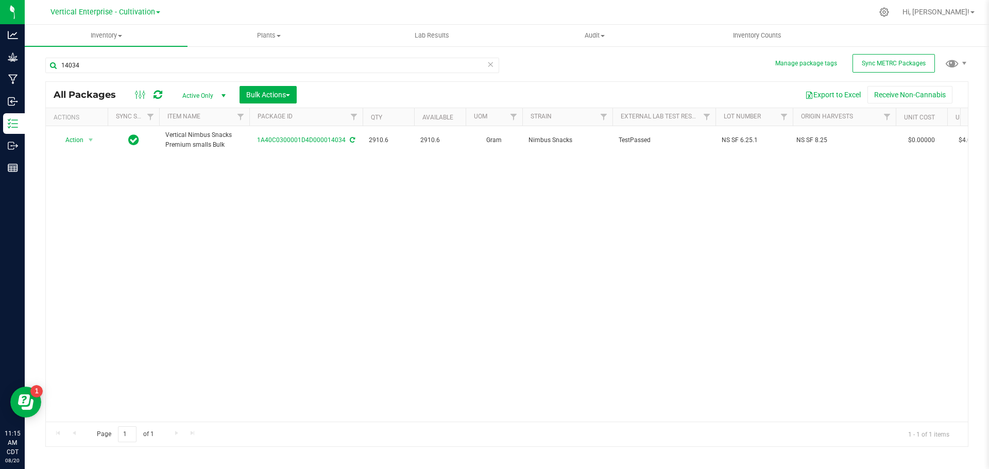
drag, startPoint x: 49, startPoint y: 151, endPoint x: 55, endPoint y: 150, distance: 6.3
click at [49, 151] on td "Action Action Adjust qty Create package Edit attributes Global inventory Locate…" at bounding box center [77, 140] width 62 height 28
click at [70, 144] on span "Action" at bounding box center [70, 140] width 28 height 14
click at [80, 172] on li "Create package" at bounding box center [89, 172] width 65 height 15
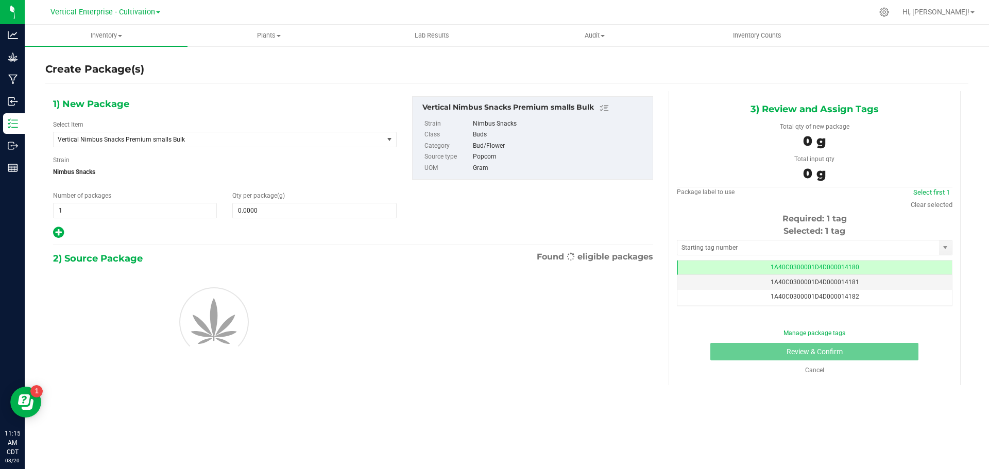
scroll to position [0, -1]
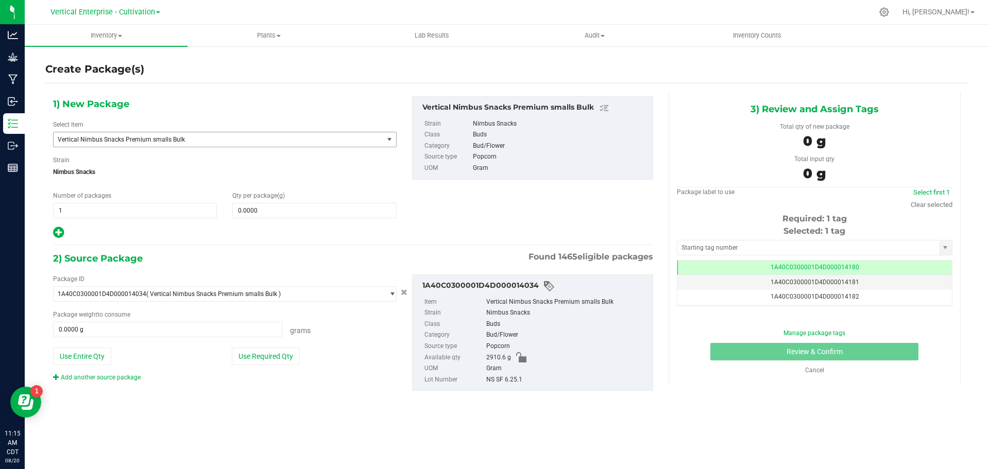
click at [114, 140] on span "Vertical Nimbus Snacks Premium smalls Bulk" at bounding box center [212, 139] width 308 height 7
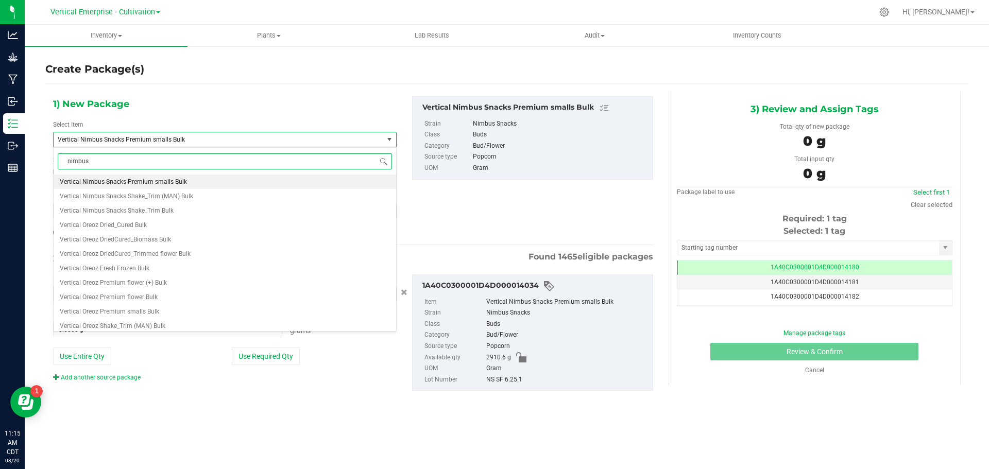
scroll to position [0, 0]
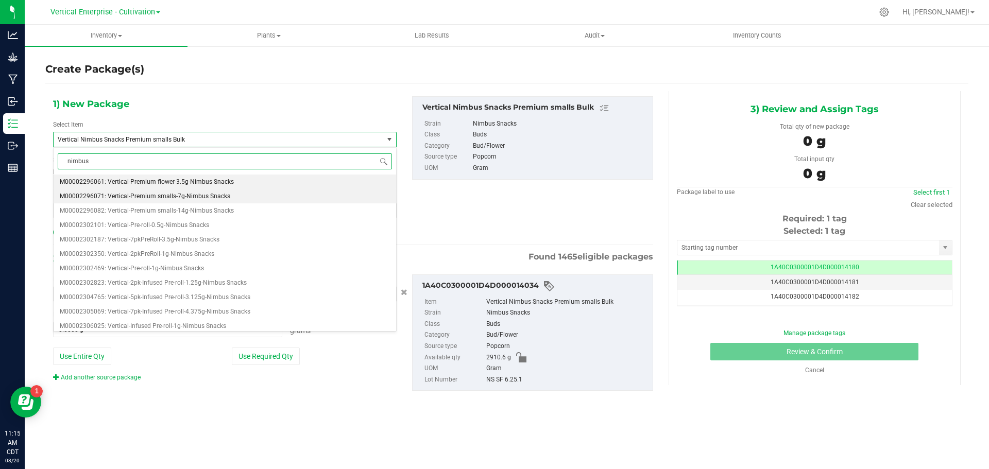
click at [159, 196] on span "M00002296071: Vertical-Premium smalls-7g-Nimbus Snacks" at bounding box center [145, 196] width 170 height 7
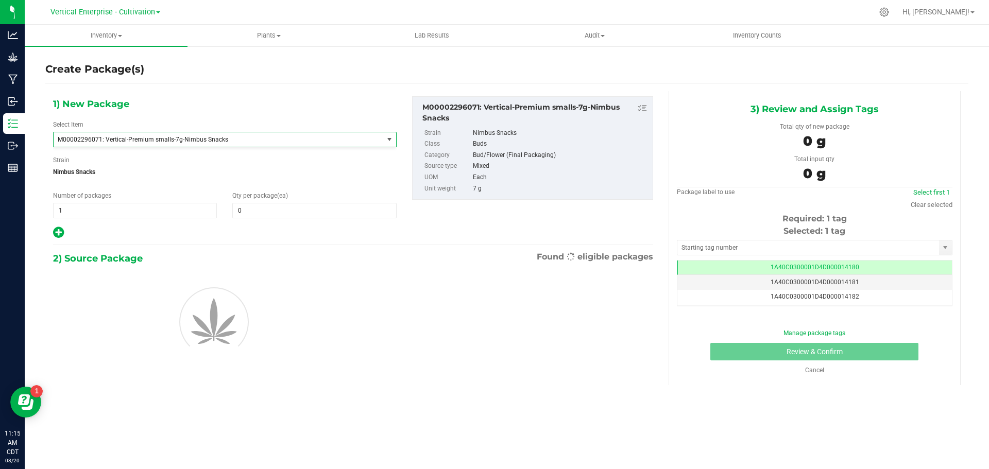
scroll to position [17069, 0]
click at [89, 214] on span "1 1" at bounding box center [135, 210] width 164 height 15
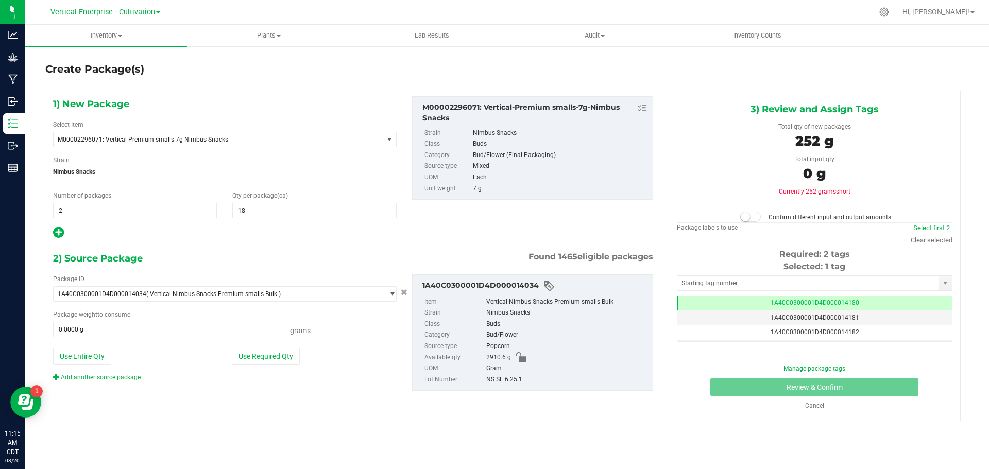
click at [278, 357] on button "Use Required Qty" at bounding box center [266, 357] width 68 height 18
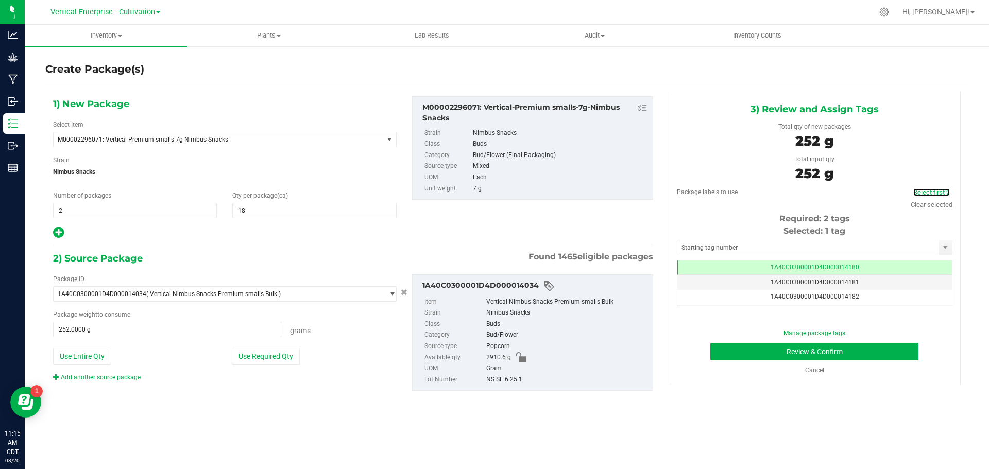
click at [947, 191] on link "Select first 2" at bounding box center [931, 192] width 37 height 8
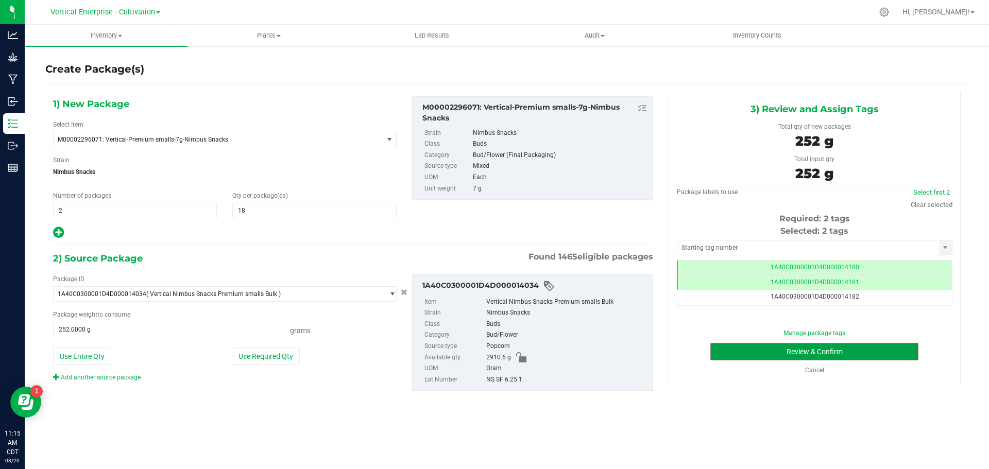
click at [842, 348] on button "Review & Confirm" at bounding box center [814, 352] width 208 height 18
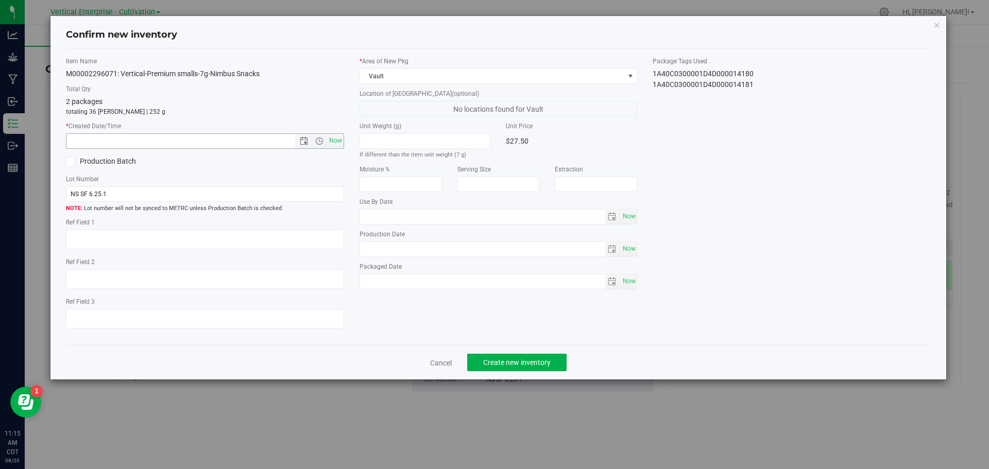
click at [340, 135] on span "Now" at bounding box center [335, 140] width 18 height 15
click at [540, 358] on span "Create new inventory" at bounding box center [516, 362] width 67 height 8
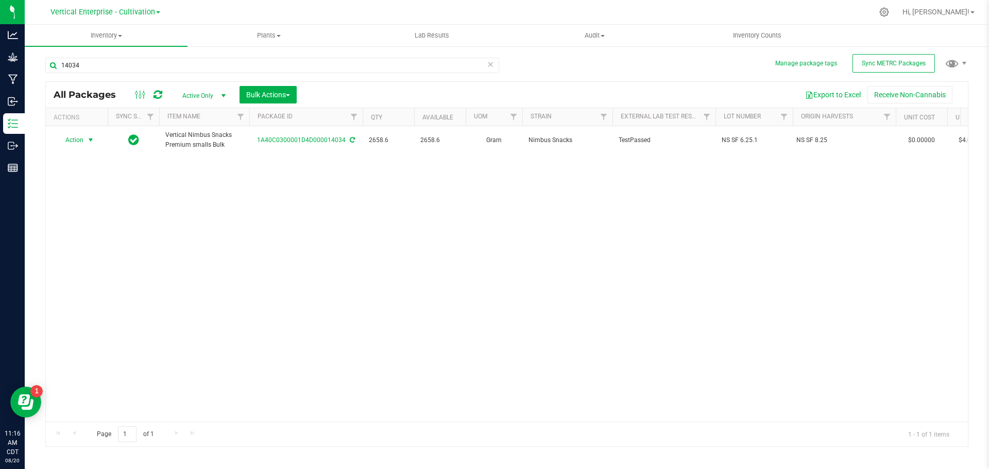
click at [70, 136] on span "Action" at bounding box center [70, 140] width 28 height 14
click at [80, 172] on li "Create package" at bounding box center [89, 172] width 65 height 15
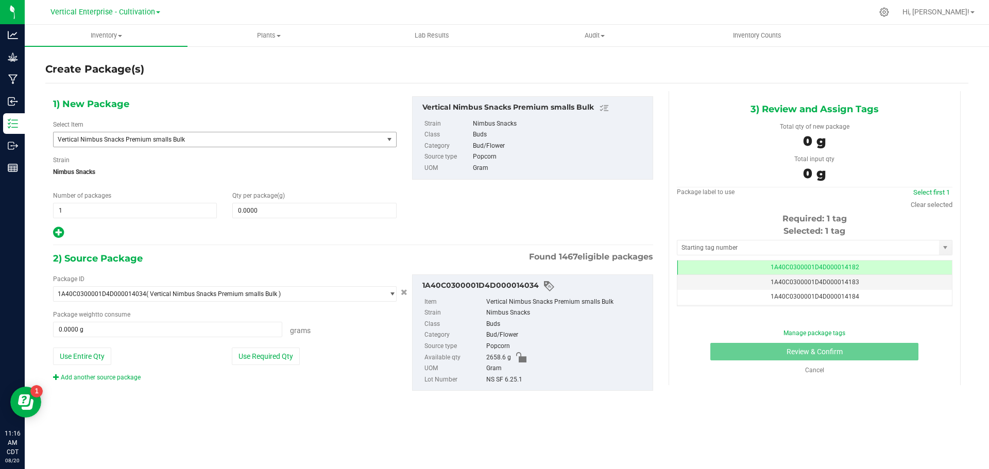
click at [157, 139] on span "Vertical Nimbus Snacks Premium smalls Bulk" at bounding box center [212, 139] width 308 height 7
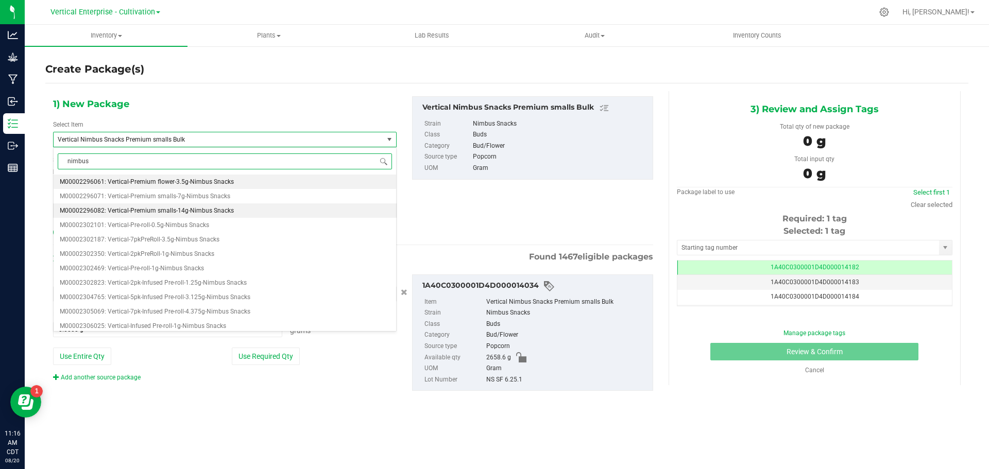
click at [183, 212] on span "M00002296082: Vertical-Premium smalls-14g-Nimbus Snacks" at bounding box center [147, 210] width 174 height 7
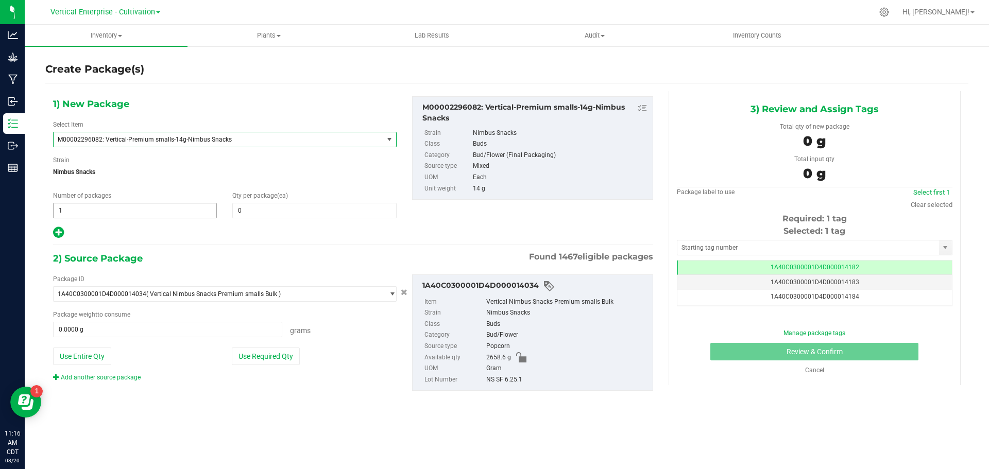
click at [131, 212] on span "1 1" at bounding box center [135, 210] width 164 height 15
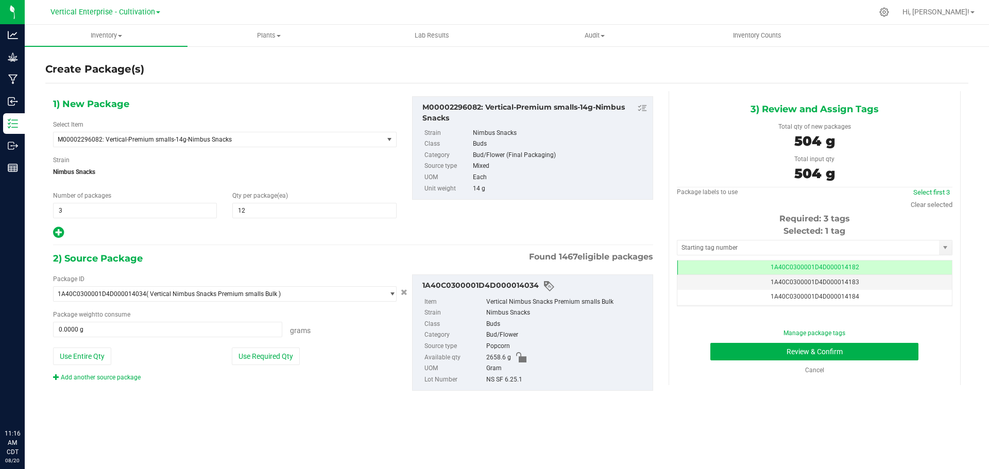
type input "504.0000 g"
click at [929, 189] on link "Select first 3" at bounding box center [931, 192] width 37 height 8
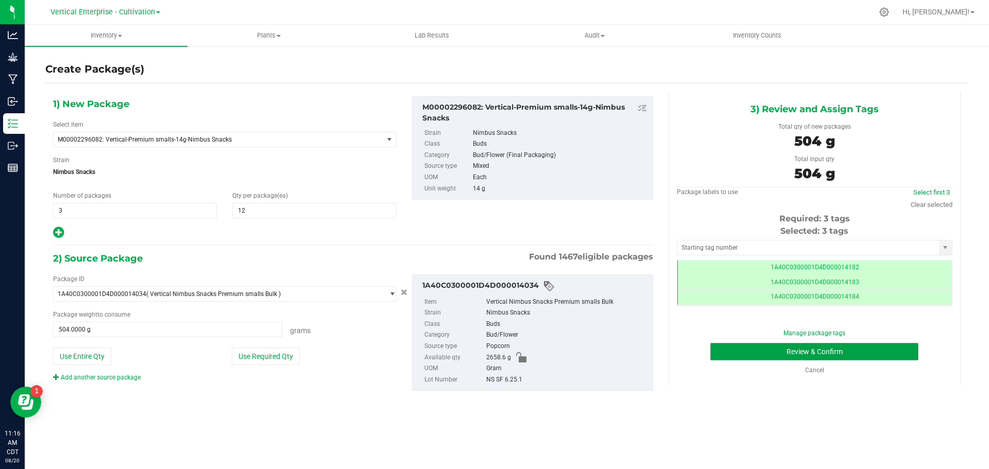
click at [868, 354] on button "Review & Confirm" at bounding box center [814, 352] width 208 height 18
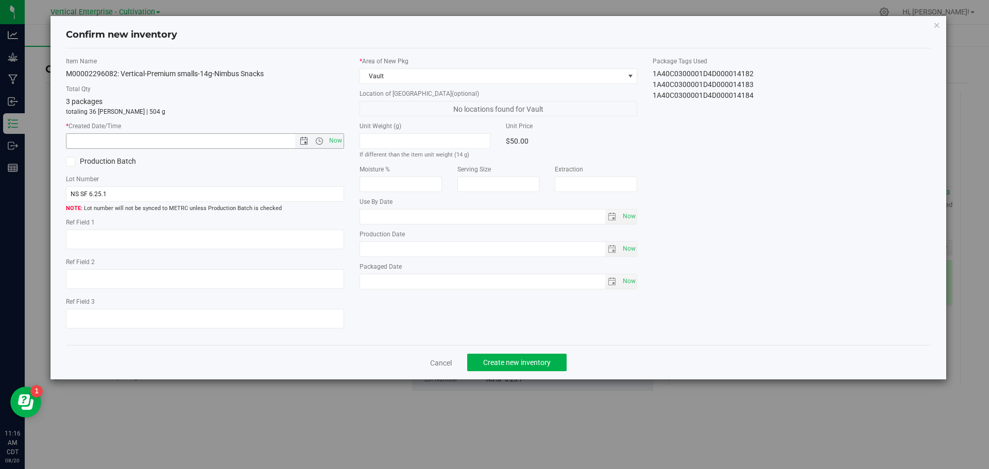
drag, startPoint x: 335, startPoint y: 134, endPoint x: 334, endPoint y: 192, distance: 57.7
click at [337, 134] on span "Now" at bounding box center [335, 140] width 18 height 15
type input "8/20/2025 11:16 AM"
click at [531, 362] on span "Create new inventory" at bounding box center [516, 362] width 67 height 8
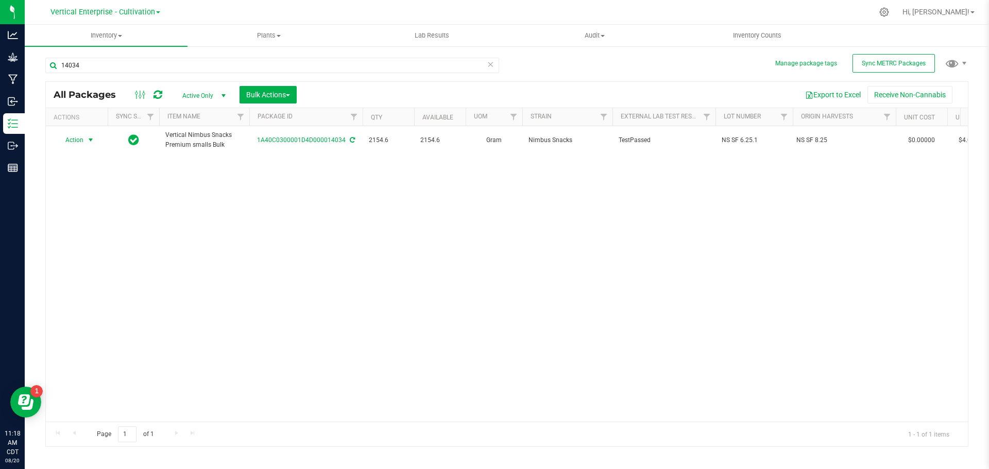
click at [74, 142] on span "Action" at bounding box center [70, 140] width 28 height 14
click at [68, 142] on span "Action" at bounding box center [70, 140] width 28 height 14
click at [75, 175] on li "Create package" at bounding box center [89, 172] width 65 height 15
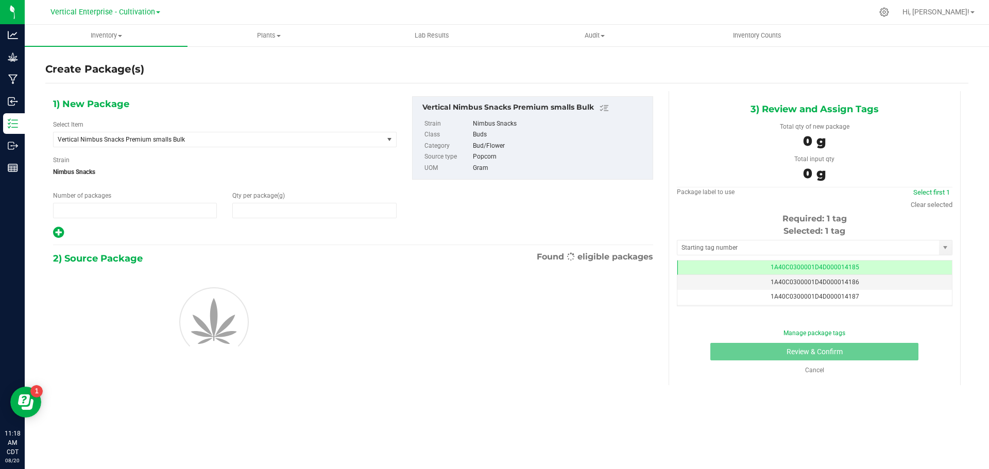
type input "1"
type input "0.0000"
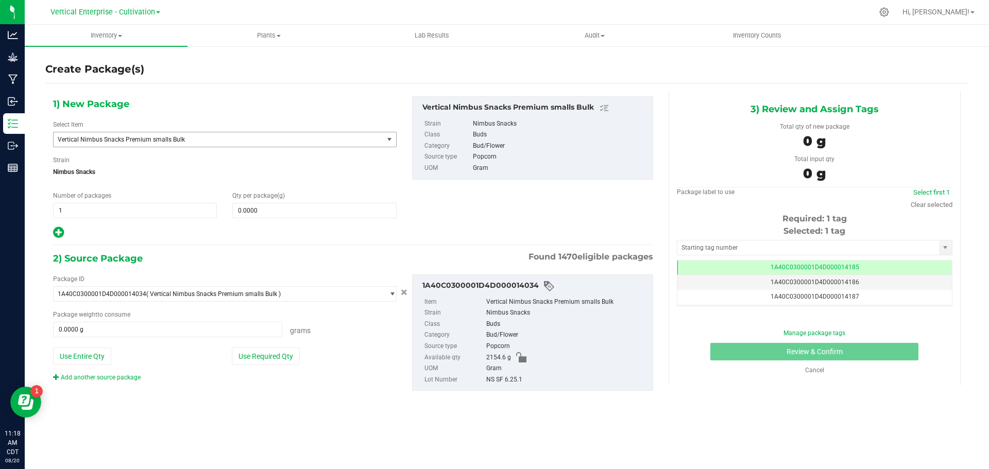
click at [131, 144] on span "Vertical Nimbus Snacks Premium smalls Bulk" at bounding box center [219, 139] width 330 height 14
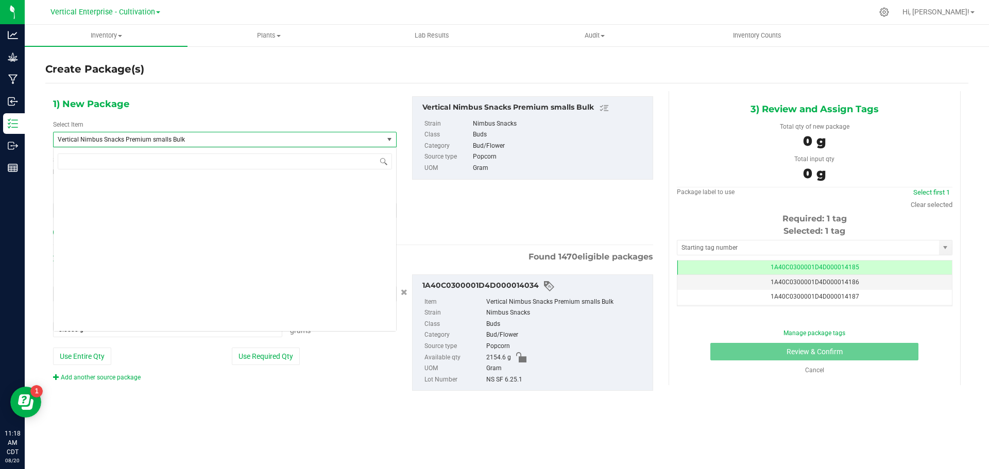
scroll to position [78771, 0]
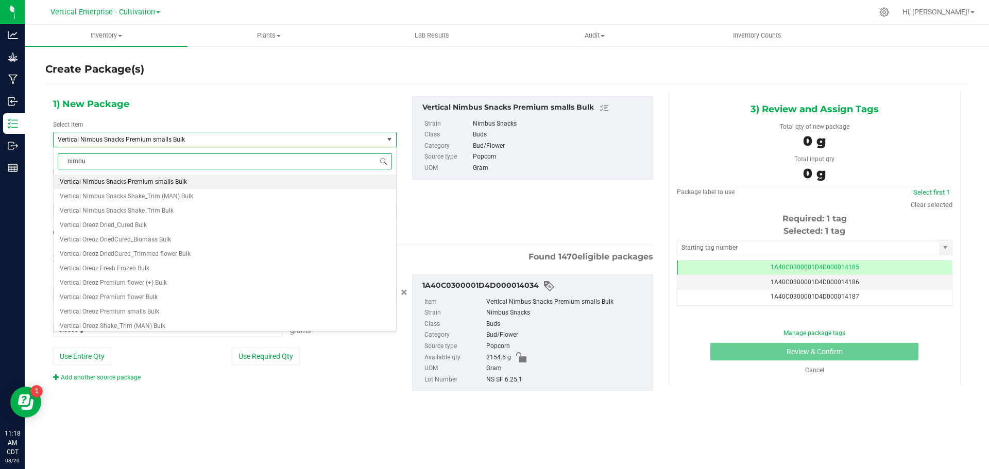
type input "nimbus"
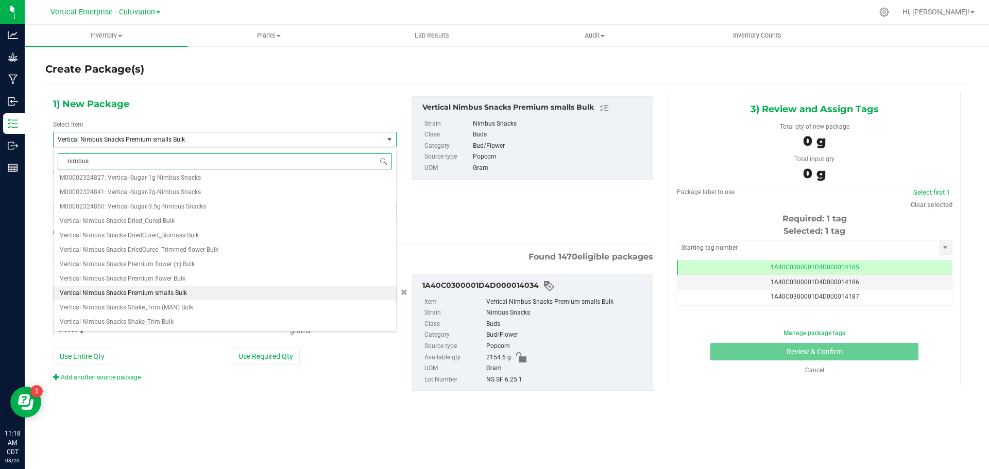
scroll to position [0, 0]
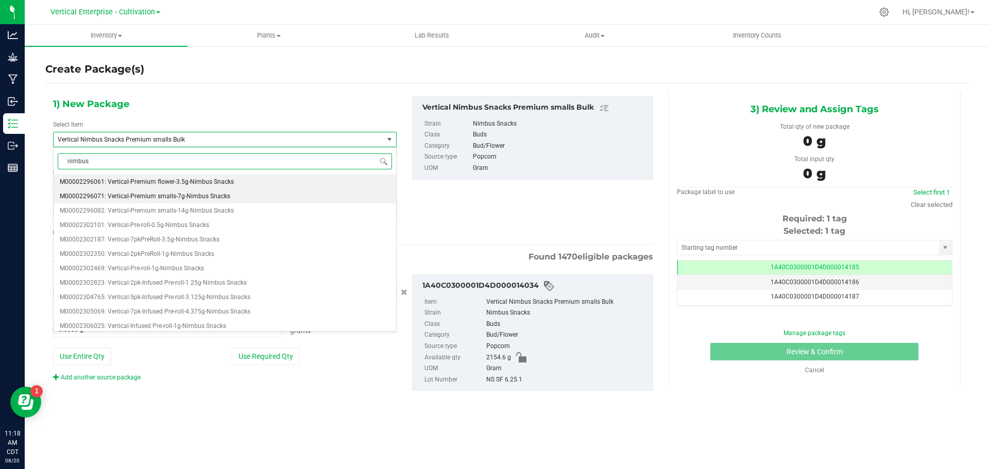
click at [174, 193] on span "M00002296071: Vertical-Premium smalls-7g-Nimbus Snacks" at bounding box center [145, 196] width 170 height 7
type input "0"
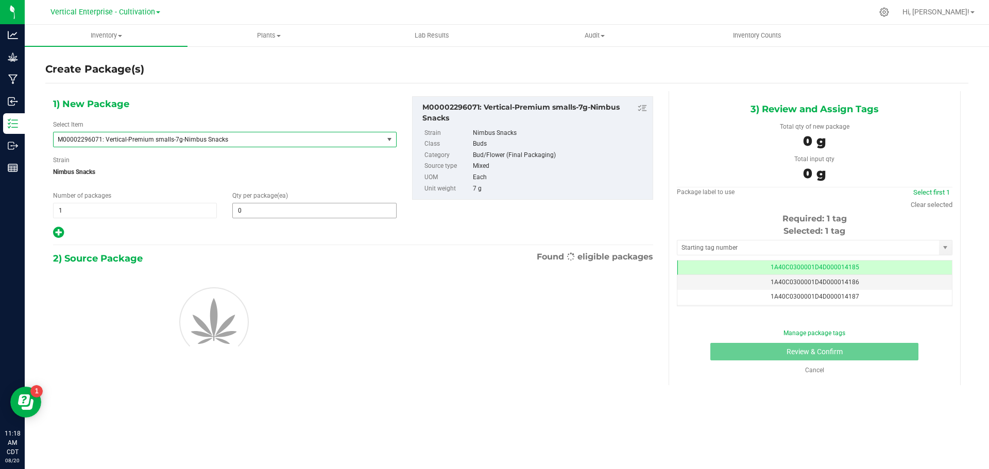
click at [274, 205] on span "0 0" at bounding box center [314, 210] width 164 height 15
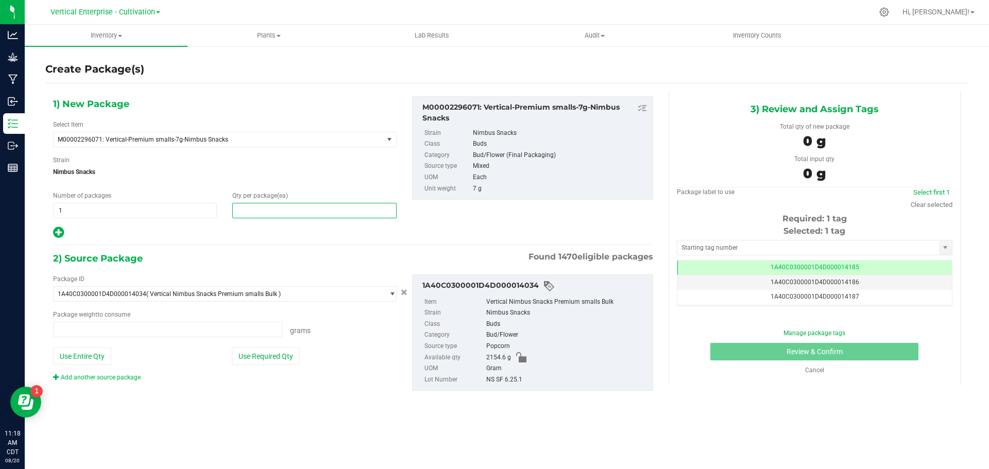
type input "0.0000 g"
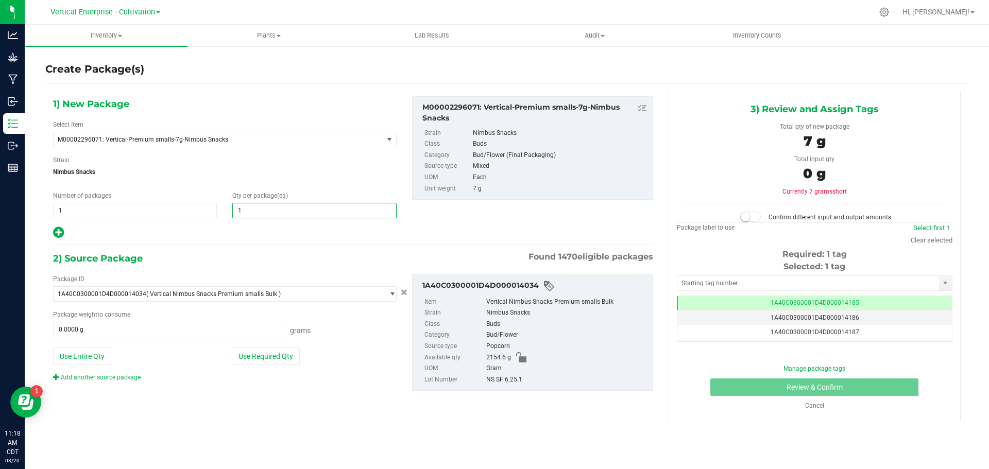
type input "18"
click at [296, 348] on button "Use Required Qty" at bounding box center [266, 357] width 68 height 18
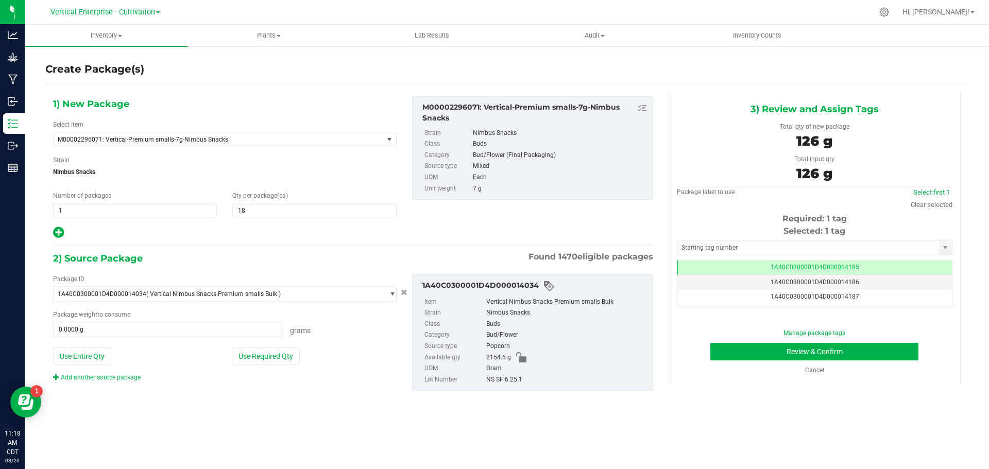
type input "126.0000 g"
click at [869, 354] on button "Review & Confirm" at bounding box center [814, 352] width 208 height 18
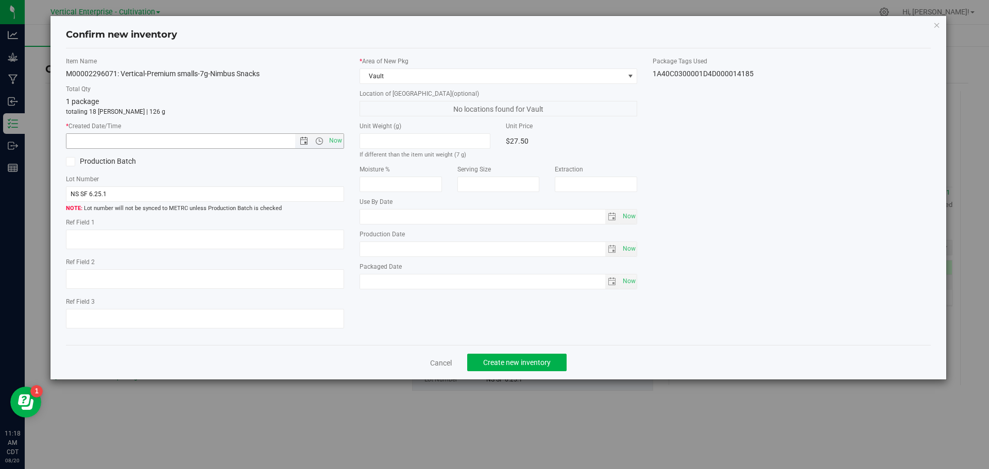
drag, startPoint x: 333, startPoint y: 139, endPoint x: 348, endPoint y: 224, distance: 86.2
click at [334, 139] on span "Now" at bounding box center [335, 140] width 18 height 15
type input "8/20/2025 11:18 AM"
click at [527, 363] on span "Create new inventory" at bounding box center [516, 362] width 67 height 8
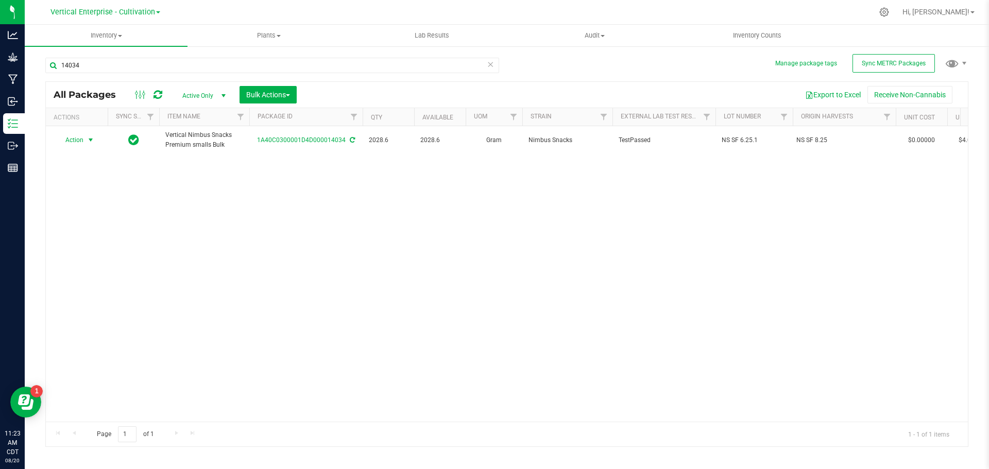
click at [72, 142] on span "Action" at bounding box center [70, 140] width 28 height 14
click at [75, 169] on li "Create package" at bounding box center [89, 172] width 65 height 15
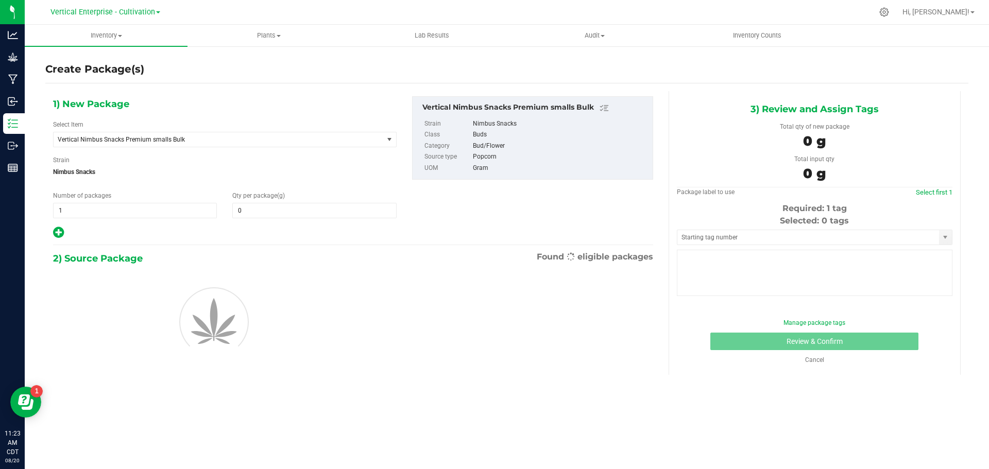
type input "0.0000"
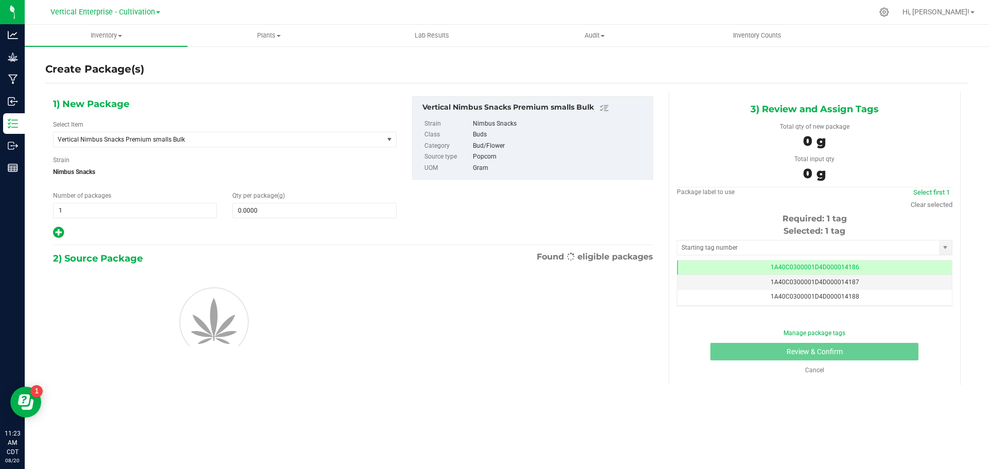
scroll to position [0, -1]
click at [135, 138] on span "Vertical Nimbus Snacks Premium smalls Bulk" at bounding box center [212, 139] width 308 height 7
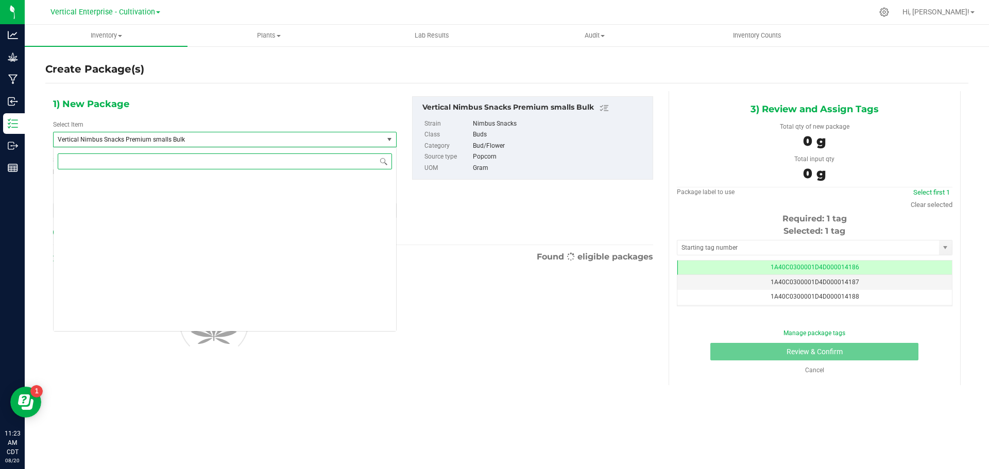
scroll to position [78771, 0]
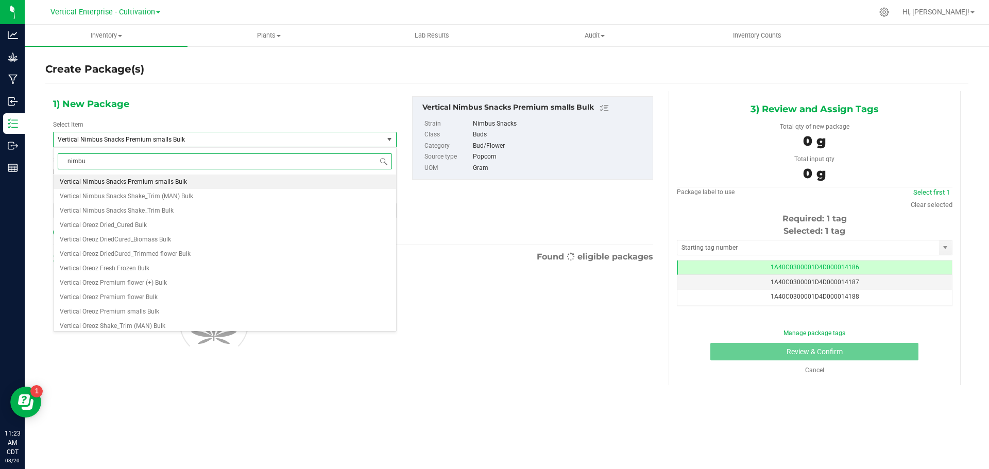
type input "nimbus"
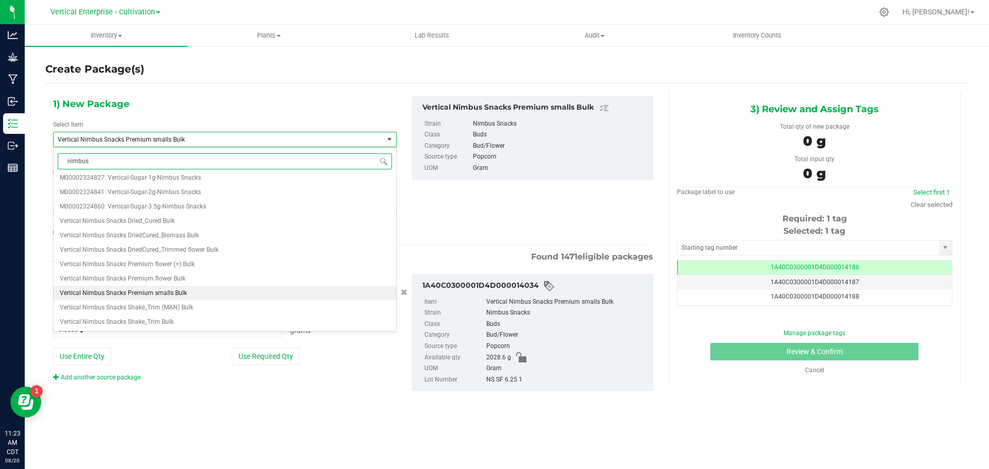
scroll to position [0, 0]
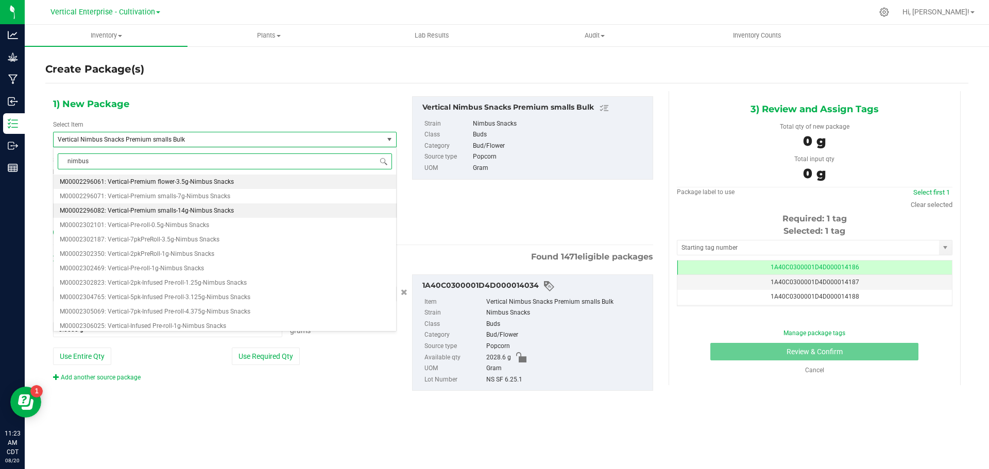
click at [159, 204] on li "M00002296082: Vertical-Premium smalls-14g-Nimbus Snacks" at bounding box center [225, 210] width 342 height 14
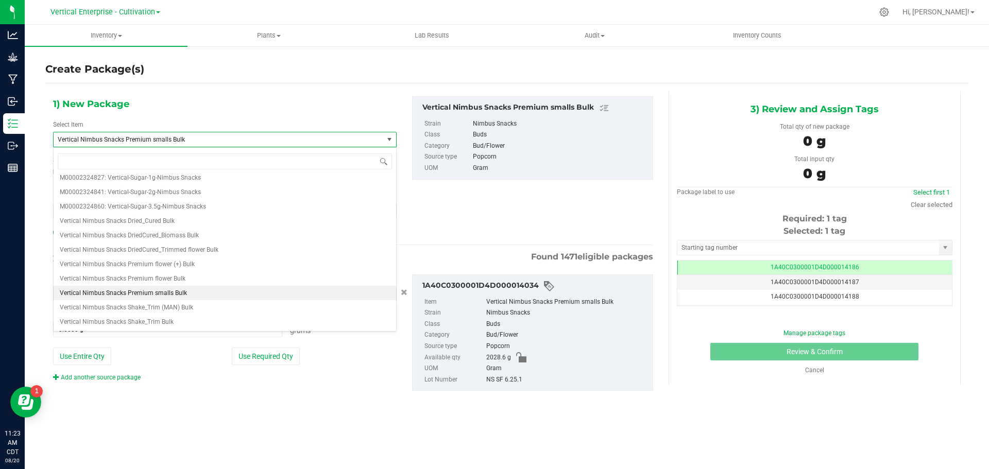
type input "0"
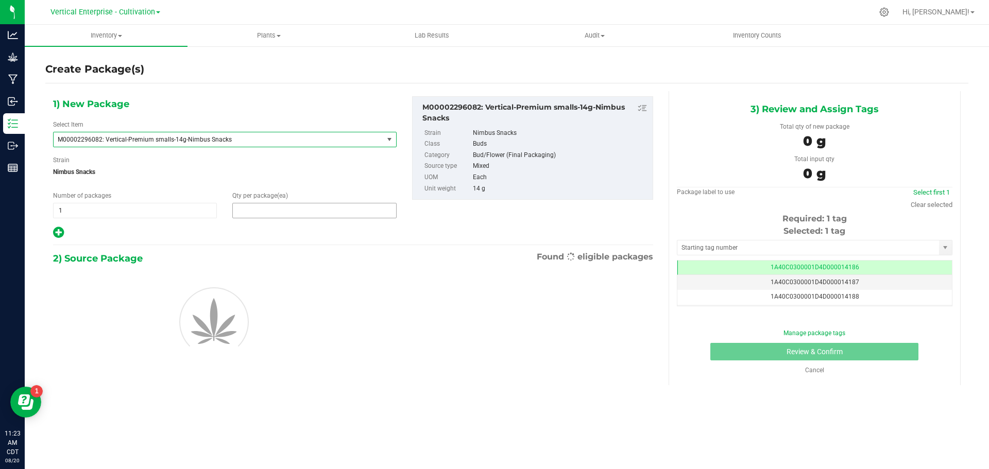
click at [279, 213] on span at bounding box center [314, 210] width 164 height 15
type input "0"
click at [110, 218] on span "1 1" at bounding box center [135, 210] width 164 height 15
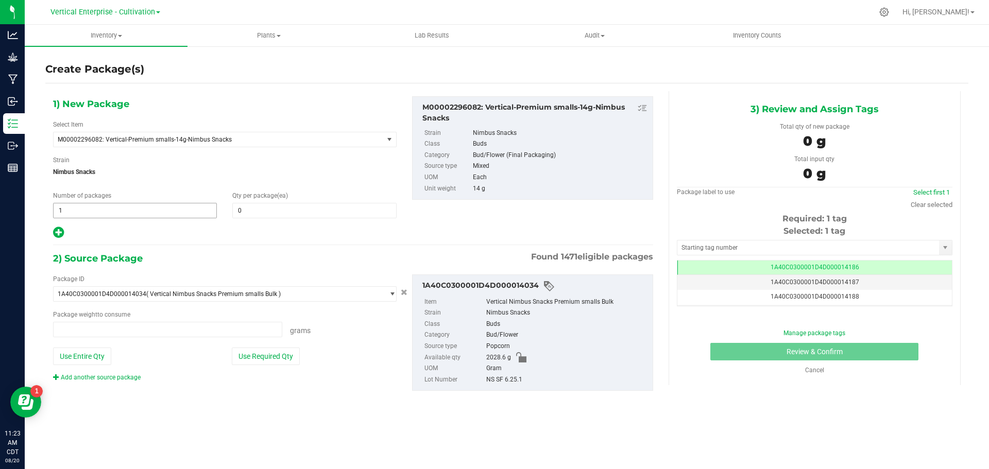
type input "0.0000 g"
click at [96, 218] on span "1 1" at bounding box center [135, 210] width 164 height 15
click at [94, 206] on span "1 1" at bounding box center [135, 210] width 164 height 15
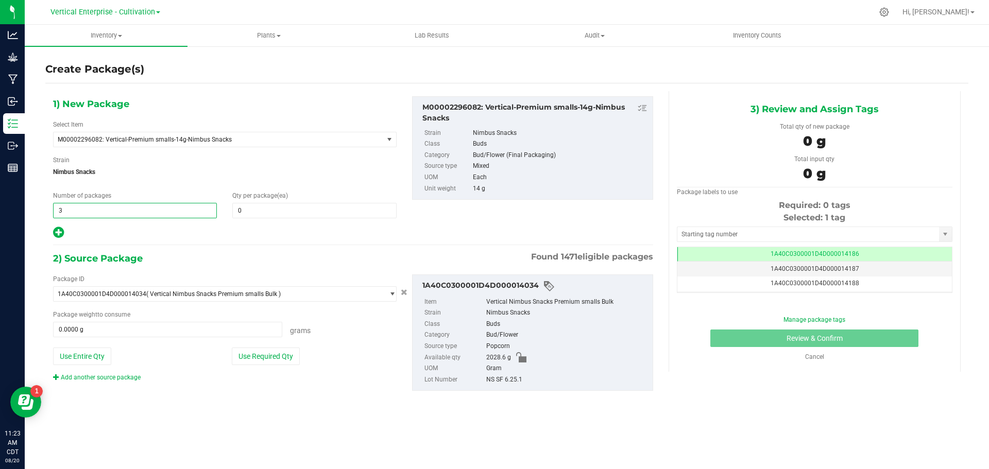
type input "3"
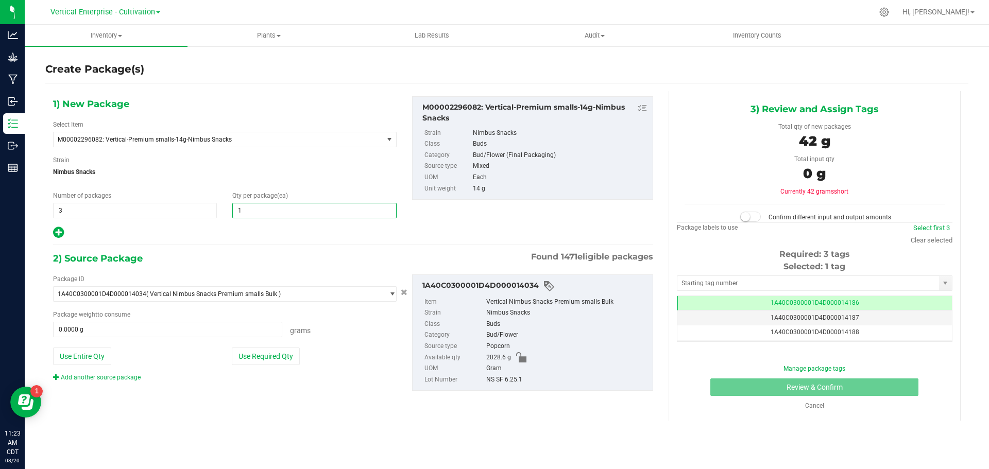
type input "12"
click at [103, 211] on span "3 3" at bounding box center [135, 210] width 164 height 15
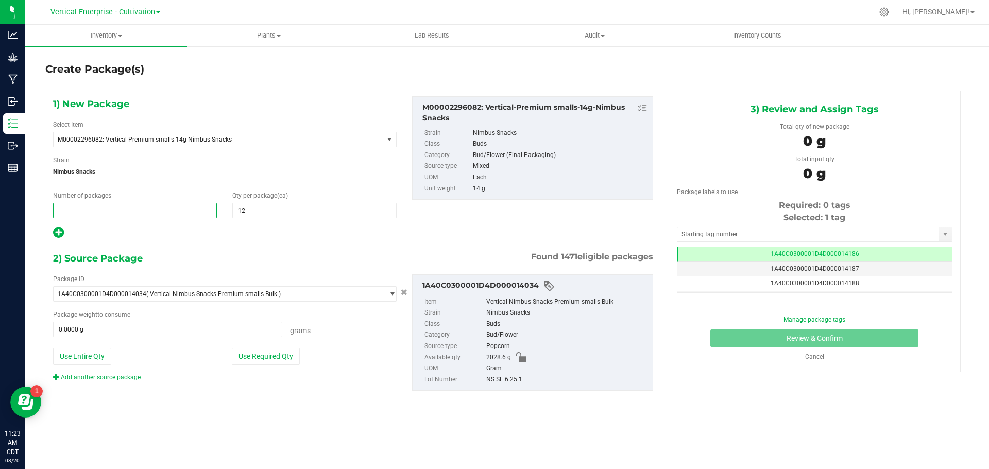
type input "2"
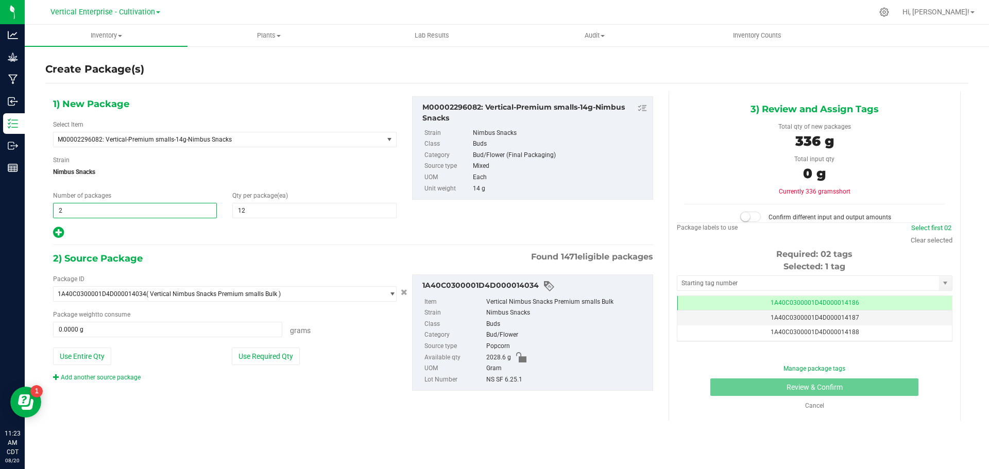
type input "2"
click at [261, 369] on div "Package ID 1A40C0300001D4D000014034 ( Vertical Nimbus Snacks Premium smalls Bul…" at bounding box center [224, 328] width 359 height 108
click at [263, 358] on button "Use Required Qty" at bounding box center [266, 357] width 68 height 18
type input "336.0000 g"
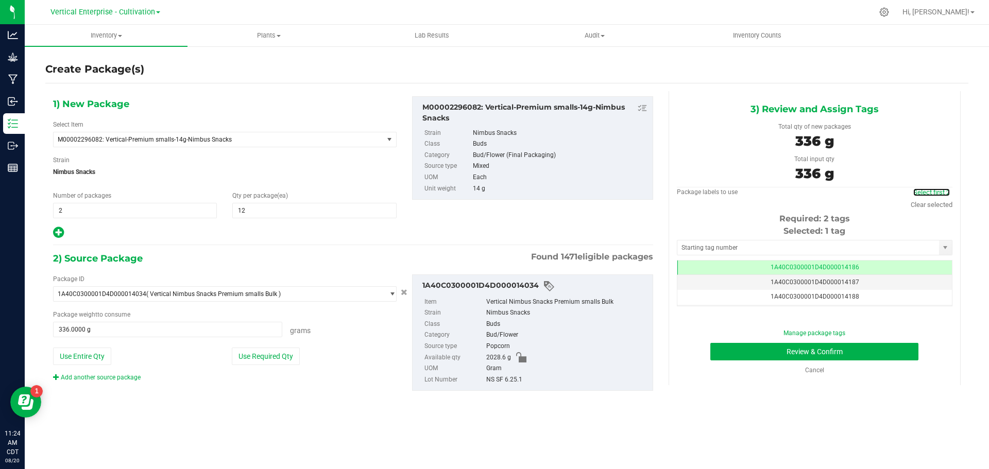
click at [928, 192] on link "Select first 2" at bounding box center [931, 192] width 37 height 8
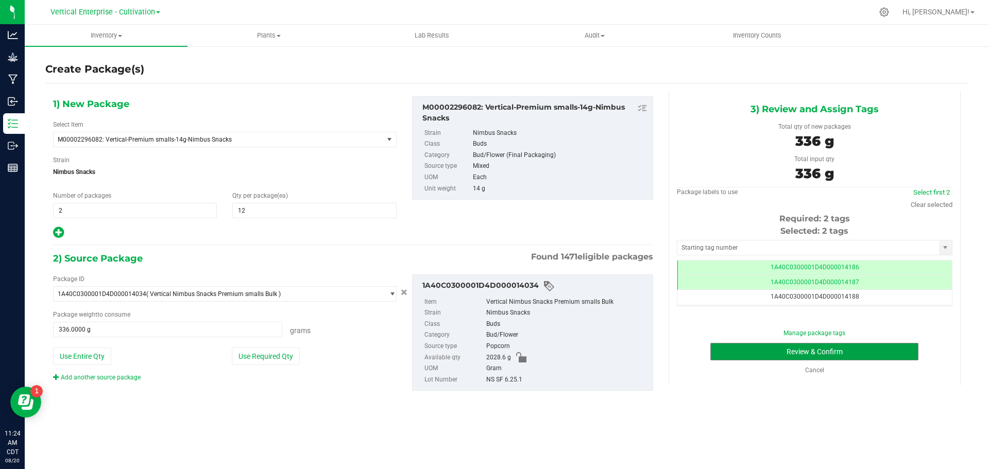
click at [851, 351] on button "Review & Confirm" at bounding box center [814, 352] width 208 height 18
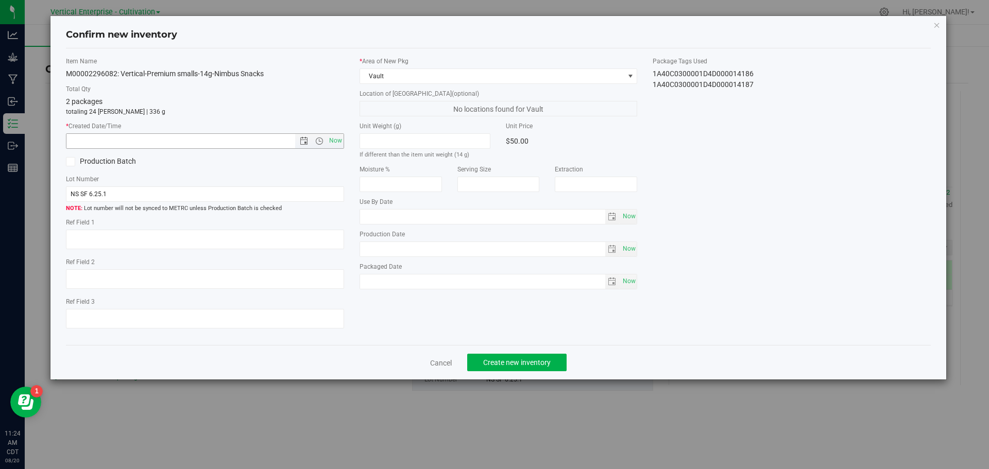
drag, startPoint x: 339, startPoint y: 136, endPoint x: 363, endPoint y: 243, distance: 108.9
click at [339, 137] on span "Now" at bounding box center [335, 140] width 18 height 15
type input "8/20/2025 11:24 AM"
click at [517, 360] on span "Create new inventory" at bounding box center [516, 362] width 67 height 8
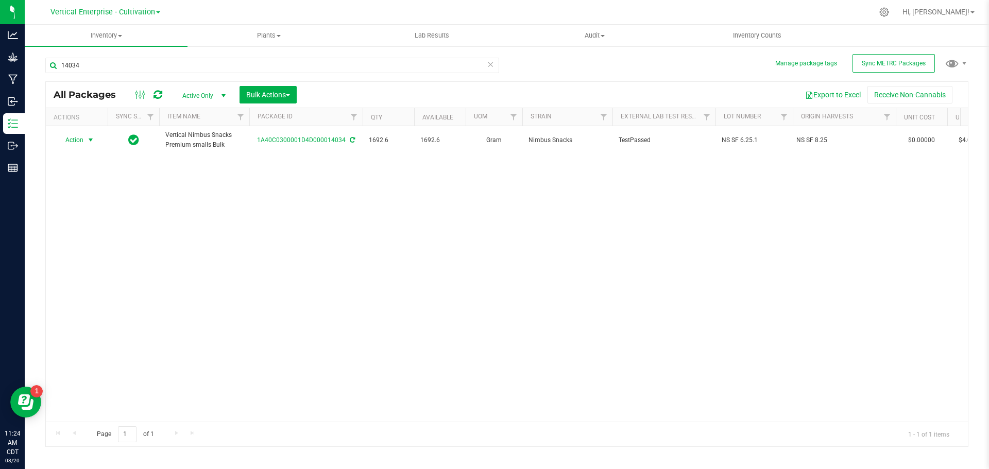
click at [71, 134] on span "Action" at bounding box center [70, 140] width 28 height 14
click at [86, 172] on li "Create package" at bounding box center [89, 172] width 65 height 15
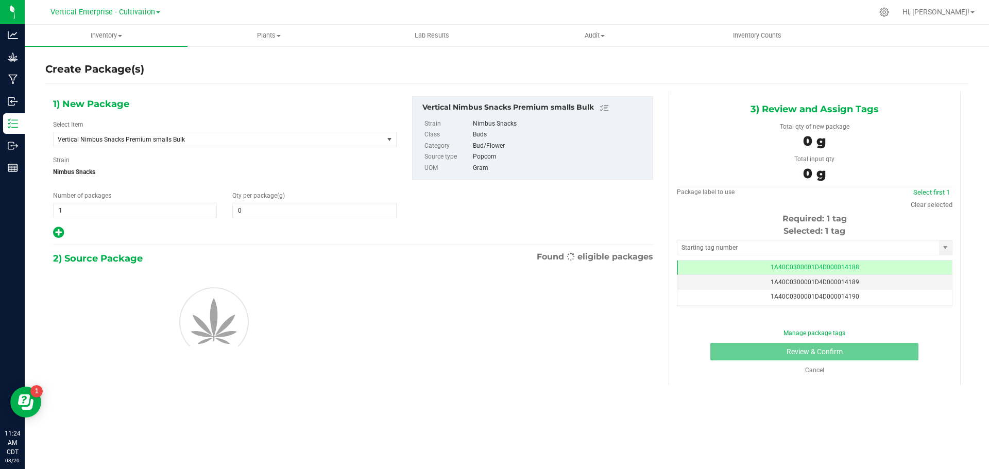
type input "0.0000"
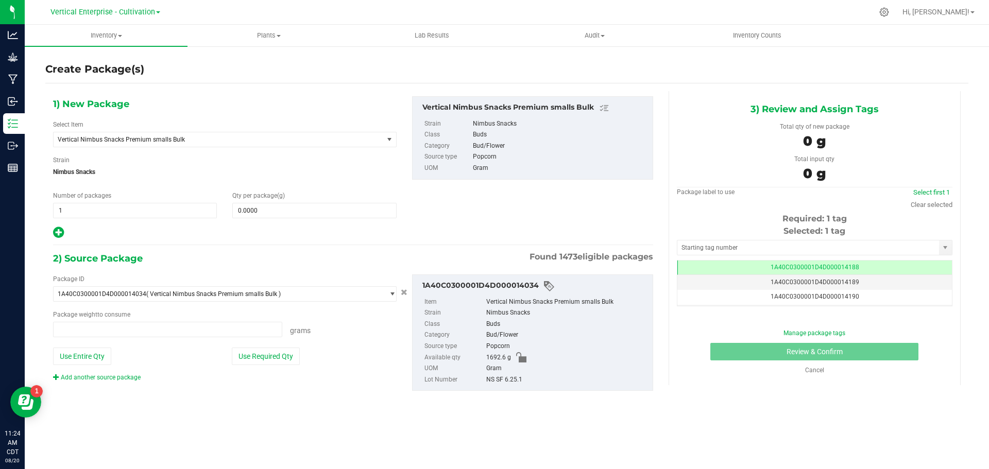
type input "0.0000 g"
click at [188, 142] on span "Vertical Nimbus Snacks Premium smalls Bulk" at bounding box center [212, 139] width 308 height 7
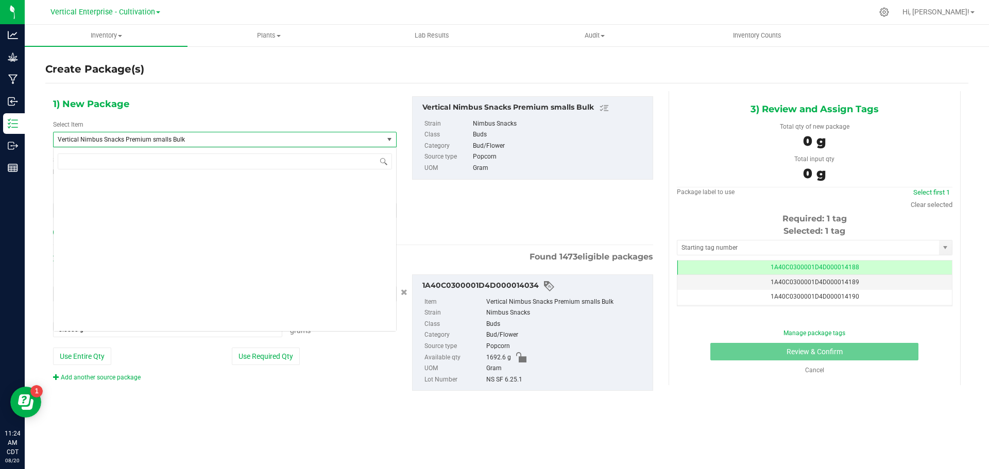
scroll to position [78771, 0]
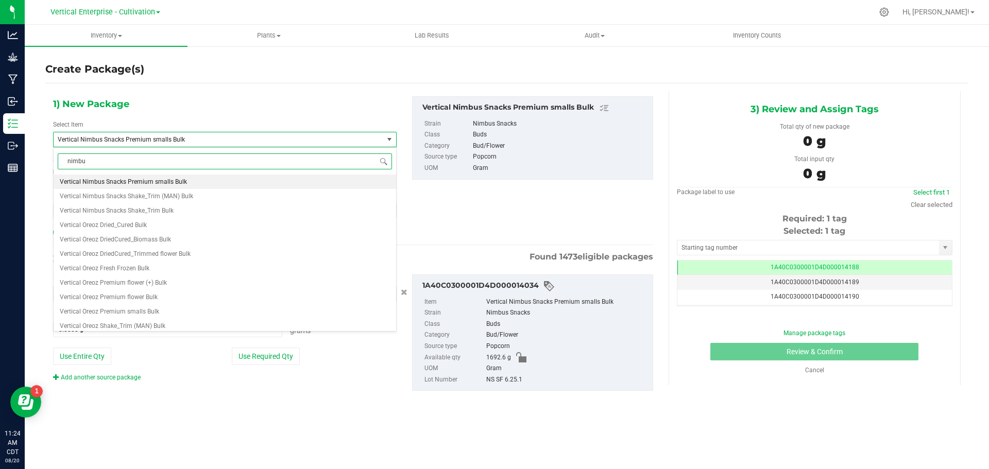
type input "nimbus"
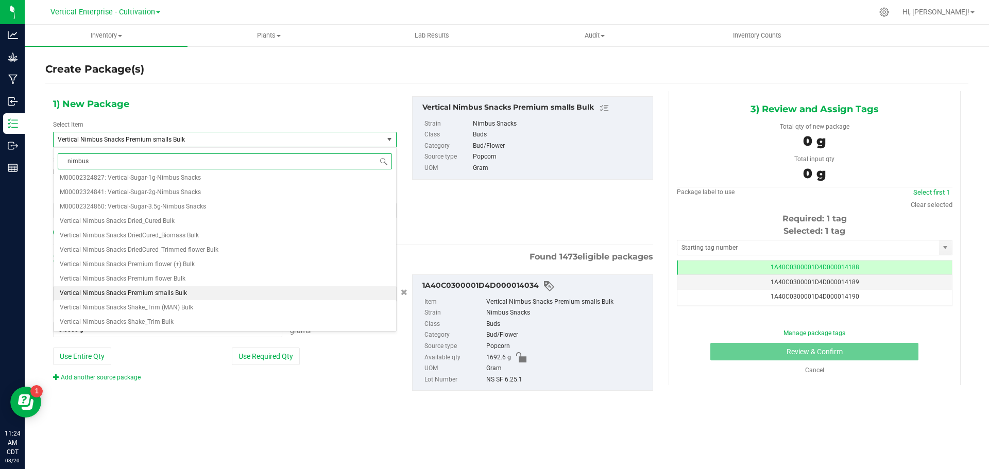
scroll to position [0, 0]
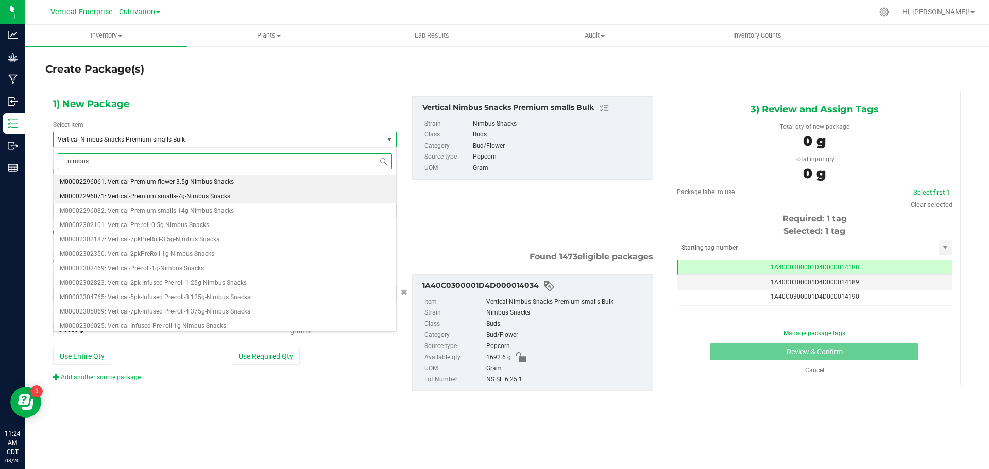
click at [204, 193] on span "M00002296071: Vertical-Premium smalls-7g-Nimbus Snacks" at bounding box center [145, 196] width 170 height 7
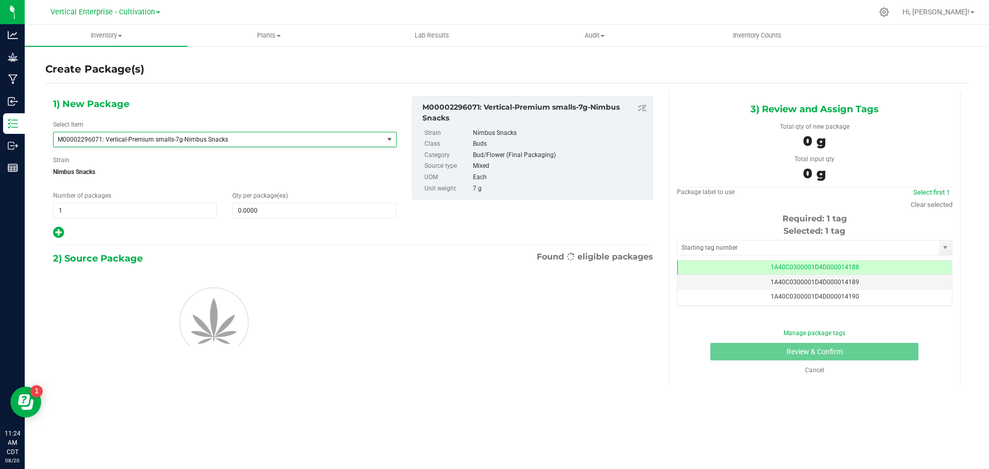
type input "0"
click at [284, 211] on span at bounding box center [314, 210] width 164 height 15
type input "18"
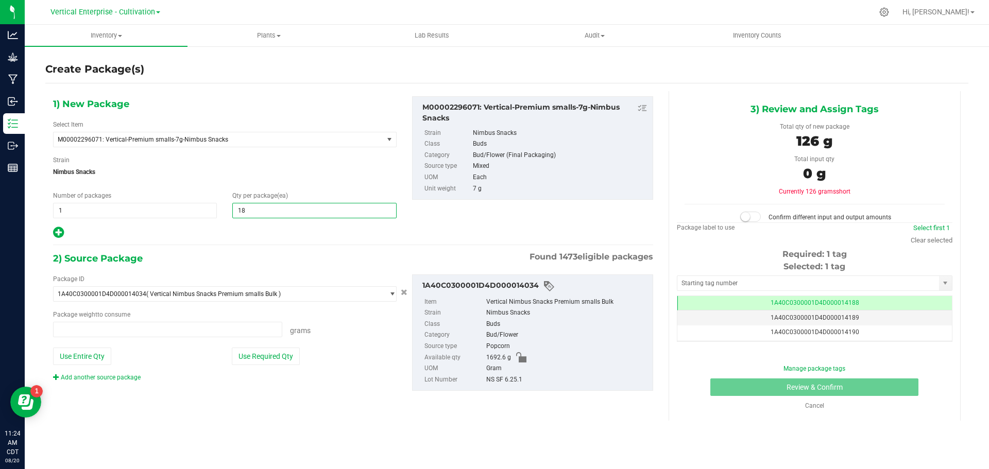
type input "0.0000 g"
type input "18"
drag, startPoint x: 267, startPoint y: 358, endPoint x: 277, endPoint y: 358, distance: 10.3
click at [267, 358] on button "Use Required Qty" at bounding box center [266, 357] width 68 height 18
type input "126.0000 g"
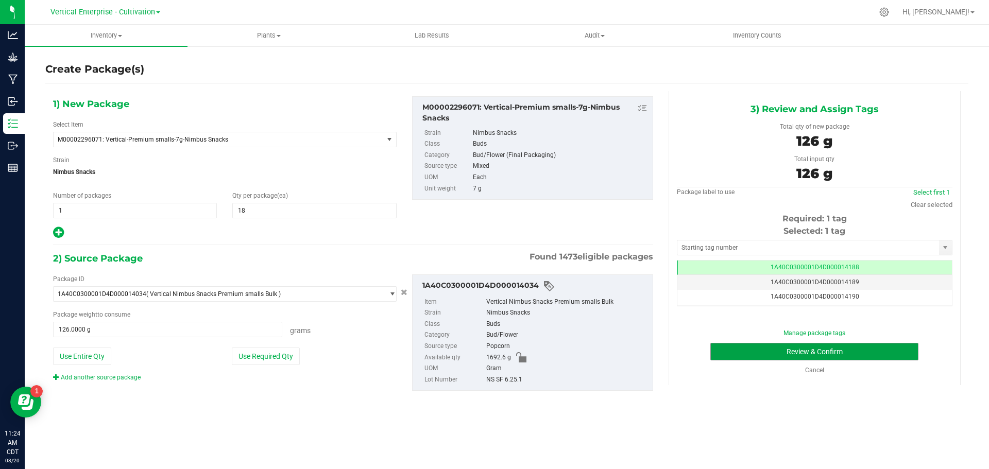
click at [873, 357] on button "Review & Confirm" at bounding box center [814, 352] width 208 height 18
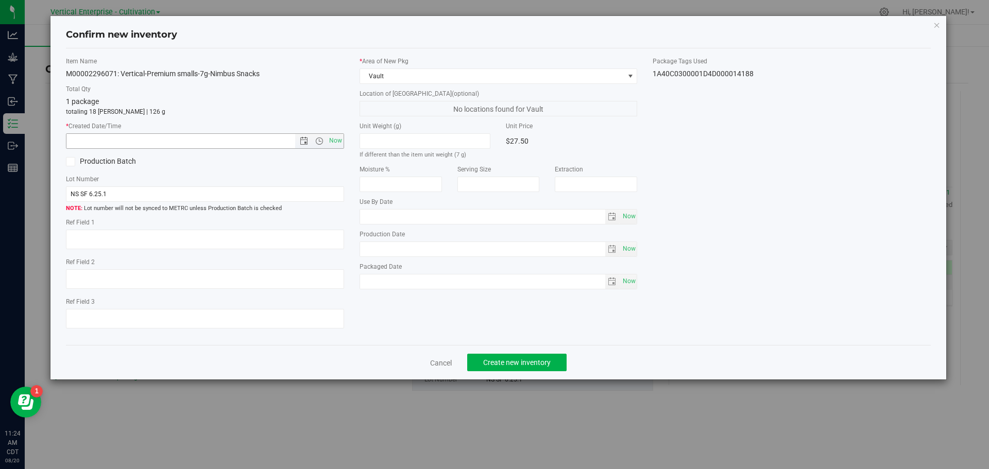
click at [339, 147] on span "Now" at bounding box center [335, 140] width 18 height 15
type input "8/20/2025 11:24 AM"
click at [515, 365] on span "Create new inventory" at bounding box center [516, 362] width 67 height 8
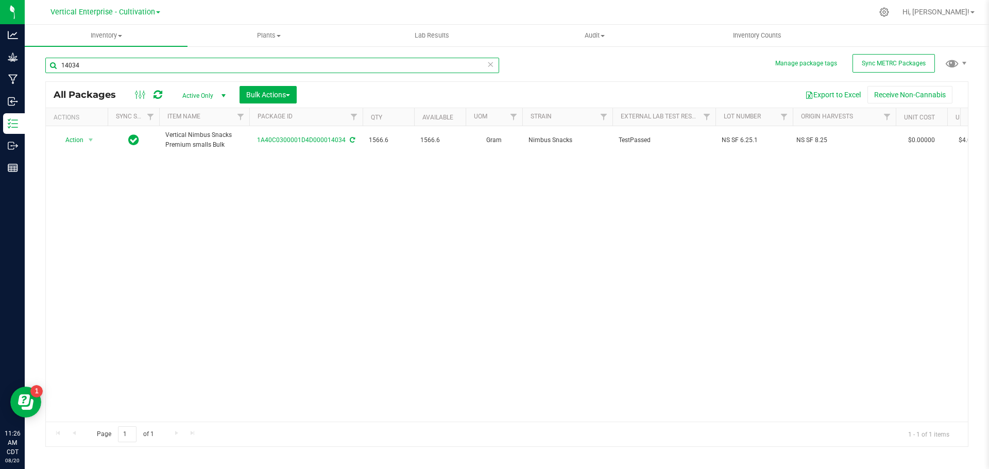
click at [115, 62] on input "14034" at bounding box center [272, 65] width 454 height 15
type input "1"
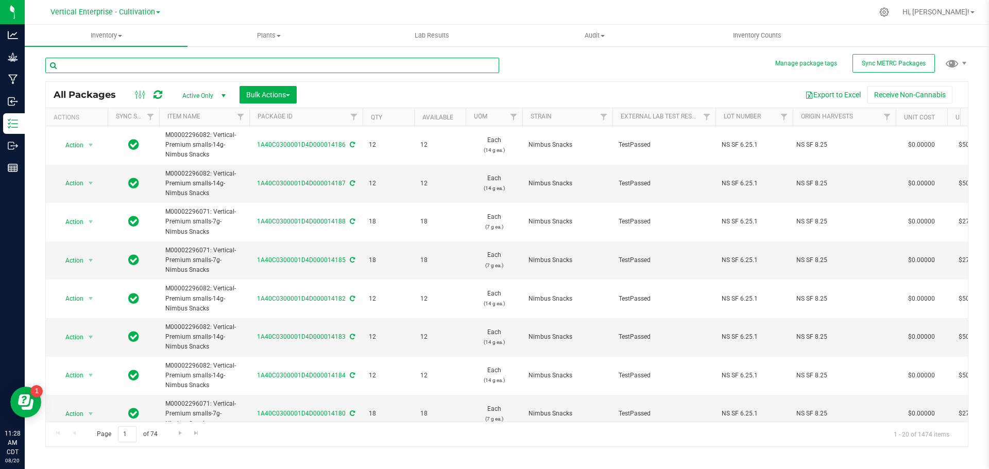
click at [115, 62] on input "text" at bounding box center [272, 65] width 454 height 15
type input "14034"
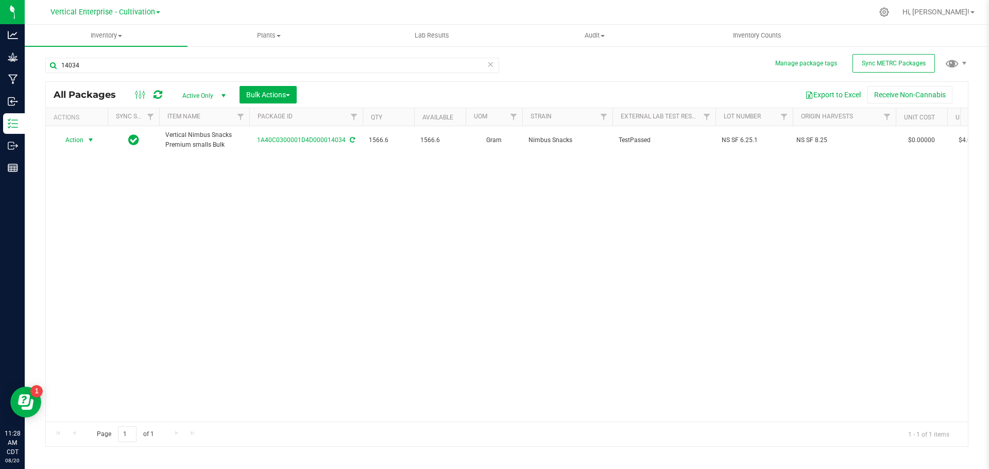
click at [66, 143] on span "Action" at bounding box center [70, 140] width 28 height 14
click at [81, 171] on li "Create package" at bounding box center [89, 172] width 65 height 15
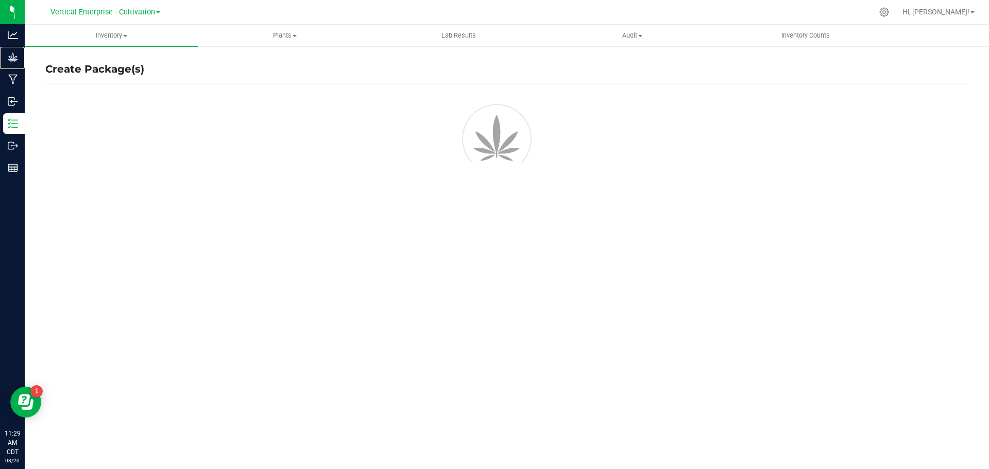
click at [0, 0] on p "Grow" at bounding box center [0, 0] width 0 height 0
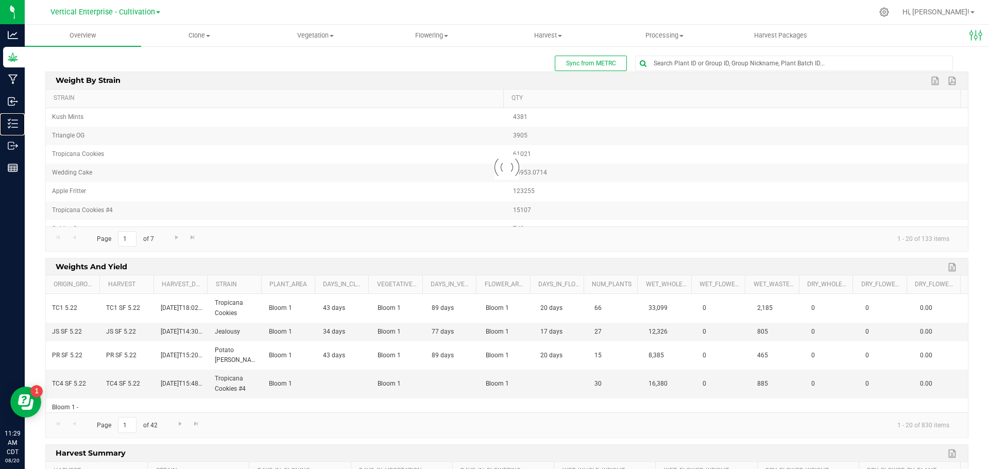
click at [0, 0] on p "Inventory" at bounding box center [0, 0] width 0 height 0
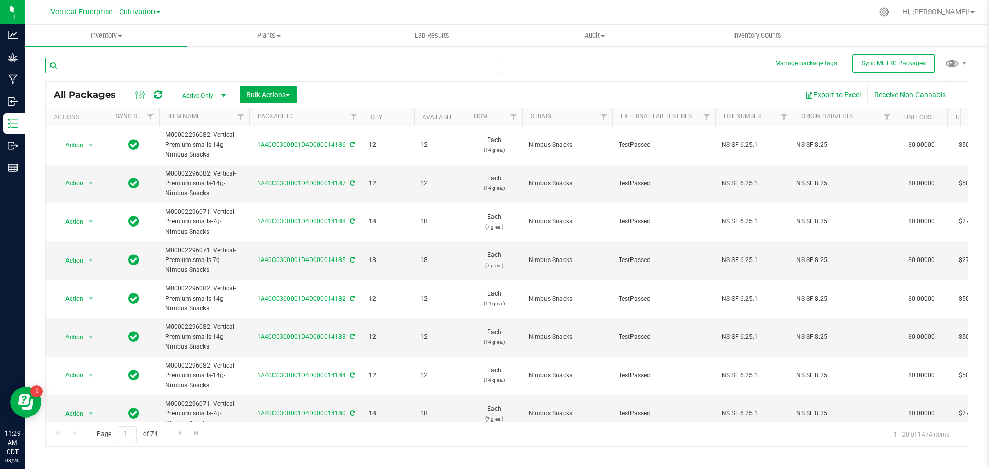
click at [87, 63] on input "text" at bounding box center [272, 65] width 454 height 15
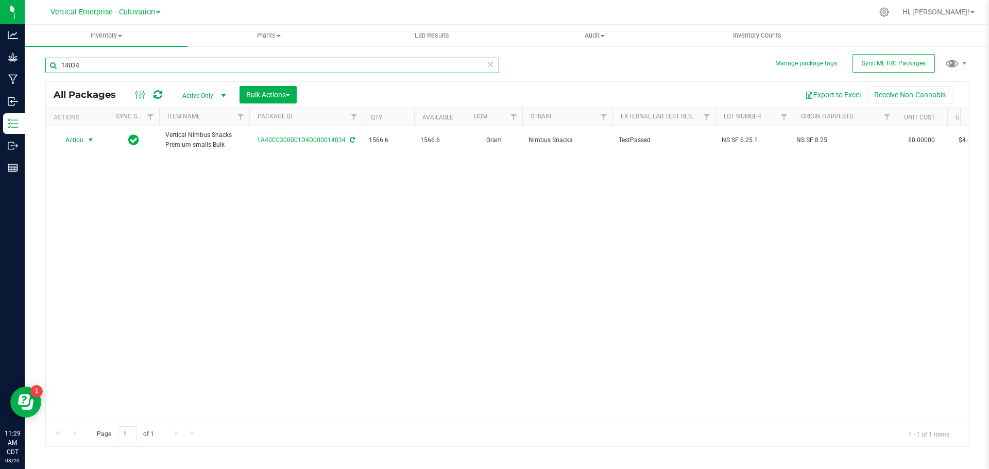
type input "14034"
click at [71, 138] on span "Action" at bounding box center [70, 140] width 28 height 14
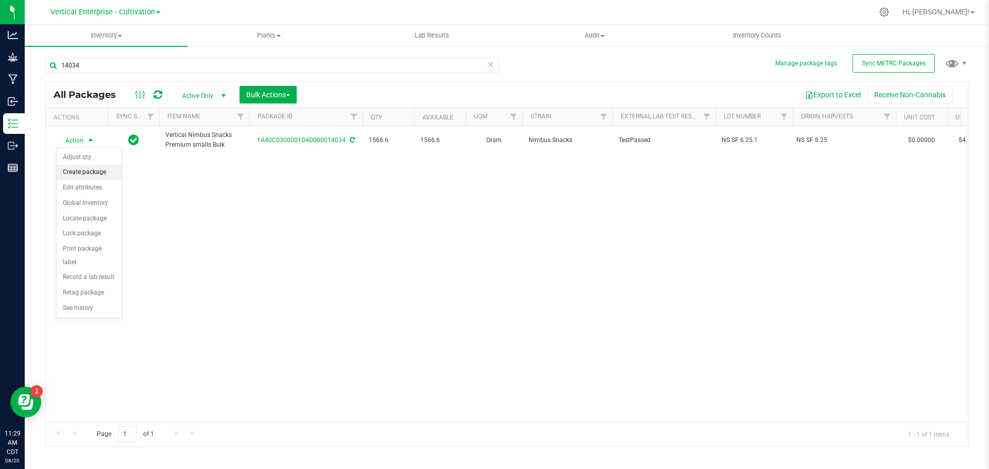
click at [72, 168] on li "Create package" at bounding box center [89, 172] width 65 height 15
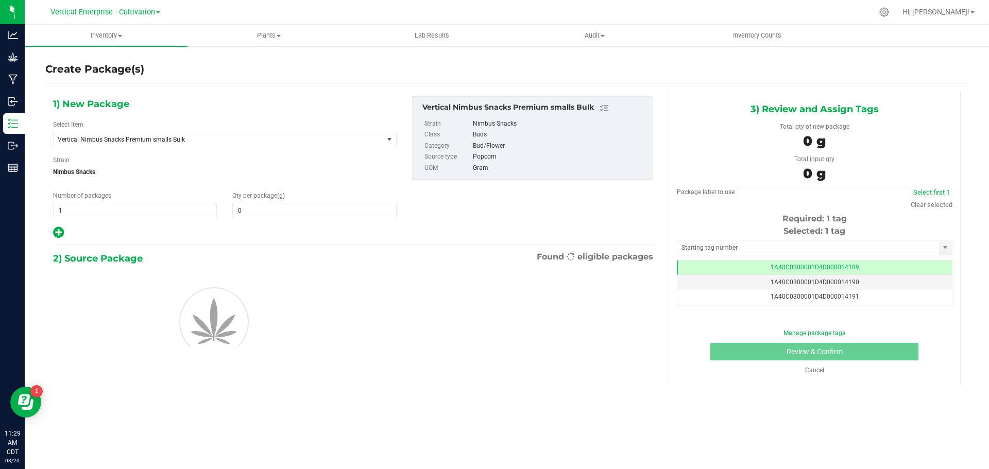
type input "0.0000"
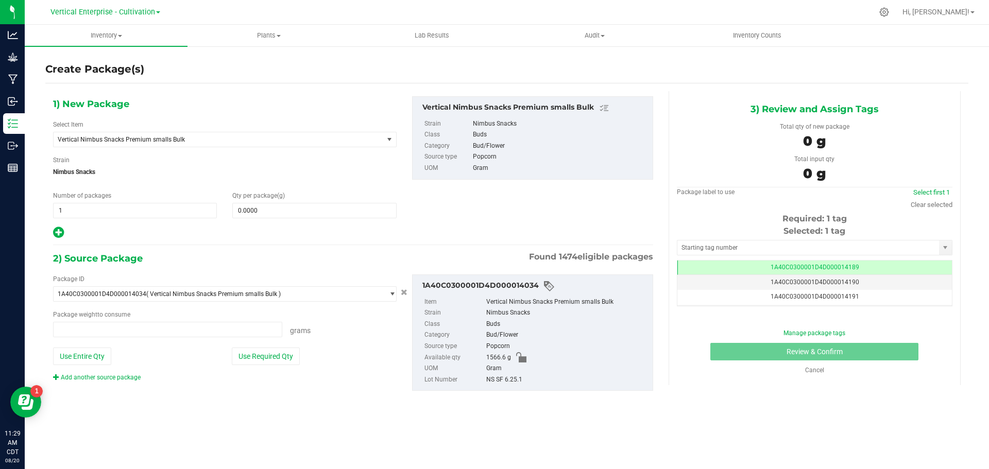
type input "0.0000 g"
click at [128, 136] on span "Vertical Nimbus Snacks Premium smalls Bulk" at bounding box center [212, 139] width 308 height 7
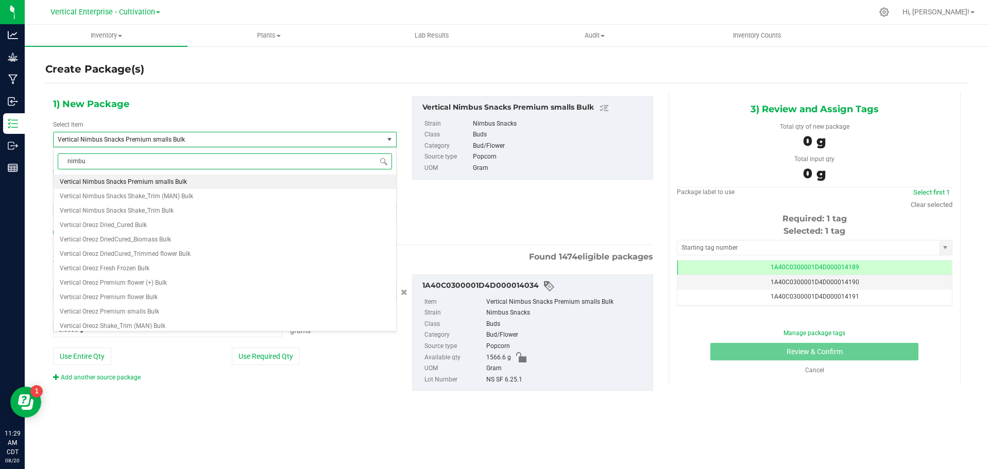
type input "nimbus"
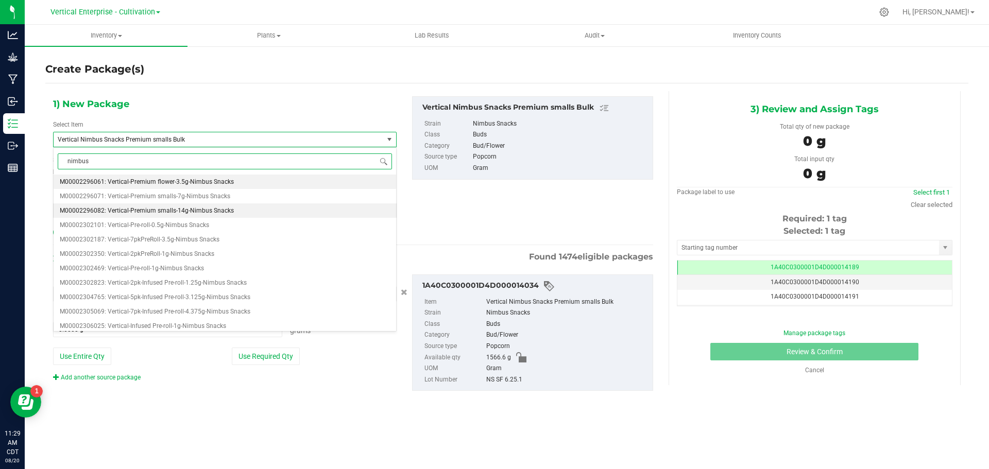
click at [174, 209] on span "M00002296082: Vertical-Premium smalls-14g-Nimbus Snacks" at bounding box center [147, 210] width 174 height 7
type input "0"
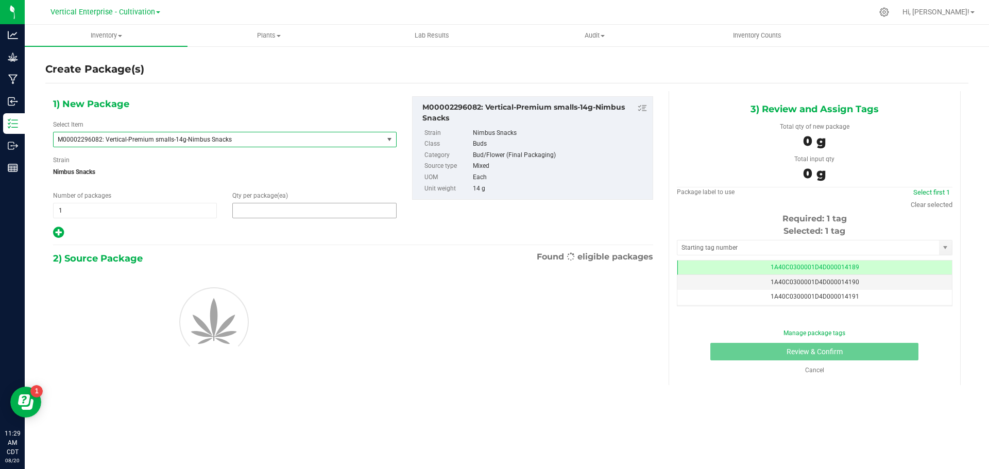
click at [257, 211] on span at bounding box center [314, 210] width 164 height 15
type input "12"
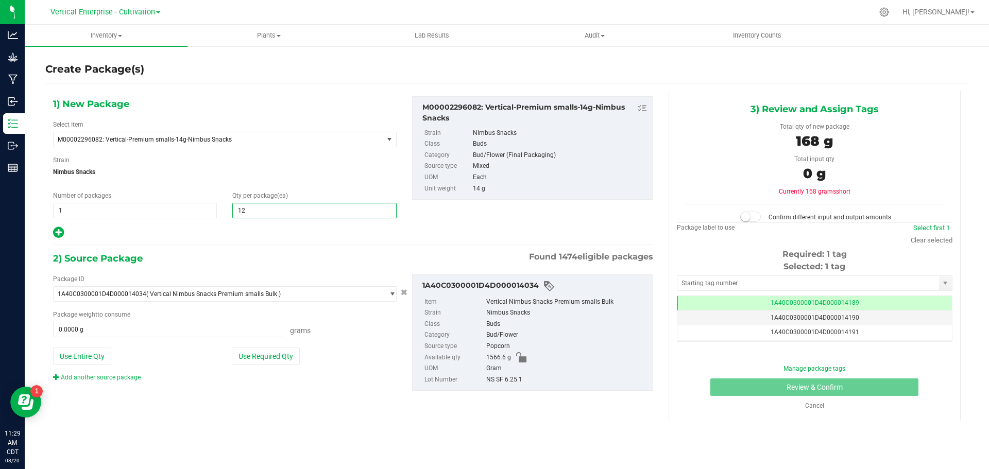
type input "12"
click at [282, 351] on button "Use Required Qty" at bounding box center [266, 357] width 68 height 18
type input "168.0000 g"
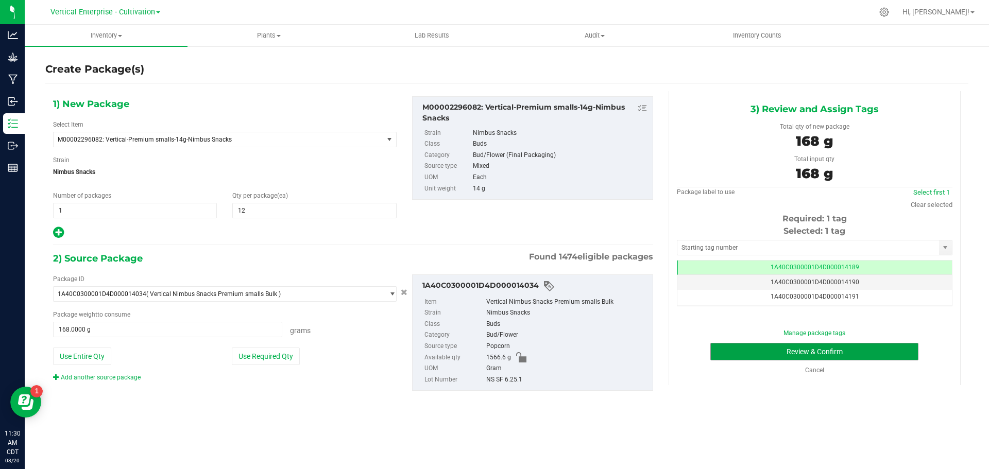
click at [854, 343] on button "Review & Confirm" at bounding box center [814, 352] width 208 height 18
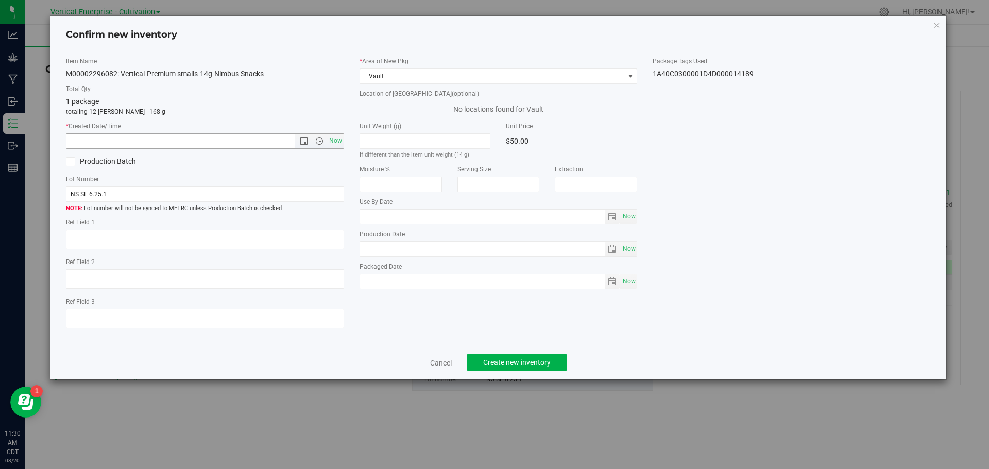
click at [333, 137] on span "Now" at bounding box center [335, 140] width 18 height 15
type input "8/20/2025 11:30 AM"
click at [501, 361] on span "Create new inventory" at bounding box center [516, 362] width 67 height 8
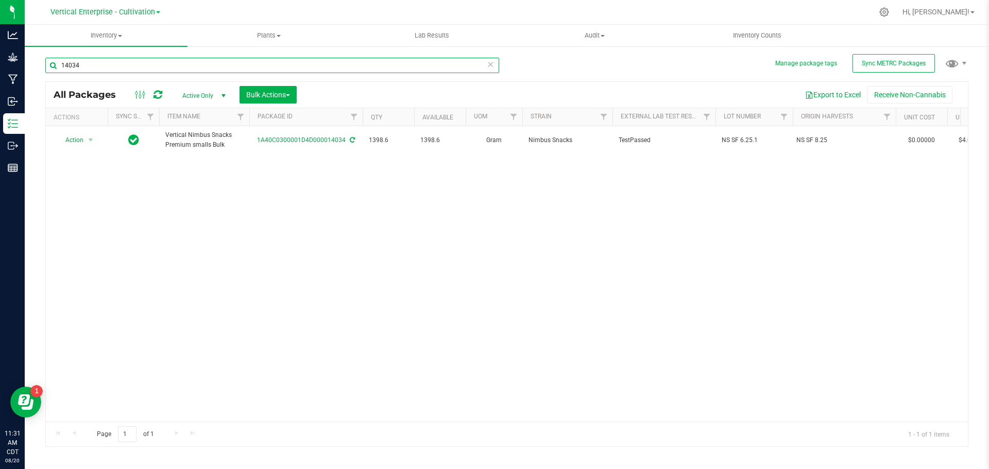
drag, startPoint x: 64, startPoint y: 67, endPoint x: 10, endPoint y: 71, distance: 54.2
click at [7, 72] on div "Analytics Grow Manufacturing Inbound Inventory Outbound Reports 11:31 AM CDT 08…" at bounding box center [494, 234] width 989 height 469
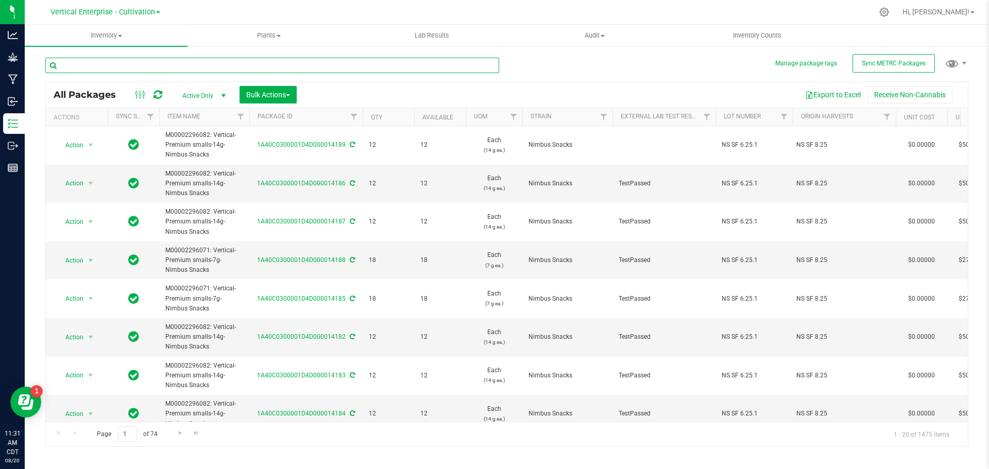
click at [113, 63] on input "text" at bounding box center [272, 65] width 454 height 15
type input "14034"
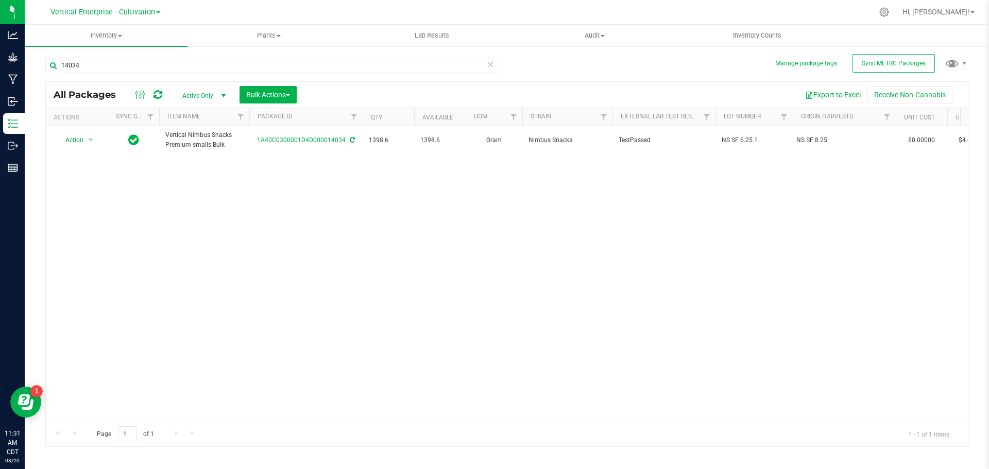
click at [77, 132] on td "Action Action Adjust qty Create package Edit attributes Global inventory Locate…" at bounding box center [77, 140] width 62 height 28
click at [77, 133] on span "Action" at bounding box center [70, 140] width 28 height 14
click at [78, 169] on li "Create package" at bounding box center [89, 172] width 65 height 15
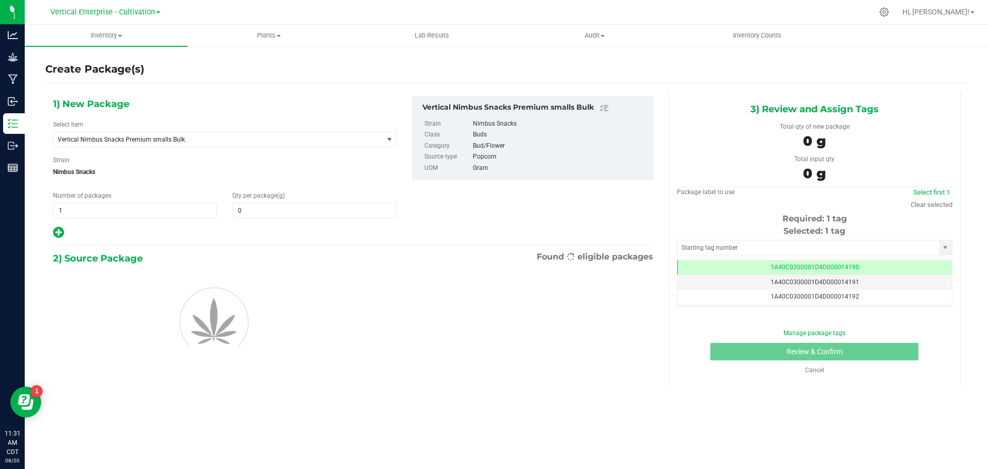
type input "0.0000"
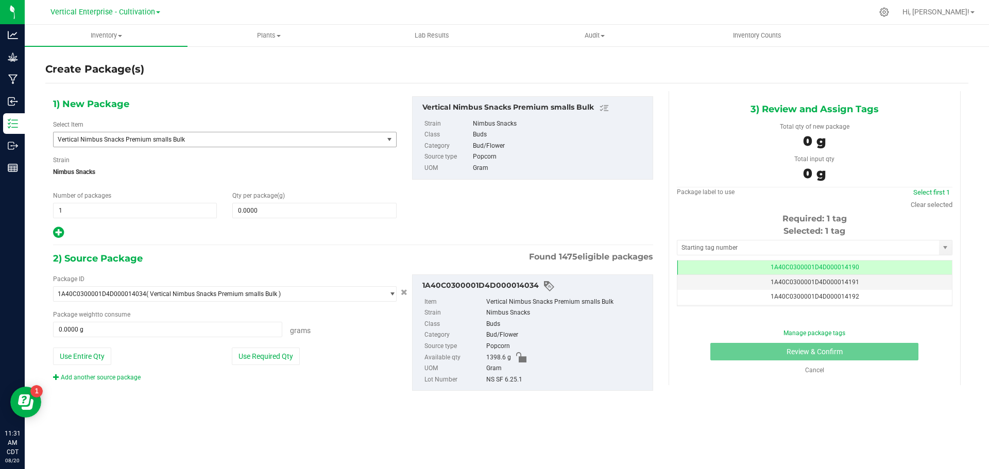
click at [120, 133] on span "Vertical Nimbus Snacks Premium smalls Bulk" at bounding box center [219, 139] width 330 height 14
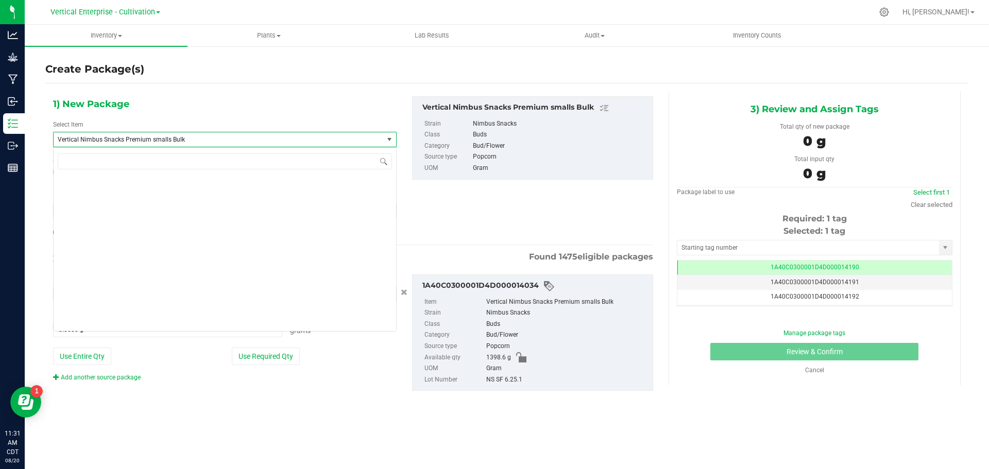
scroll to position [78771, 0]
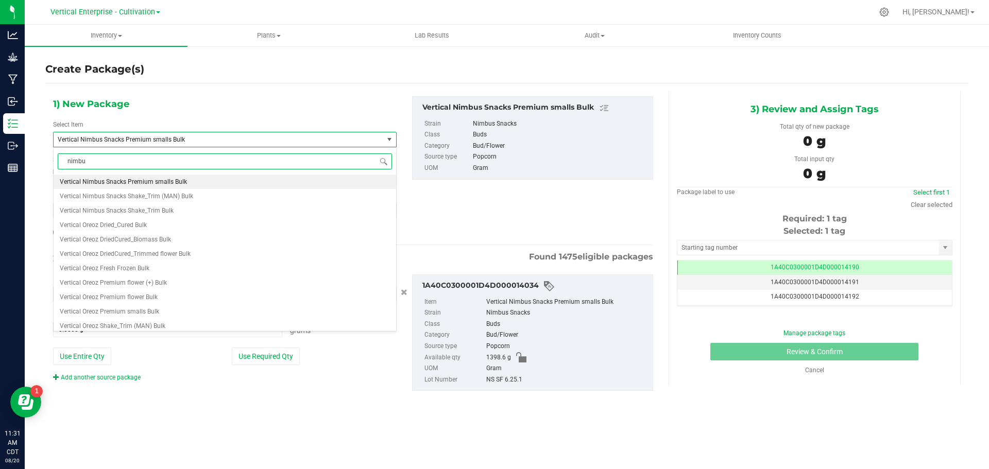
type input "nimbus"
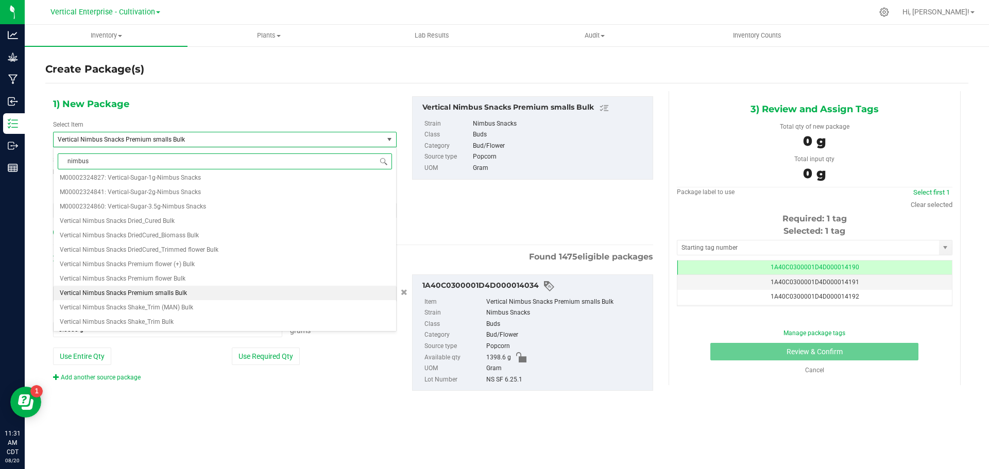
scroll to position [0, 0]
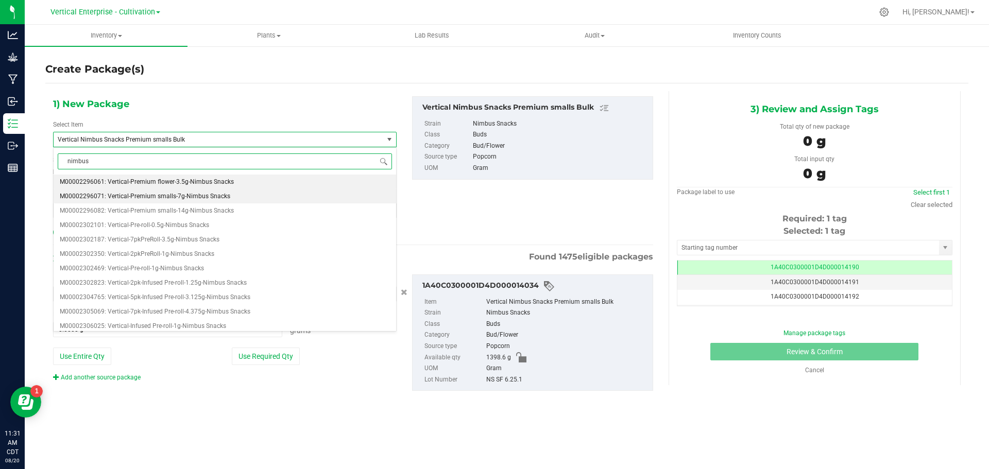
click at [142, 193] on span "M00002296071: Vertical-Premium smalls-7g-Nimbus Snacks" at bounding box center [145, 196] width 170 height 7
type input "0"
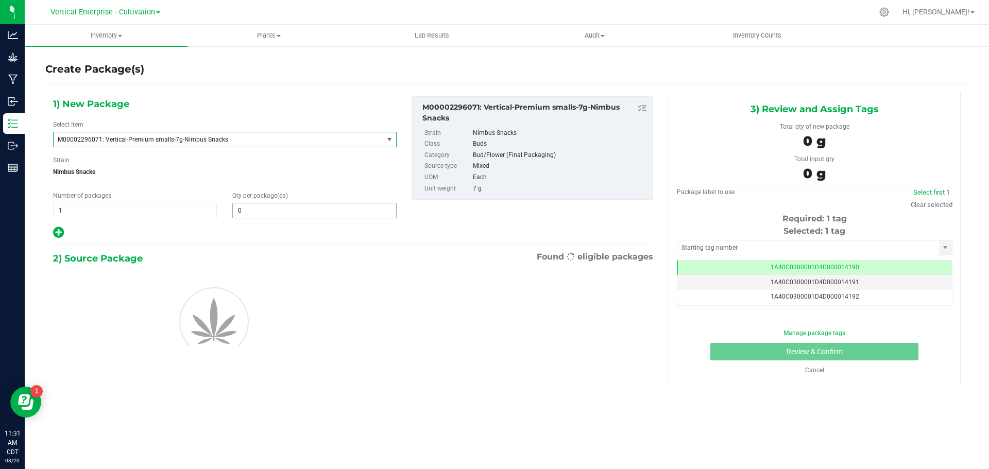
click at [253, 211] on input "0" at bounding box center [314, 210] width 163 height 14
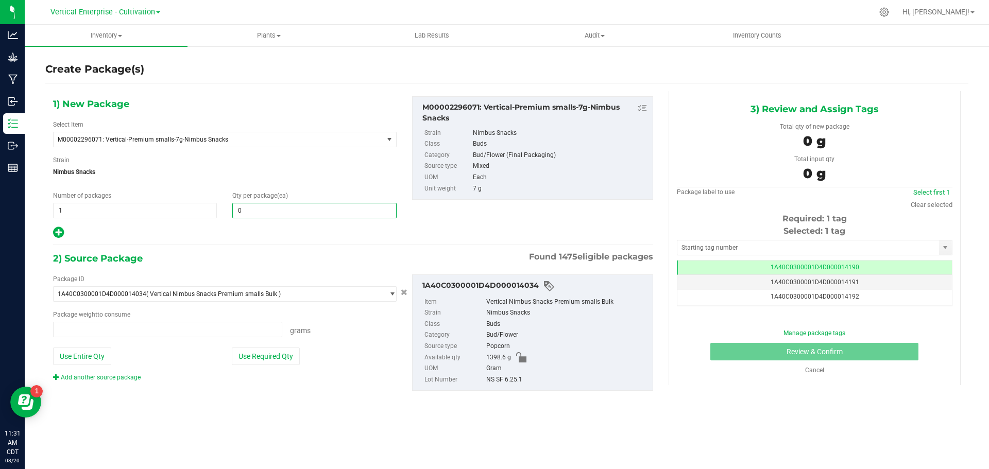
type input "0.0000 g"
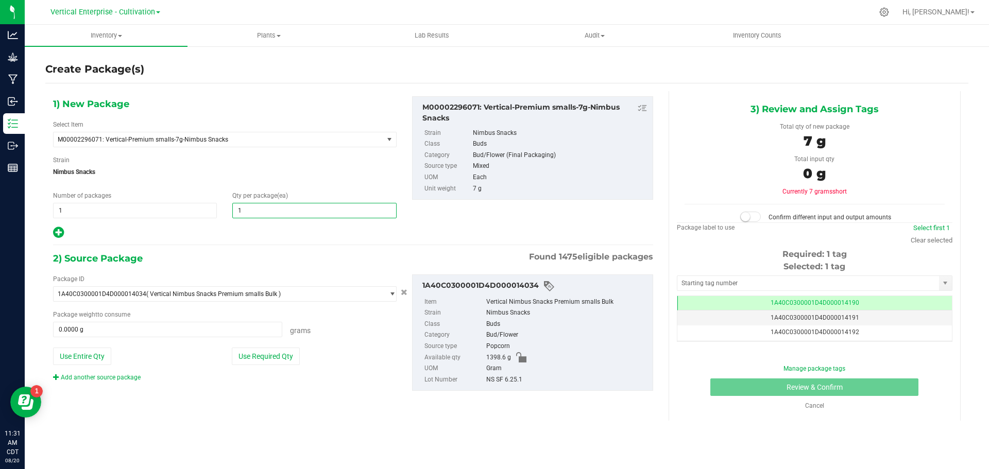
type input "18"
click at [270, 357] on button "Use Required Qty" at bounding box center [266, 357] width 68 height 18
type input "126.0000 g"
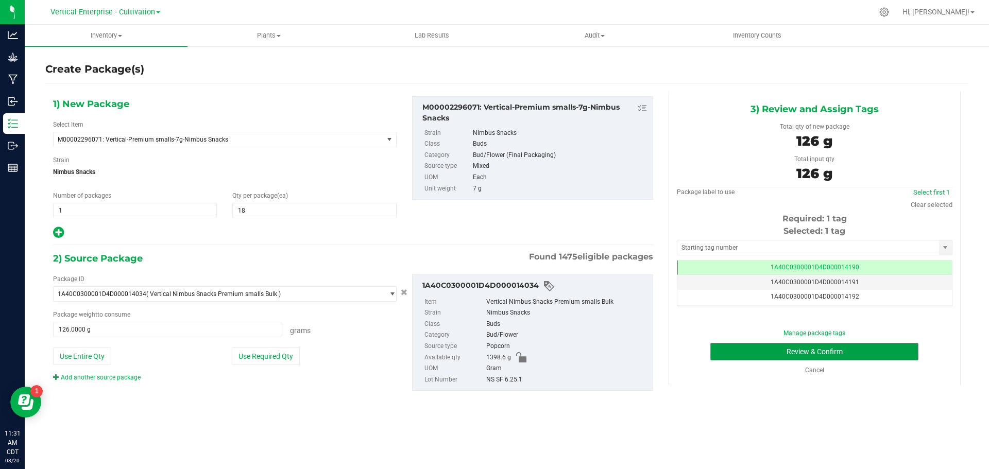
click at [766, 351] on button "Review & Confirm" at bounding box center [814, 352] width 208 height 18
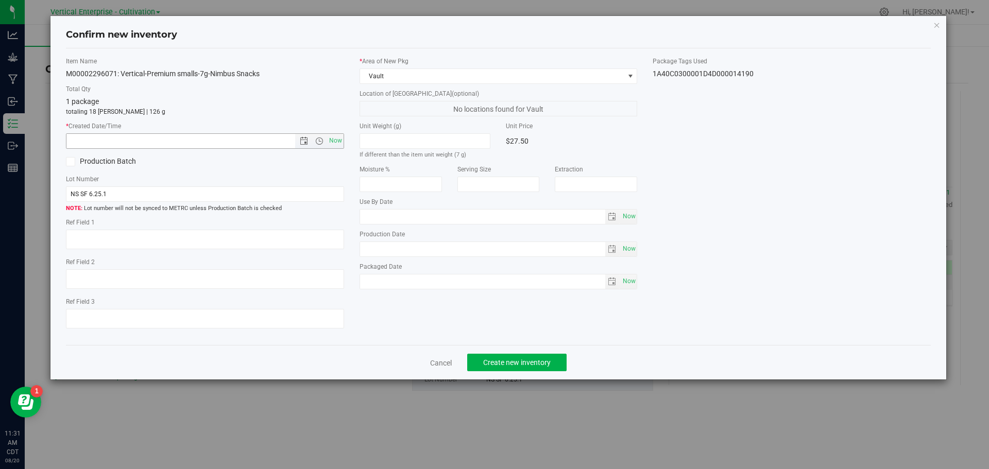
click at [333, 145] on span "Now" at bounding box center [335, 140] width 18 height 15
type input "8/20/2025 11:31 AM"
click at [521, 361] on span "Create new inventory" at bounding box center [516, 362] width 67 height 8
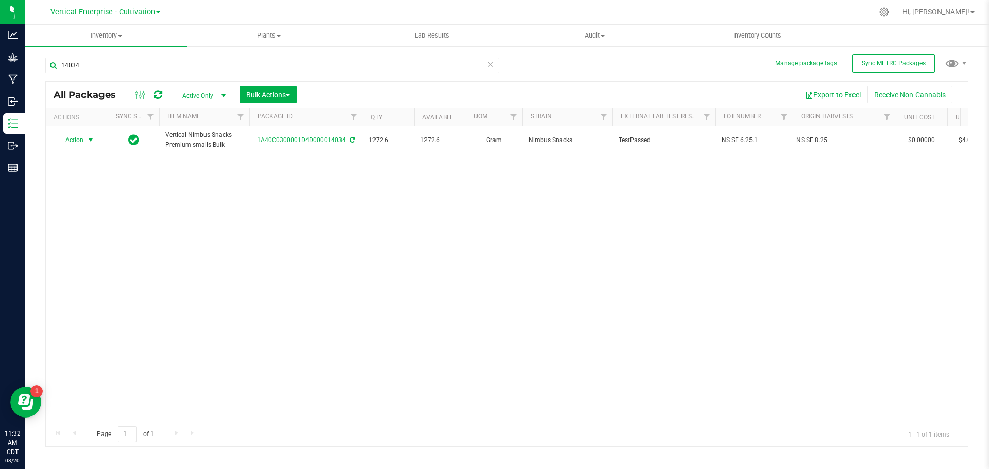
click at [76, 140] on span "Action" at bounding box center [70, 140] width 28 height 14
click at [76, 167] on li "Create package" at bounding box center [89, 172] width 65 height 15
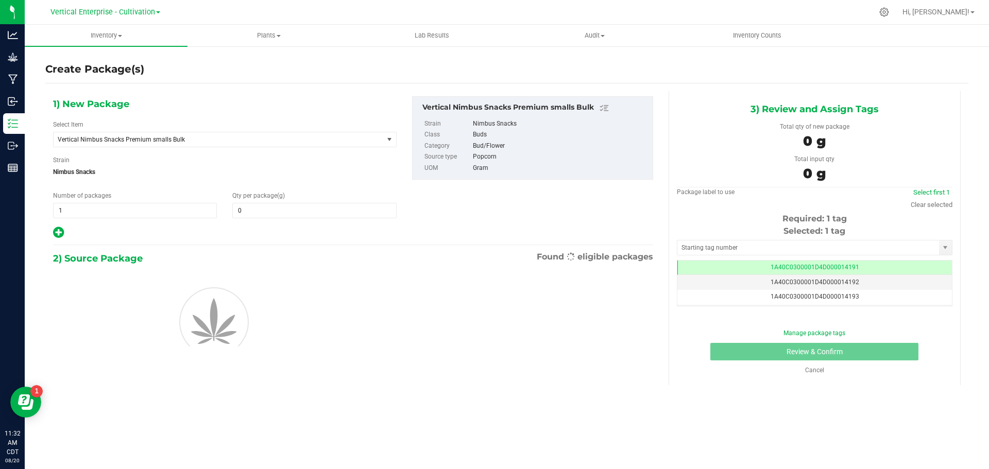
type input "0.0000"
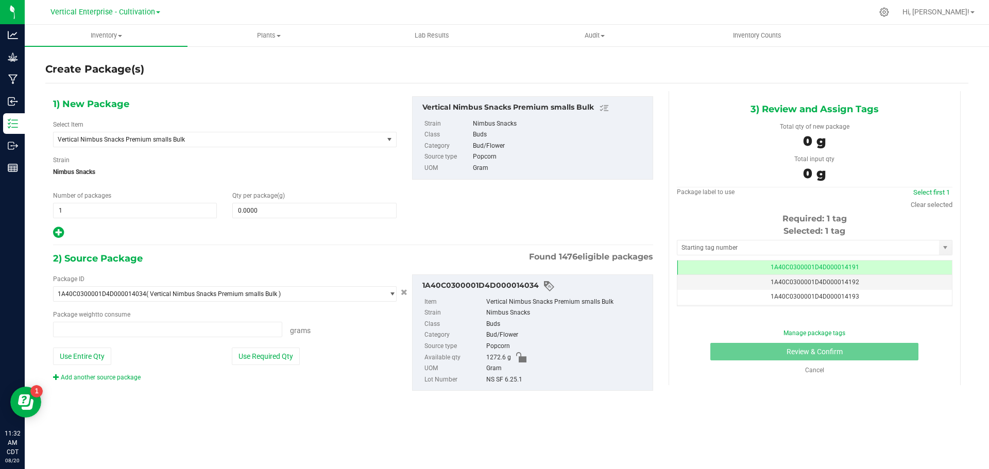
type input "0.0000 g"
click at [100, 136] on span "Vertical Nimbus Snacks Premium smalls Bulk" at bounding box center [212, 139] width 308 height 7
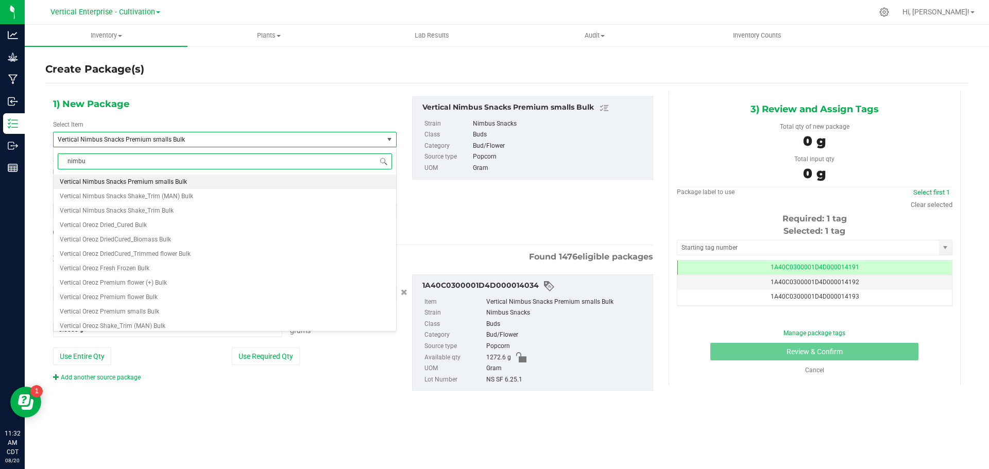
type input "nimbus"
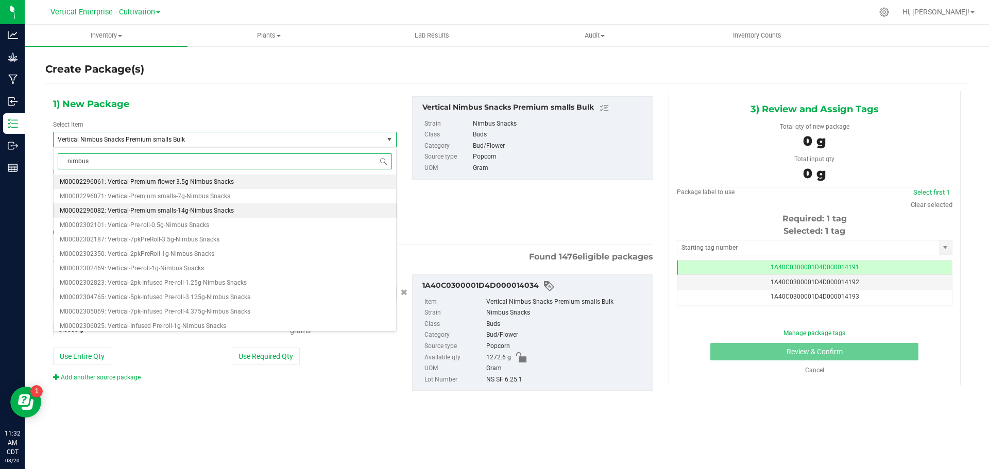
click at [137, 208] on span "M00002296082: Vertical-Premium smalls-14g-Nimbus Snacks" at bounding box center [147, 210] width 174 height 7
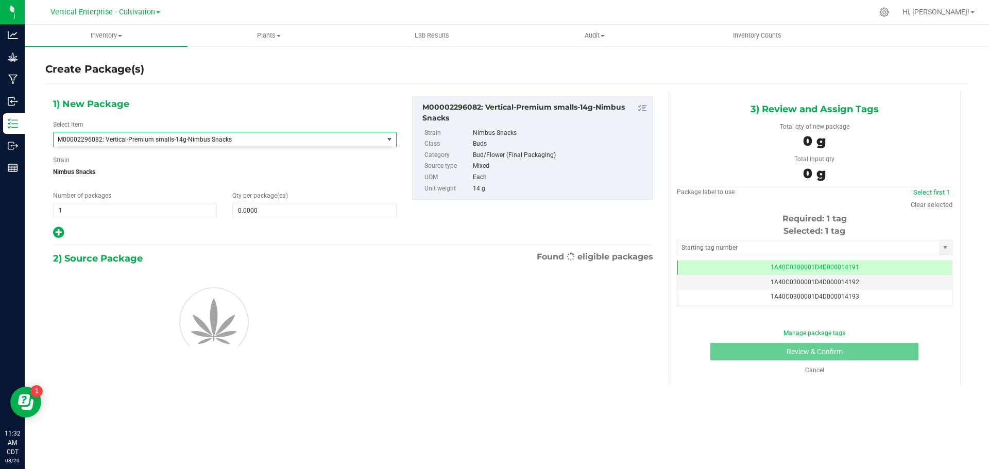
type input "0"
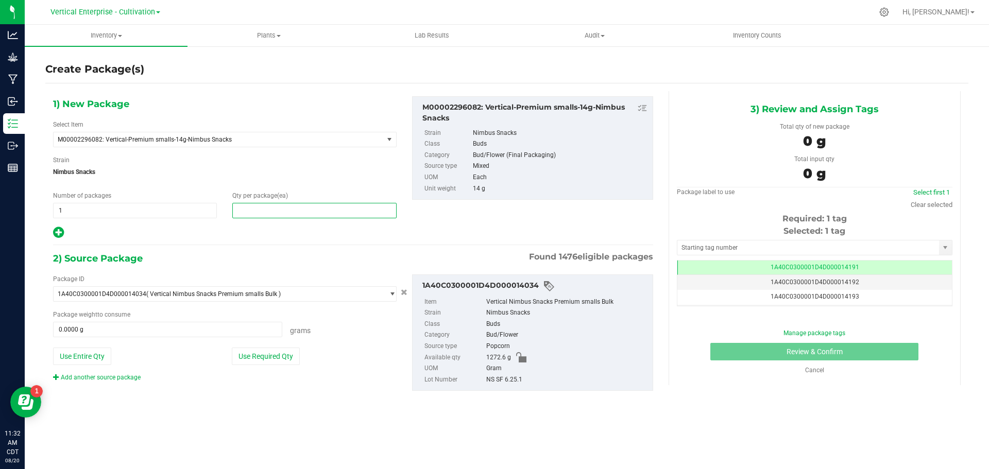
click at [262, 216] on span at bounding box center [314, 210] width 164 height 15
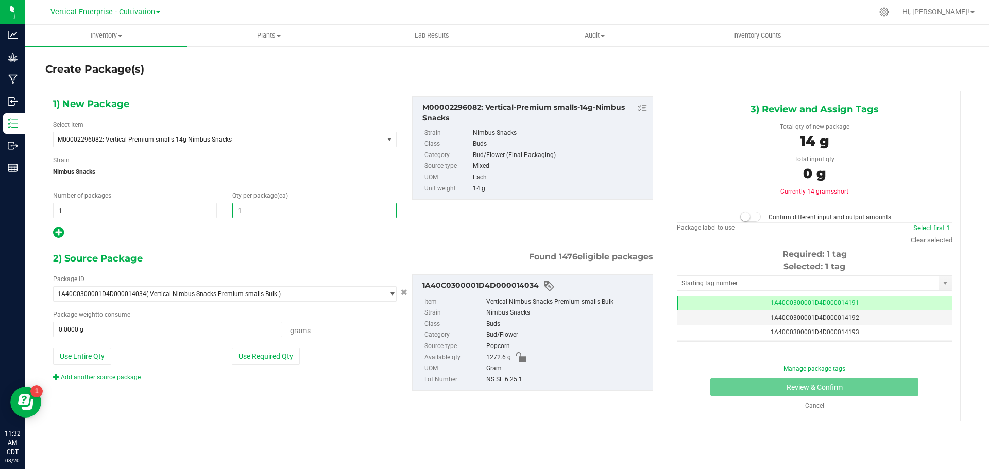
type input "12"
click at [261, 360] on button "Use Required Qty" at bounding box center [266, 357] width 68 height 18
type input "168.0000 g"
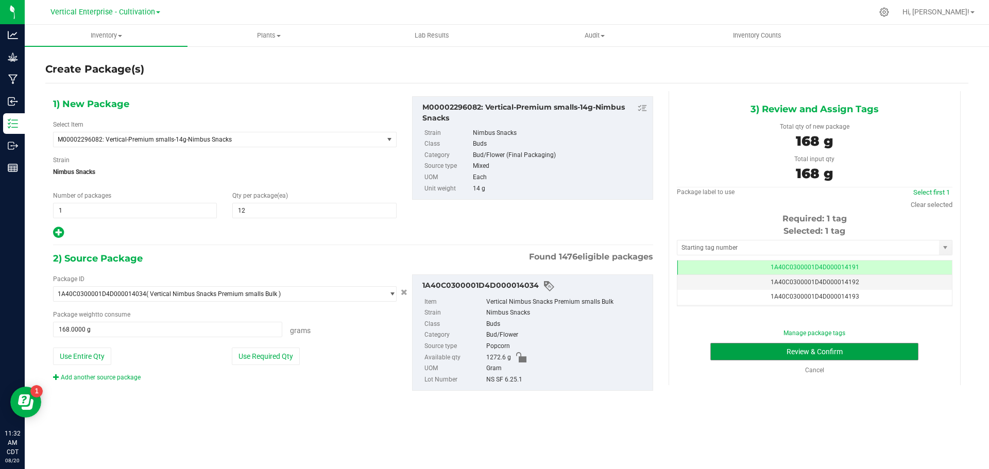
click at [773, 352] on button "Review & Confirm" at bounding box center [814, 352] width 208 height 18
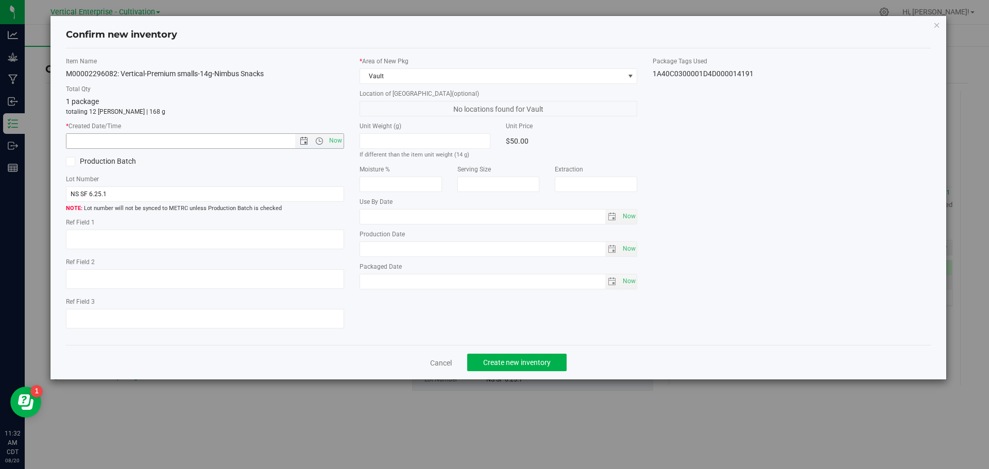
click at [337, 138] on span "Now" at bounding box center [335, 140] width 18 height 15
type input "8/20/2025 11:32 AM"
click at [523, 365] on span "Create new inventory" at bounding box center [516, 362] width 67 height 8
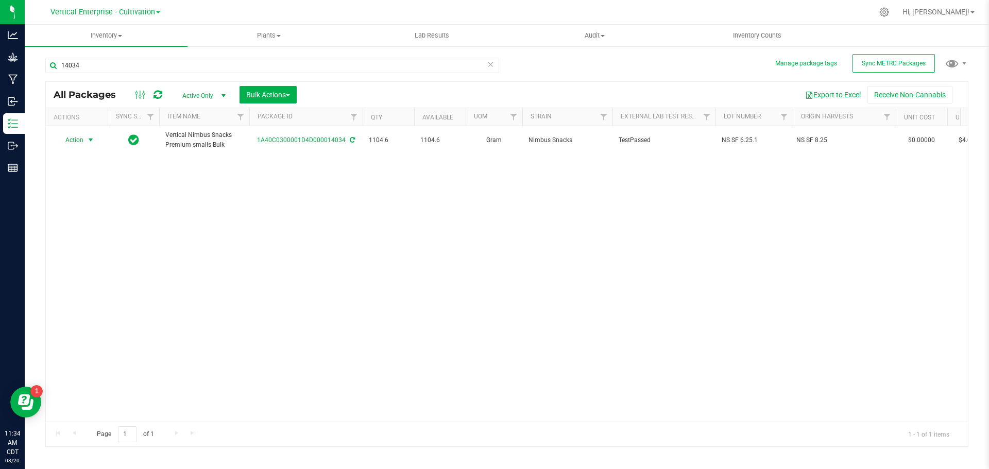
click at [70, 137] on span "Action" at bounding box center [70, 140] width 28 height 14
click at [71, 175] on li "Create package" at bounding box center [89, 172] width 65 height 15
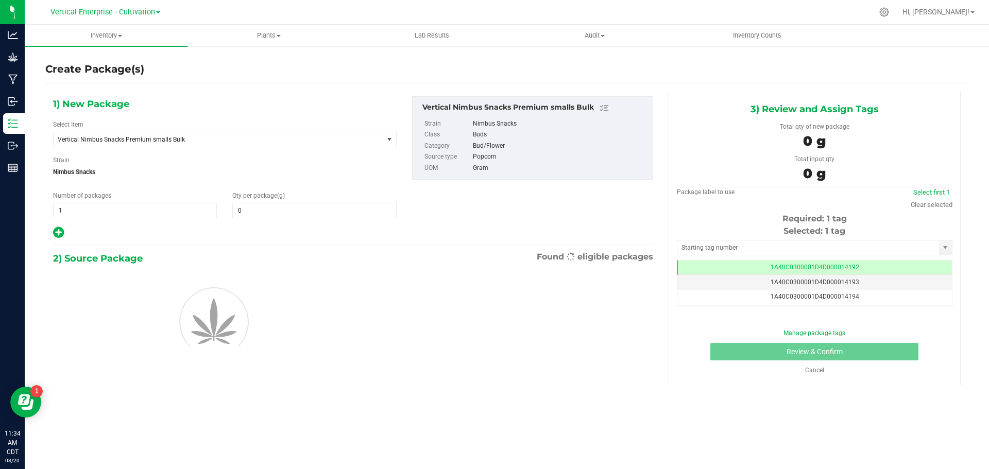
type input "0.0000"
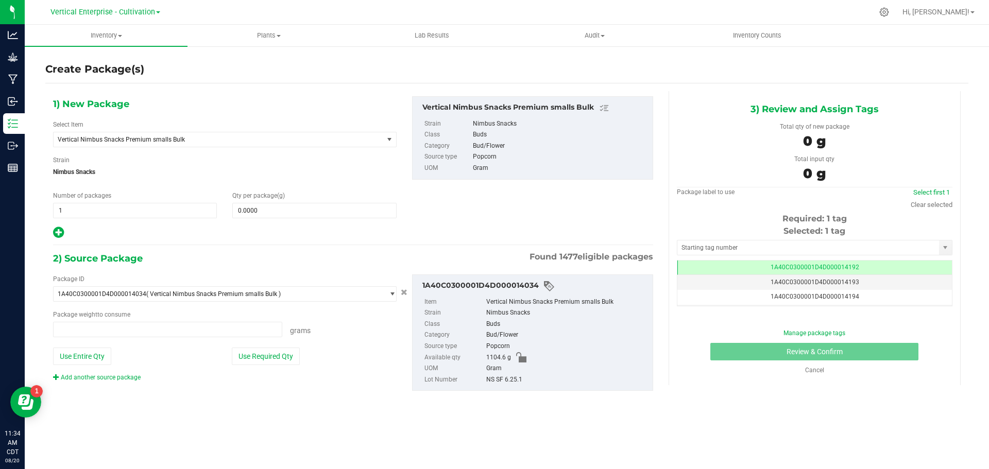
type input "0.0000 g"
click at [134, 146] on span "Vertical Nimbus Snacks Premium smalls Bulk" at bounding box center [219, 139] width 330 height 14
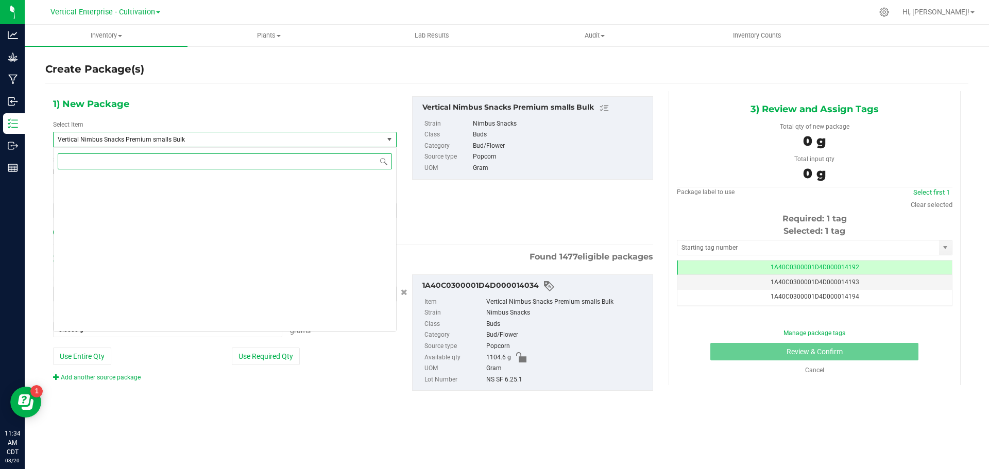
scroll to position [78771, 0]
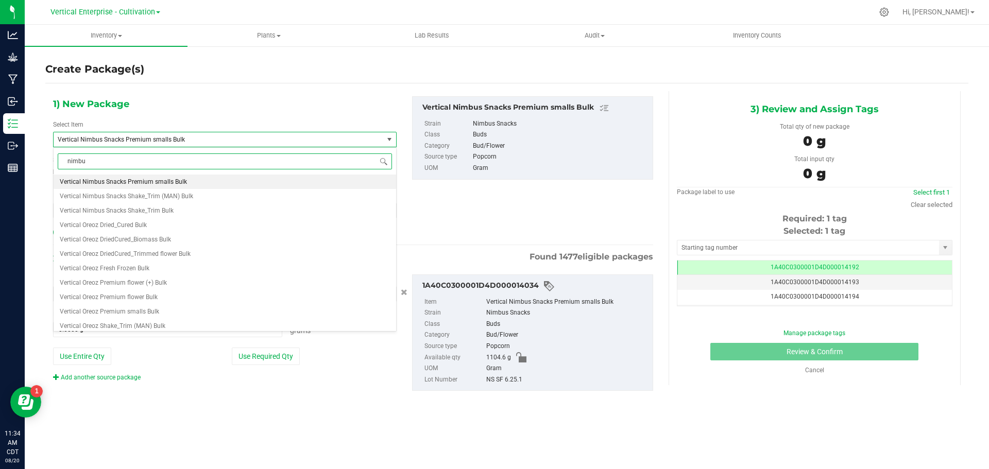
type input "nimbus"
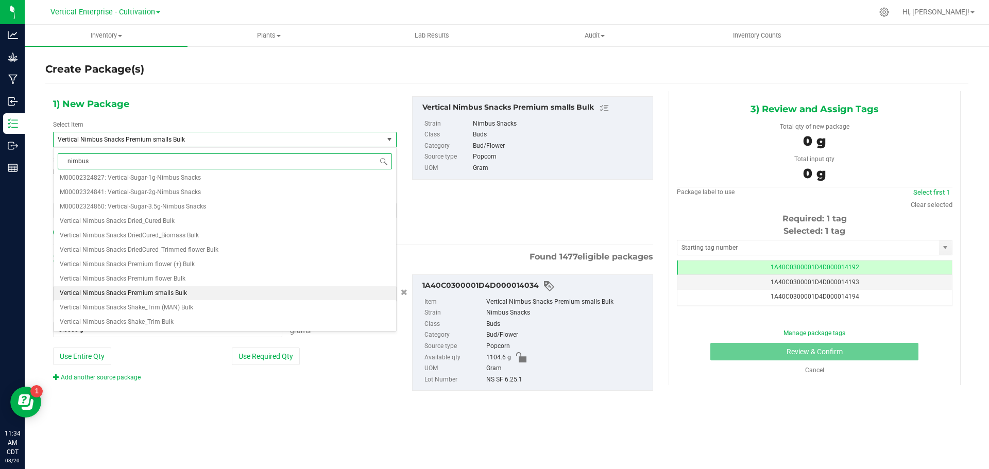
scroll to position [0, 0]
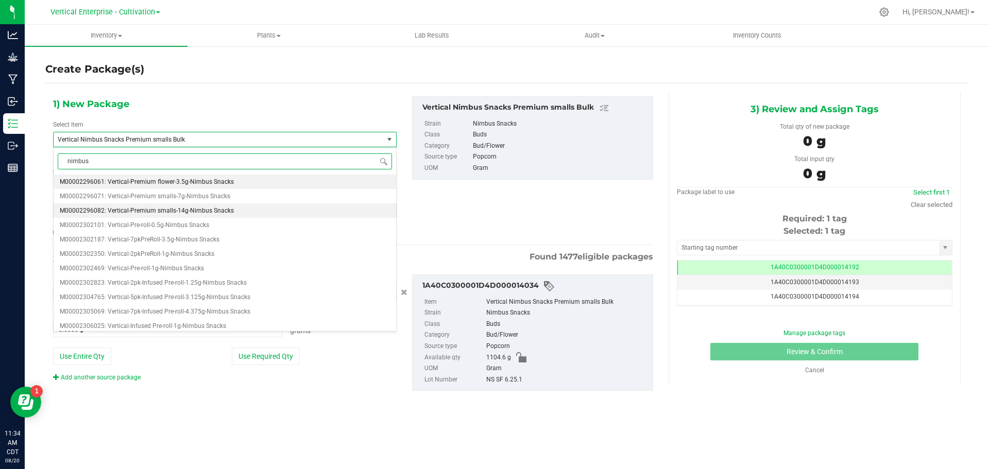
click at [157, 207] on span "M00002296082: Vertical-Premium smalls-14g-Nimbus Snacks" at bounding box center [147, 210] width 174 height 7
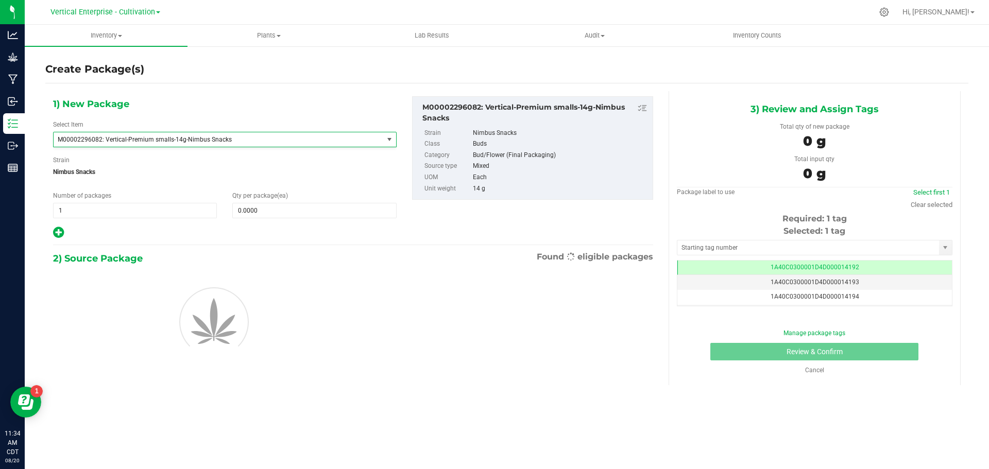
type input "0"
click at [293, 206] on span at bounding box center [314, 210] width 164 height 15
type input "12"
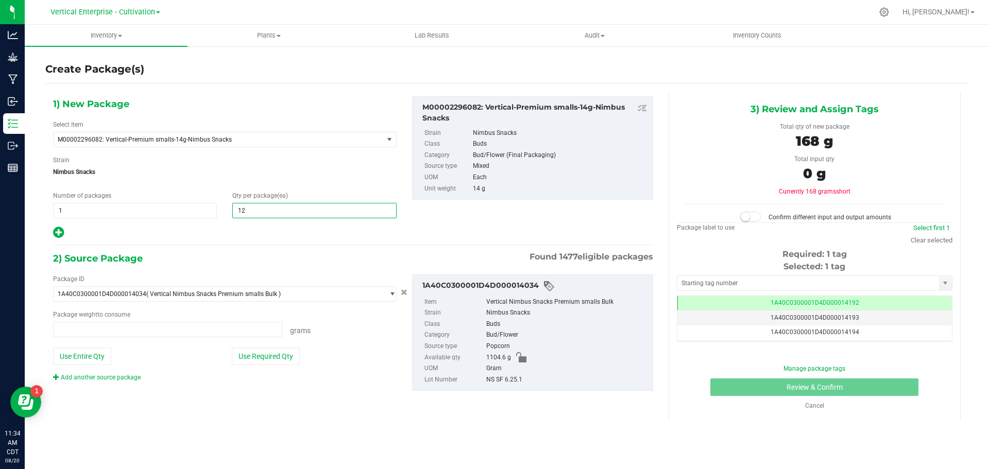
type input "0.0000 g"
click at [59, 230] on icon at bounding box center [58, 232] width 11 height 13
type input "12"
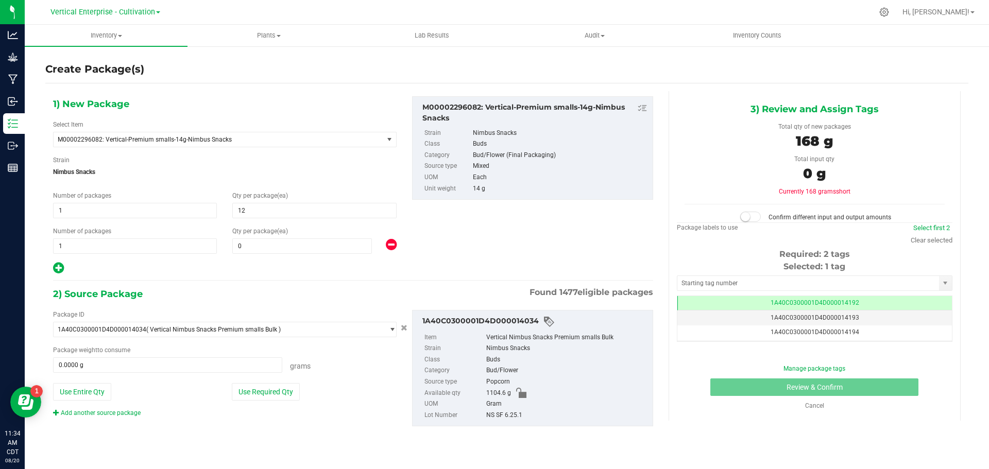
click at [266, 254] on div "1) New Package Select Item M00002296082: Vertical-Premium smalls-14g-Nimbus Sna…" at bounding box center [224, 185] width 359 height 179
click at [261, 245] on span at bounding box center [302, 245] width 140 height 15
type input "1"
click at [272, 395] on button "Use Required Qty" at bounding box center [266, 392] width 68 height 18
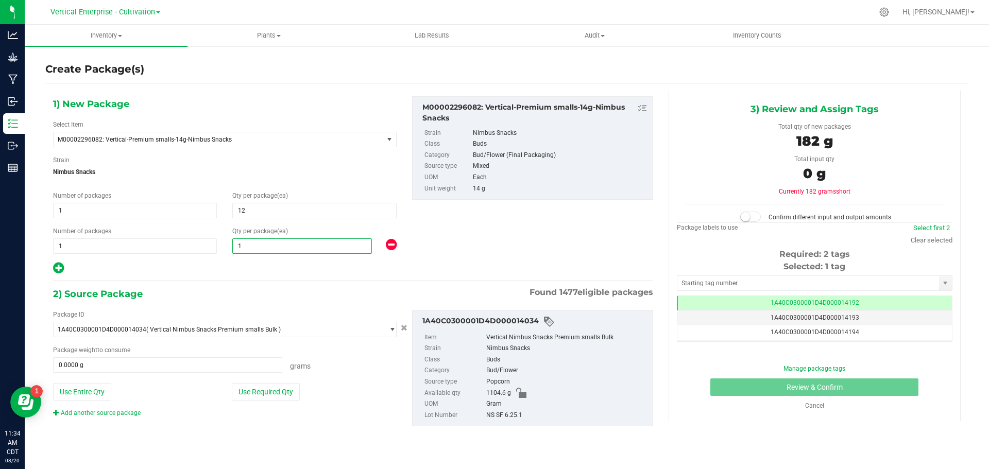
type input "182.0000 g"
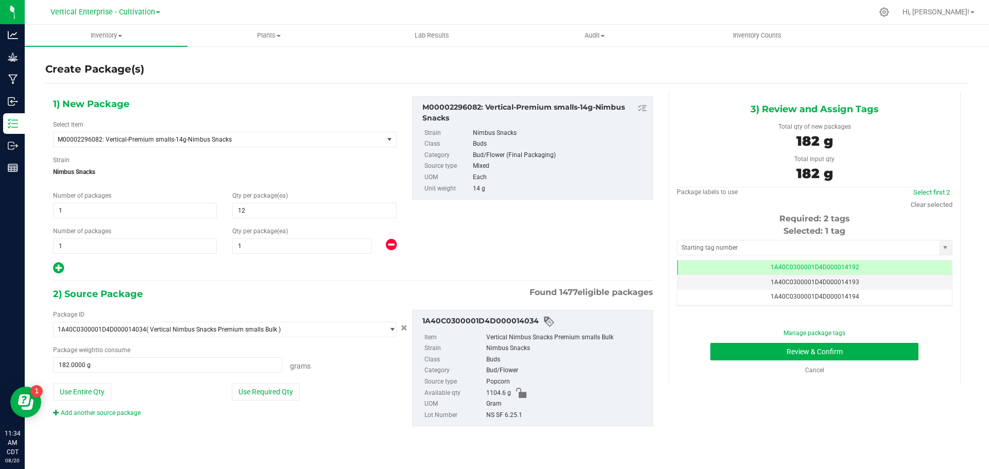
click at [865, 264] on td "1A40C0300001D4D000014192" at bounding box center [814, 268] width 274 height 15
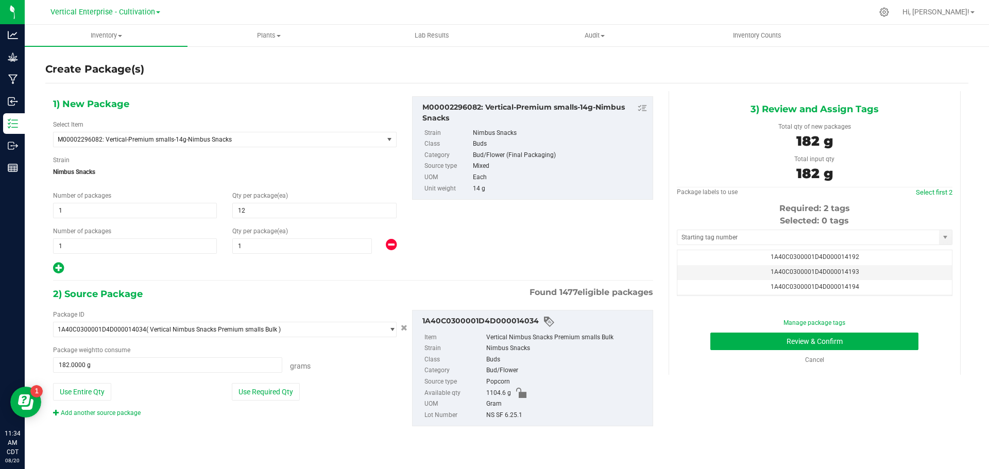
click at [857, 272] on td "1A40C0300001D4D000014193" at bounding box center [814, 272] width 274 height 15
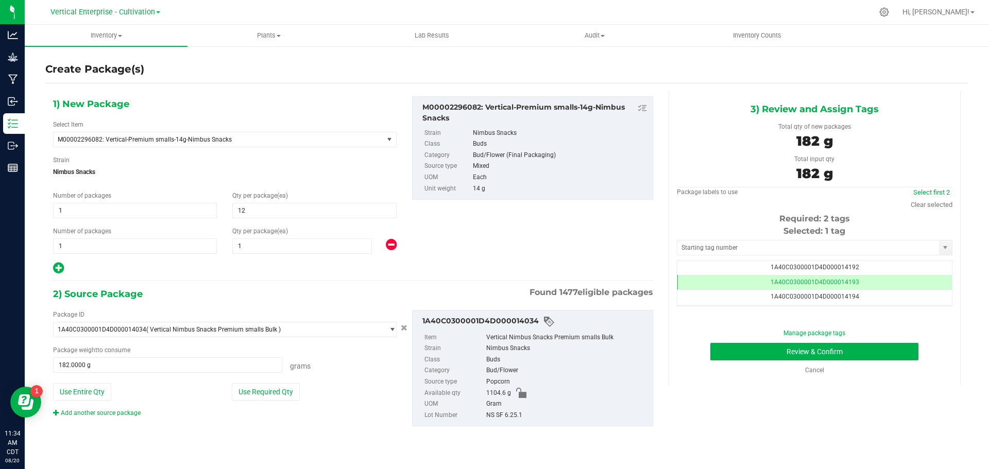
click at [856, 300] on td "1A40C0300001D4D000014194" at bounding box center [814, 297] width 274 height 15
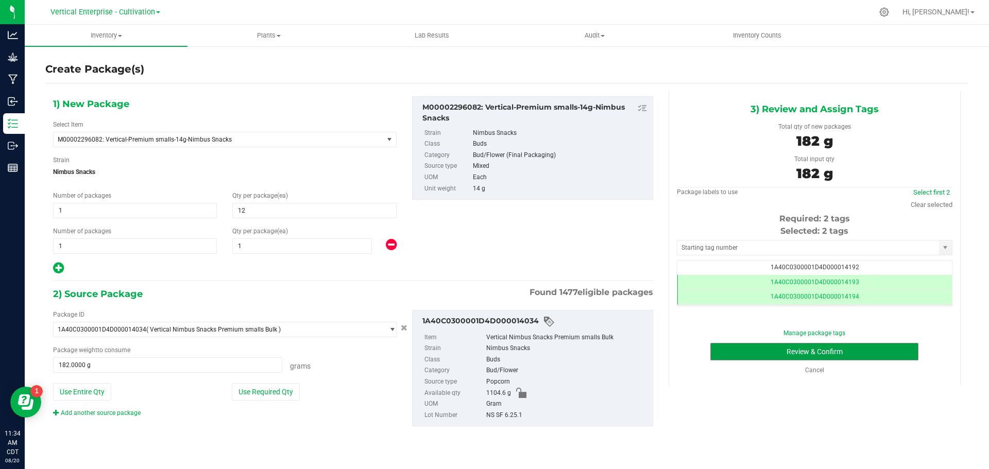
click at [844, 353] on button "Review & Confirm" at bounding box center [814, 352] width 208 height 18
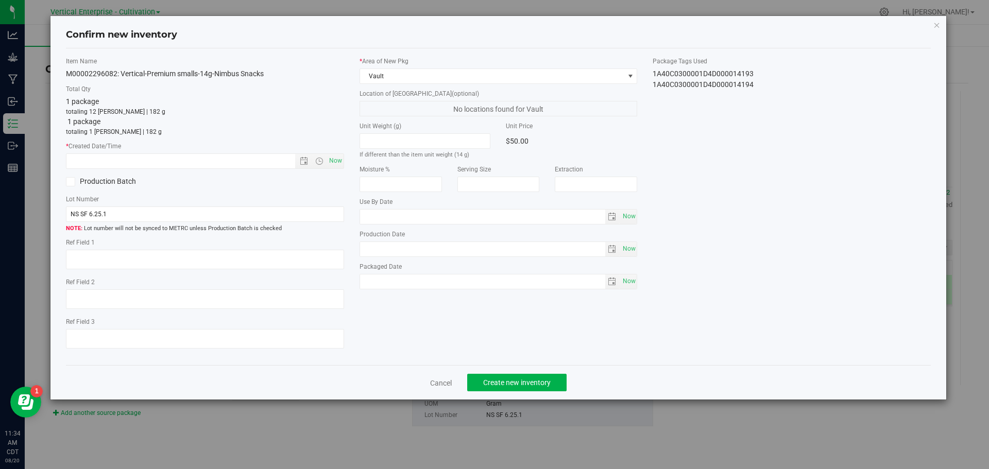
click at [345, 161] on div "Item Name M00002296082: Vertical-Premium smalls-14g-Nimbus Snacks Total Qty 1 p…" at bounding box center [204, 207] width 293 height 301
click at [334, 164] on span "Now" at bounding box center [335, 160] width 18 height 15
type input "8/20/2025 11:34 AM"
click at [526, 383] on span "Create new inventory" at bounding box center [516, 382] width 67 height 8
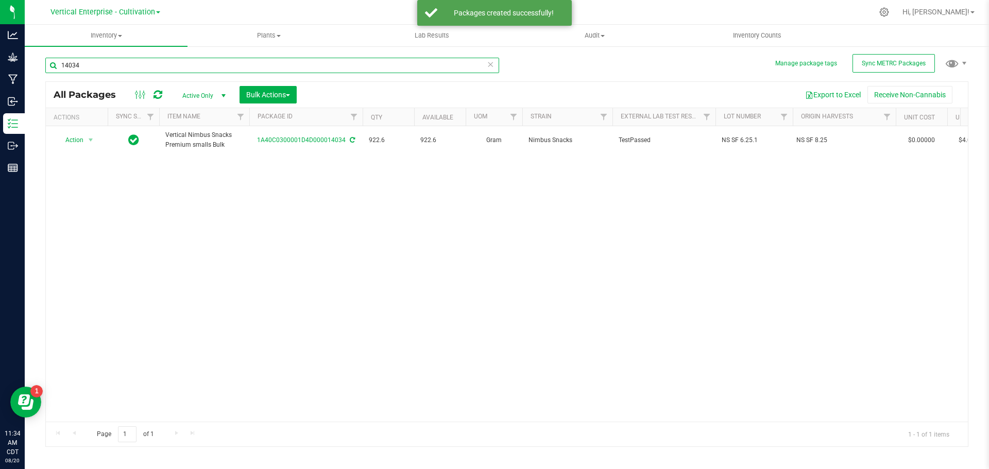
drag, startPoint x: 199, startPoint y: 71, endPoint x: 22, endPoint y: 61, distance: 176.9
click at [22, 61] on div "Analytics Grow Manufacturing Inbound Inventory Outbound Reports 11:34 AM CDT 08…" at bounding box center [494, 234] width 989 height 469
type input "\"
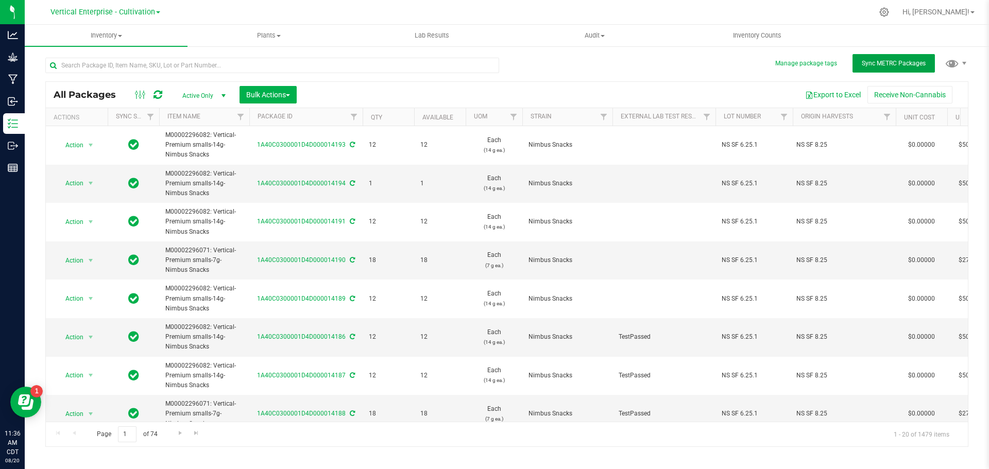
click at [868, 56] on button "Sync METRC Packages" at bounding box center [893, 63] width 82 height 19
click at [122, 74] on div at bounding box center [272, 70] width 454 height 24
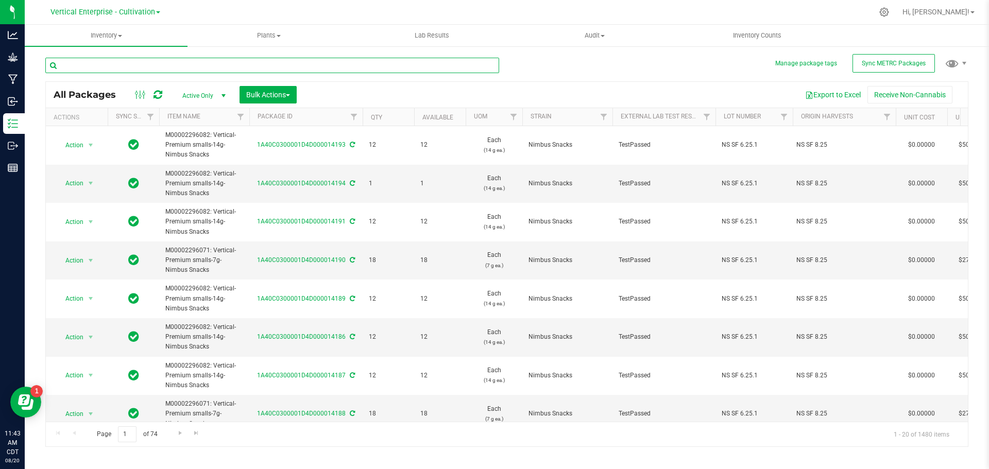
click at [122, 70] on input "text" at bounding box center [272, 65] width 454 height 15
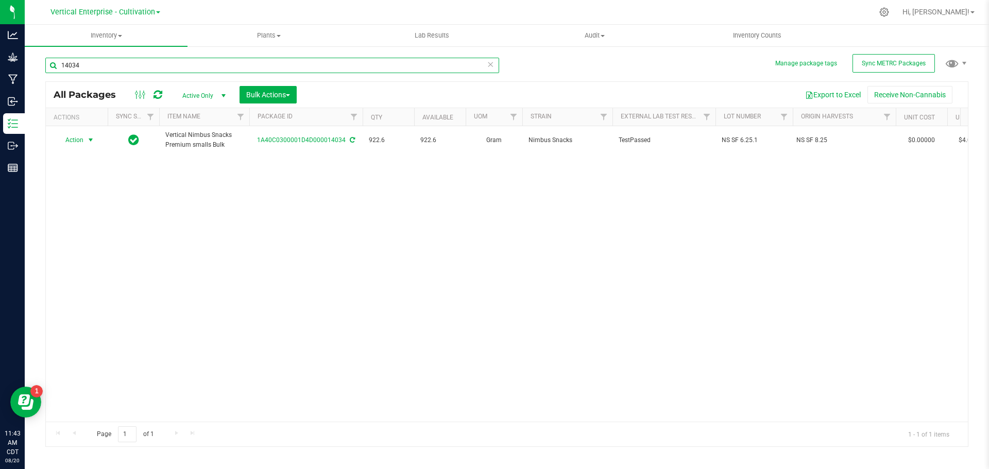
type input "14034"
click at [86, 141] on span "select" at bounding box center [90, 140] width 13 height 14
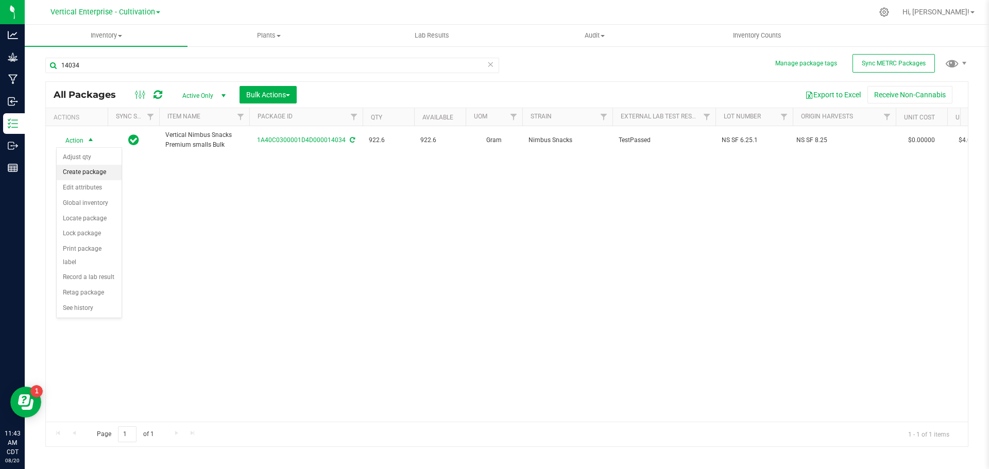
click at [89, 174] on li "Create package" at bounding box center [89, 172] width 65 height 15
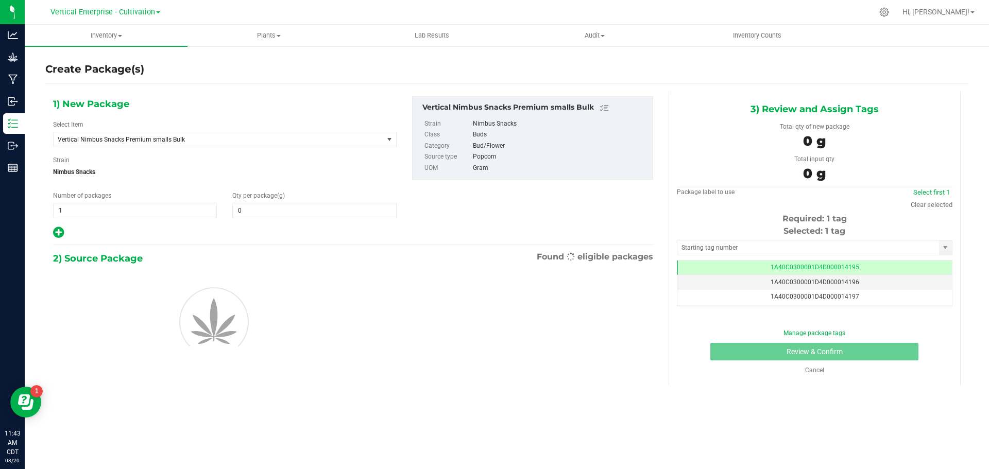
type input "0.0000"
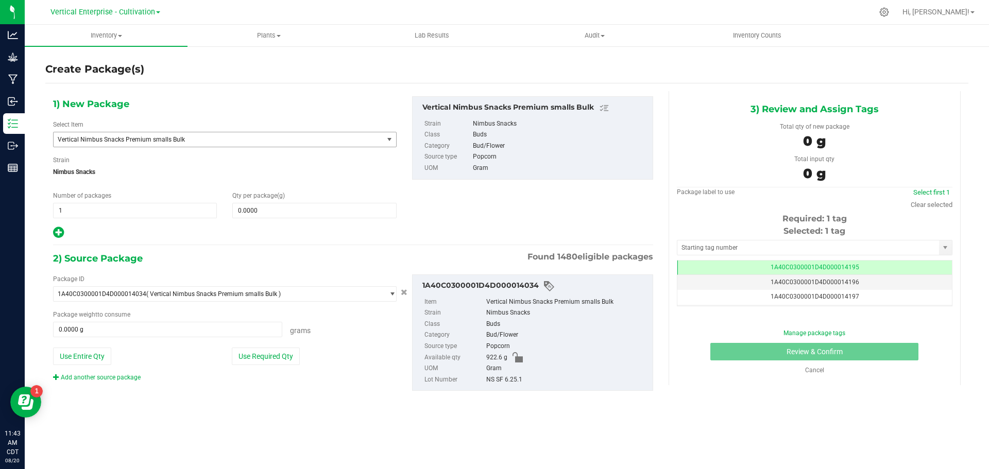
click at [113, 139] on span "Vertical Nimbus Snacks Premium smalls Bulk" at bounding box center [212, 139] width 308 height 7
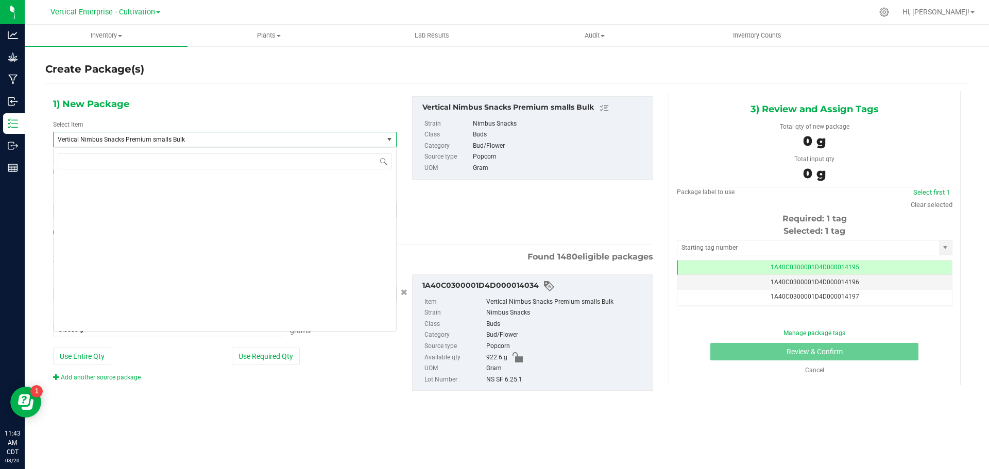
scroll to position [78771, 0]
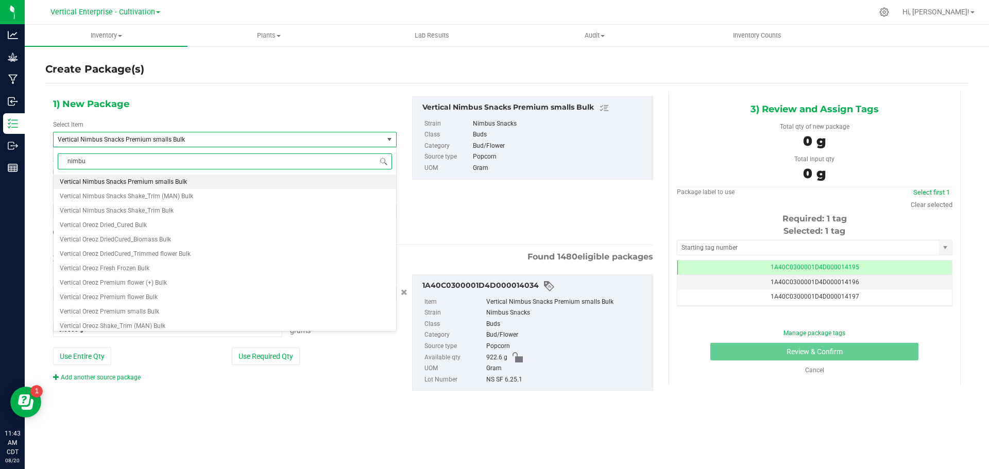
type input "nimbus"
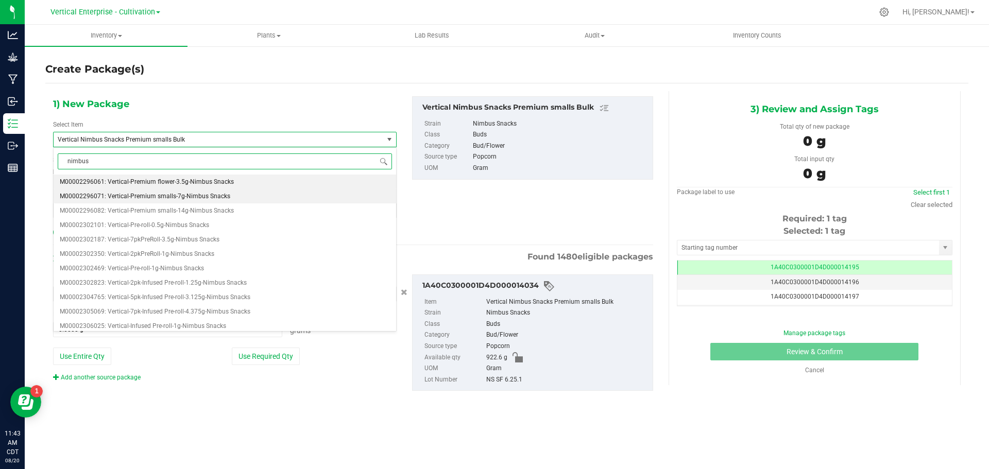
click at [149, 192] on li "M00002296071: Vertical-Premium smalls-7g-Nimbus Snacks" at bounding box center [225, 196] width 342 height 14
type input "0"
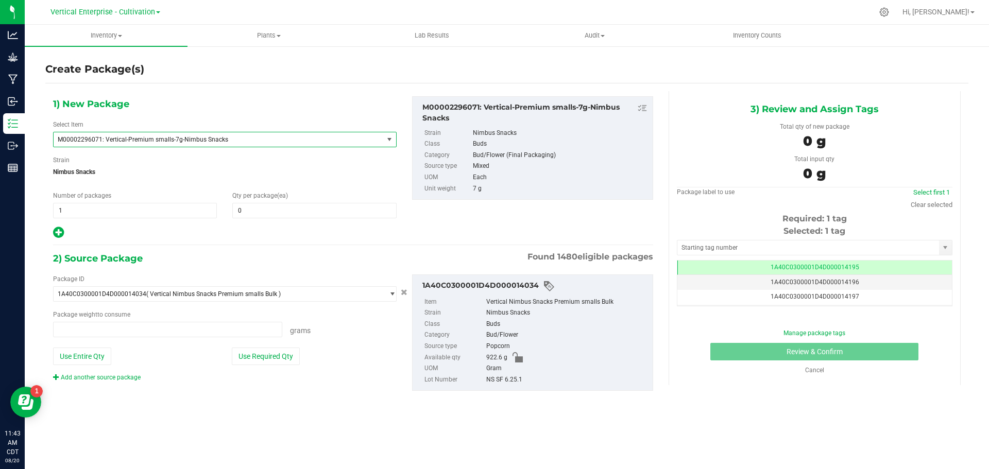
type input "0.0000 g"
click at [267, 214] on span at bounding box center [314, 210] width 164 height 15
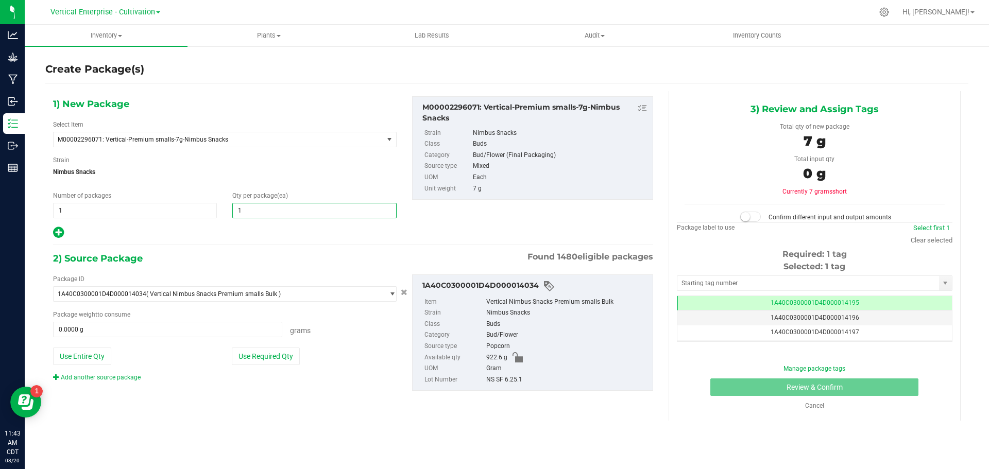
type input "18"
click at [252, 368] on div "Package ID 1A40C0300001D4D000014034 ( Vertical Nimbus Snacks Premium smalls Bul…" at bounding box center [224, 328] width 359 height 108
click at [256, 349] on button "Use Required Qty" at bounding box center [266, 357] width 68 height 18
type input "126.0000 g"
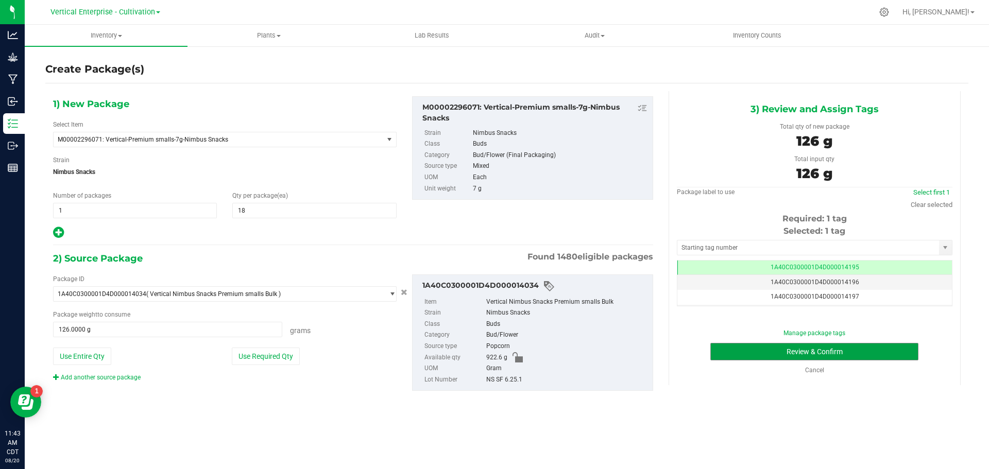
click at [807, 353] on button "Review & Confirm" at bounding box center [814, 352] width 208 height 18
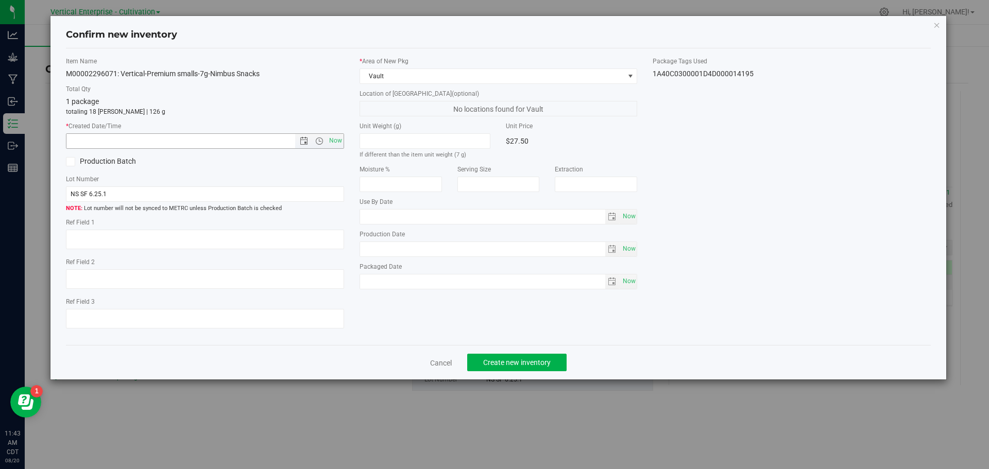
click at [335, 138] on span "Now" at bounding box center [335, 140] width 18 height 15
type input "8/20/2025 11:43 AM"
click at [499, 360] on span "Create new inventory" at bounding box center [516, 362] width 67 height 8
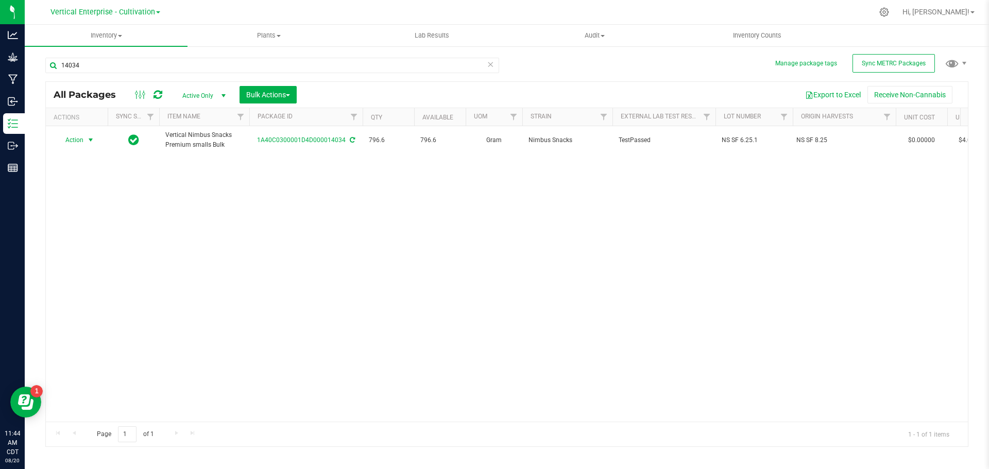
click at [77, 140] on span "Action" at bounding box center [70, 140] width 28 height 14
click at [67, 169] on li "Create package" at bounding box center [89, 172] width 65 height 15
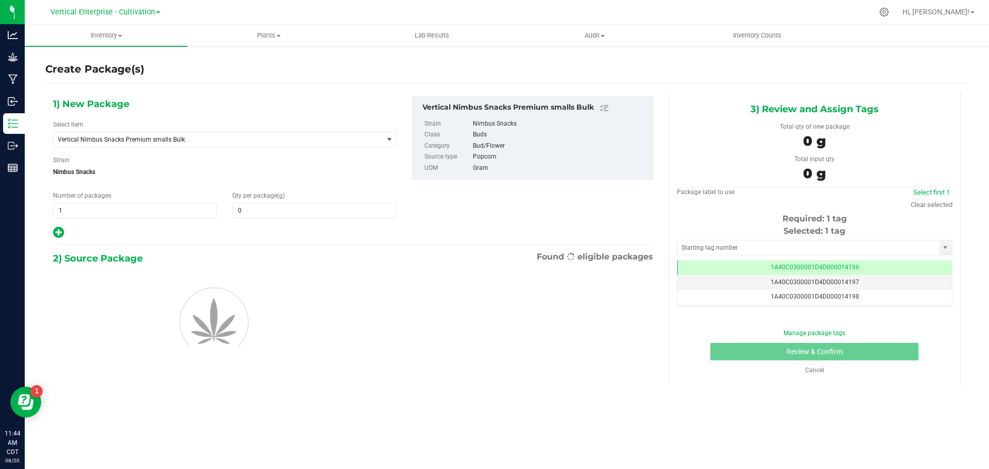
type input "0.0000"
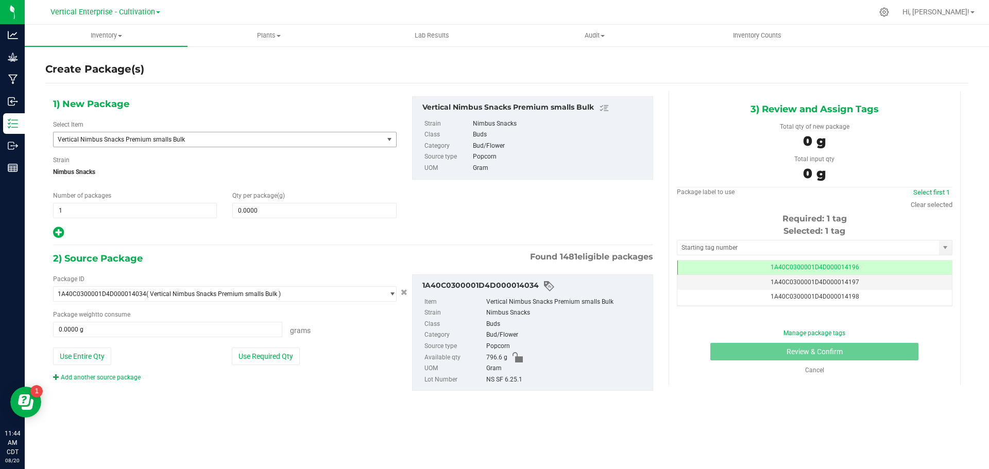
click at [149, 143] on span "Vertical Nimbus Snacks Premium smalls Bulk" at bounding box center [212, 139] width 308 height 7
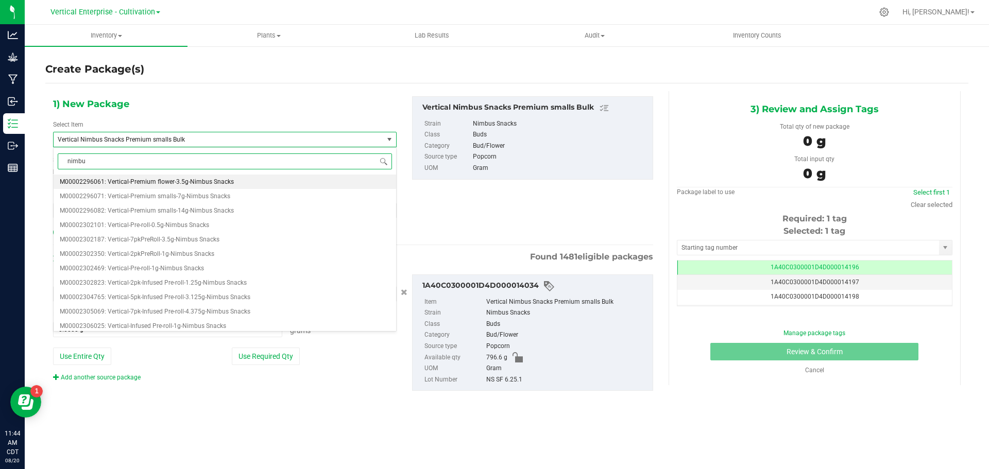
type input "nimbus"
click at [160, 199] on span "M00002296071: Vertical-Premium smalls-7g-Nimbus Snacks" at bounding box center [145, 196] width 170 height 7
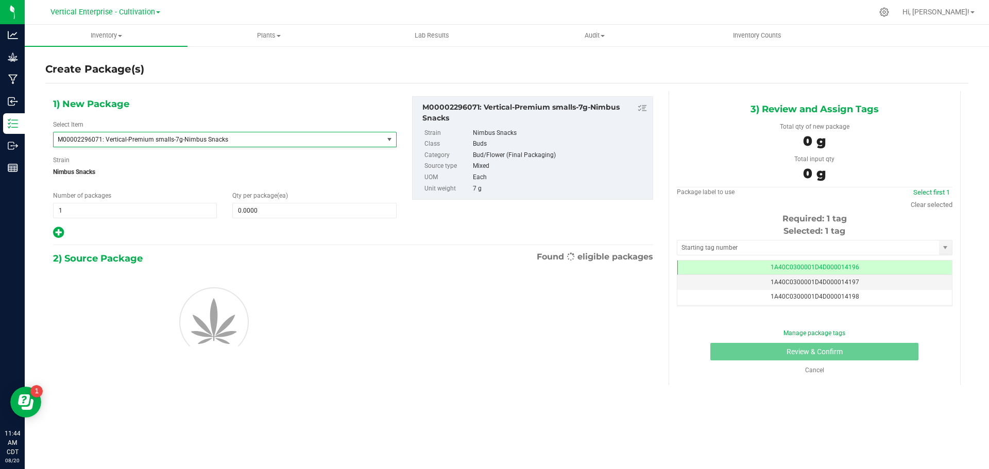
type input "0"
click at [267, 211] on span at bounding box center [314, 210] width 164 height 15
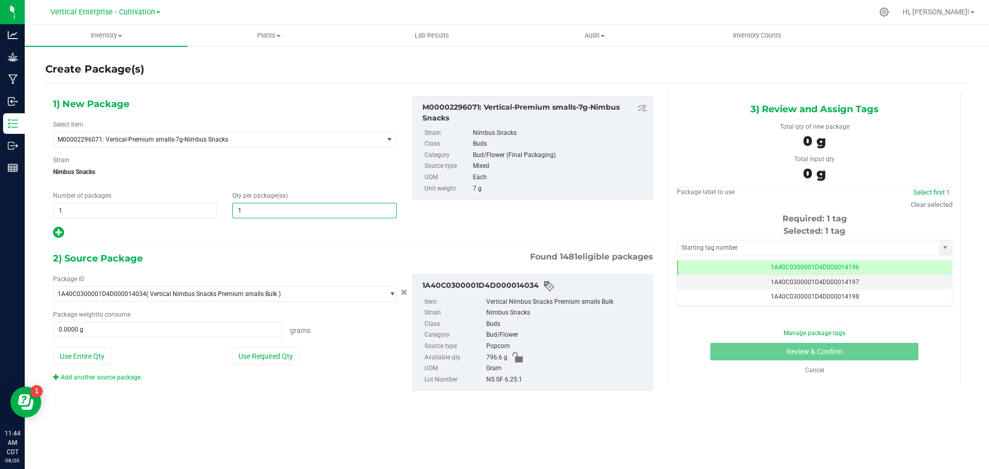
type input "18"
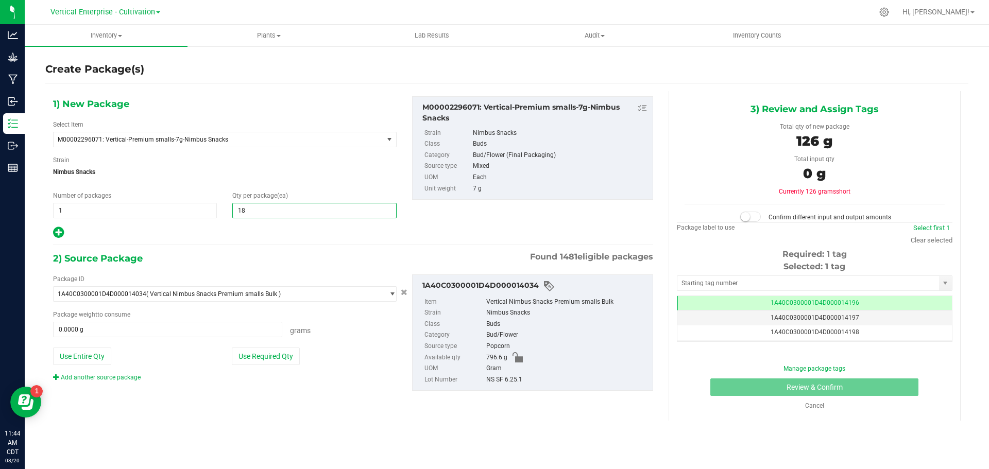
type input "18"
click at [255, 360] on button "Use Required Qty" at bounding box center [266, 357] width 68 height 18
type input "126.0000 g"
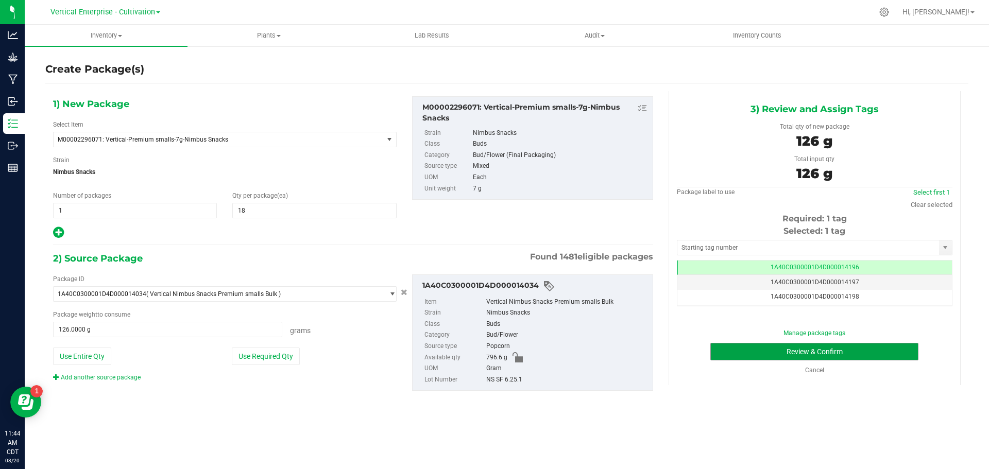
click at [846, 344] on button "Review & Confirm" at bounding box center [814, 352] width 208 height 18
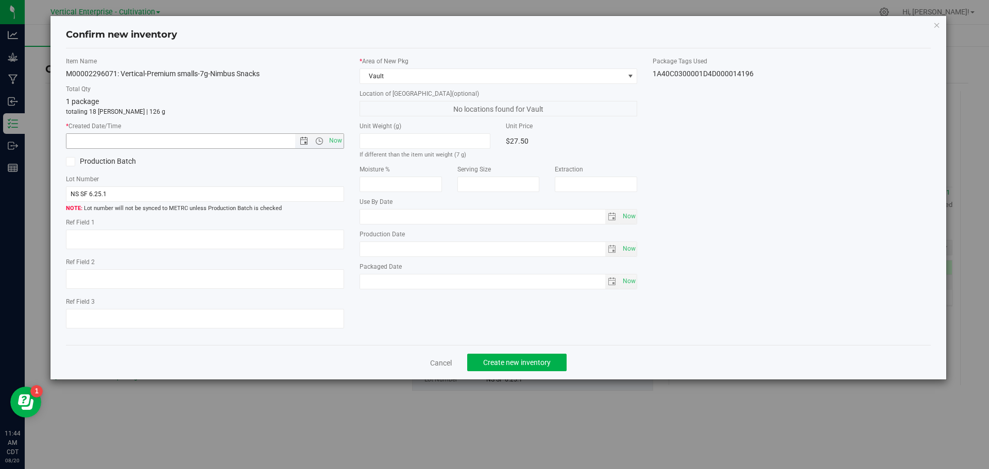
click at [331, 139] on span "Now" at bounding box center [335, 140] width 18 height 15
type input "8/20/2025 11:44 AM"
click at [539, 360] on span "Create new inventory" at bounding box center [516, 362] width 67 height 8
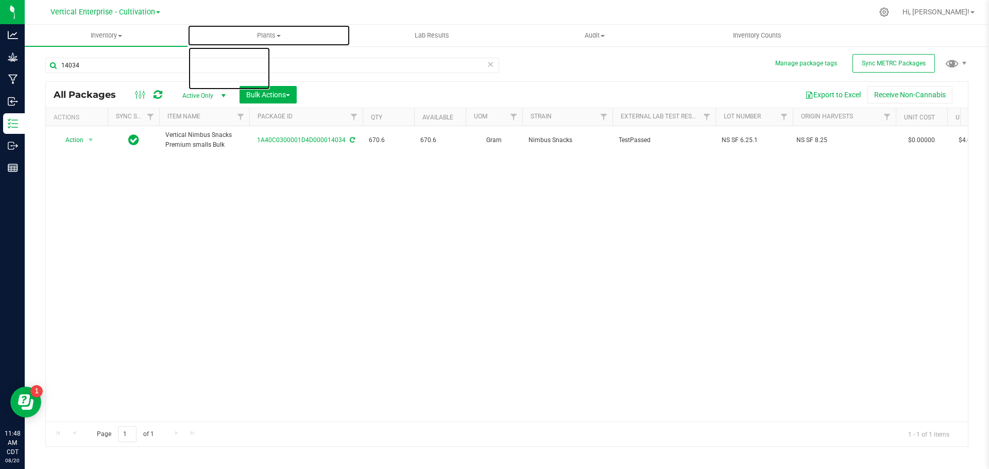
click at [267, 36] on span "Plants" at bounding box center [269, 35] width 162 height 9
click at [252, 62] on li "All plants" at bounding box center [268, 62] width 163 height 12
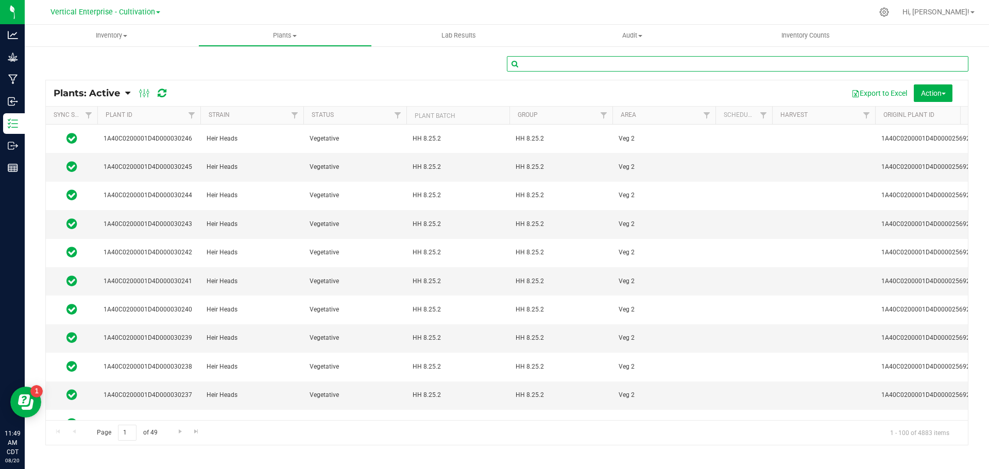
click at [537, 65] on input "text" at bounding box center [737, 63] width 461 height 15
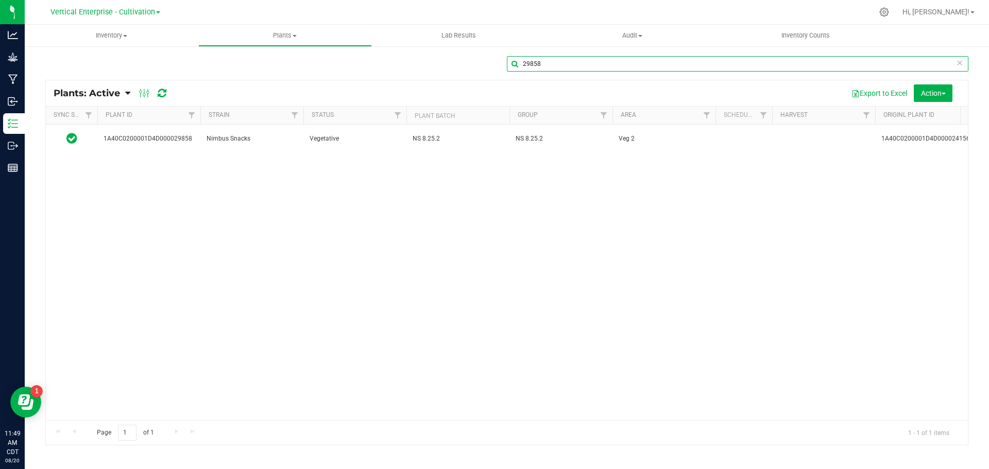
type input "29858"
click at [451, 134] on span "NS 8.25.2" at bounding box center [457, 139] width 91 height 10
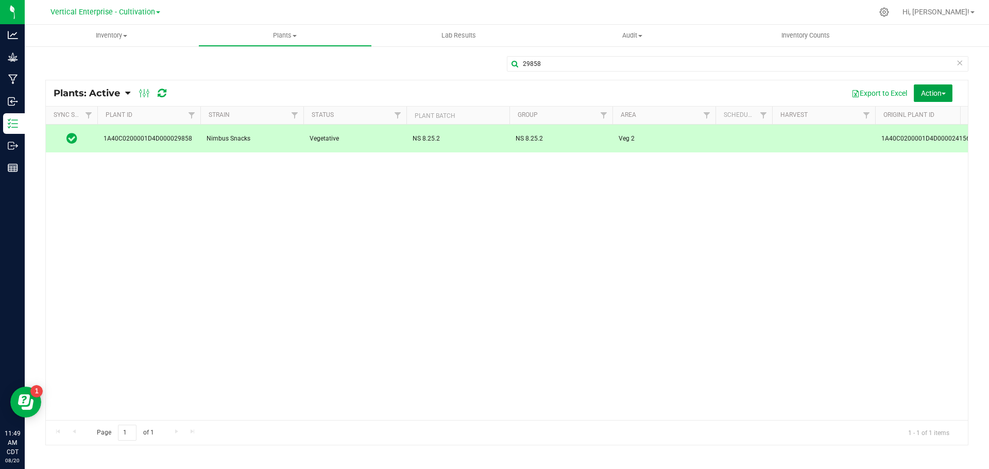
click at [929, 97] on span "Action" at bounding box center [933, 93] width 25 height 8
click at [912, 118] on span "Destroy plants" at bounding box center [910, 116] width 44 height 8
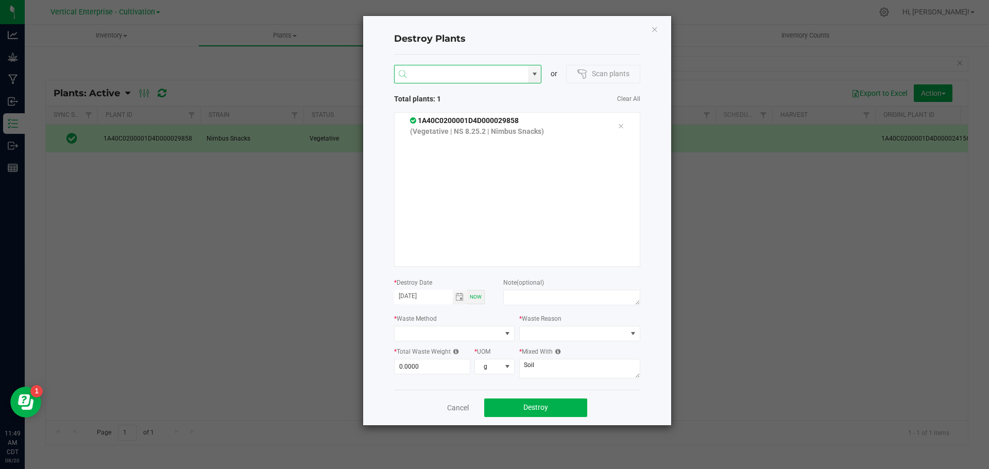
click at [447, 82] on input "NO DATA FOUND" at bounding box center [461, 74] width 134 height 19
click at [462, 110] on li "1A40C0200001D4D000029772" at bounding box center [467, 112] width 147 height 18
type input "1A40C0200001D4D000029772"
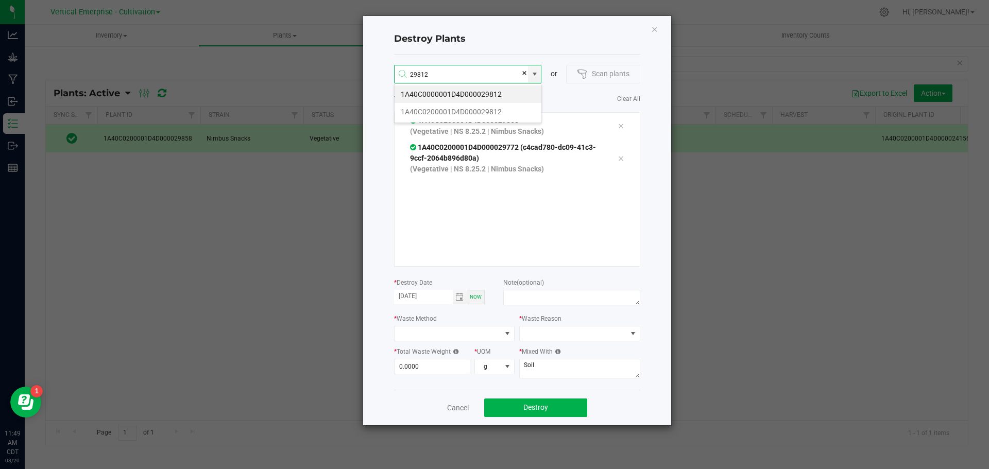
click at [489, 111] on li "1A40C0200001D4D000029812" at bounding box center [467, 112] width 147 height 18
type input "1A40C0200001D4D000029812"
click at [489, 111] on li "1A40C0200001D4D000029851" at bounding box center [467, 112] width 147 height 18
type input "1A40C0200001D4D000029851"
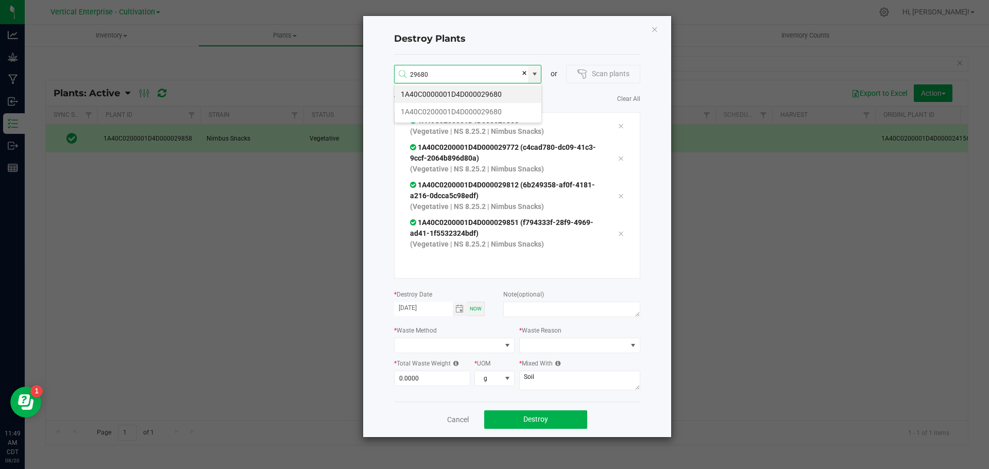
click at [489, 111] on li "1A40C0200001D4D000029680" at bounding box center [467, 112] width 147 height 18
type input "1A40C0200001D4D000029680"
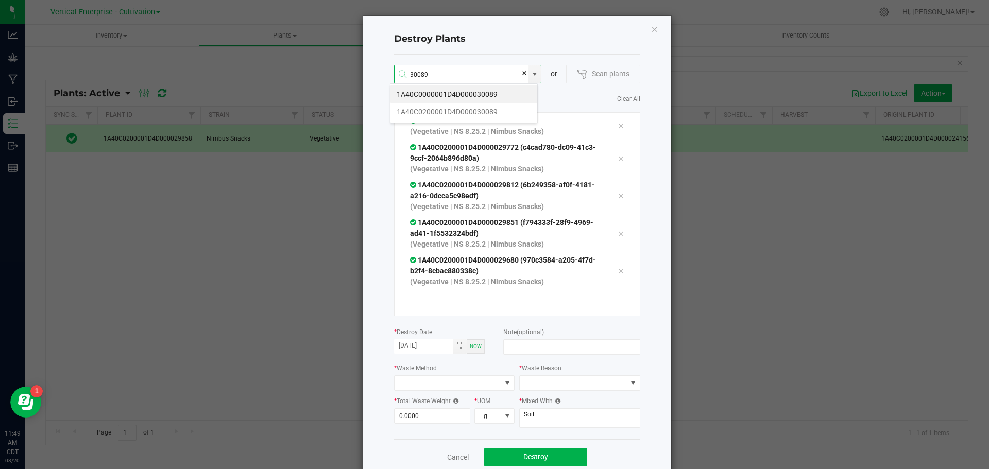
click at [489, 111] on li "1A40C0200001D4D000030089" at bounding box center [463, 112] width 147 height 18
type input "1A40C0200001D4D000030089"
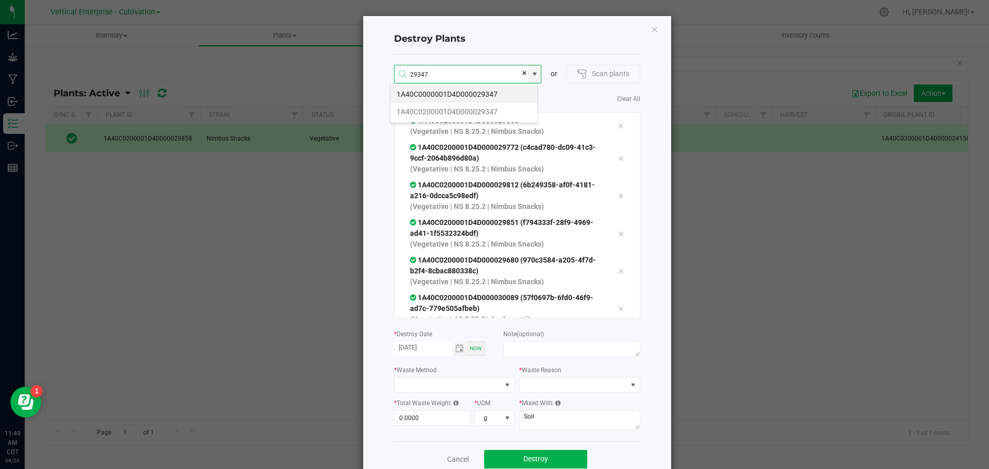
click at [489, 111] on li "1A40C0200001D4D000029347" at bounding box center [463, 112] width 147 height 18
type input "1A40C0200001D4D000029347"
click at [508, 112] on li "1A40C0200001D4D000029357" at bounding box center [463, 112] width 147 height 18
type input "1A40C0200001D4D000029357"
click at [509, 110] on li "1A40C0200001D4D000029364" at bounding box center [463, 112] width 147 height 18
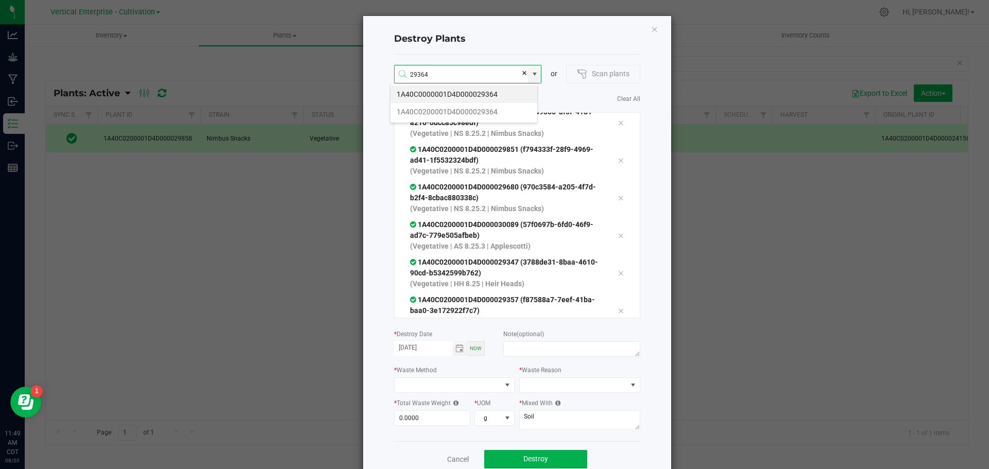
type input "1A40C0200001D4D000029364"
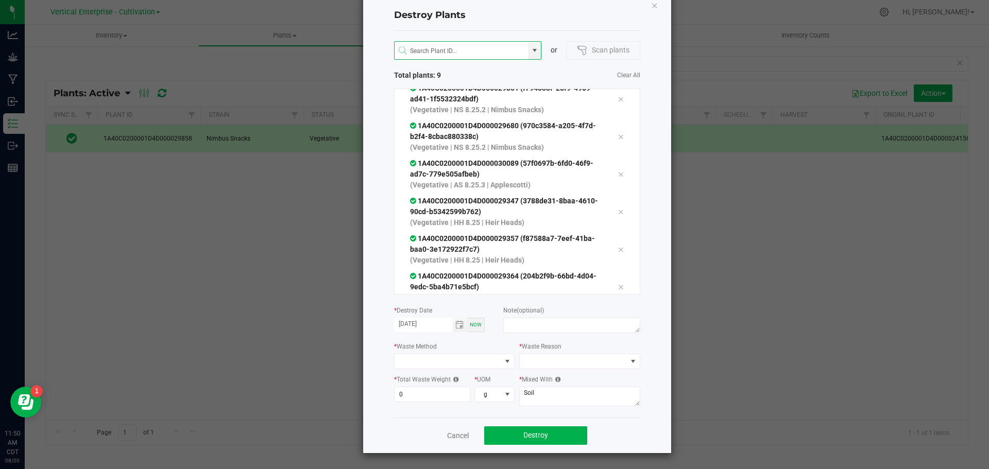
click at [418, 390] on input "0" at bounding box center [432, 394] width 76 height 14
type input "45.0000"
click at [422, 357] on span at bounding box center [447, 361] width 107 height 14
click at [427, 378] on li "Compost" at bounding box center [450, 380] width 120 height 18
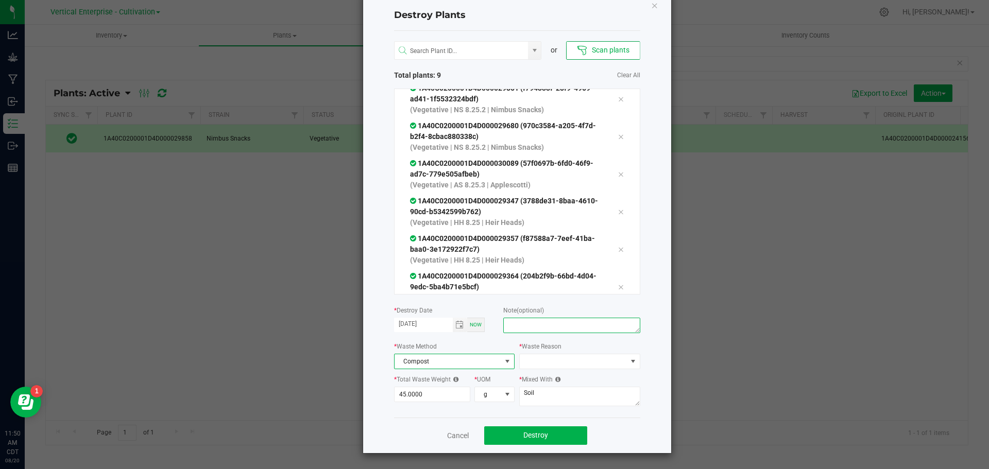
click at [555, 322] on textarea at bounding box center [571, 325] width 136 height 15
type textarea "o"
type textarea "plant died"
click at [560, 356] on span at bounding box center [573, 361] width 107 height 14
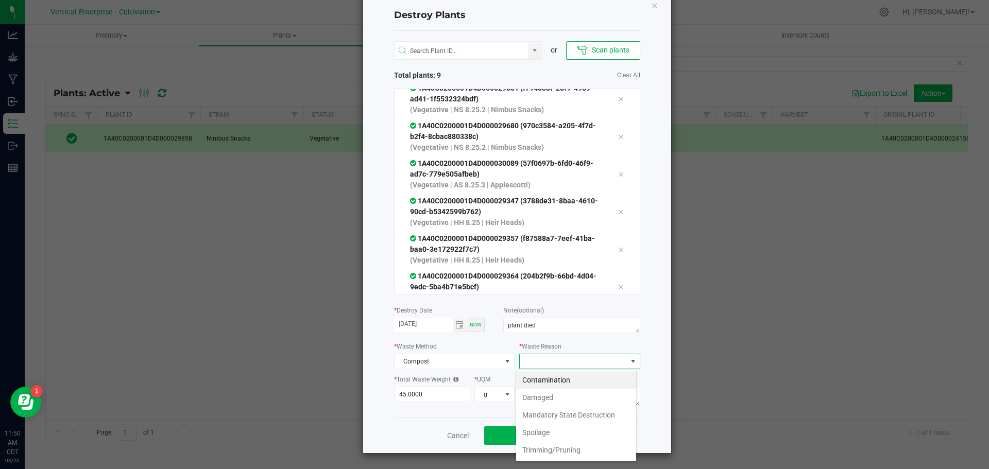
click at [557, 392] on li "Damaged" at bounding box center [576, 398] width 120 height 18
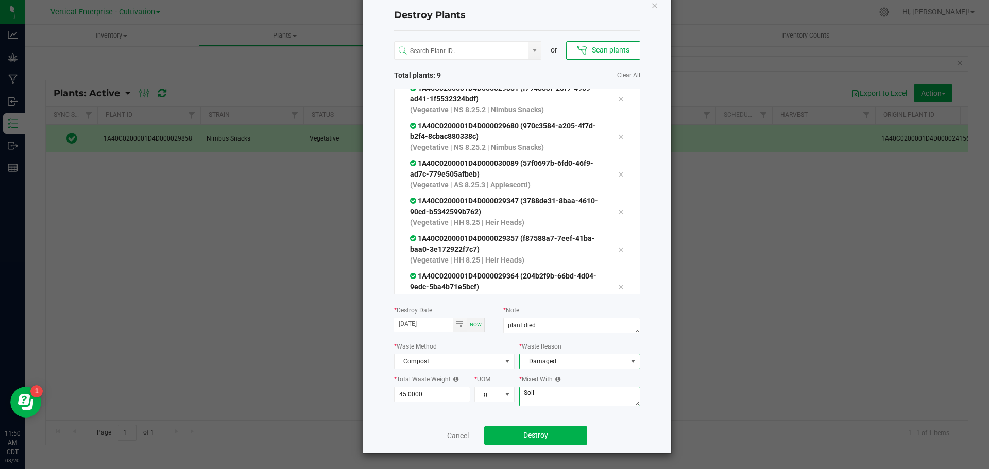
click at [546, 397] on textarea "Soil" at bounding box center [579, 397] width 121 height 20
click at [536, 432] on span "Destroy" at bounding box center [535, 435] width 25 height 8
